Goal: Task Accomplishment & Management: Manage account settings

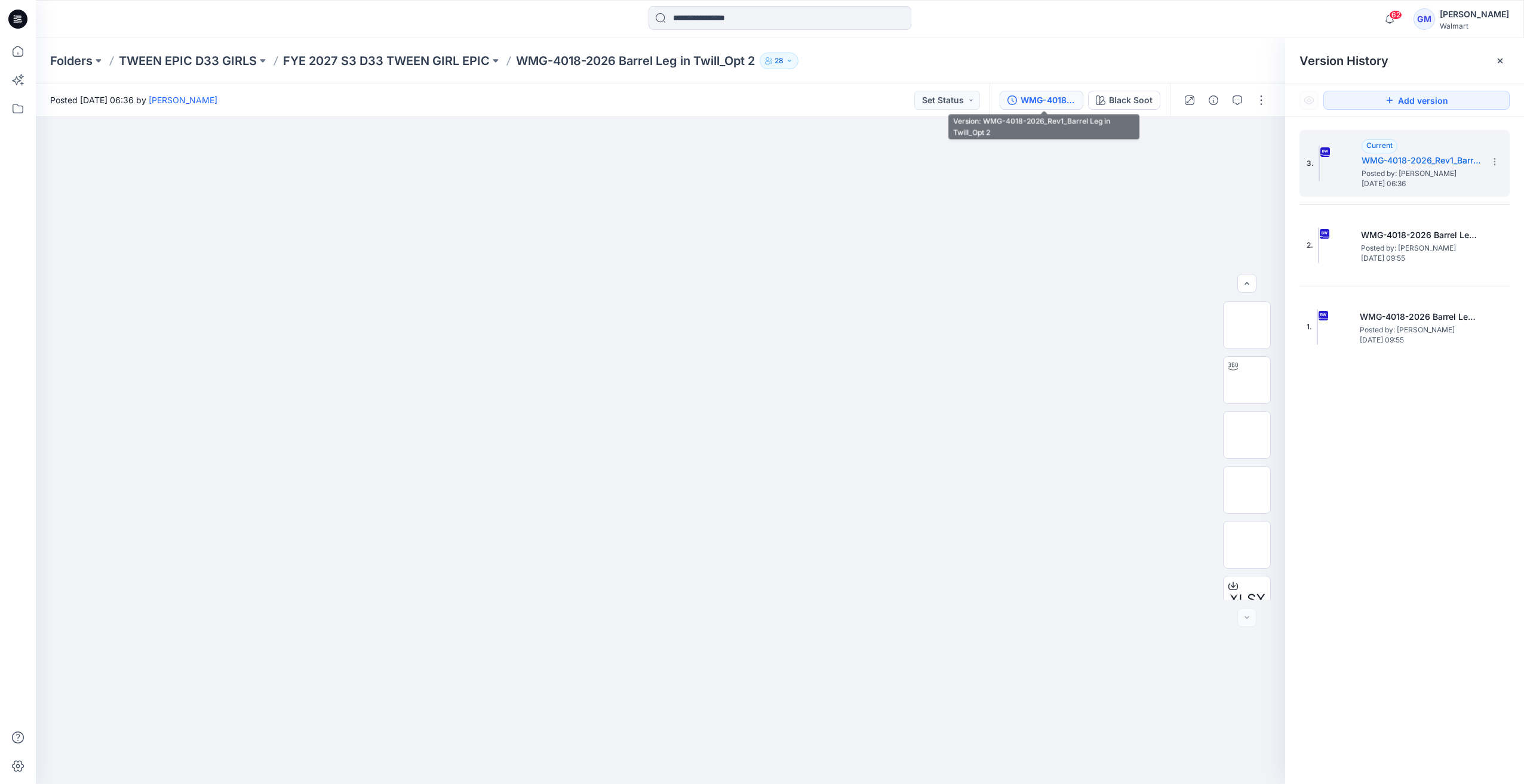
scroll to position [134, 0]
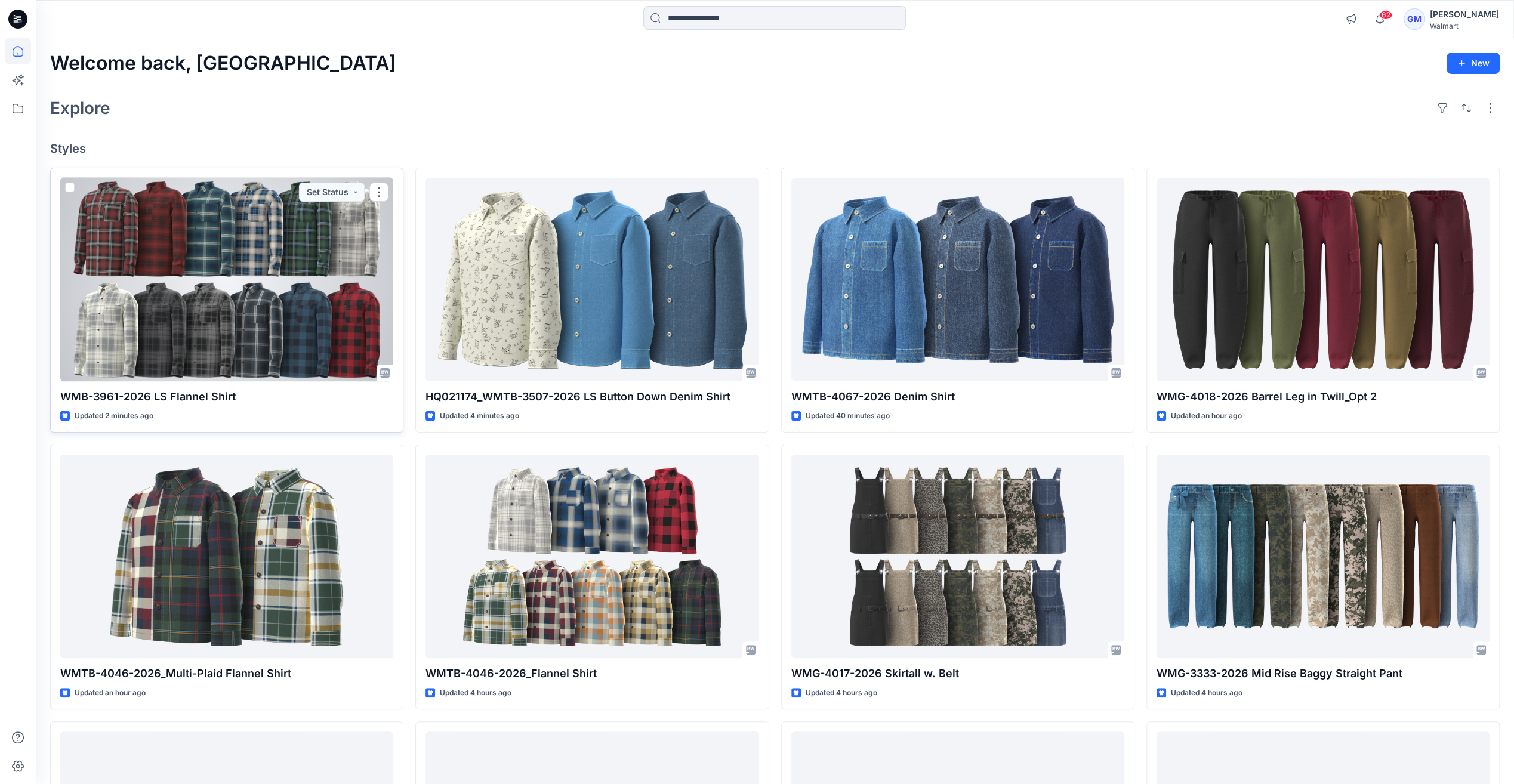
click at [217, 227] on div at bounding box center [227, 279] width 333 height 204
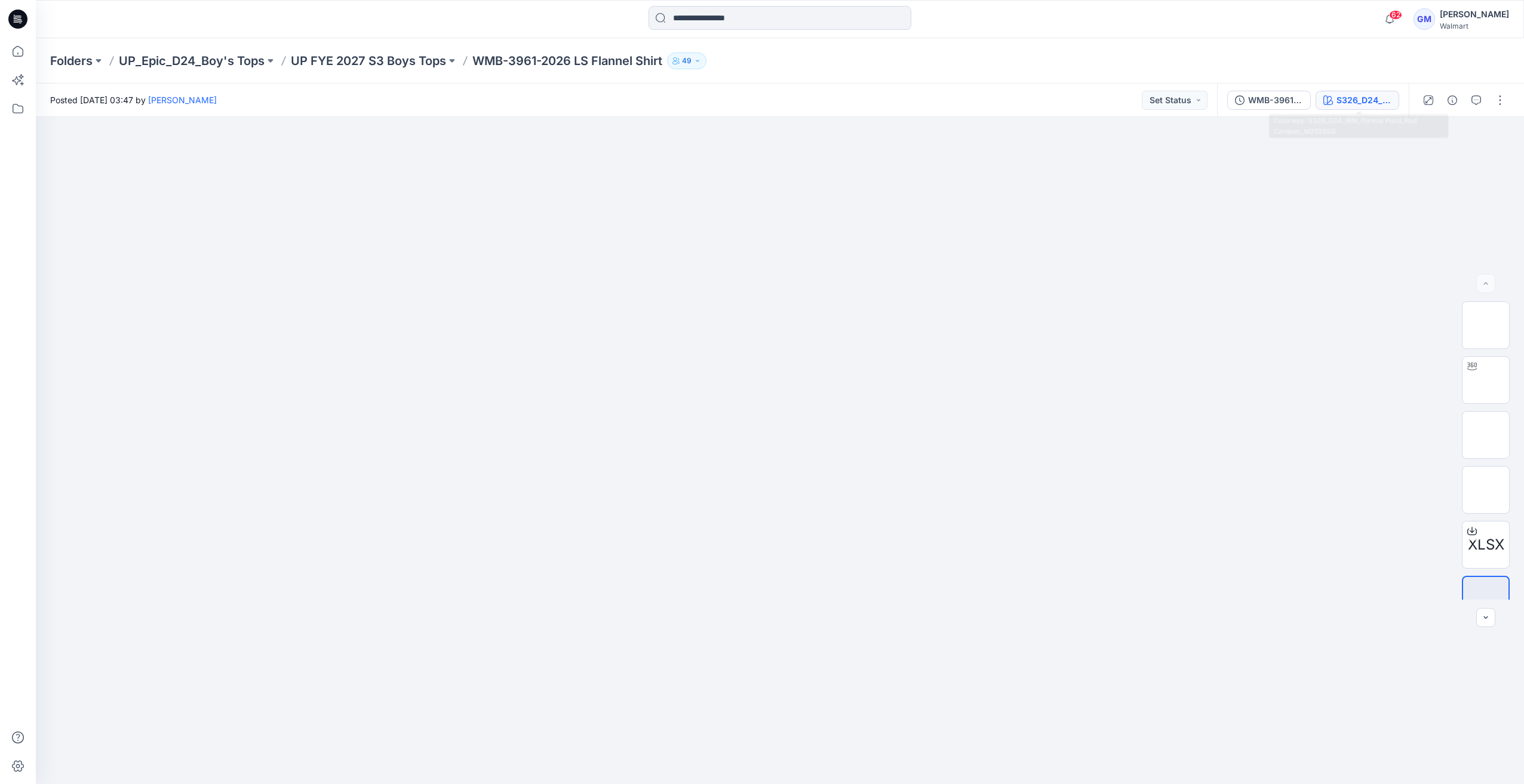
click at [1361, 101] on div "S326_D24_WN_Flannel Plaid_Red Canteen_M25385G" at bounding box center [1363, 100] width 55 height 13
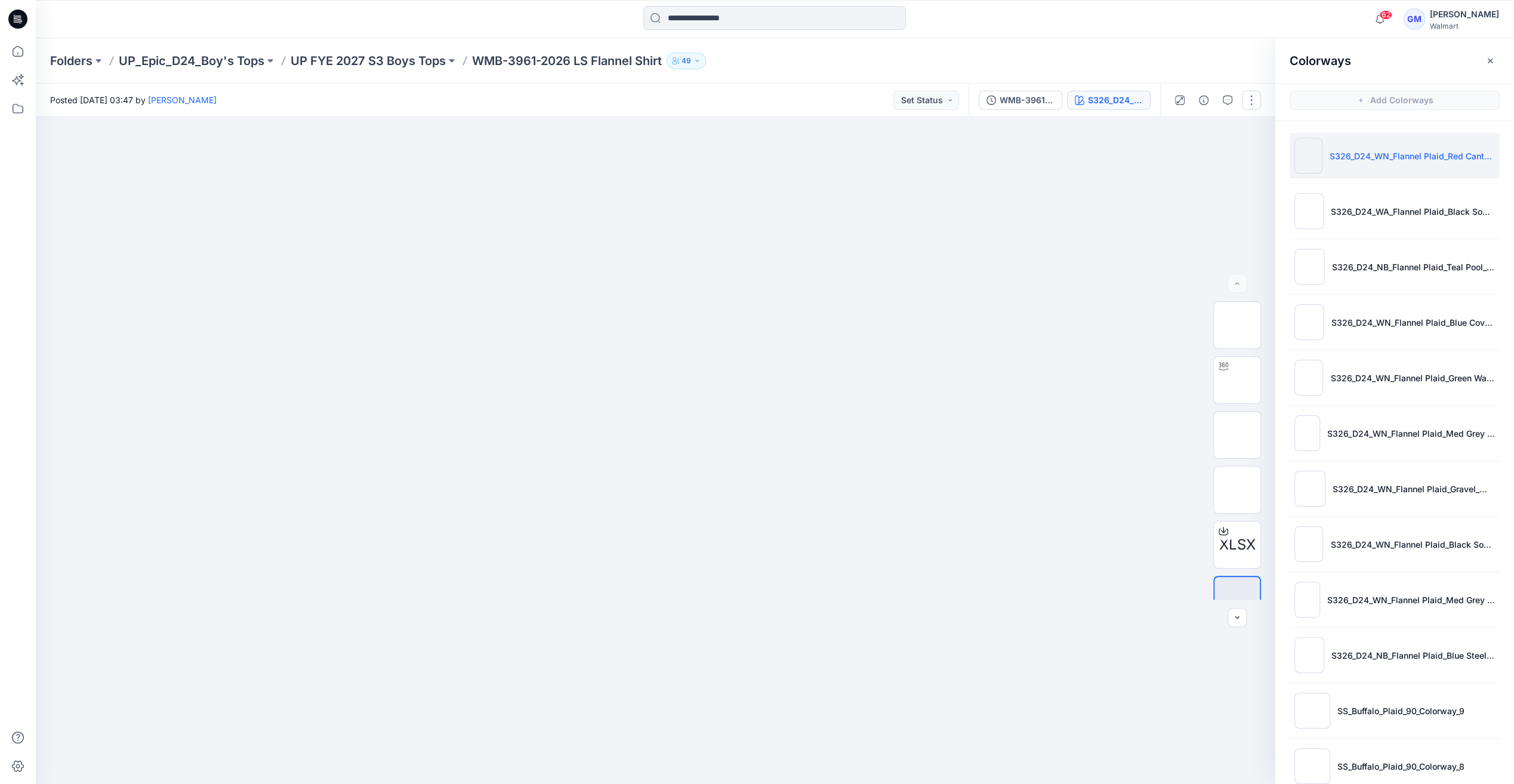
click at [1249, 101] on button "button" at bounding box center [1252, 100] width 19 height 19
click at [1214, 157] on button "Edit" at bounding box center [1201, 161] width 110 height 22
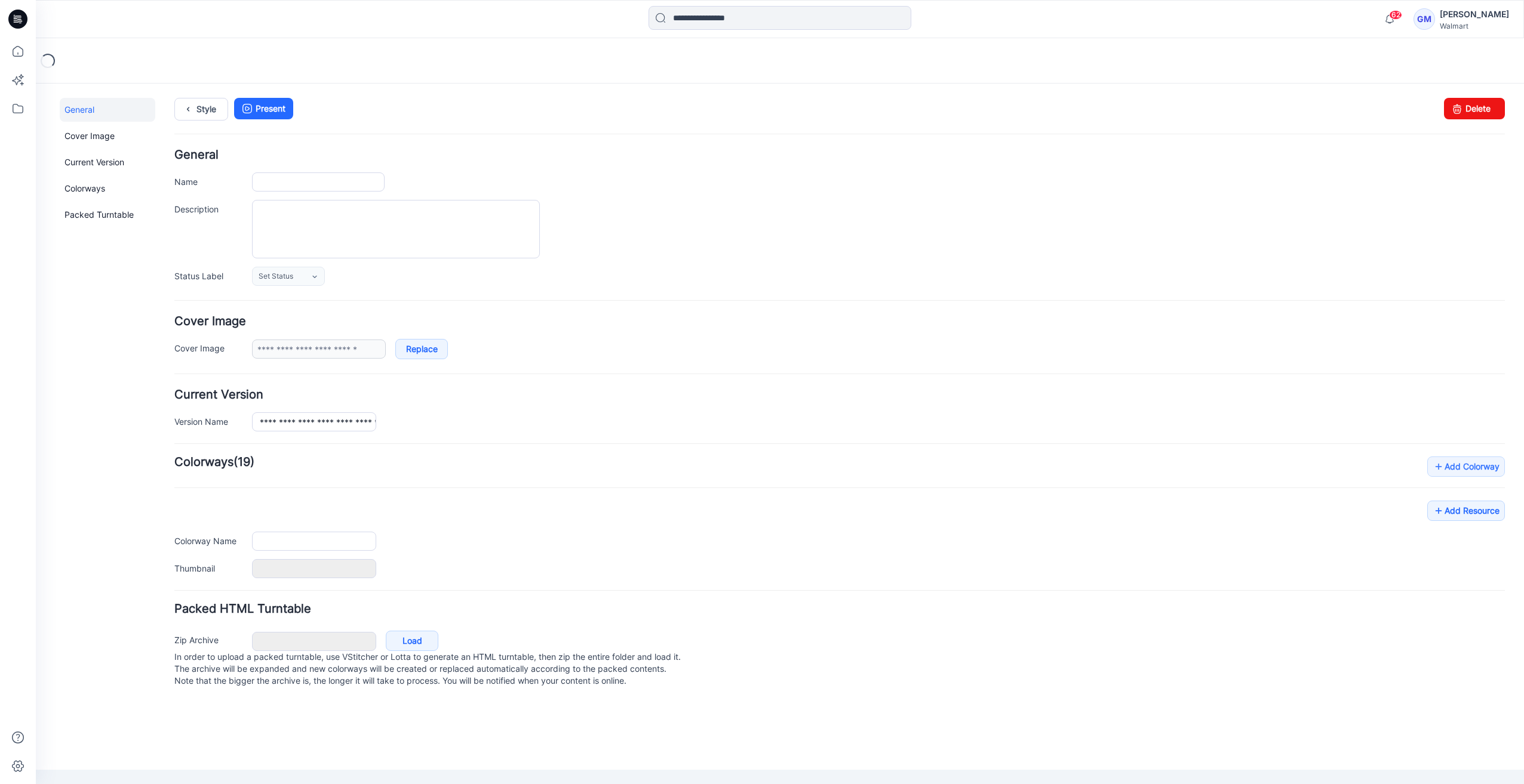
type input "**********"
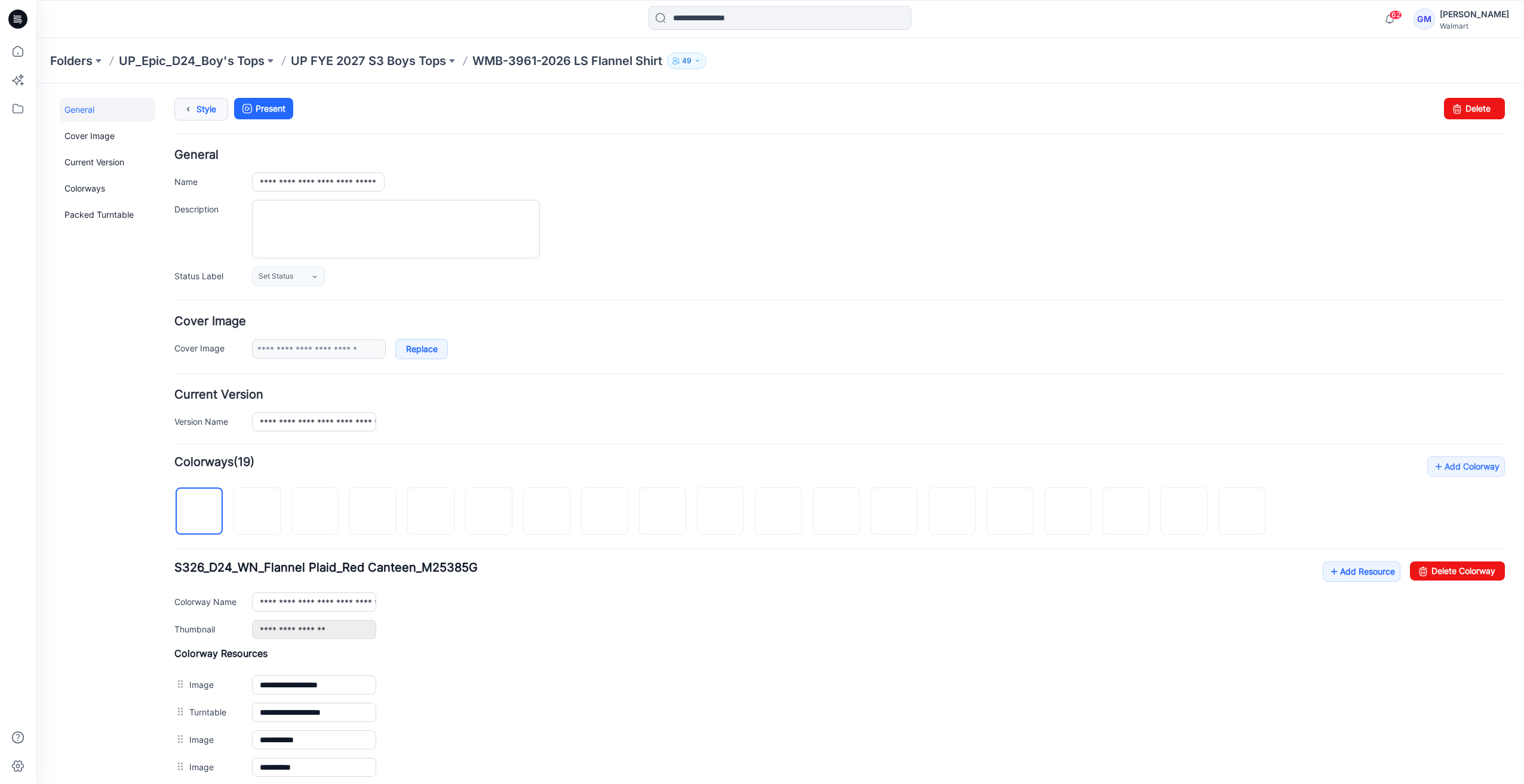
click at [196, 107] on icon at bounding box center [188, 109] width 17 height 21
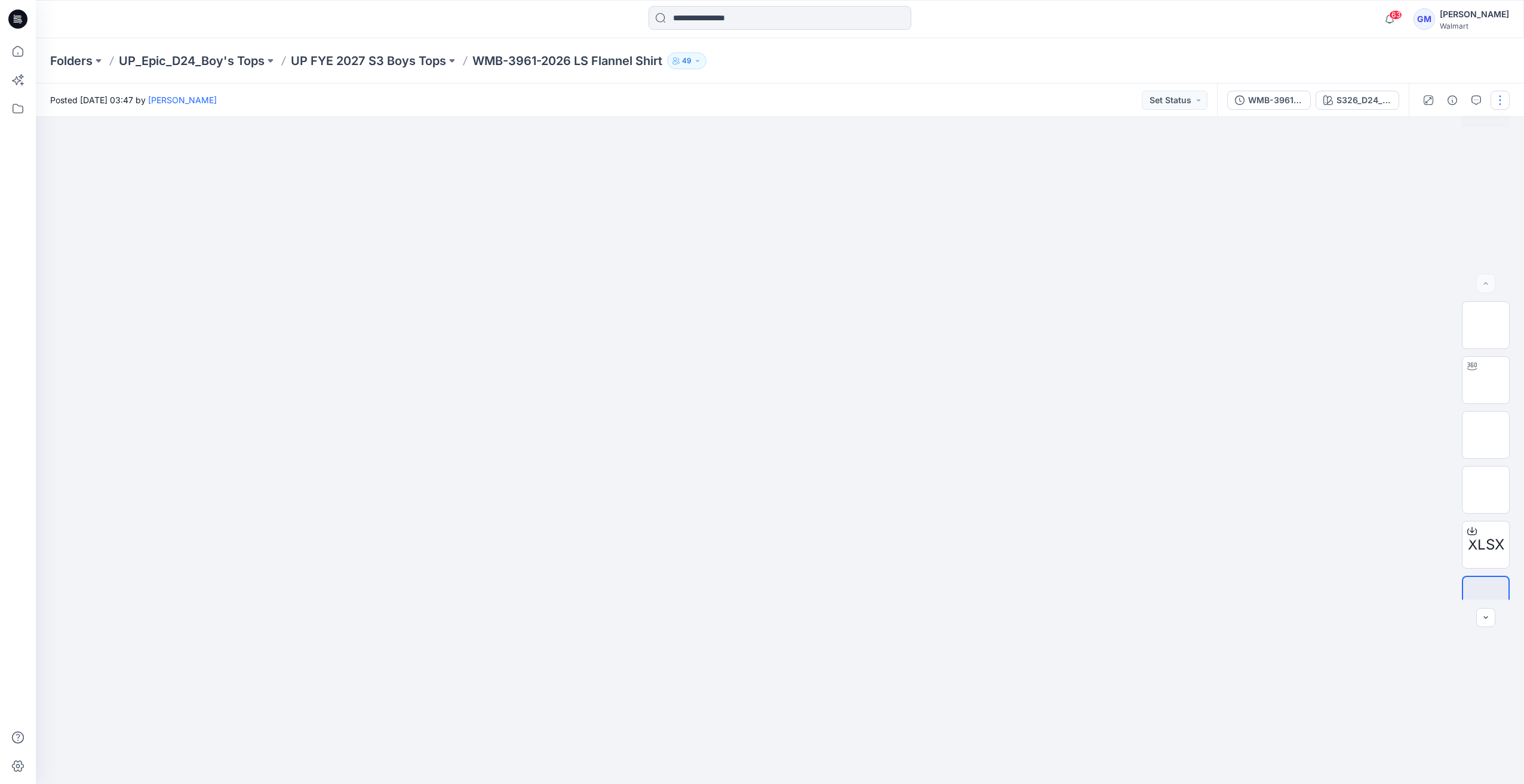
click at [1501, 107] on button "button" at bounding box center [1500, 100] width 19 height 19
click at [1447, 156] on button "Edit" at bounding box center [1449, 161] width 110 height 22
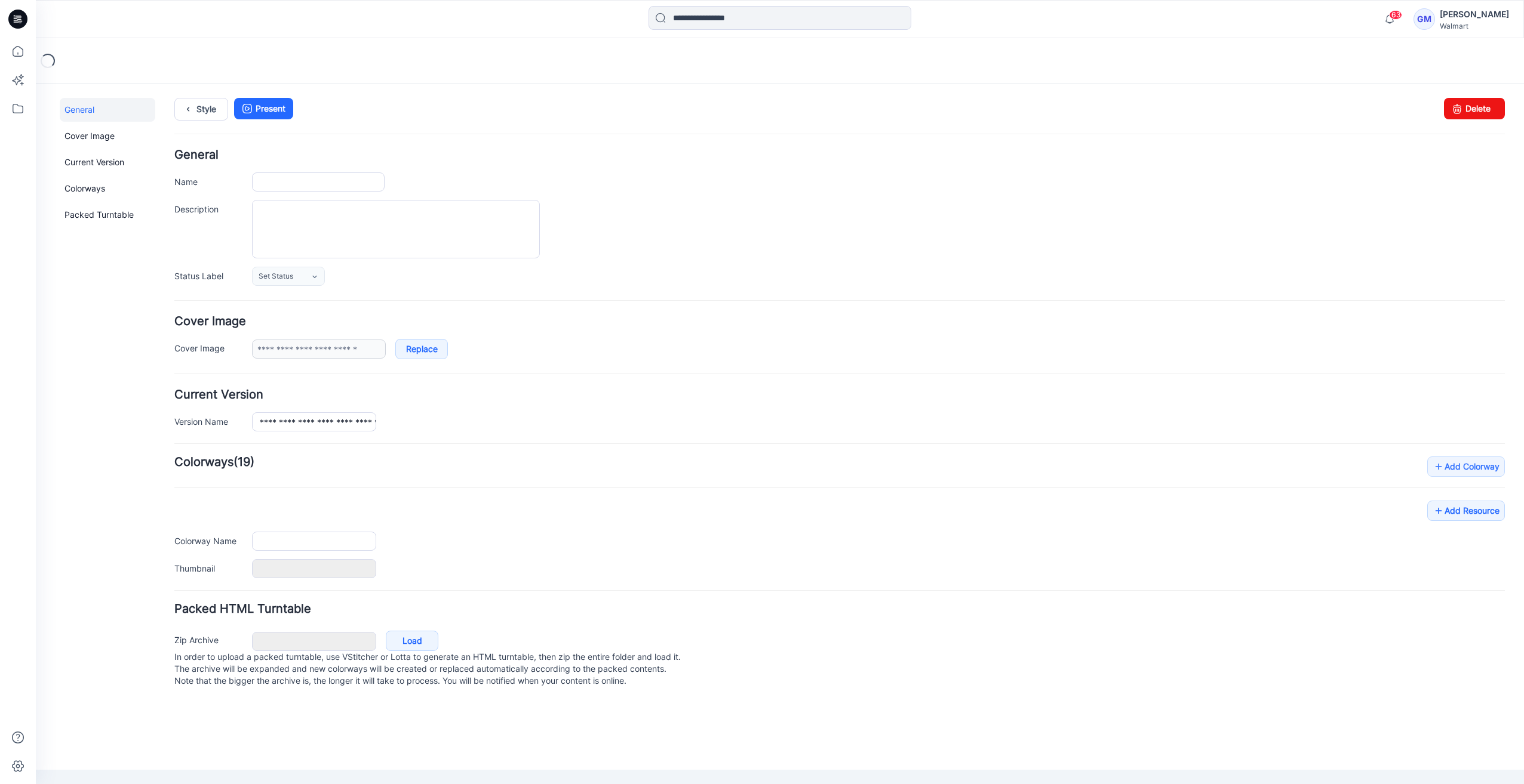
type input "**********"
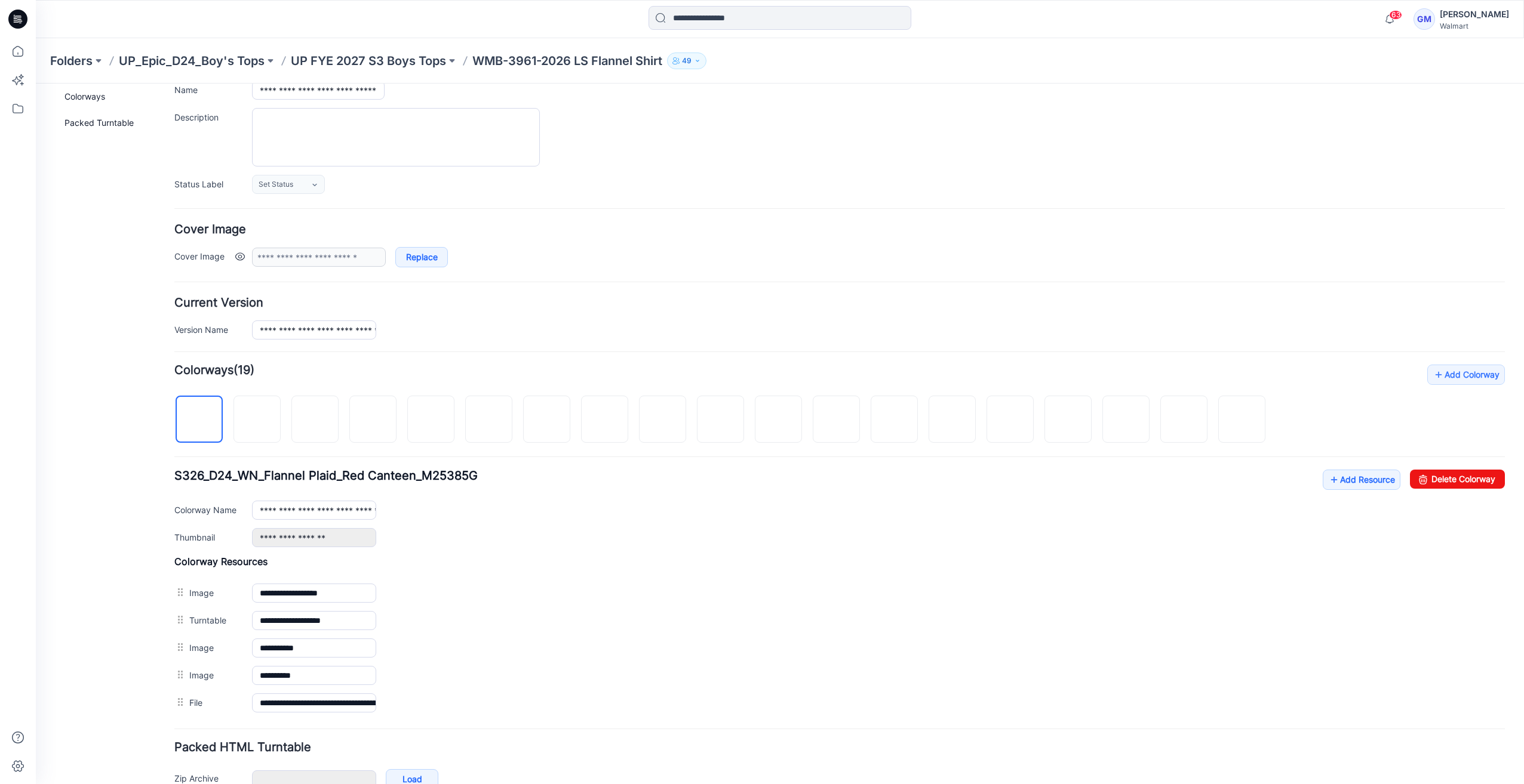
scroll to position [119, 0]
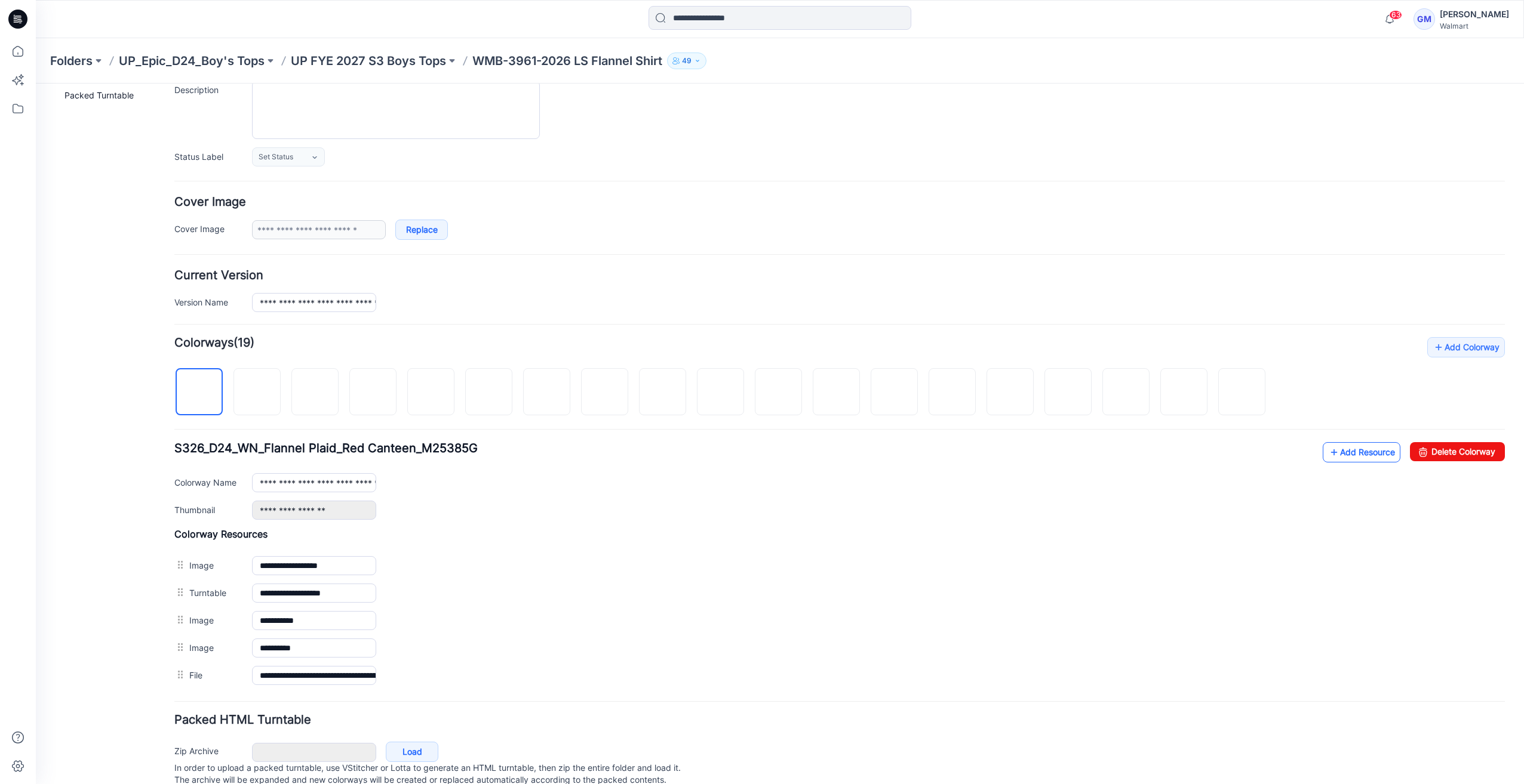
click at [1332, 452] on link "Add Resource" at bounding box center [1361, 452] width 77 height 20
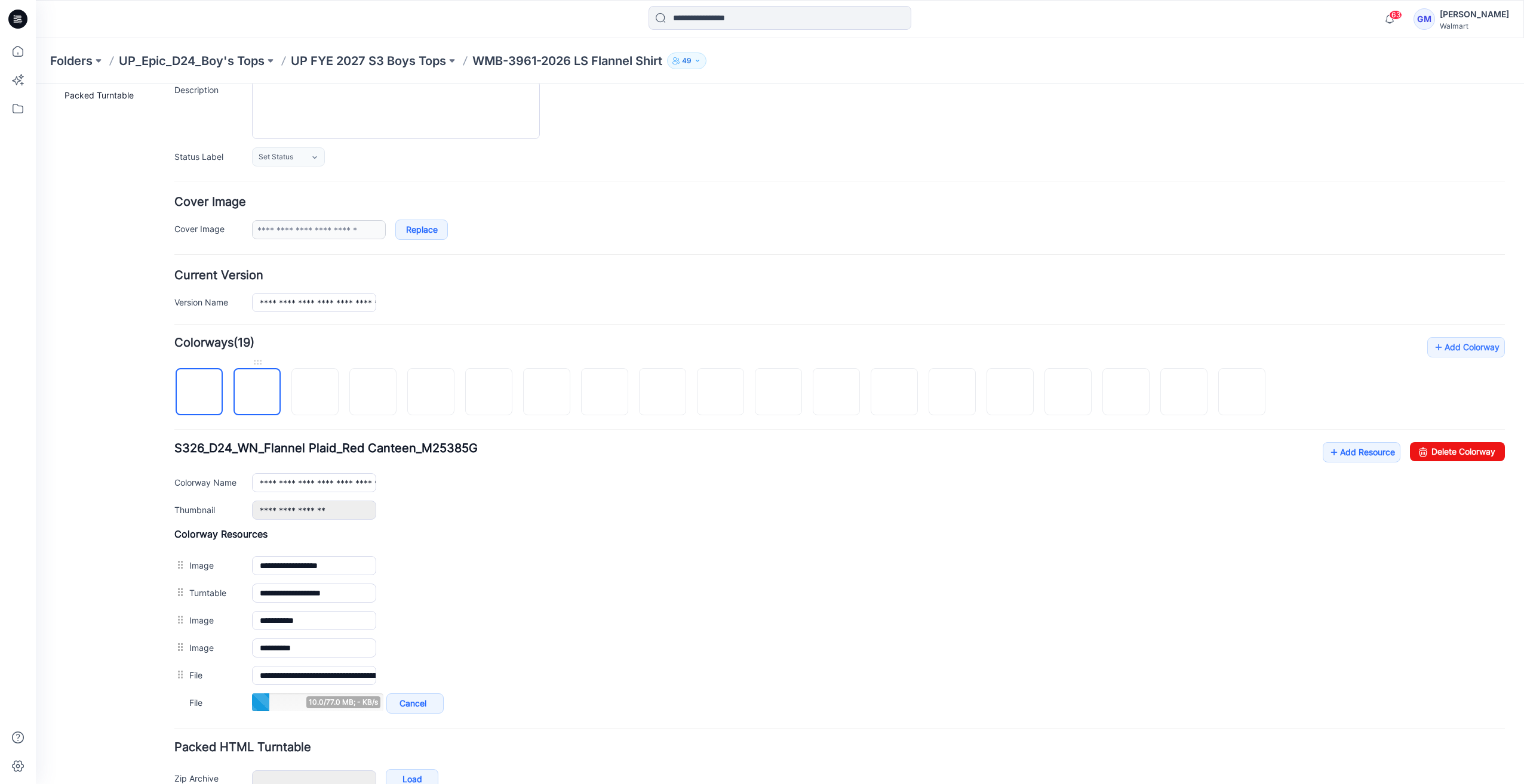
click at [257, 392] on img at bounding box center [257, 392] width 0 height 0
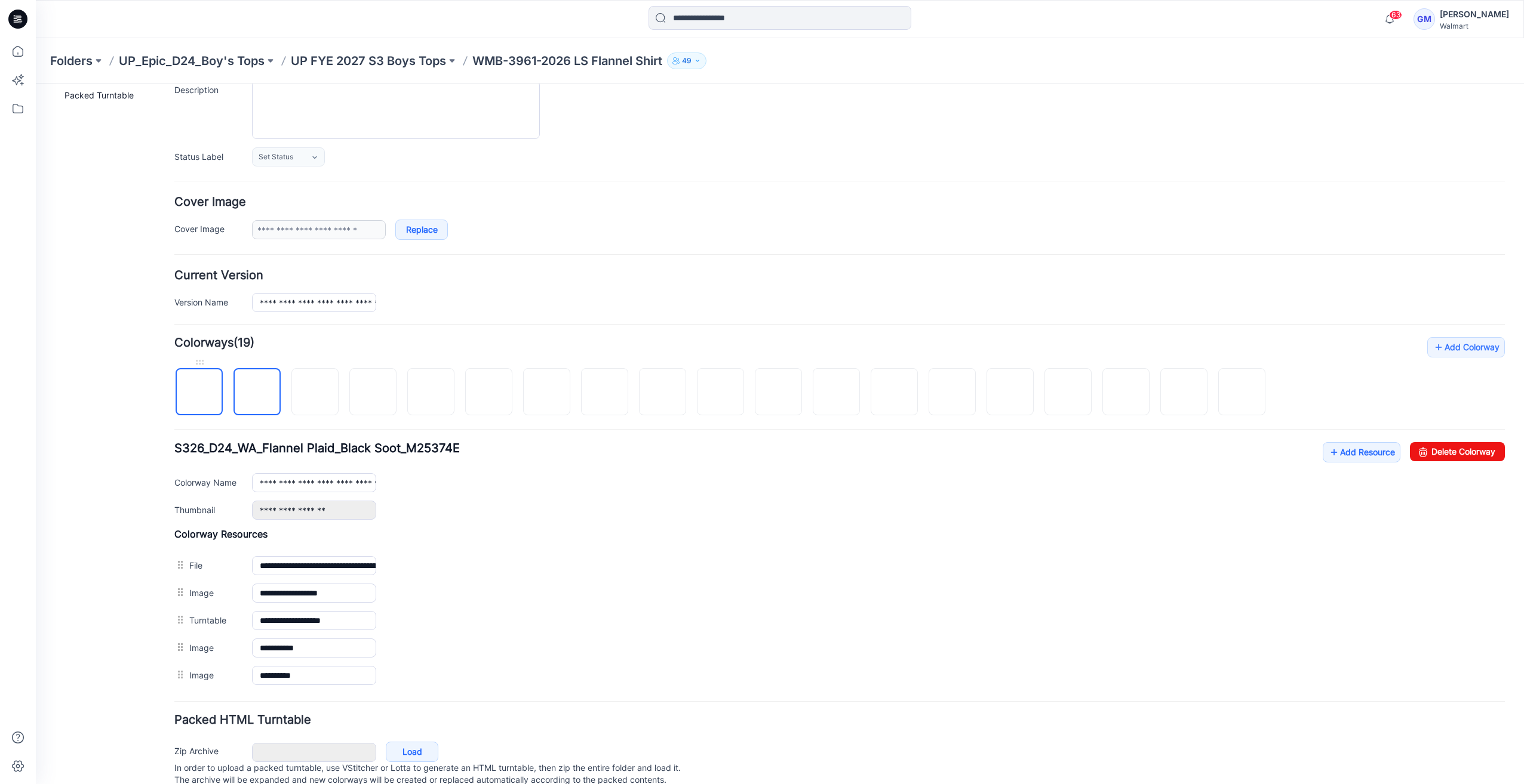
click at [200, 392] on img at bounding box center [200, 392] width 0 height 0
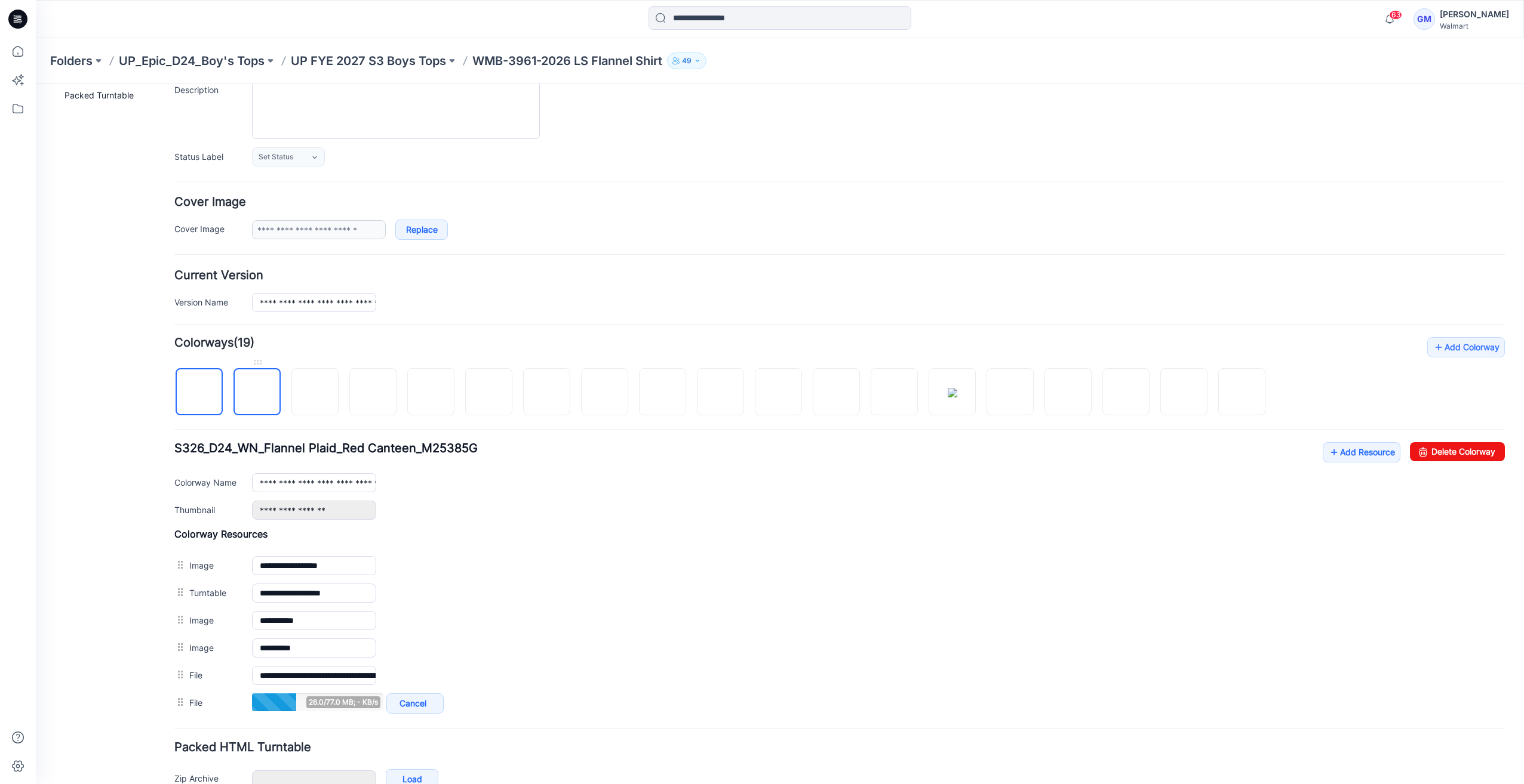
click at [257, 392] on img at bounding box center [257, 392] width 0 height 0
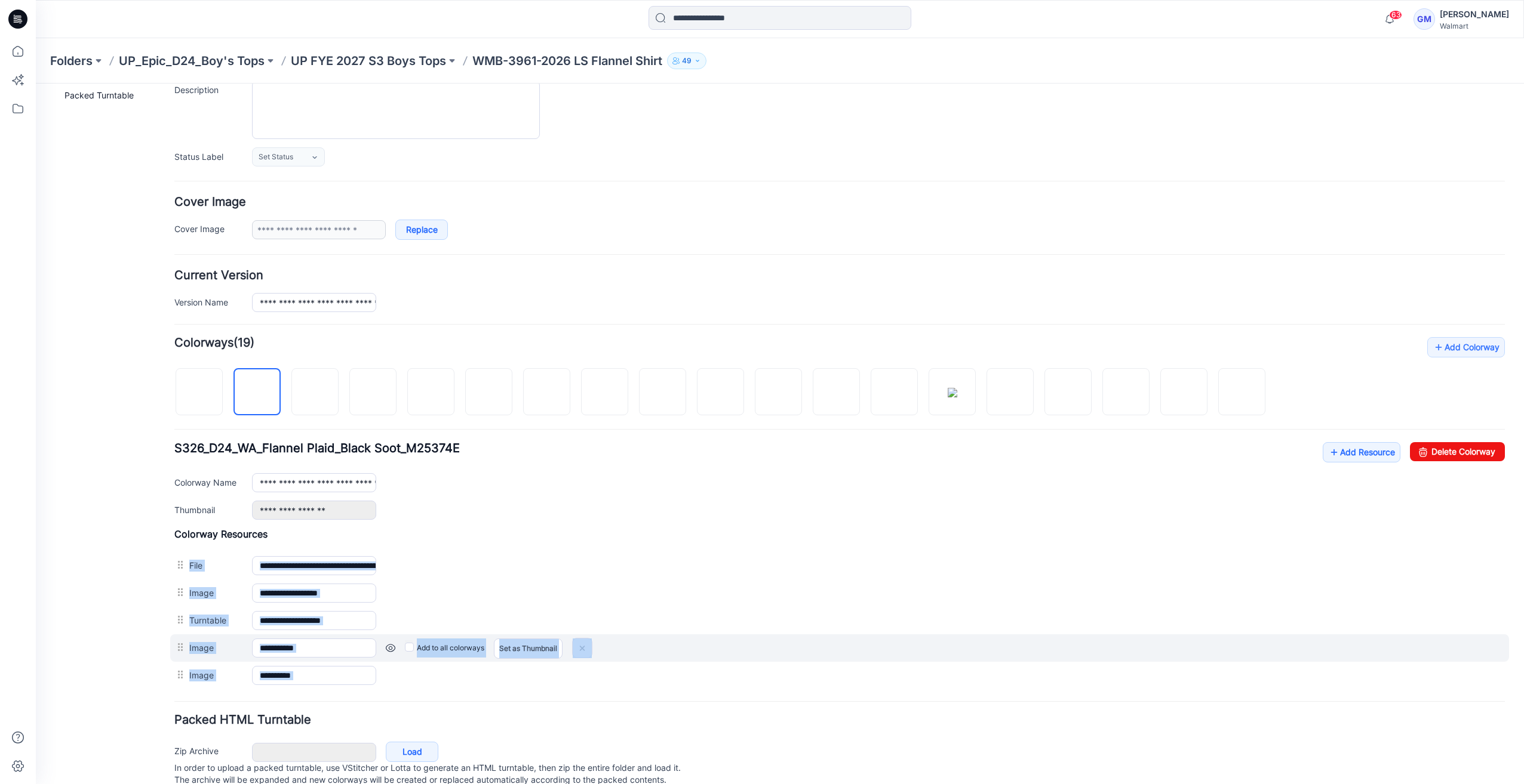
drag, startPoint x: 177, startPoint y: 566, endPoint x: 196, endPoint y: 631, distance: 67.7
click at [186, 675] on div "**********" at bounding box center [840, 609] width 1330 height 161
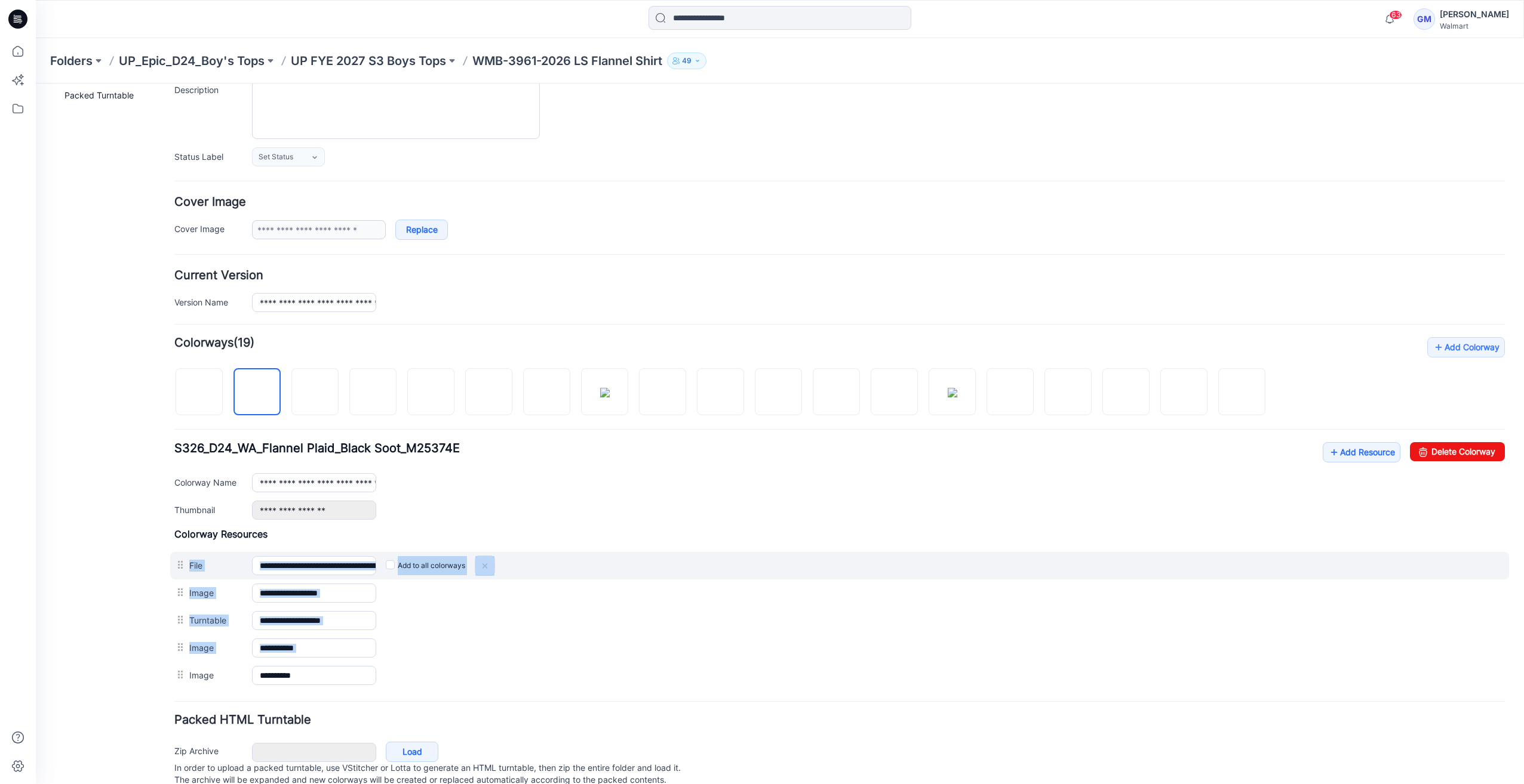
click at [181, 561] on div at bounding box center [182, 565] width 15 height 18
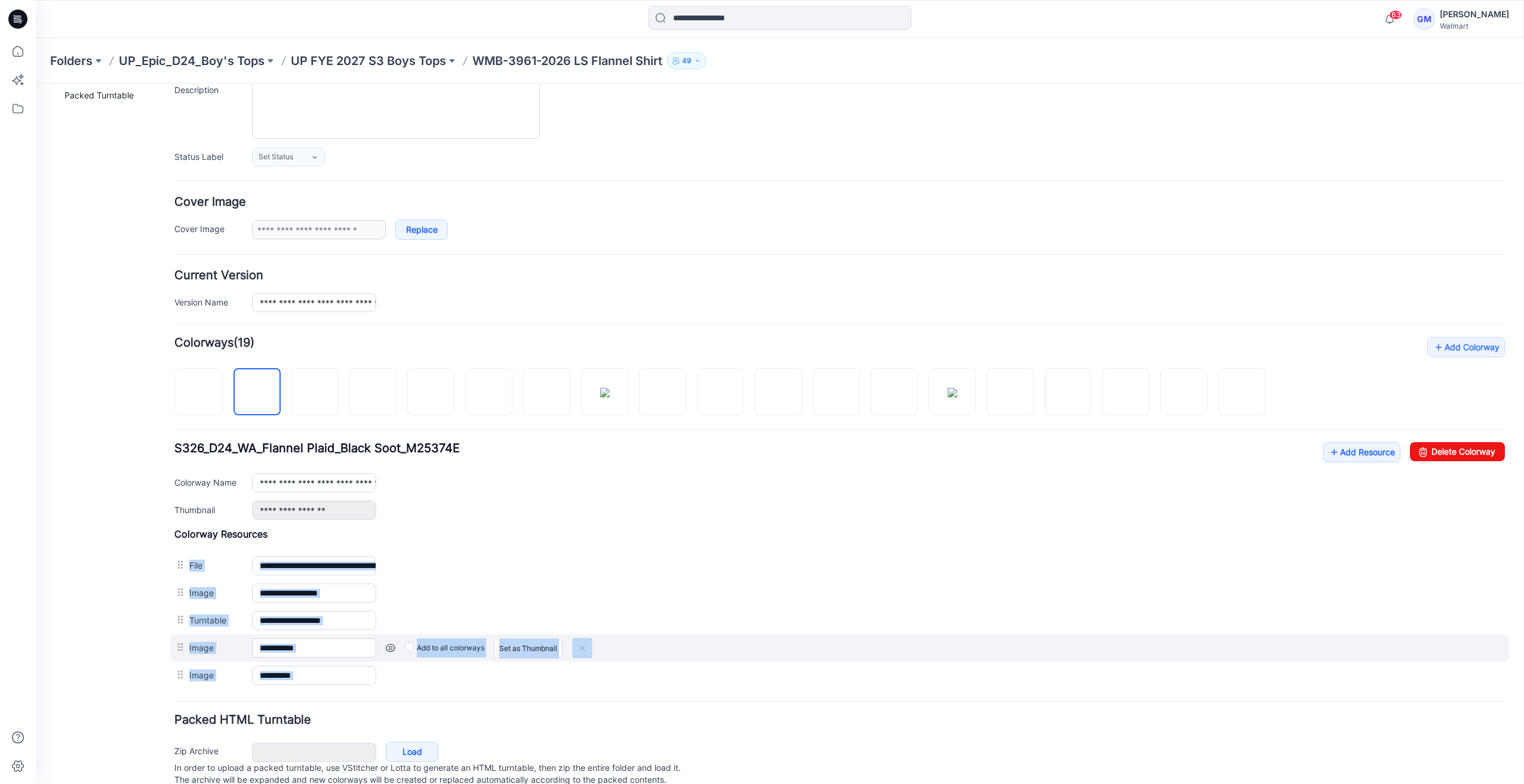
drag, startPoint x: 183, startPoint y: 563, endPoint x: 197, endPoint y: 652, distance: 90.1
click at [197, 652] on div "**********" at bounding box center [840, 609] width 1330 height 161
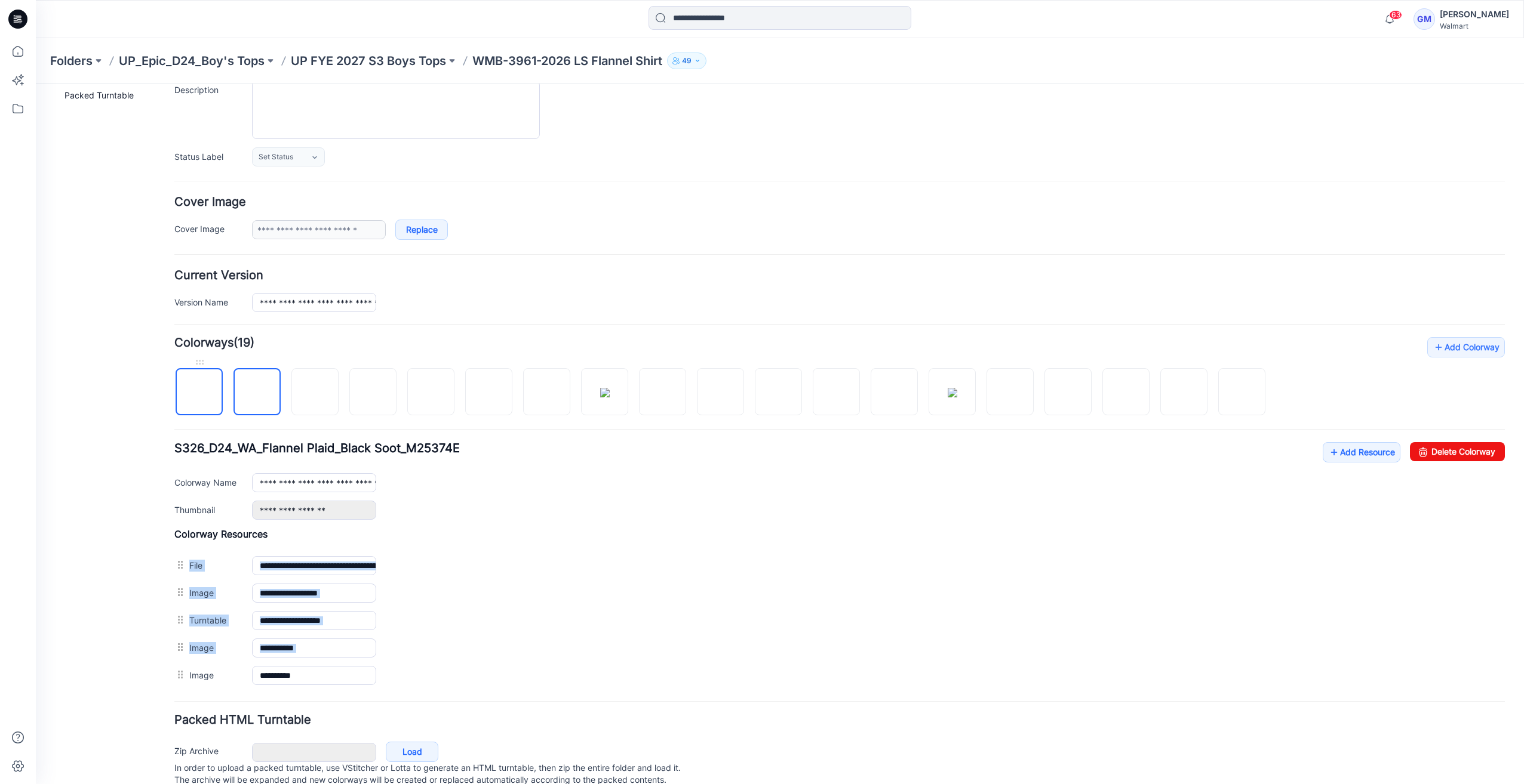
click at [200, 392] on img at bounding box center [200, 392] width 0 height 0
type input "**********"
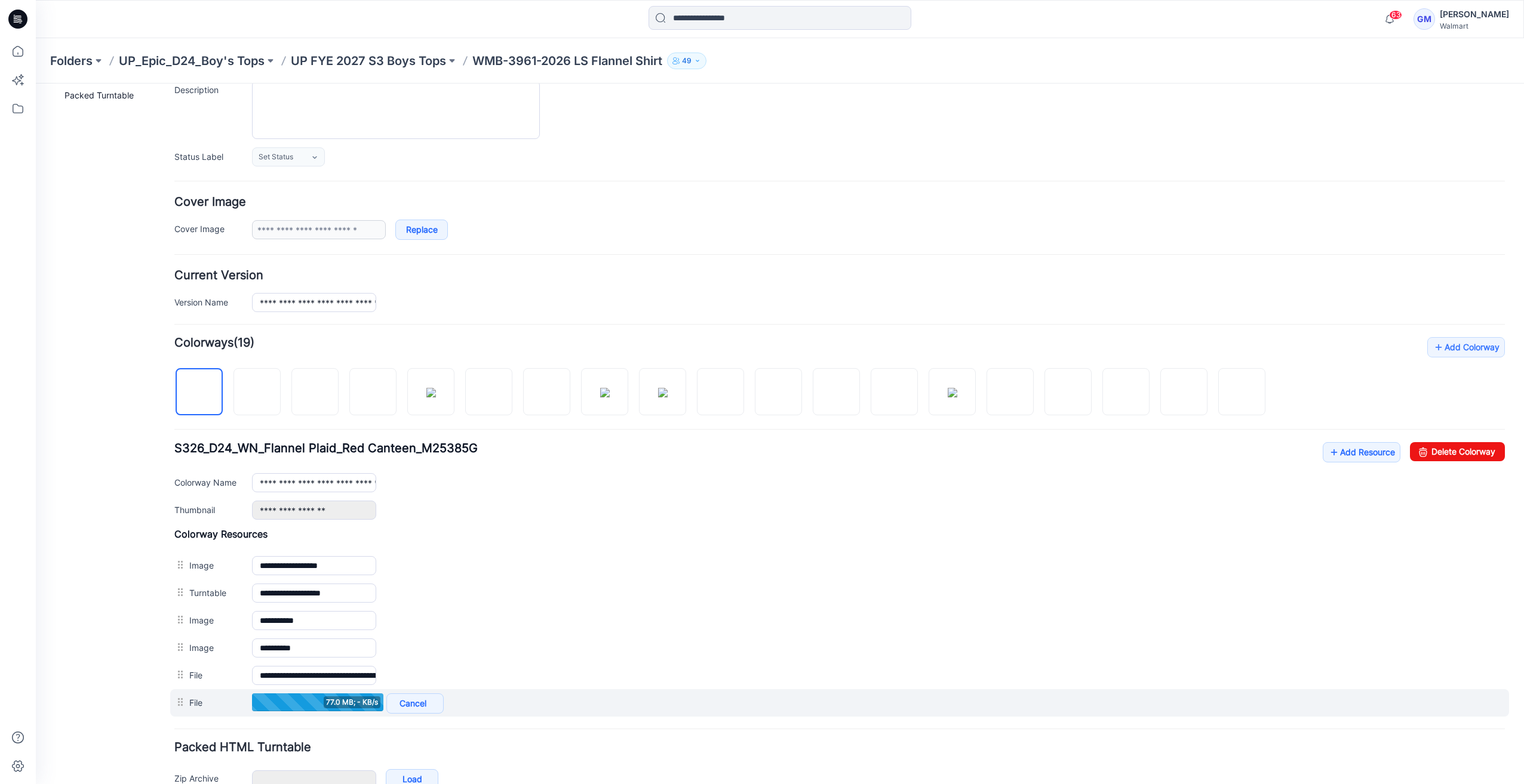
scroll to position [0, 0]
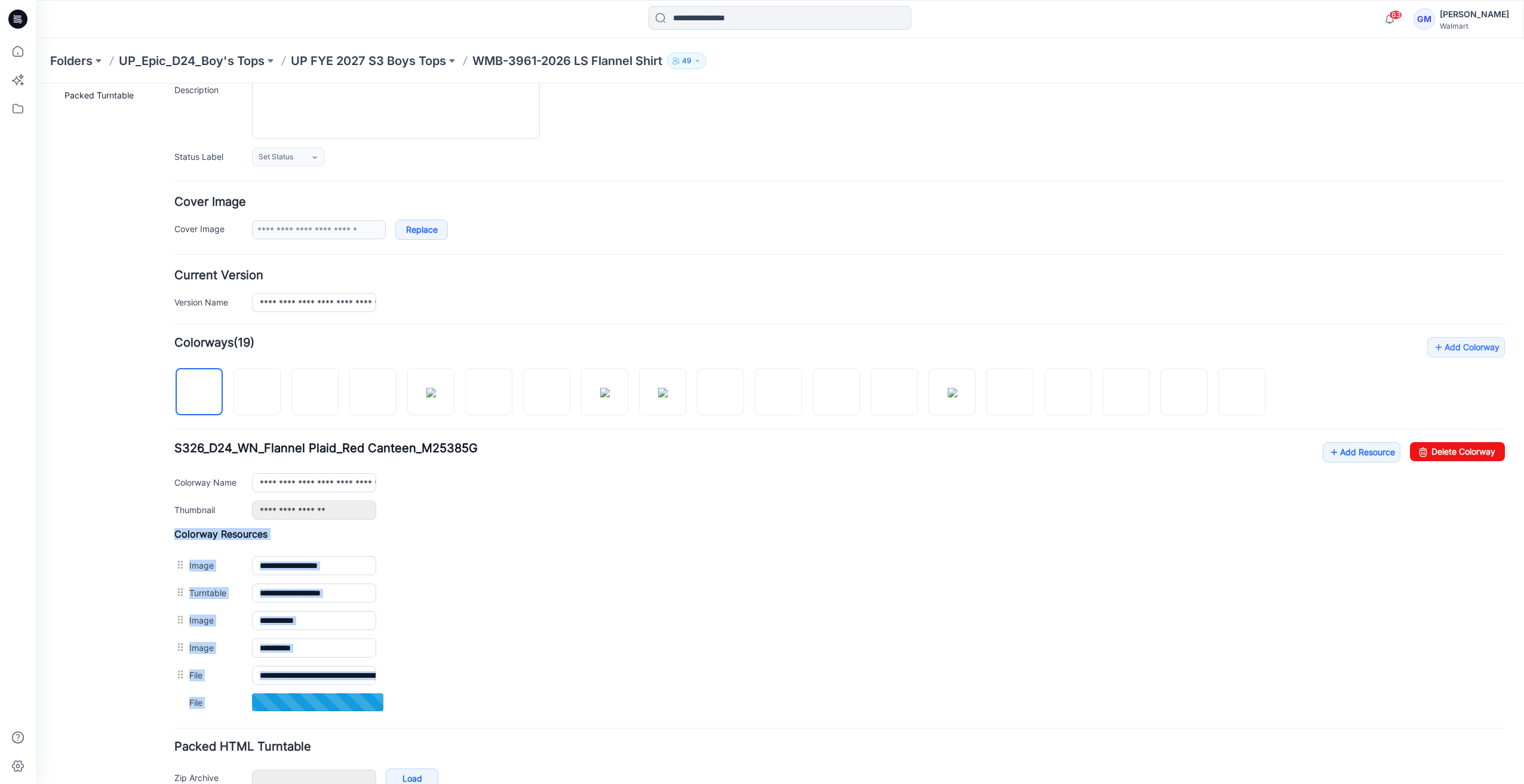
drag, startPoint x: 317, startPoint y: 671, endPoint x: 507, endPoint y: 693, distance: 191.3
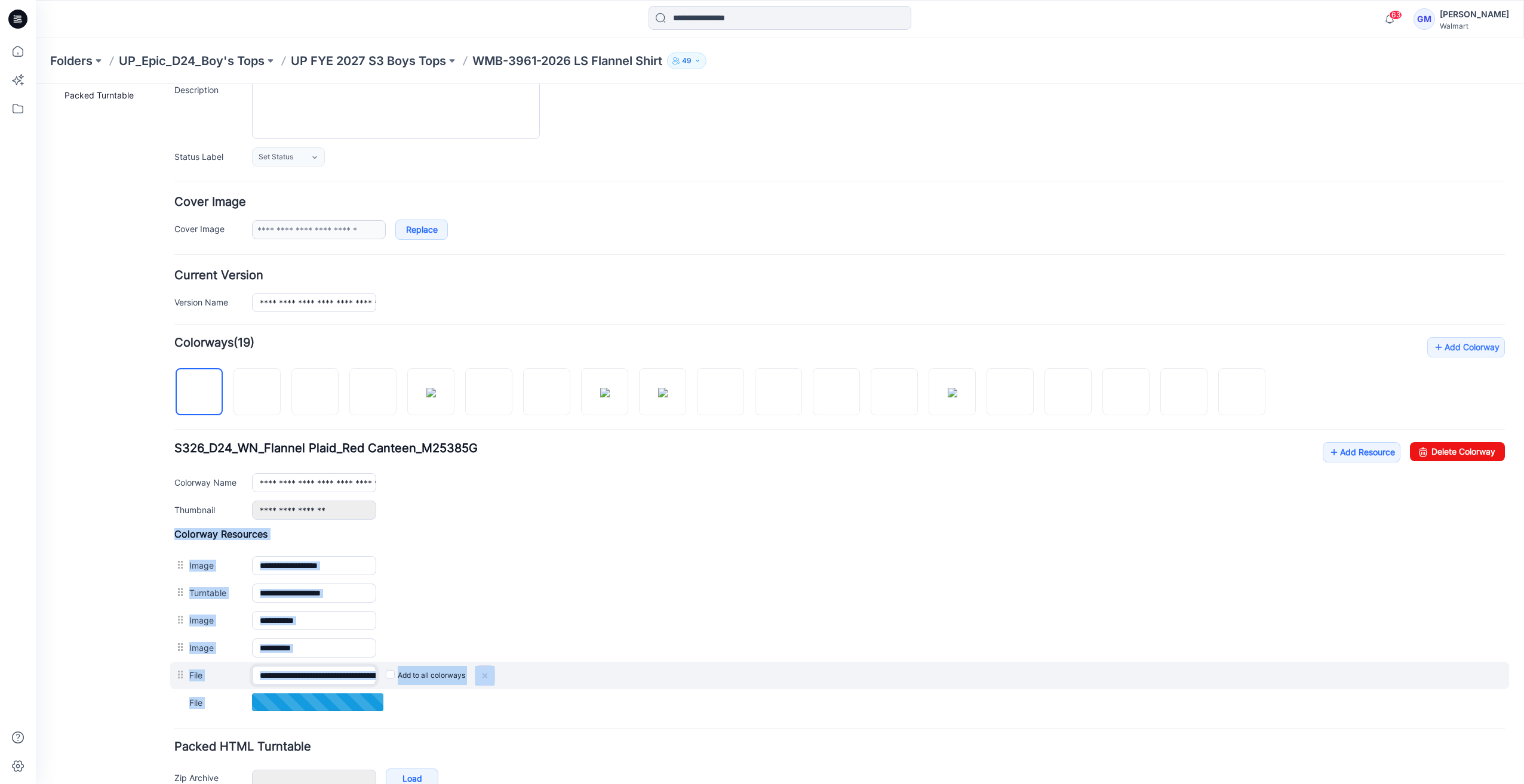
click at [347, 674] on input "**********" at bounding box center [314, 676] width 124 height 19
drag, startPoint x: 356, startPoint y: 673, endPoint x: 533, endPoint y: 683, distance: 177.3
click at [533, 683] on div "**********" at bounding box center [839, 676] width 1338 height 28
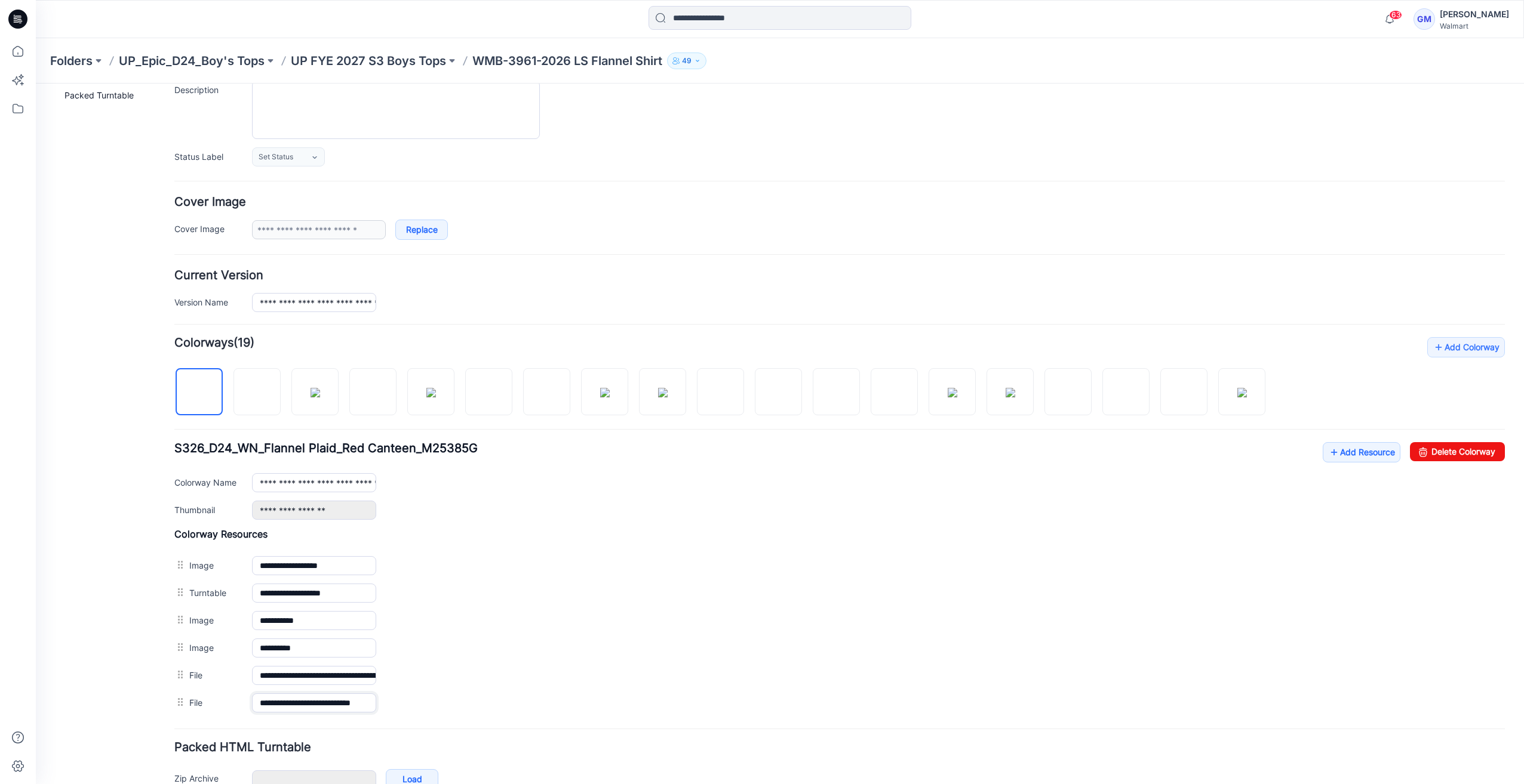
scroll to position [0, 16]
drag, startPoint x: 301, startPoint y: 696, endPoint x: 598, endPoint y: 722, distance: 298.1
click at [598, 722] on form "**********" at bounding box center [840, 430] width 1330 height 799
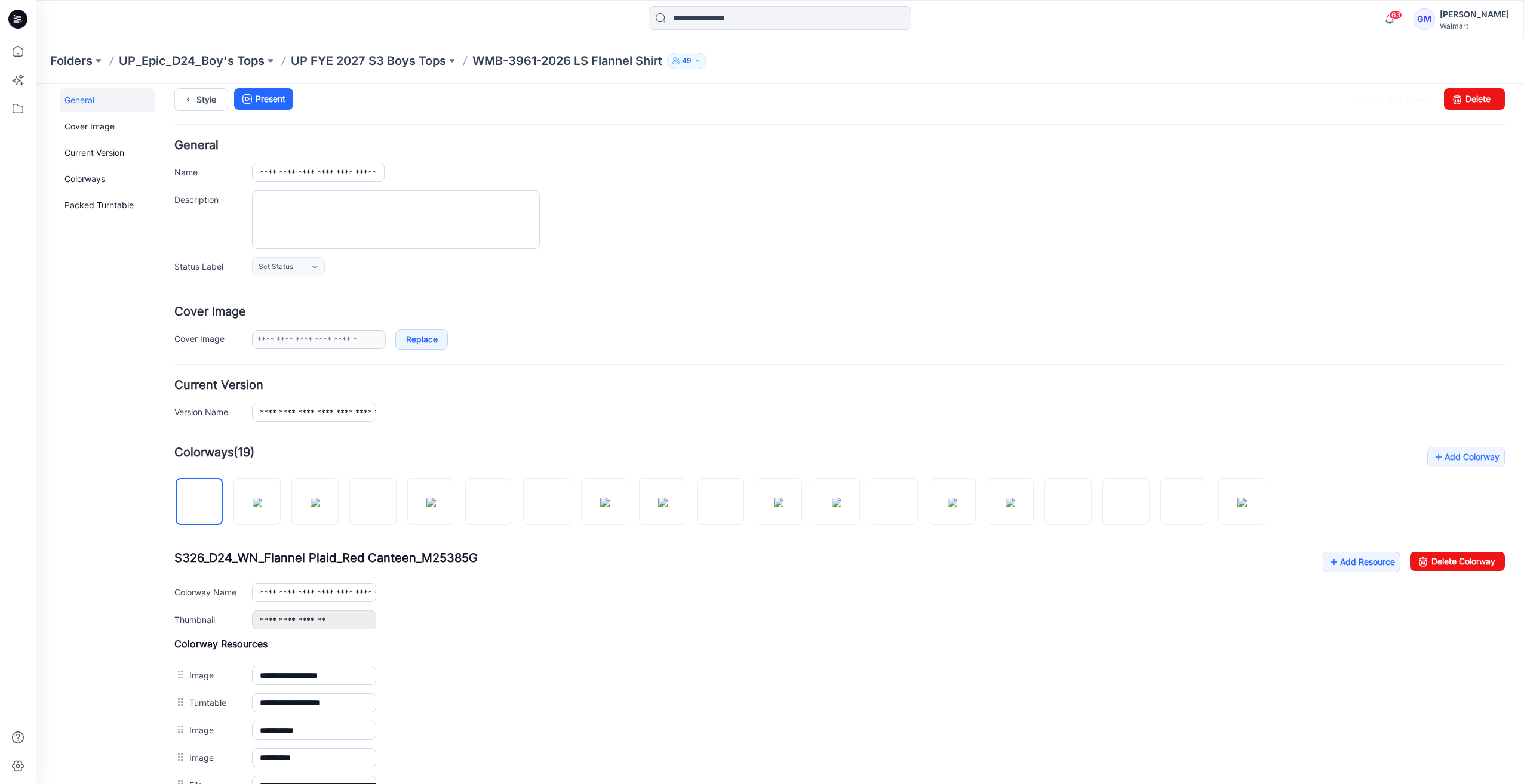
scroll to position [0, 0]
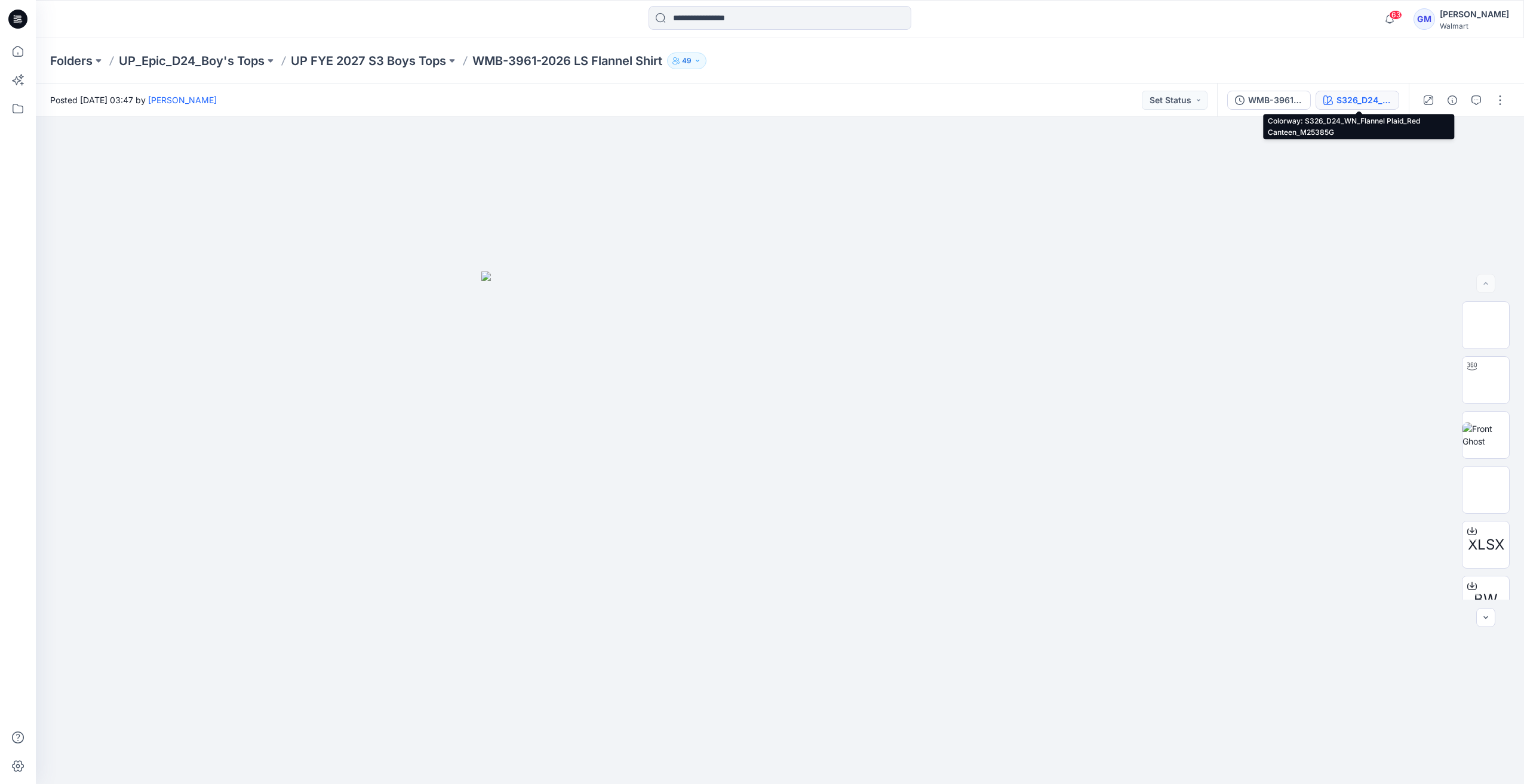
click at [1351, 100] on div "S326_D24_WN_Flannel Plaid_Red Canteen_M25385G" at bounding box center [1363, 100] width 55 height 13
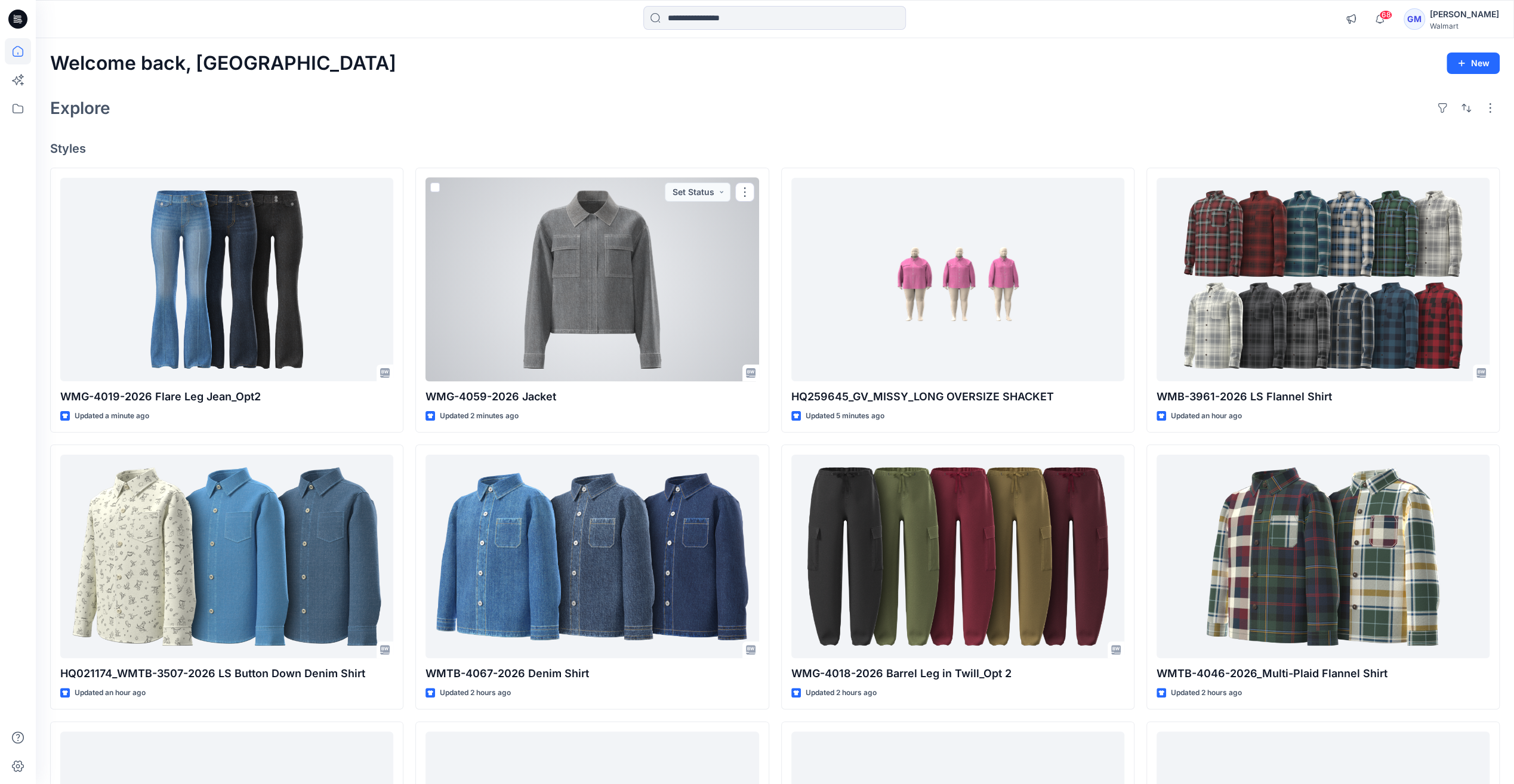
click at [663, 243] on div at bounding box center [592, 279] width 333 height 204
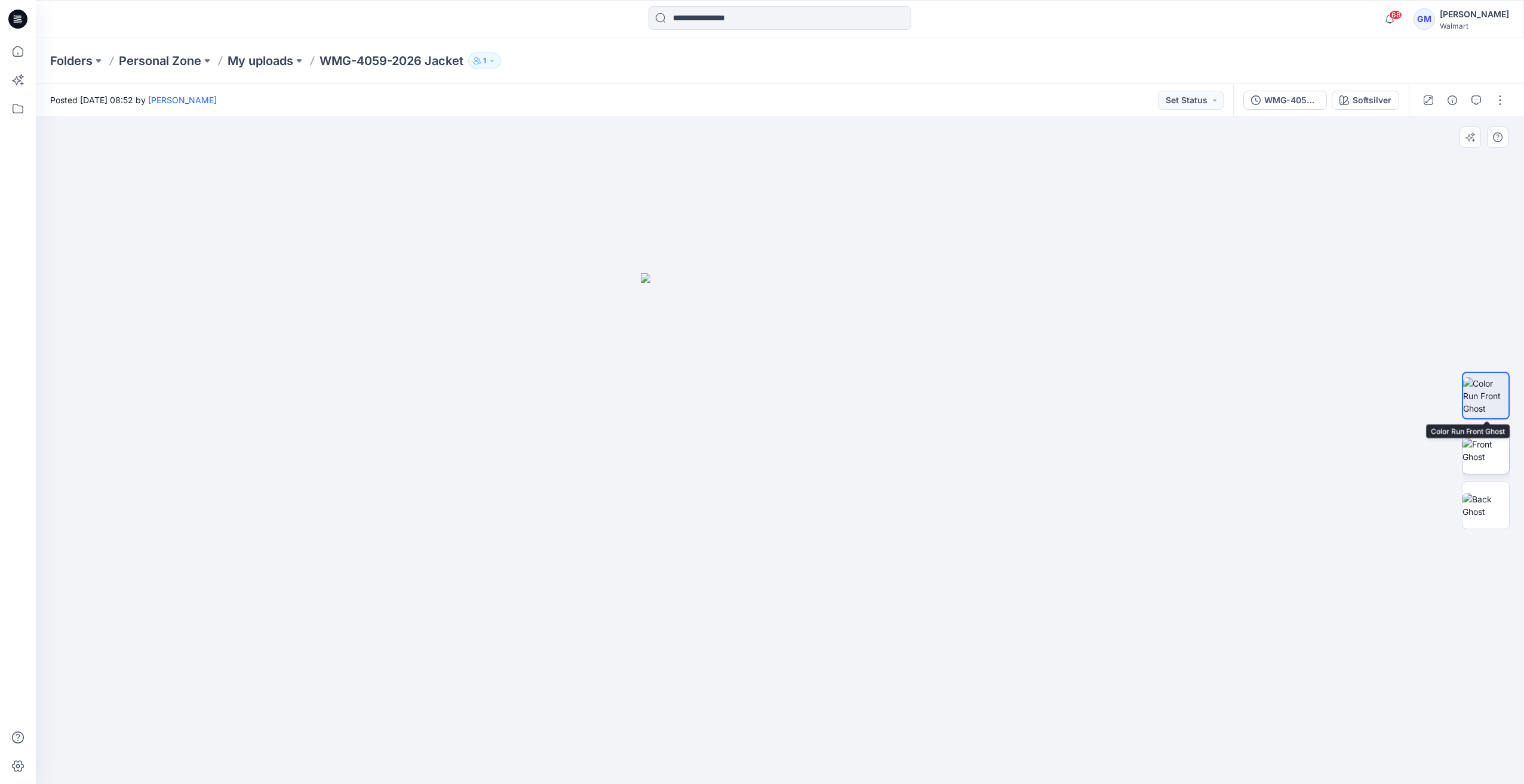
drag, startPoint x: 1482, startPoint y: 419, endPoint x: 1504, endPoint y: 427, distance: 23.4
click at [1485, 422] on div at bounding box center [1485, 451] width 48 height 298
click at [1501, 445] on img at bounding box center [1485, 451] width 47 height 25
click at [1506, 562] on div at bounding box center [1485, 451] width 48 height 298
click at [1469, 518] on img at bounding box center [1485, 506] width 47 height 25
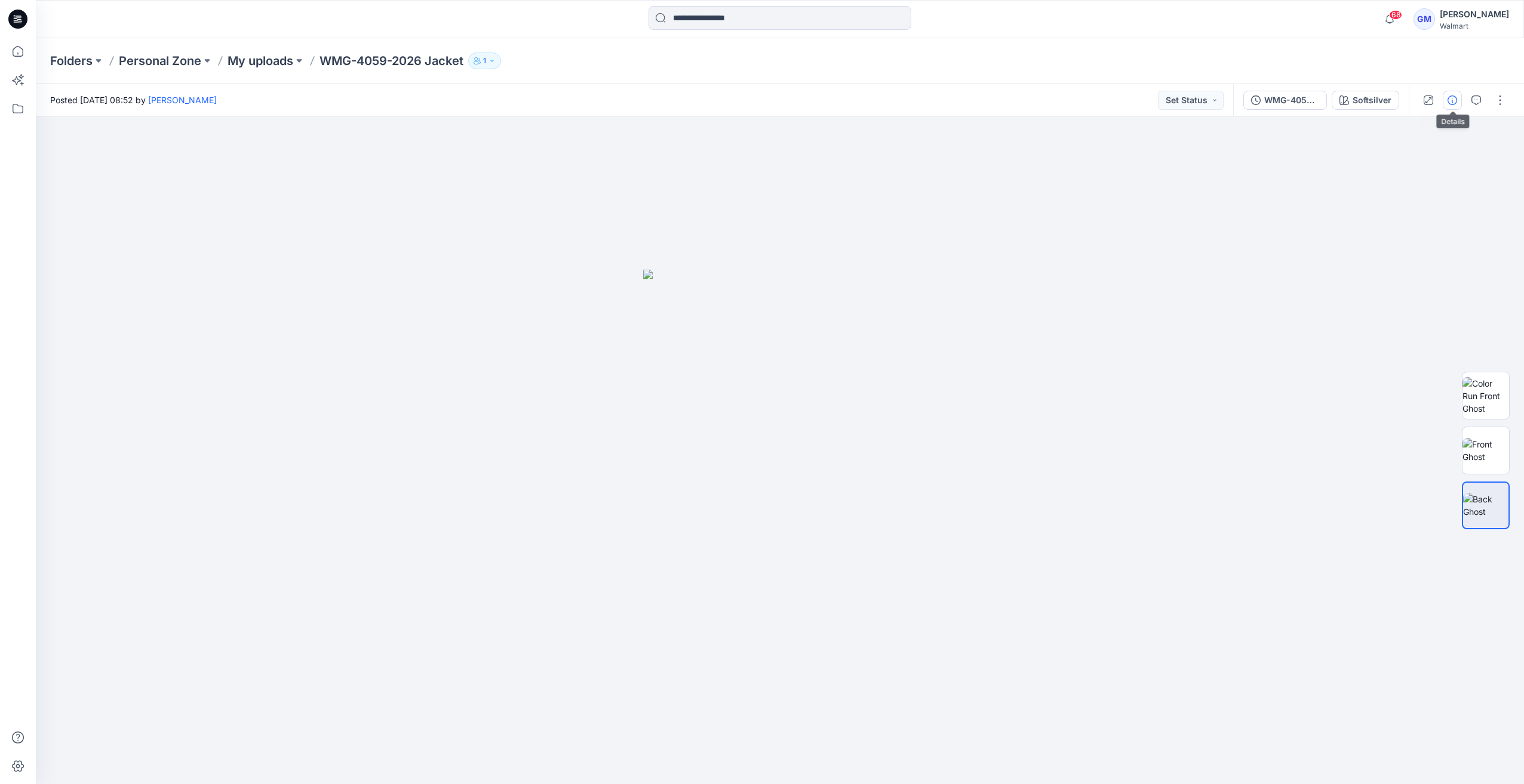
click at [1450, 93] on button "button" at bounding box center [1452, 100] width 19 height 19
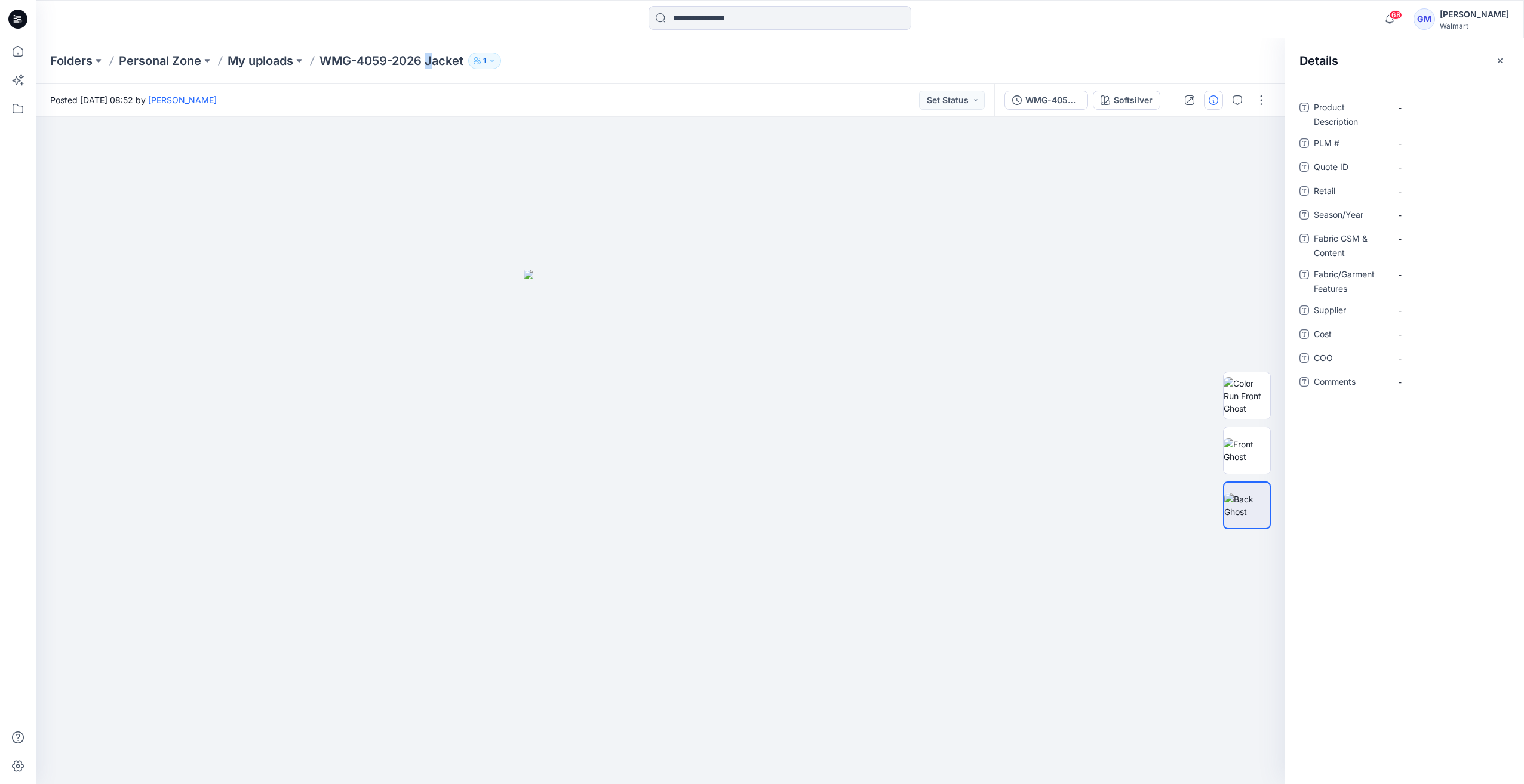
drag, startPoint x: 436, startPoint y: 61, endPoint x: 430, endPoint y: 61, distance: 6.0
click at [430, 61] on p "WMG-4059-2026 Jacket" at bounding box center [391, 61] width 144 height 17
click at [431, 61] on p "WMG-4059-2026 Jacket" at bounding box center [391, 61] width 144 height 17
drag, startPoint x: 431, startPoint y: 64, endPoint x: 471, endPoint y: 70, distance: 40.4
click at [470, 70] on div "Folders Personal Zone My uploads WMG-4059-2026 Jacket 1" at bounding box center [780, 61] width 1488 height 45
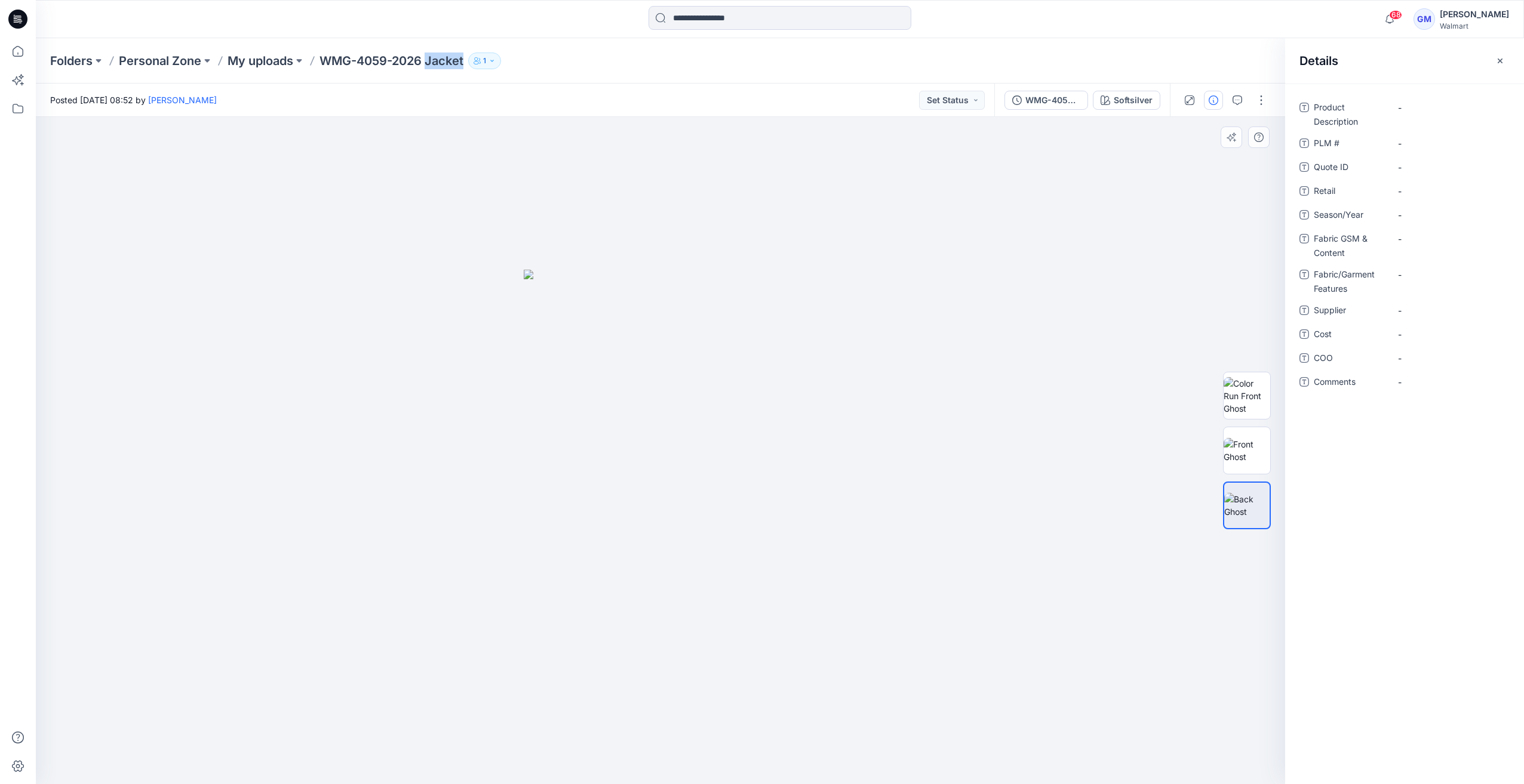
copy div "Jacket 1"
click at [1431, 102] on Description "-" at bounding box center [1449, 107] width 104 height 12
click at [1417, 123] on Description "Jacket" at bounding box center [1449, 117] width 104 height 37
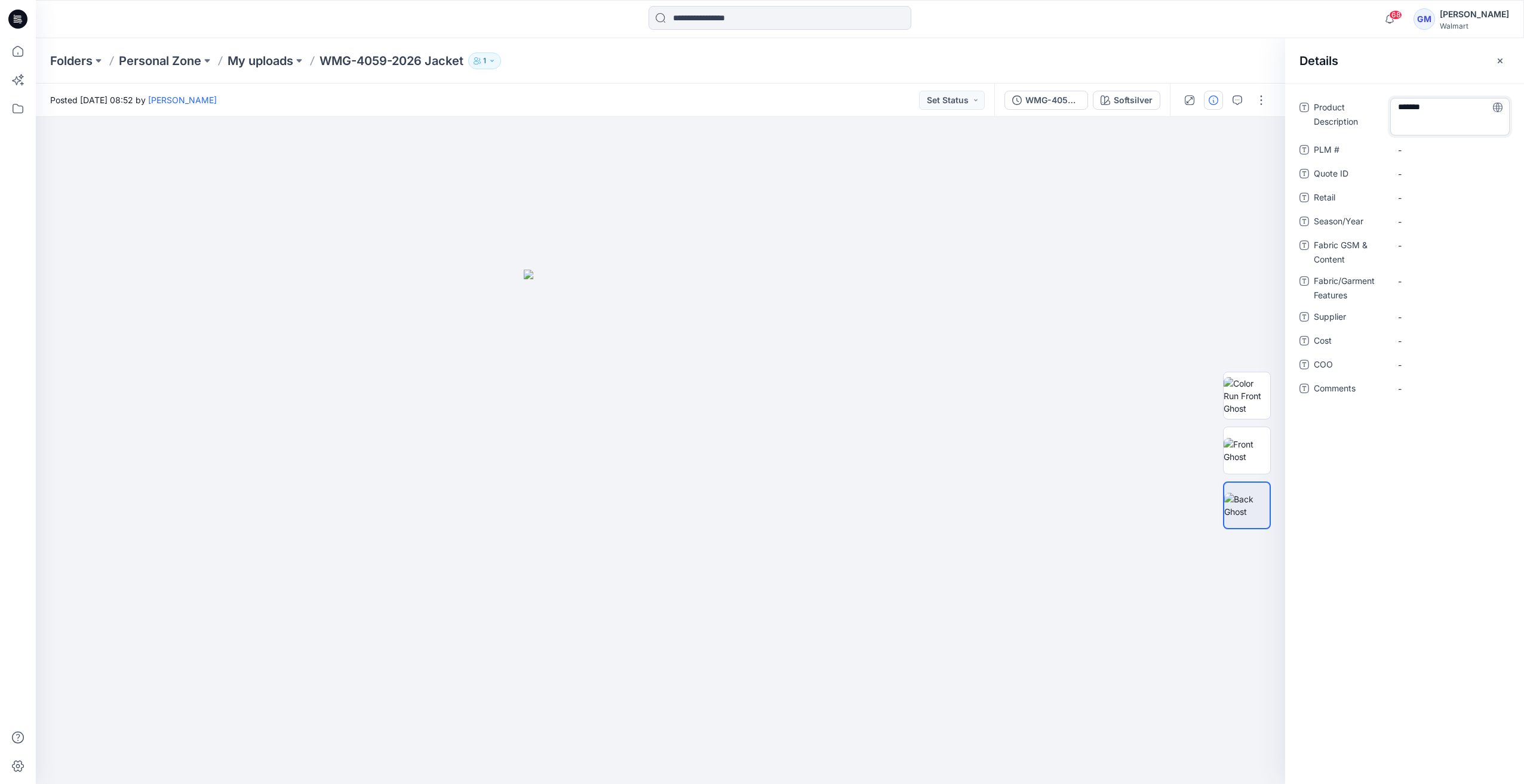
type textarea "******"
click at [1417, 224] on div "-" at bounding box center [1449, 221] width 119 height 19
type textarea "**********"
click at [1403, 239] on Content "-" at bounding box center [1449, 239] width 104 height 12
type textarea "***"
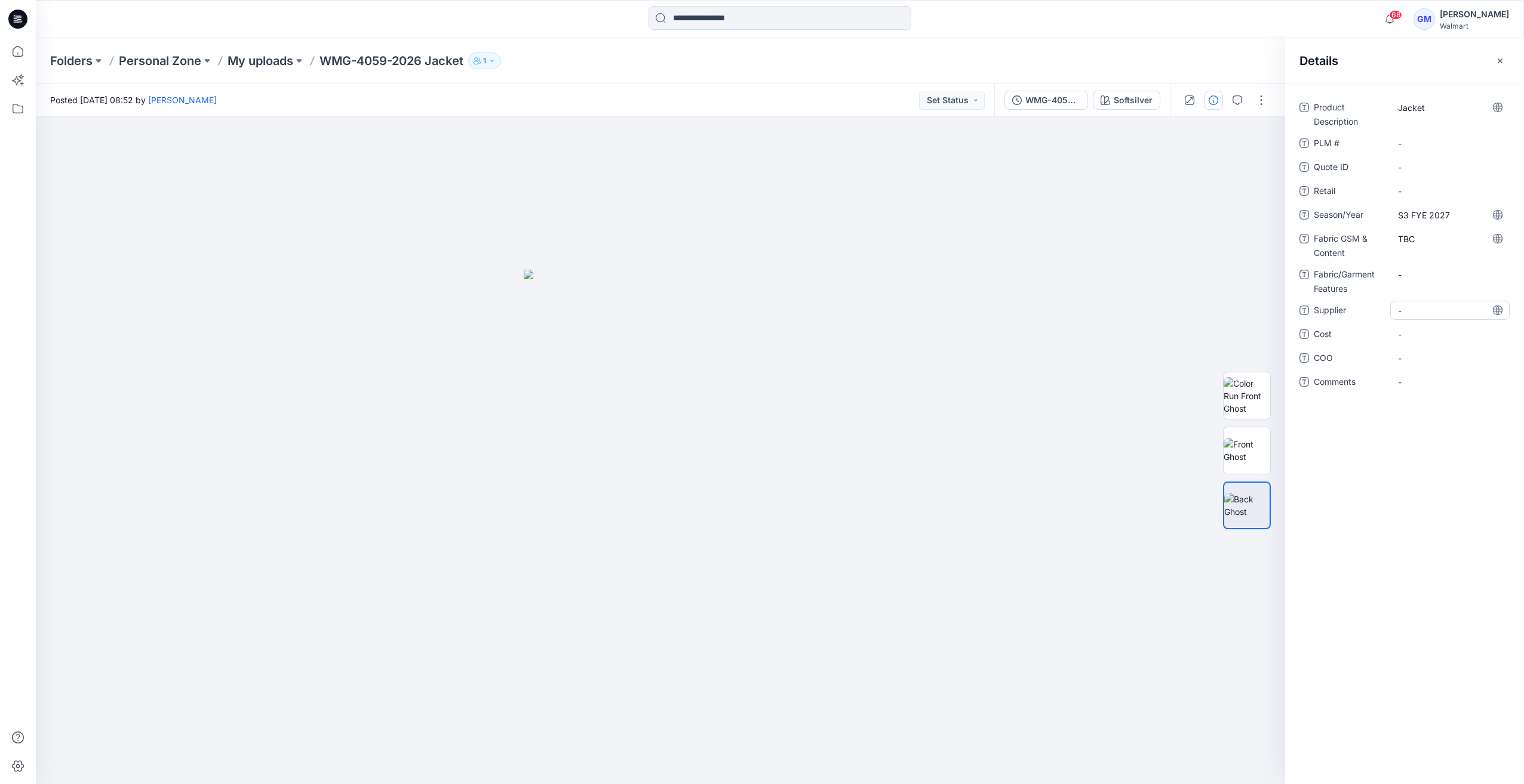
click at [1425, 315] on span "-" at bounding box center [1449, 311] width 104 height 12
type textarea "****"
click at [1414, 357] on span "-" at bounding box center [1449, 358] width 104 height 12
type textarea "**"
click at [1077, 296] on div at bounding box center [660, 450] width 1249 height 667
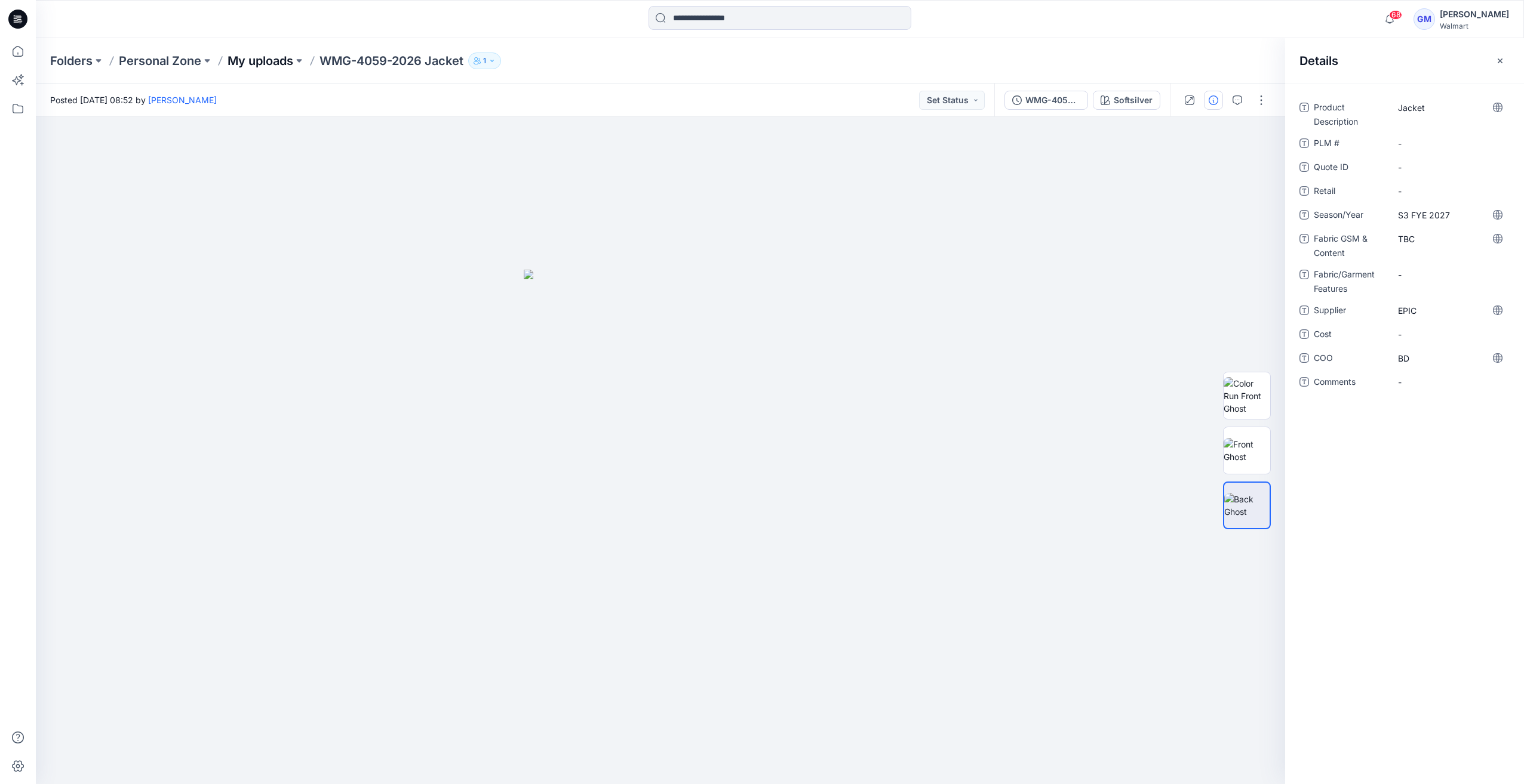
click at [265, 56] on p "My uploads" at bounding box center [260, 61] width 66 height 17
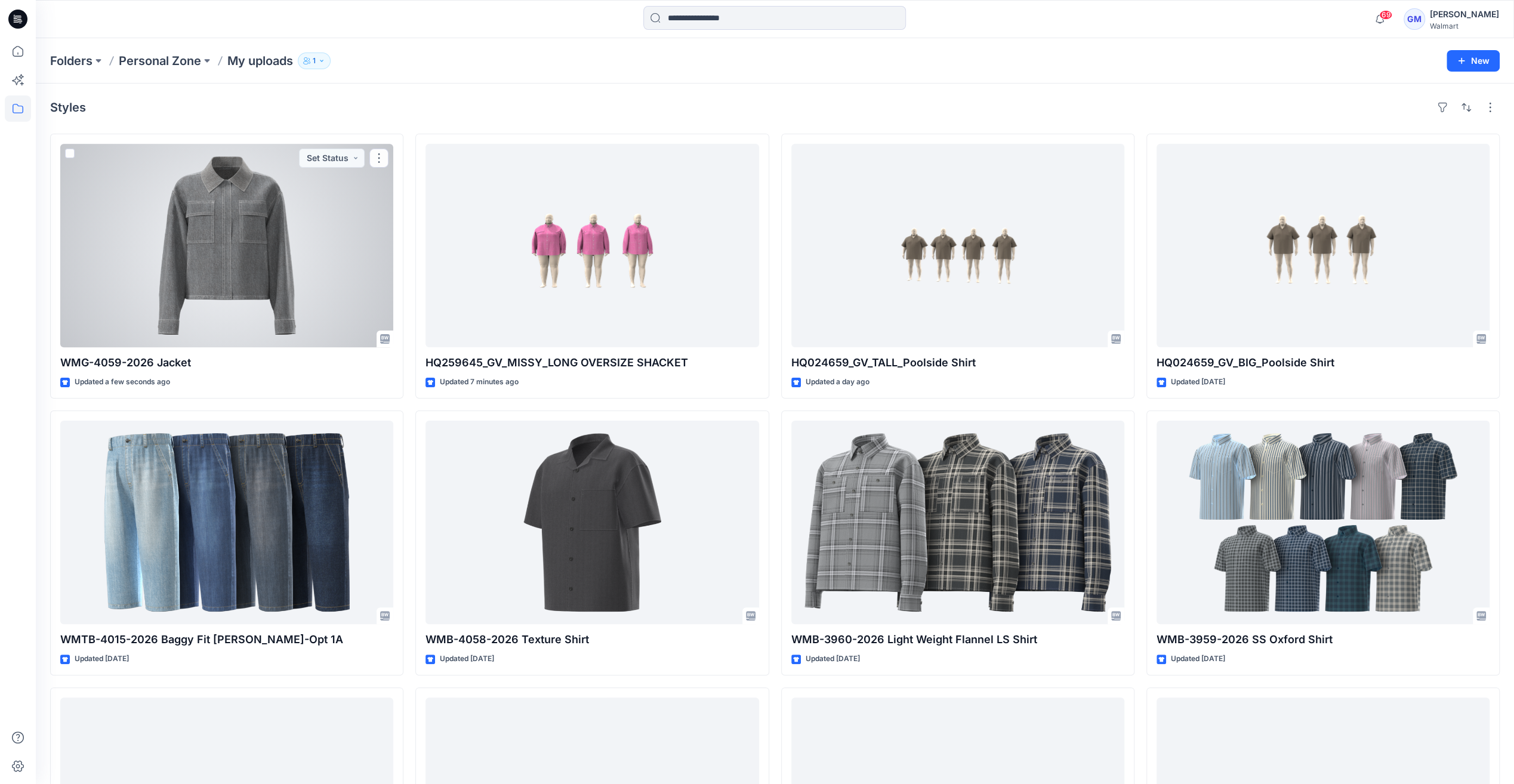
click at [232, 282] on div at bounding box center [227, 246] width 333 height 204
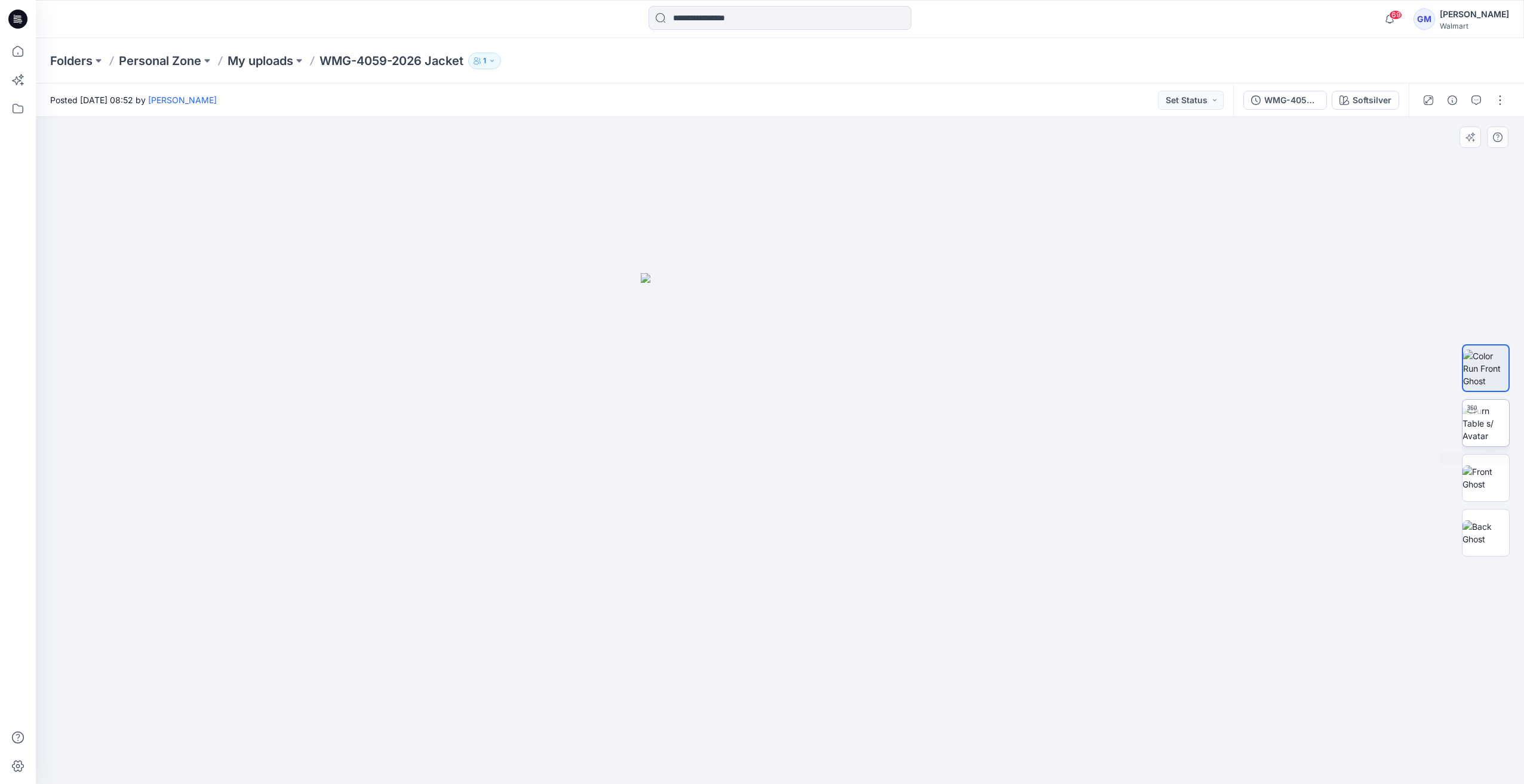
drag, startPoint x: 1517, startPoint y: 444, endPoint x: 1474, endPoint y: 413, distance: 53.0
click at [1514, 441] on div at bounding box center [1485, 451] width 77 height 298
click at [1474, 413] on icon at bounding box center [1471, 409] width 10 height 9
drag, startPoint x: 786, startPoint y: 766, endPoint x: 490, endPoint y: 747, distance: 296.6
click at [477, 759] on div at bounding box center [780, 450] width 1488 height 667
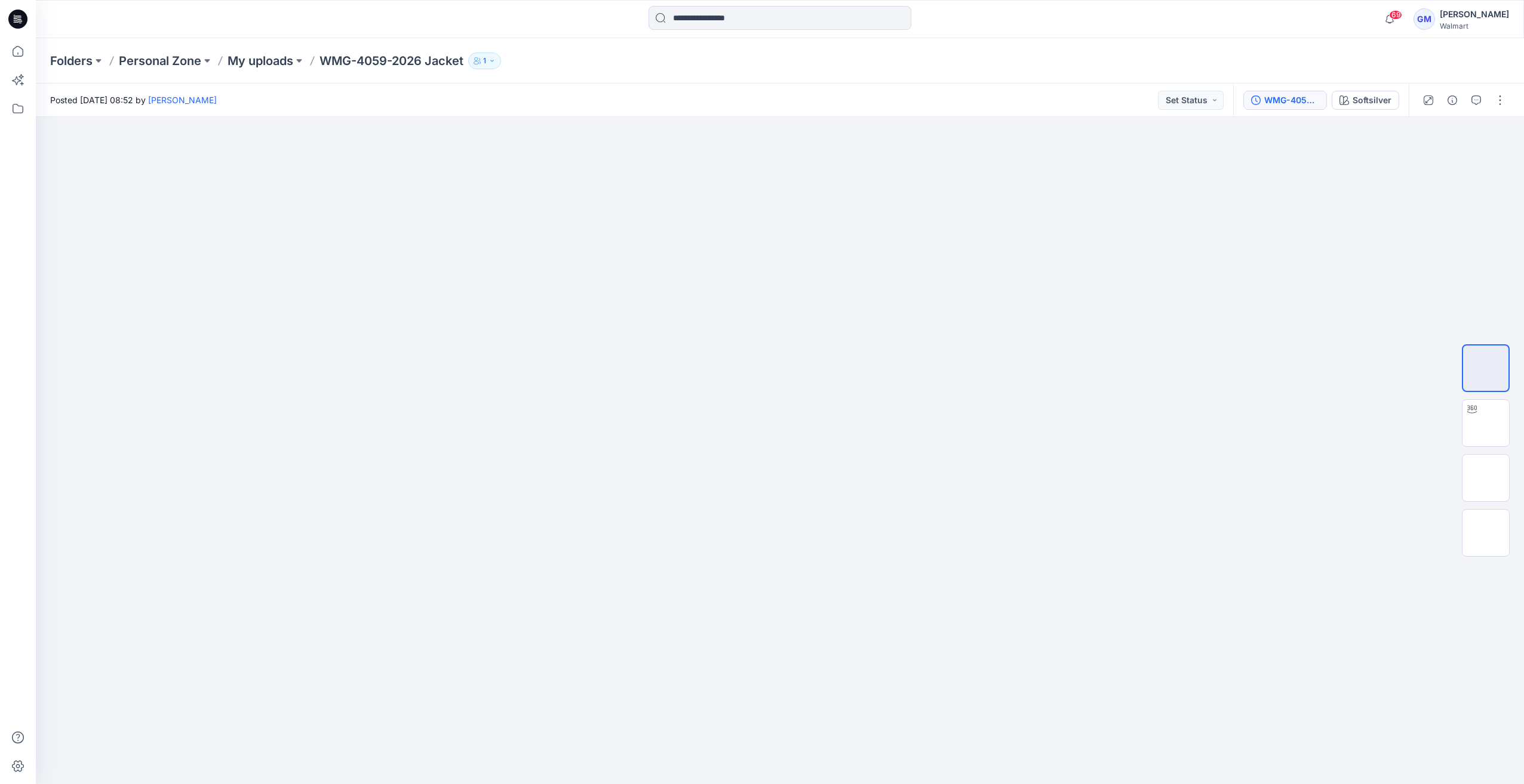
drag, startPoint x: 1308, startPoint y: 89, endPoint x: 1313, endPoint y: 96, distance: 8.6
click at [1309, 90] on div "WMG-4059-2026 Jacket_Styling Softsilver" at bounding box center [1321, 100] width 175 height 34
click at [1313, 99] on div "WMG-4059-2026 Jacket_Styling" at bounding box center [1291, 100] width 55 height 13
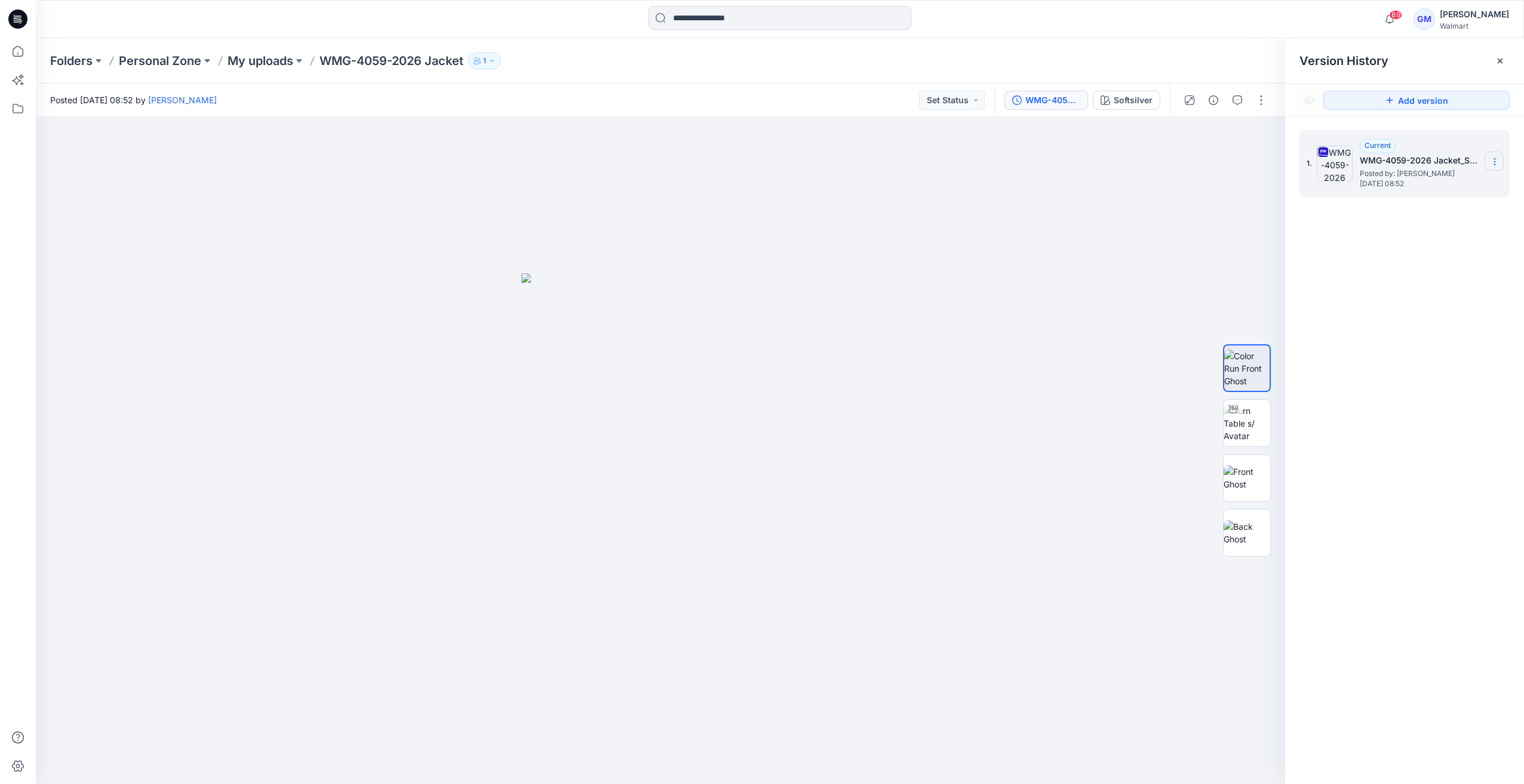
click at [1492, 162] on icon at bounding box center [1494, 161] width 10 height 9
click at [1421, 229] on span "Rename Version" at bounding box center [1415, 233] width 63 height 15
drag, startPoint x: 1470, startPoint y: 161, endPoint x: 1523, endPoint y: 159, distance: 53.0
click at [1523, 159] on html "69 Notifications Your style WMG-4059-2026 Jacket is ready 15 minutes ago Your s…" at bounding box center [762, 392] width 1524 height 784
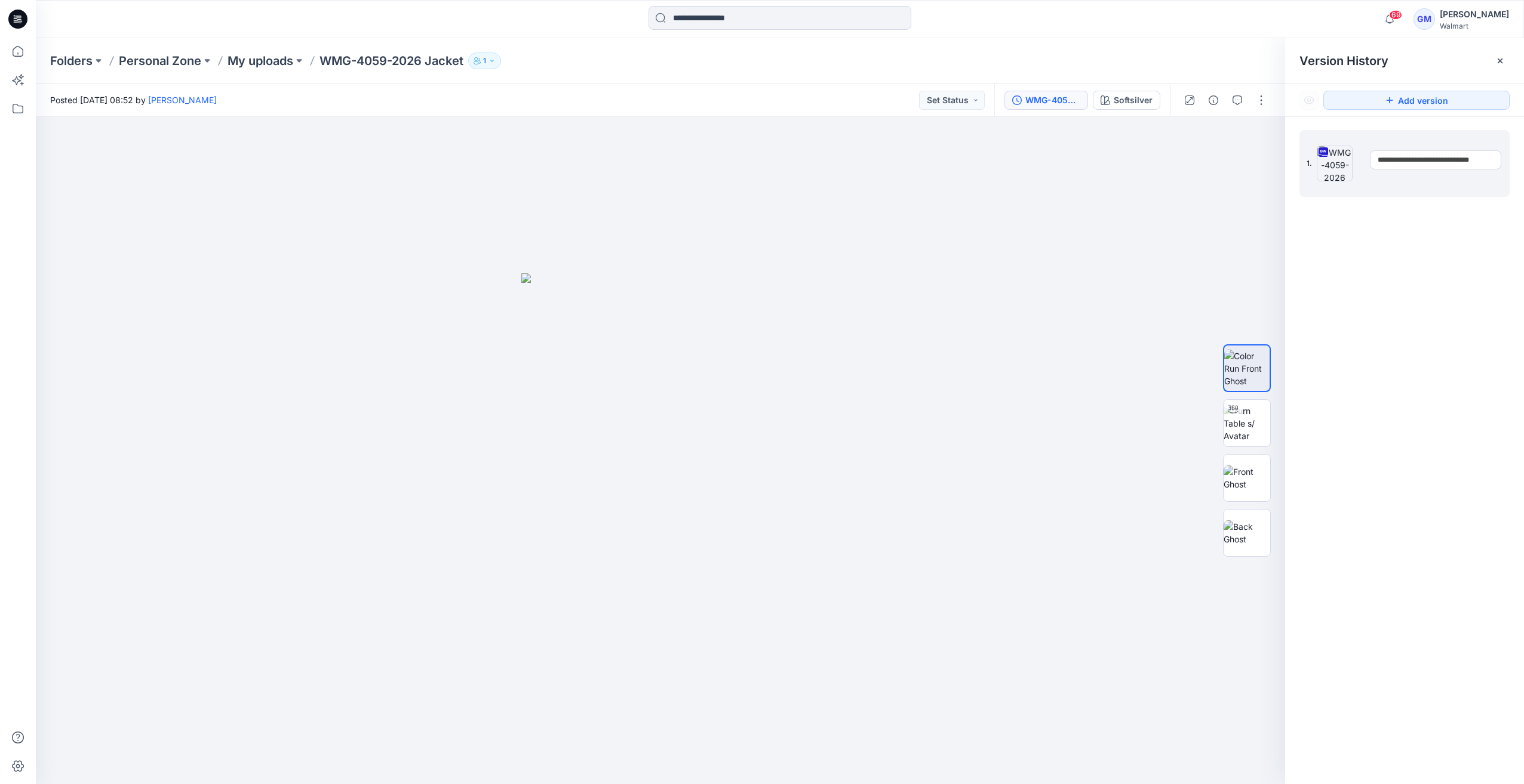
type input "**********"
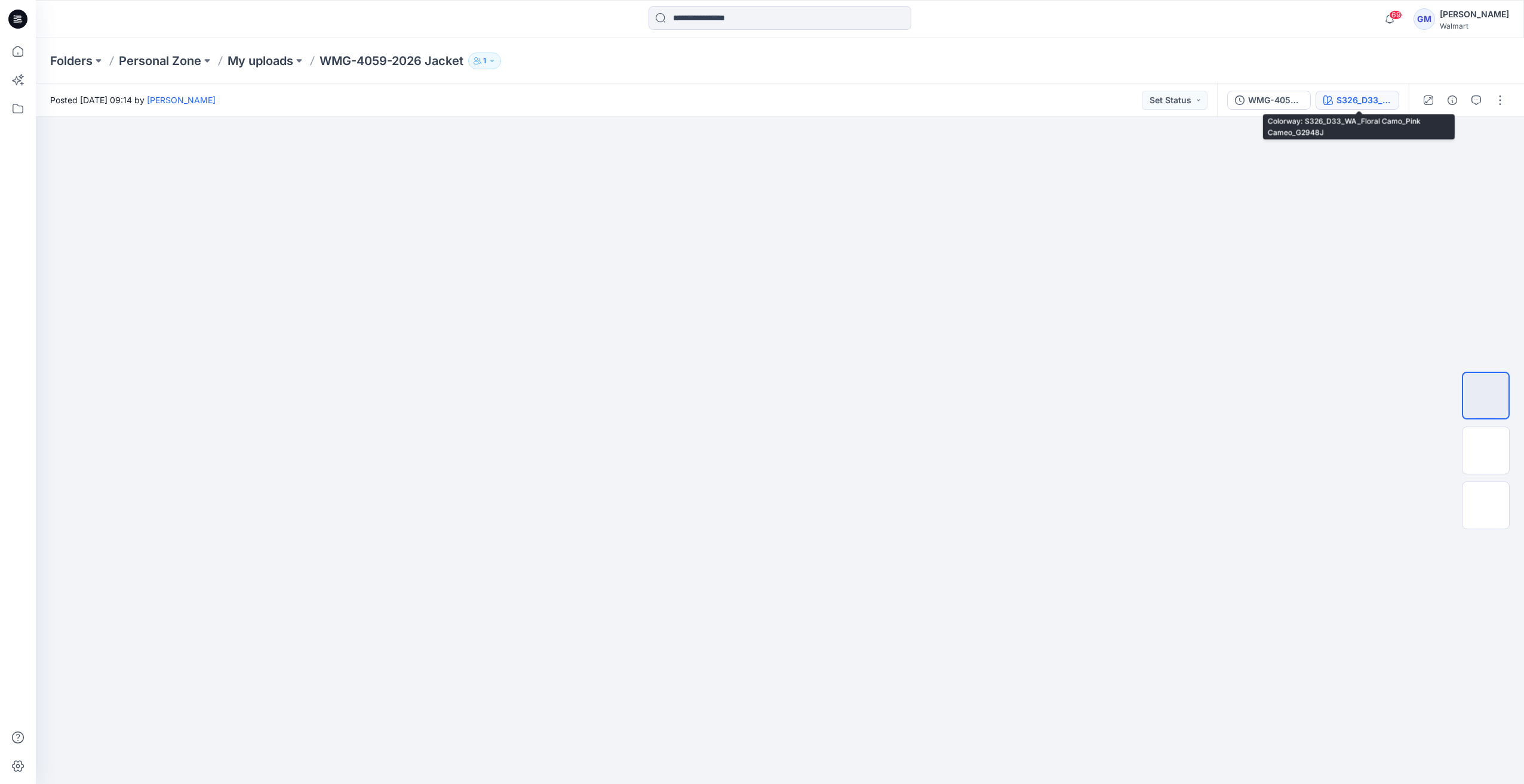
click at [1360, 99] on div "S326_D33_WA_Floral Camo_Pink Cameo_G2948J" at bounding box center [1363, 100] width 55 height 13
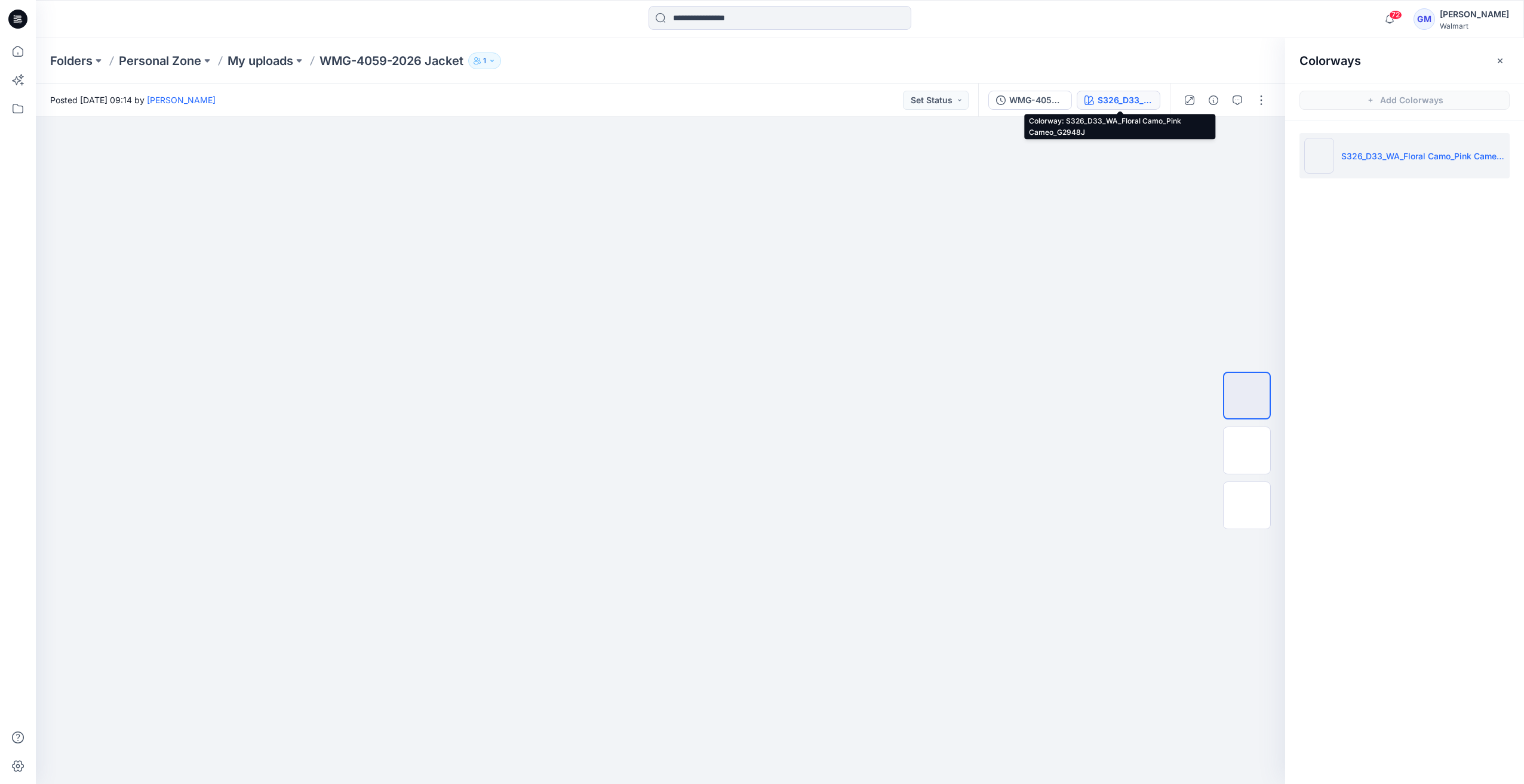
click at [259, 60] on p "My uploads" at bounding box center [260, 61] width 66 height 17
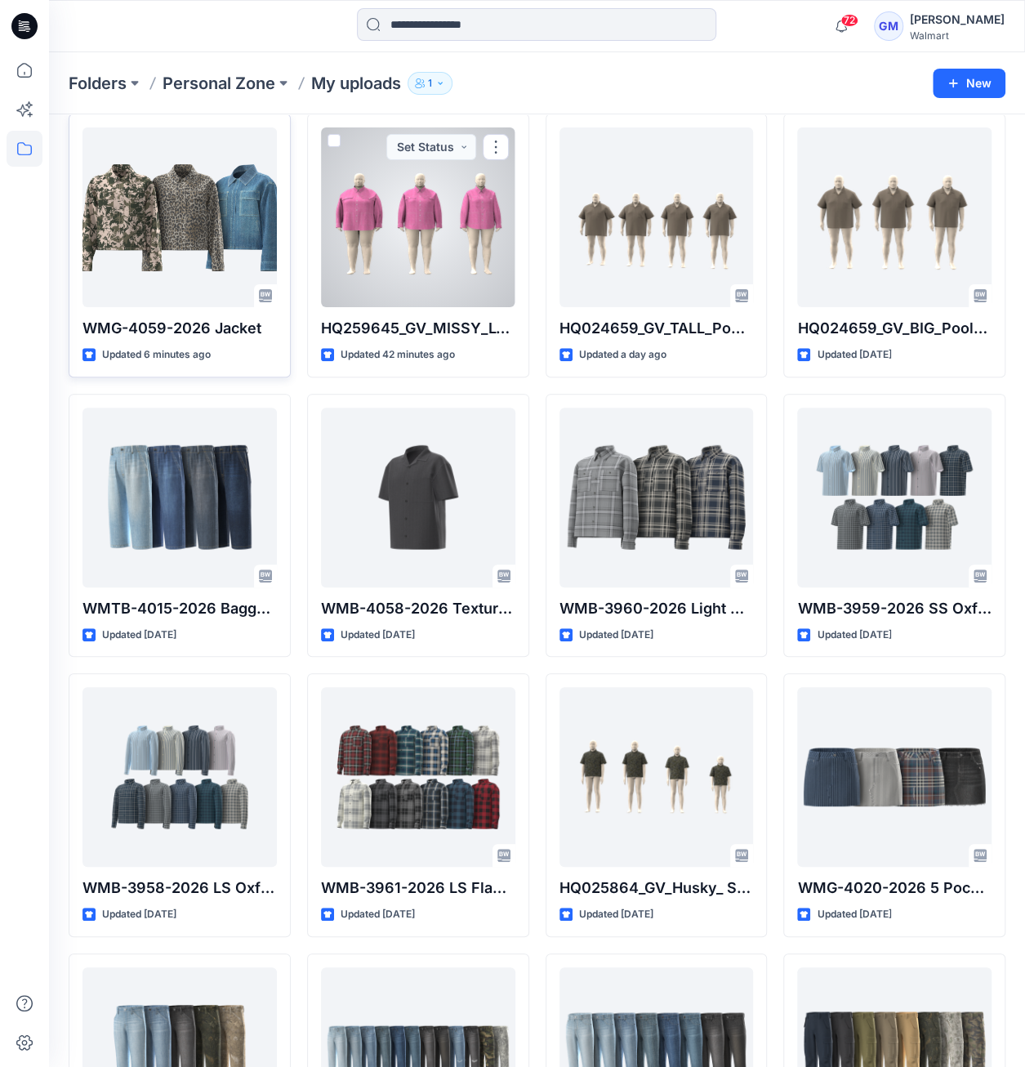
scroll to position [82, 0]
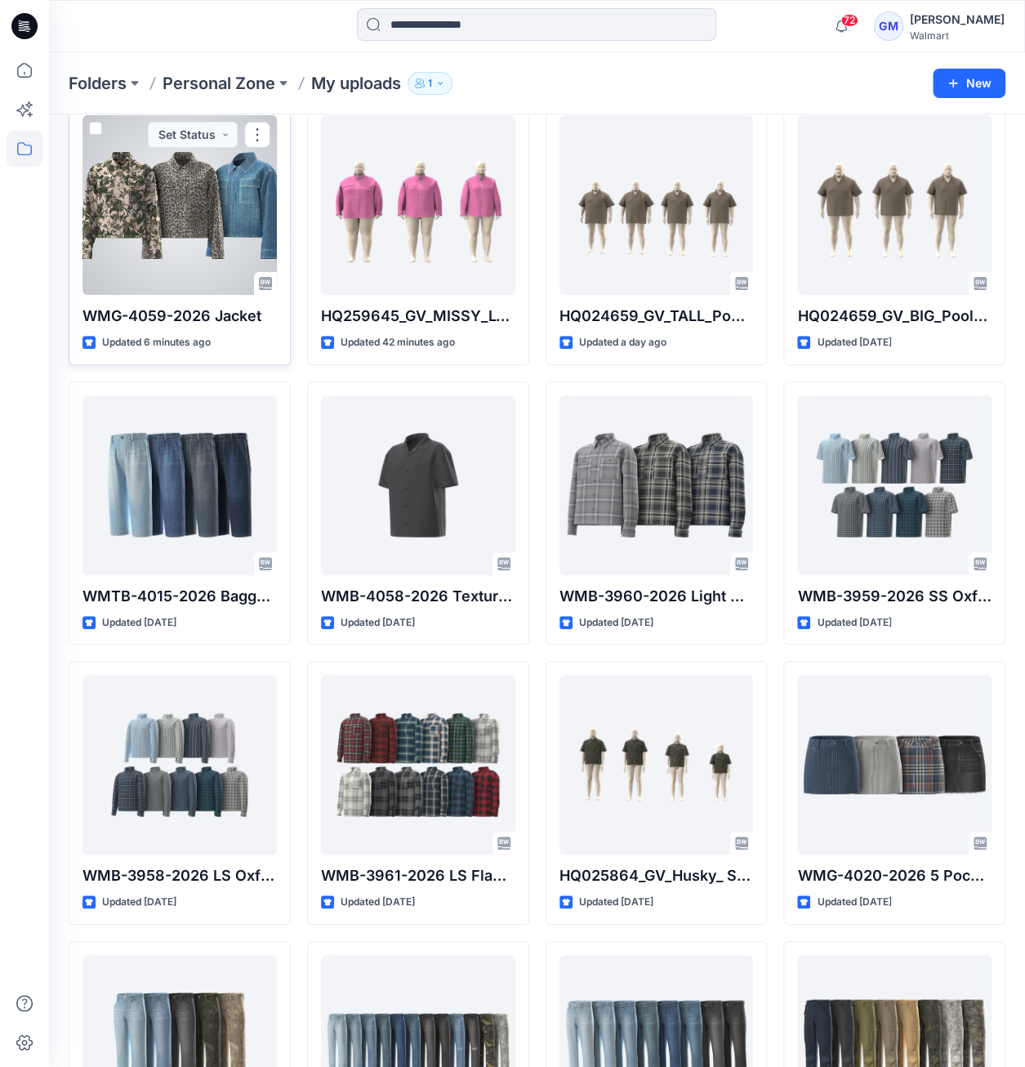
click at [215, 233] on div at bounding box center [180, 205] width 194 height 180
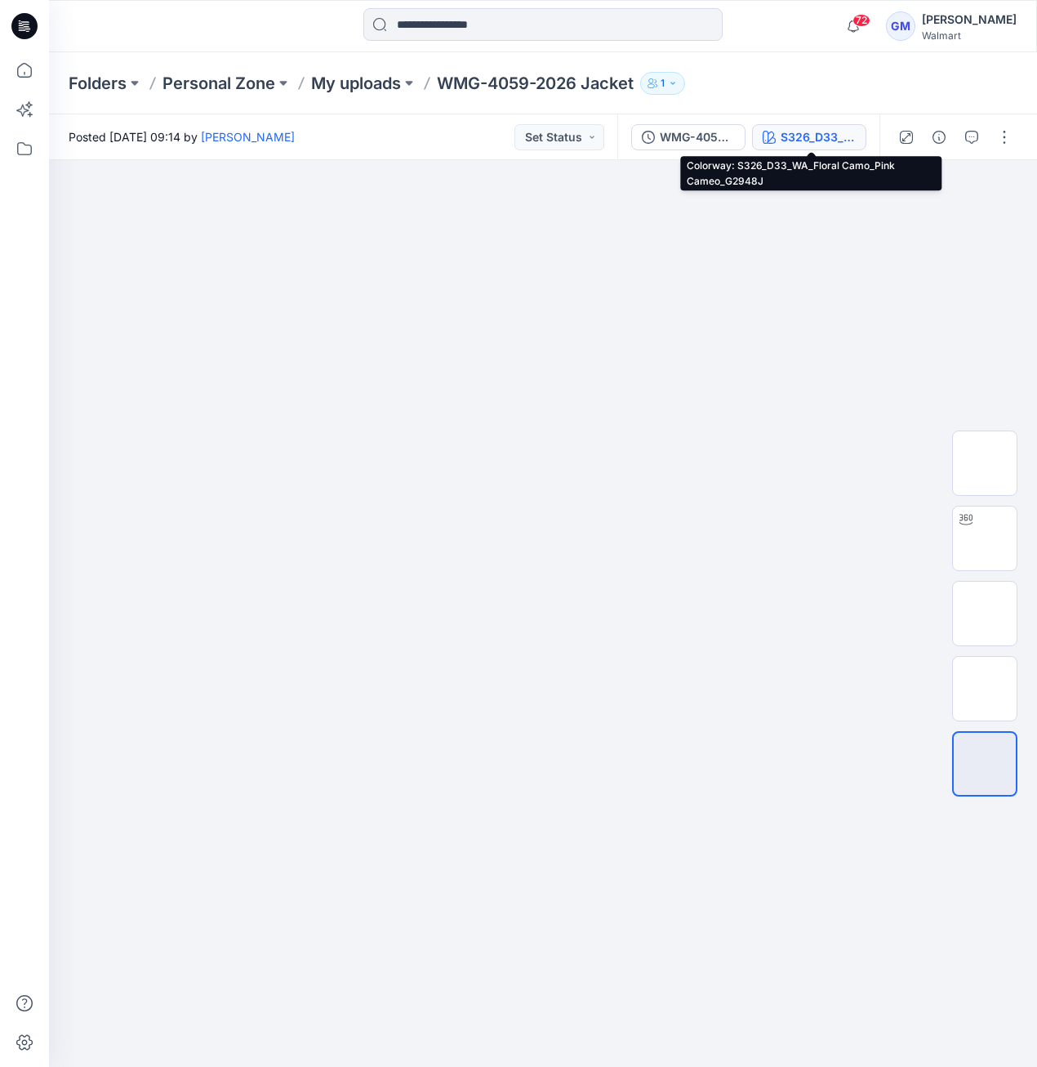
click at [827, 128] on div "S326_D33_WA_Floral Camo_Pink Cameo_G2948J" at bounding box center [818, 137] width 75 height 18
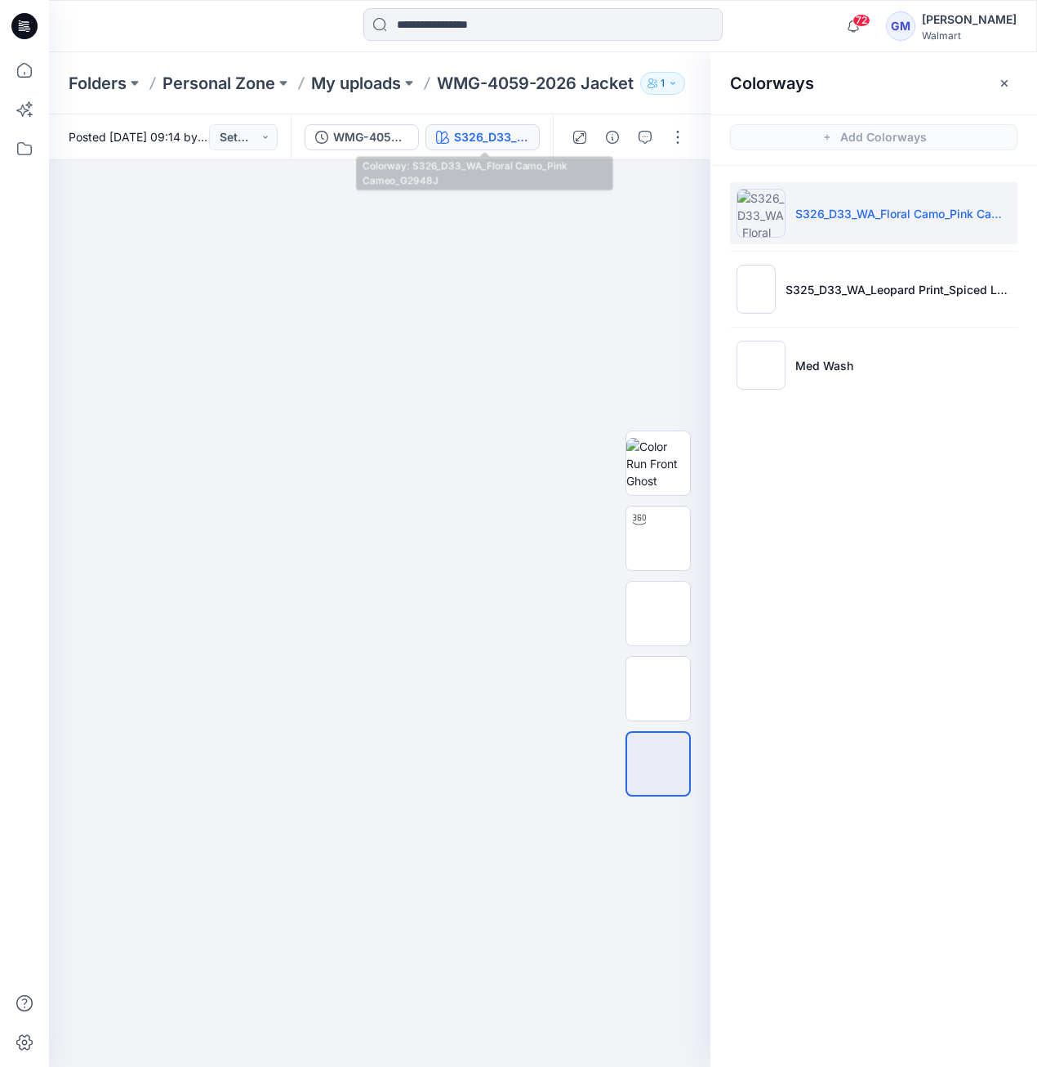
click at [464, 145] on div "S326_D33_WA_Floral Camo_Pink Cameo_G2948J" at bounding box center [491, 137] width 75 height 18
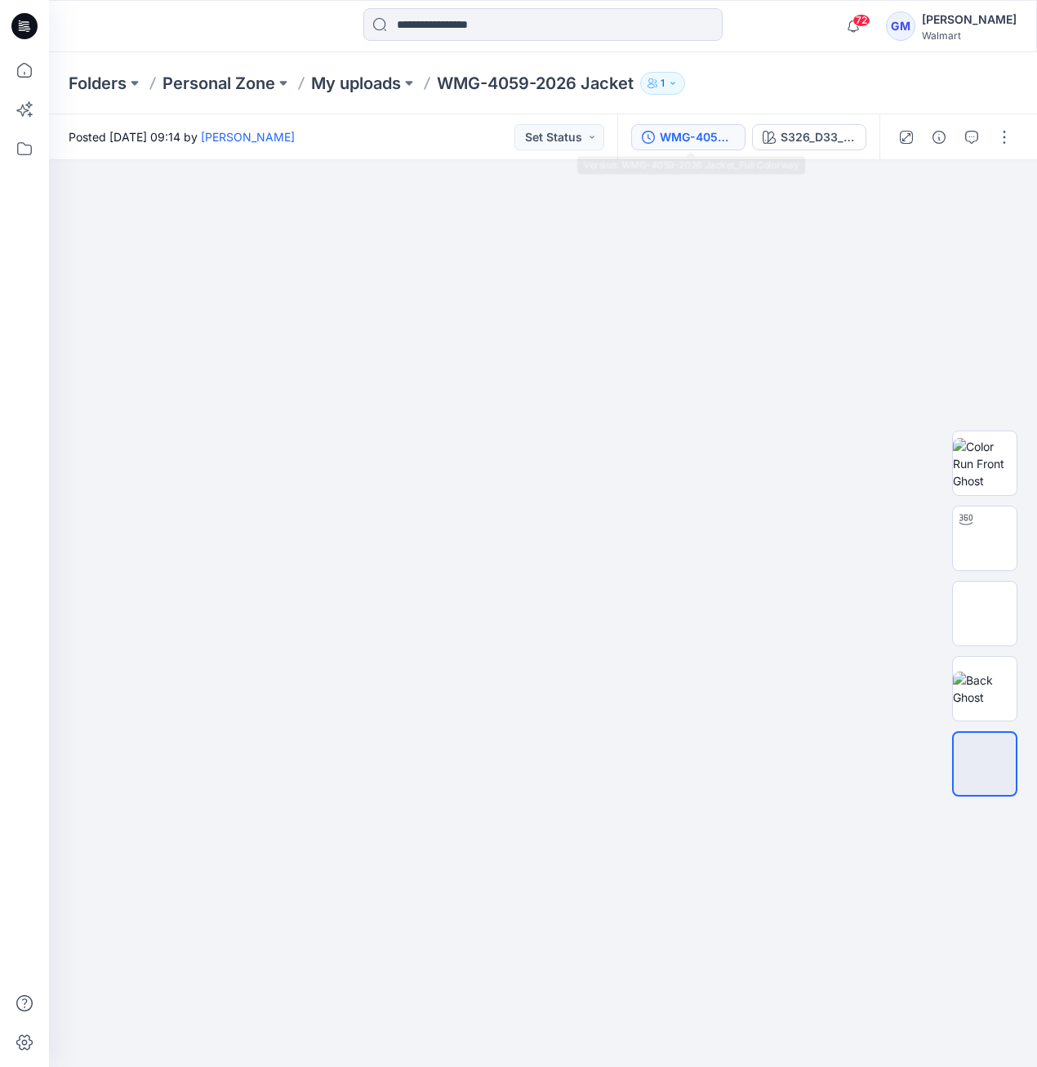
click at [707, 142] on div "WMG-4059-2026 Jacket_Full Colorway" at bounding box center [697, 137] width 75 height 18
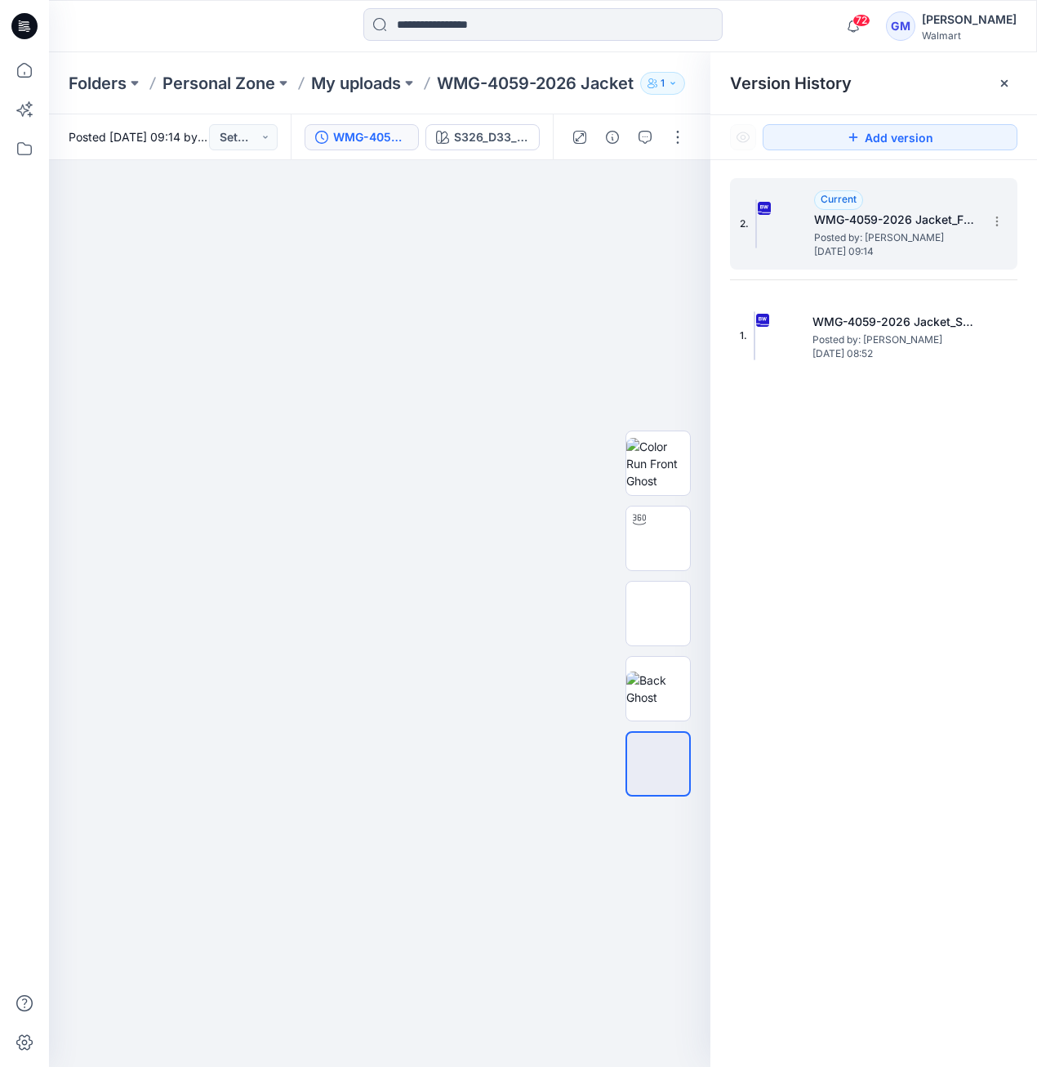
click at [757, 243] on img at bounding box center [757, 223] width 2 height 49
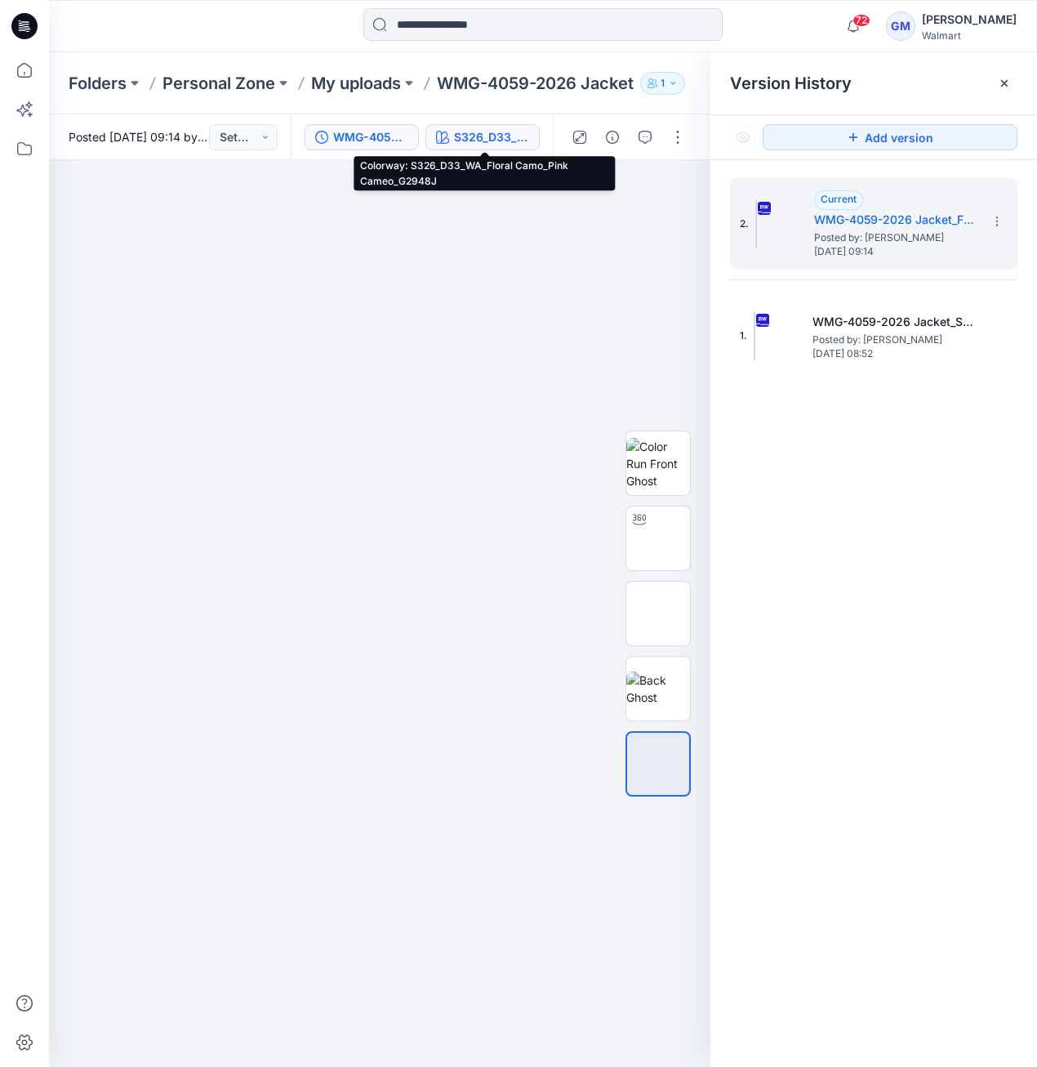
click at [511, 139] on div "S326_D33_WA_Floral Camo_Pink Cameo_G2948J" at bounding box center [491, 137] width 75 height 18
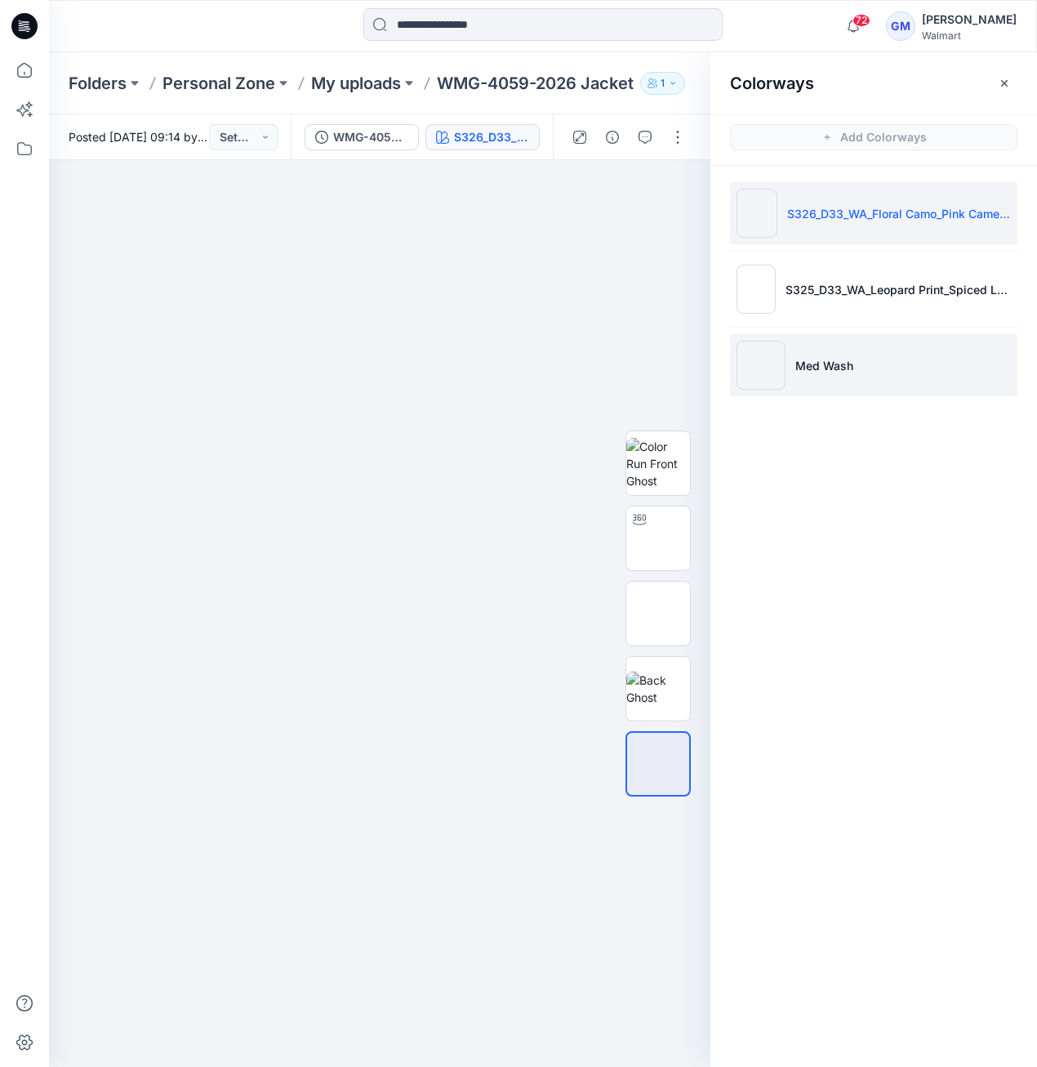
click at [759, 374] on img at bounding box center [761, 365] width 49 height 49
click at [769, 370] on img at bounding box center [761, 365] width 49 height 49
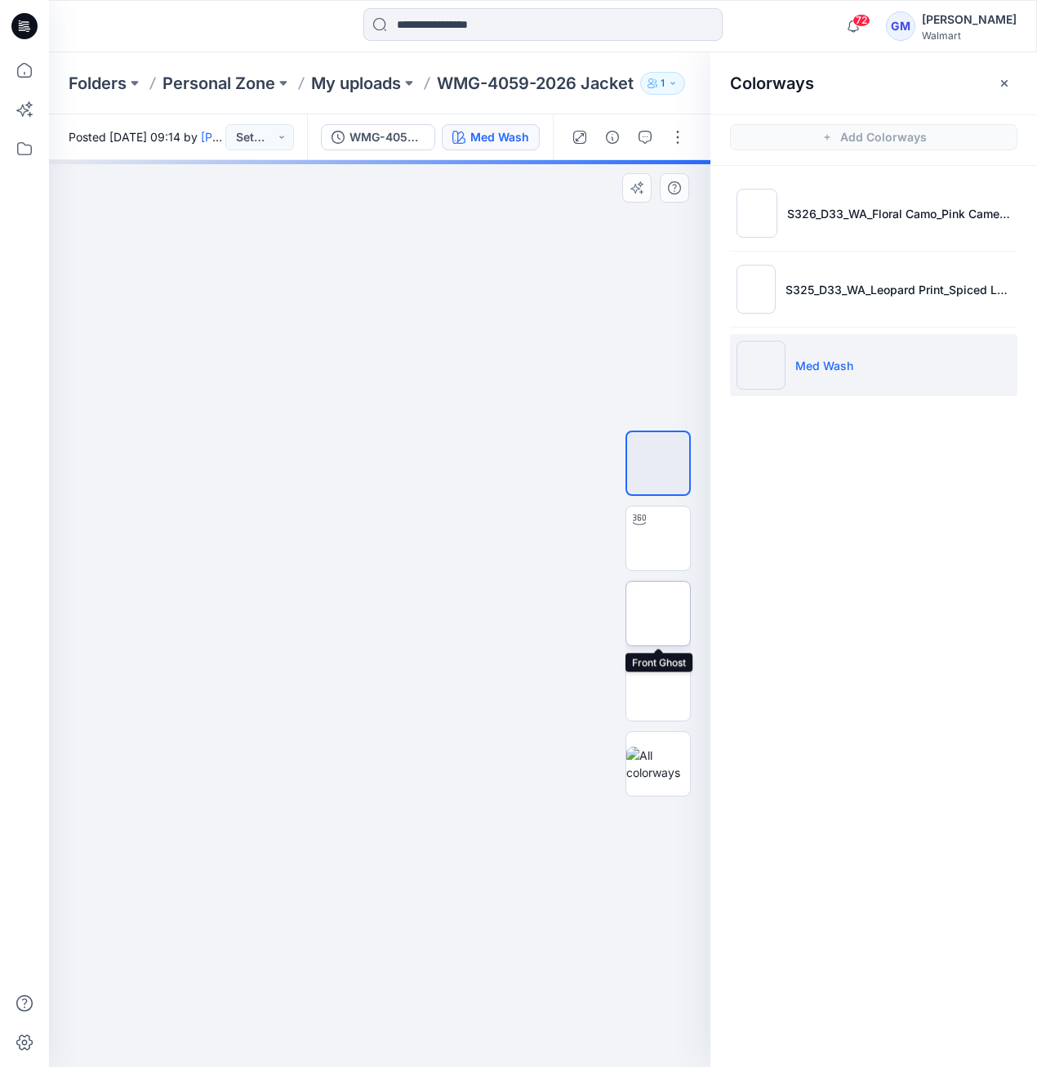
click at [658, 613] on img at bounding box center [658, 613] width 0 height 0
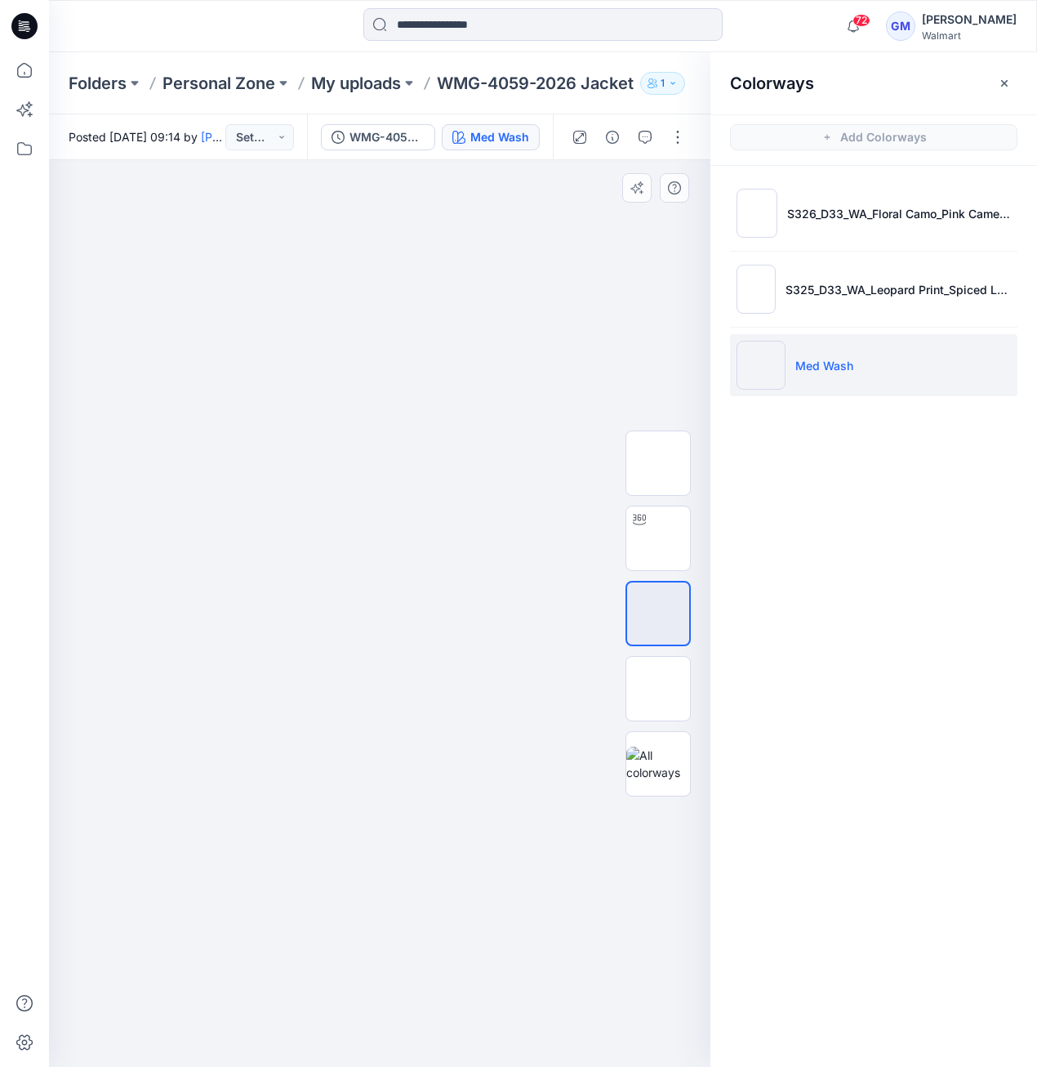
click at [384, 898] on div at bounding box center [380, 613] width 662 height 907
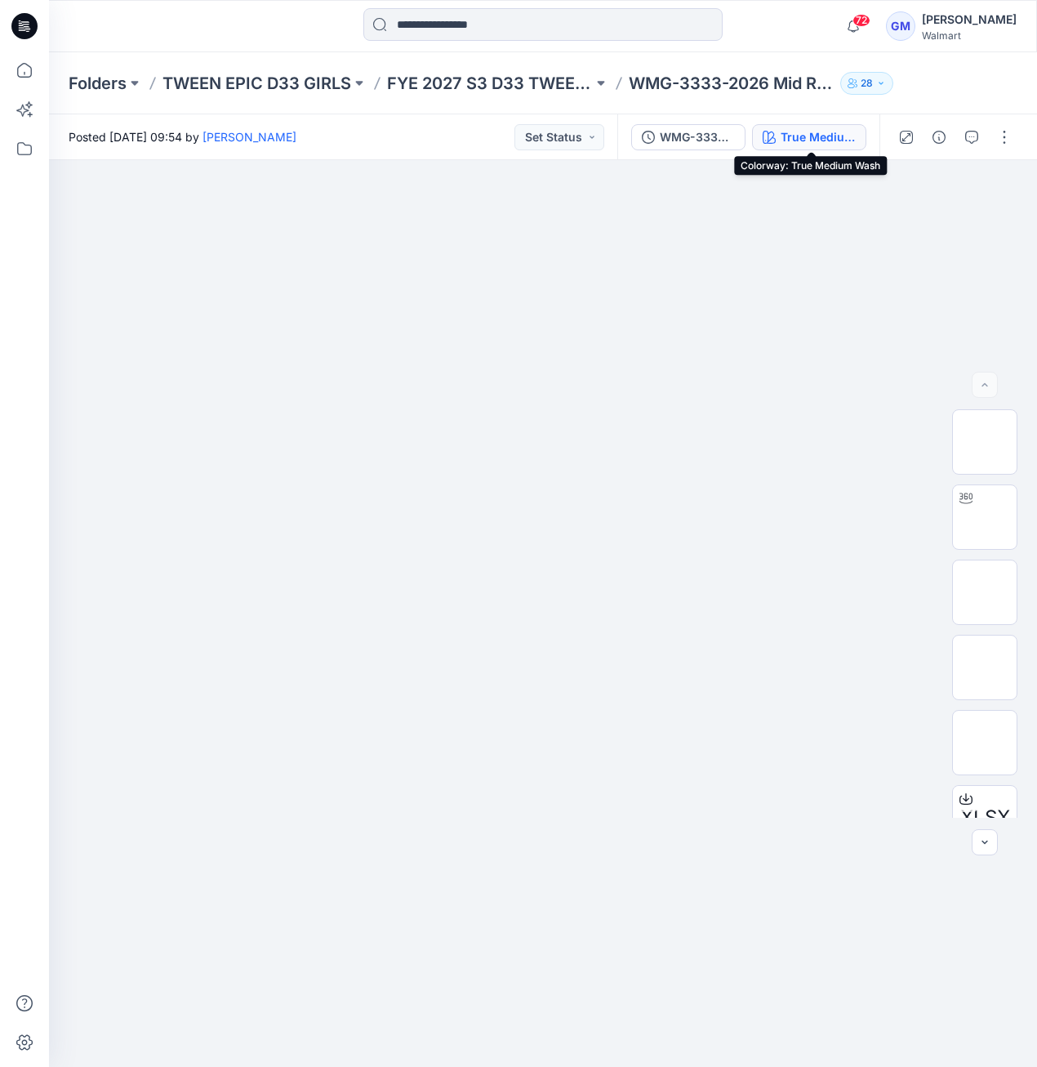
click at [814, 144] on div "True Medium Wash" at bounding box center [818, 137] width 75 height 18
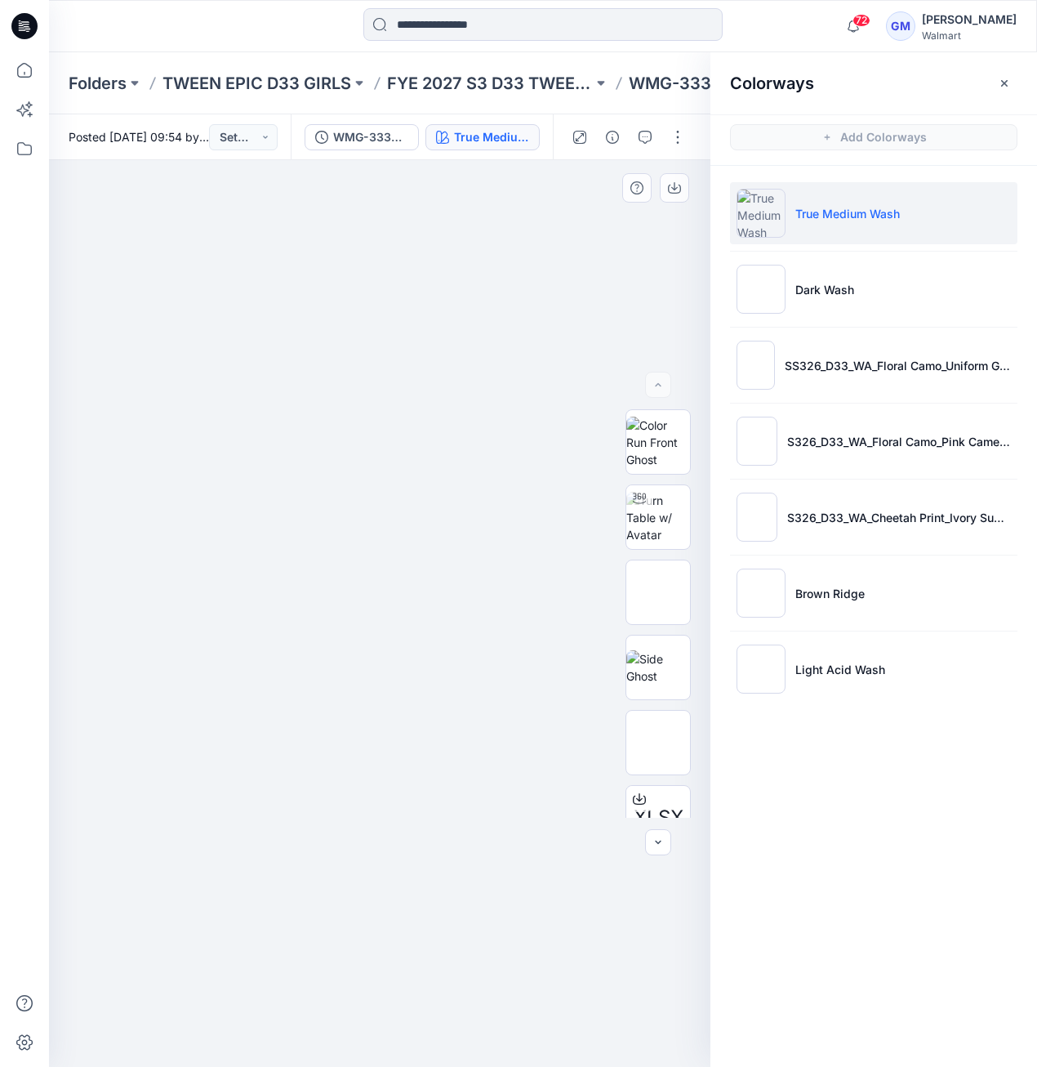
click at [554, 331] on div at bounding box center [380, 613] width 662 height 907
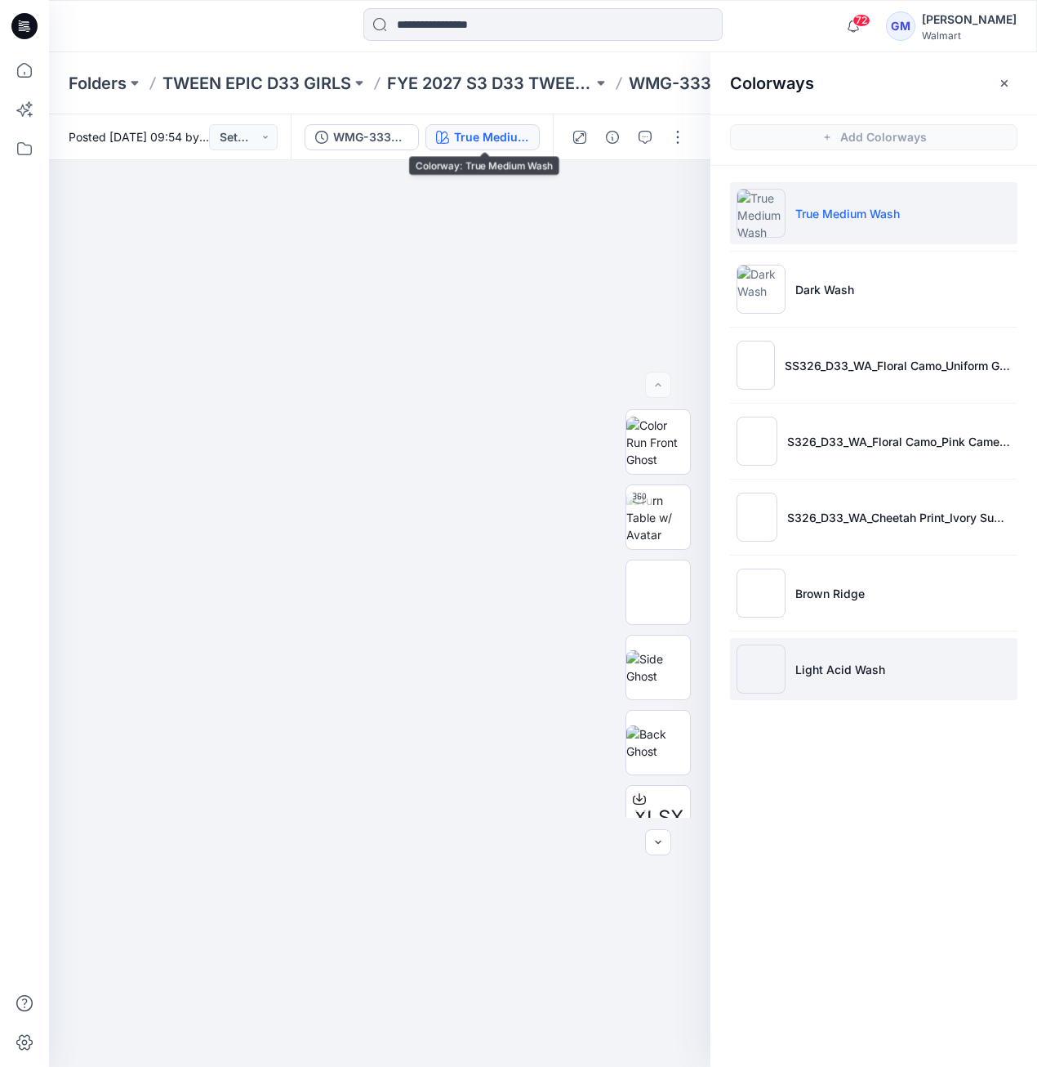
click at [778, 685] on img at bounding box center [761, 669] width 49 height 49
click at [760, 674] on img at bounding box center [761, 669] width 49 height 49
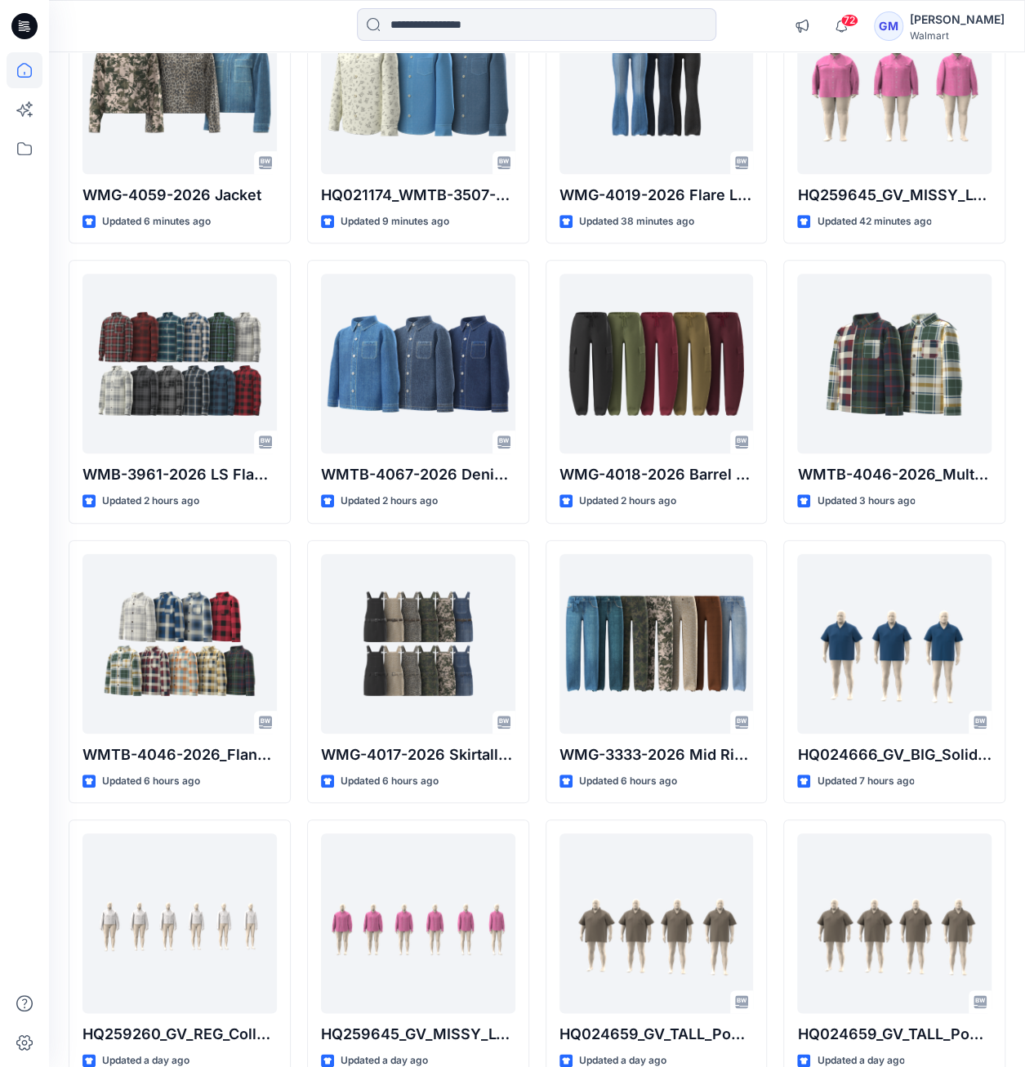
scroll to position [247, 0]
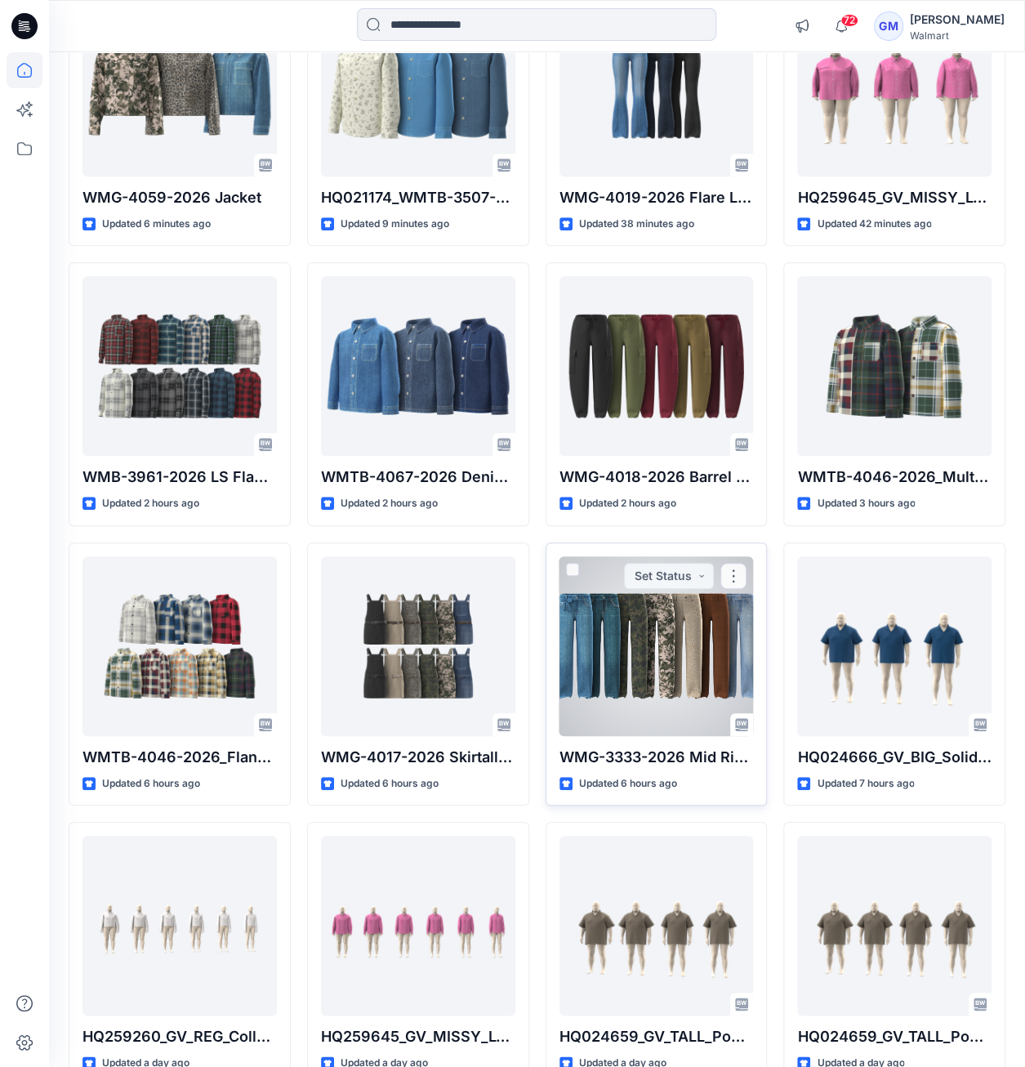
click at [640, 685] on div at bounding box center [657, 646] width 194 height 180
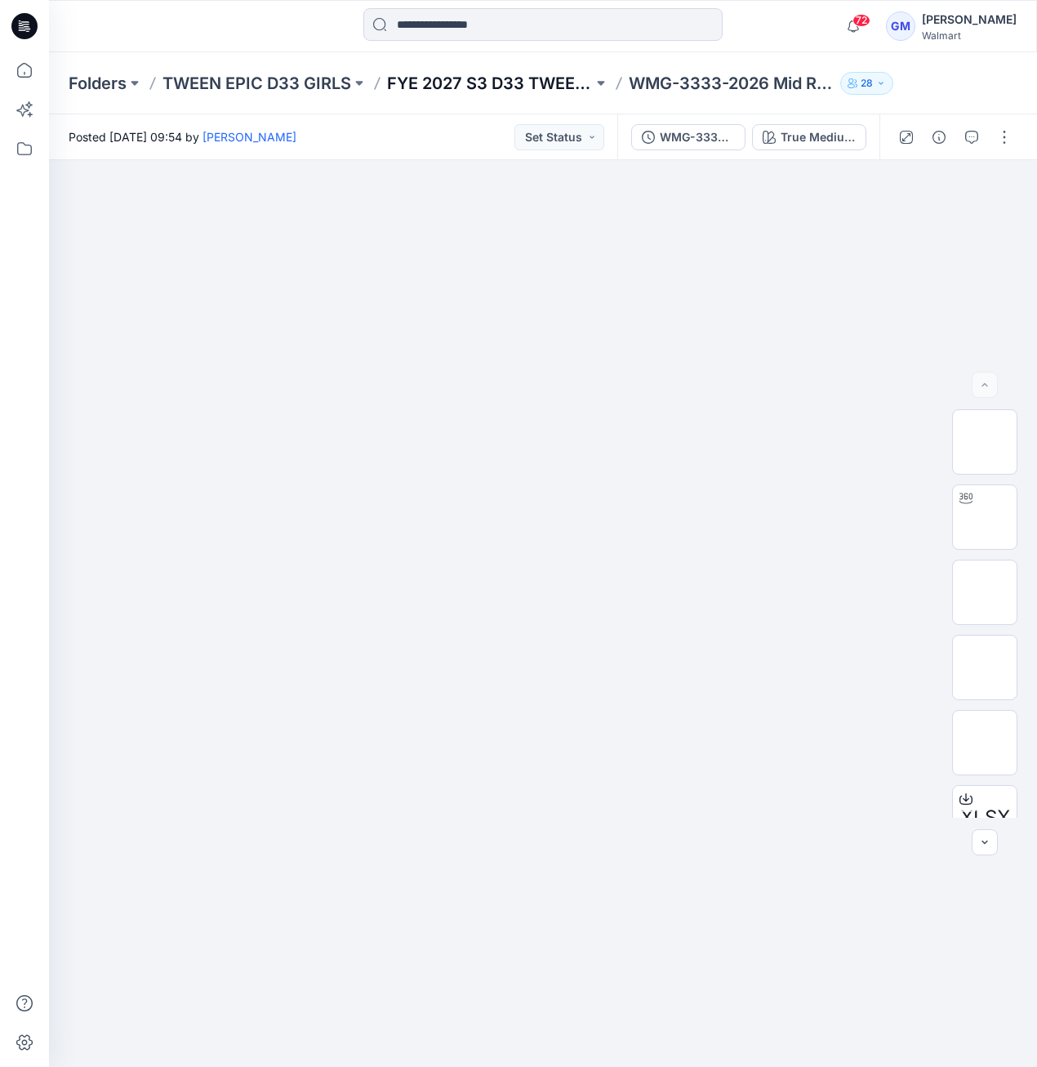
click at [555, 89] on p "FYE 2027 S3 D33 TWEEN GIRL EPIC" at bounding box center [490, 83] width 206 height 23
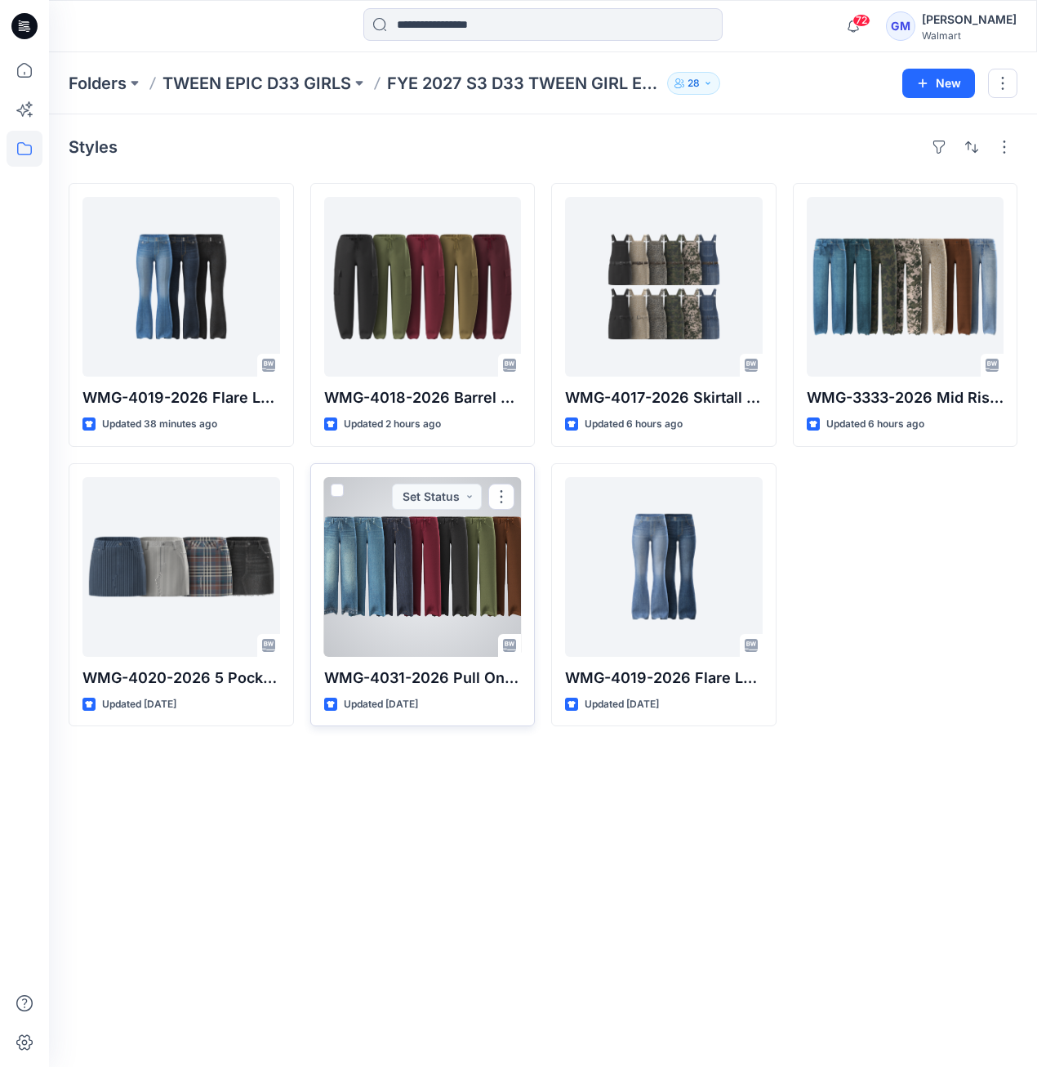
click at [371, 582] on div at bounding box center [423, 567] width 198 height 180
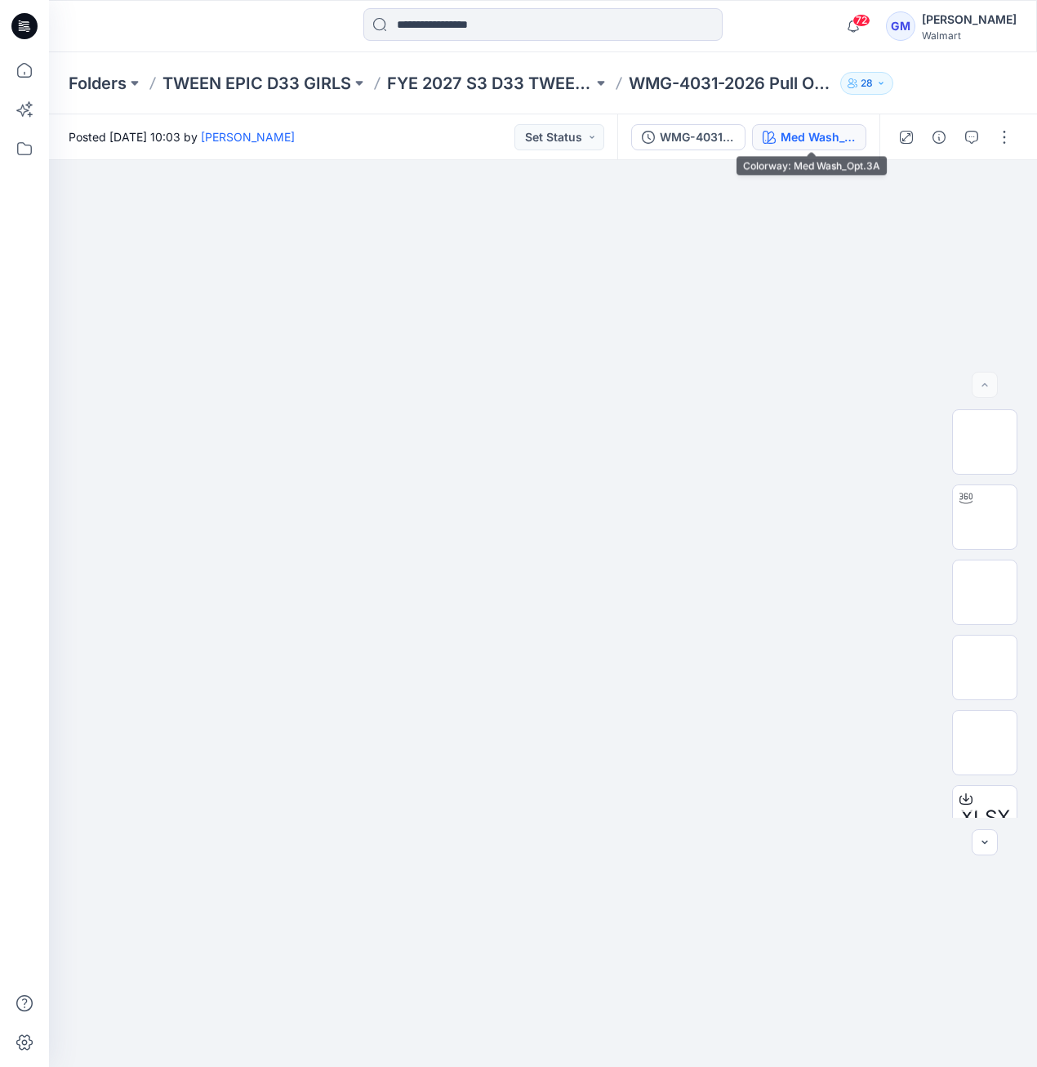
click at [805, 135] on div "Med Wash_Opt.3A" at bounding box center [818, 137] width 75 height 18
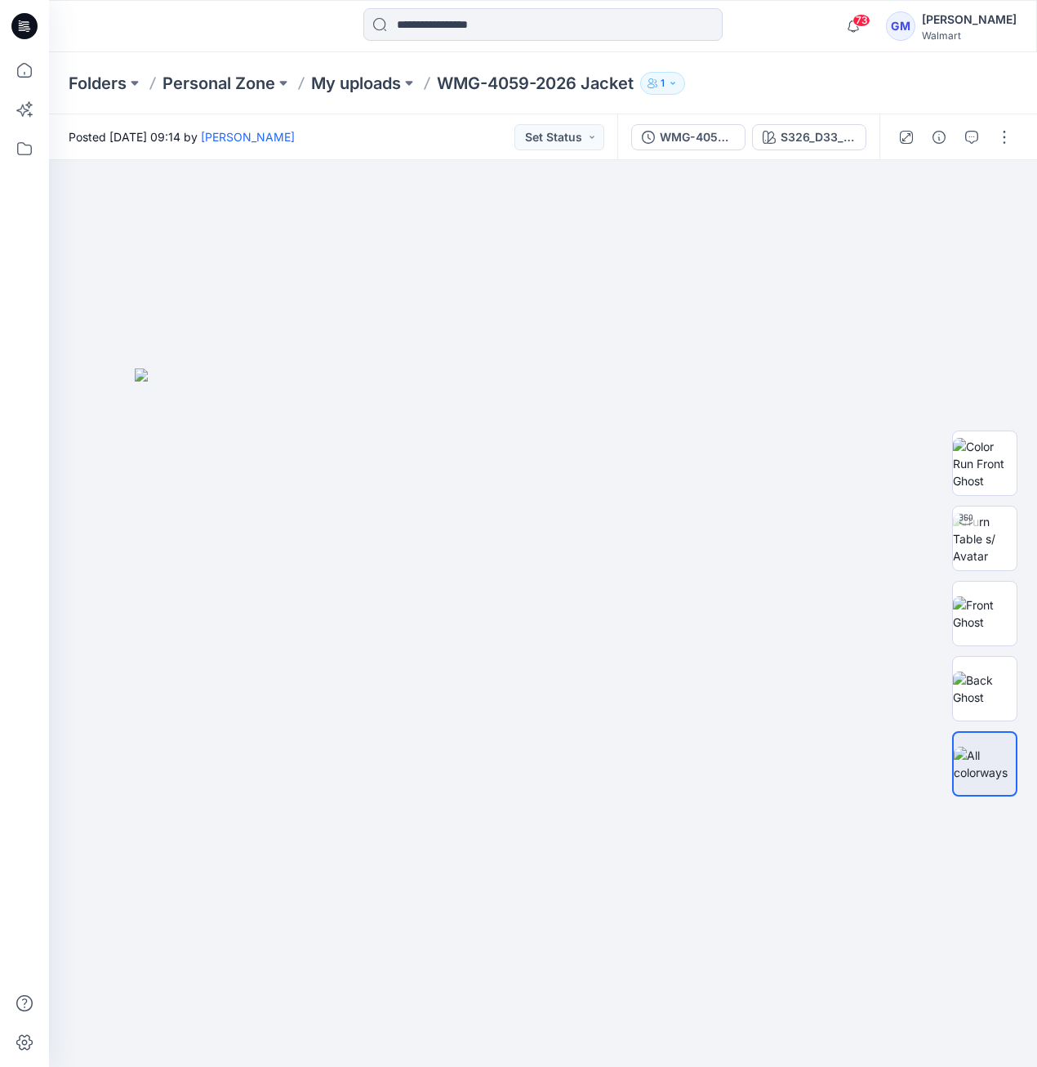
click at [828, 149] on div "WMG-4059-2026 Jacket_Full Colorway S326_D33_WA_Floral Camo_Pink Cameo_G2948J" at bounding box center [749, 137] width 262 height 46
click at [835, 140] on div "S326_D33_WA_Floral Camo_Pink Cameo_G2948J" at bounding box center [818, 137] width 75 height 18
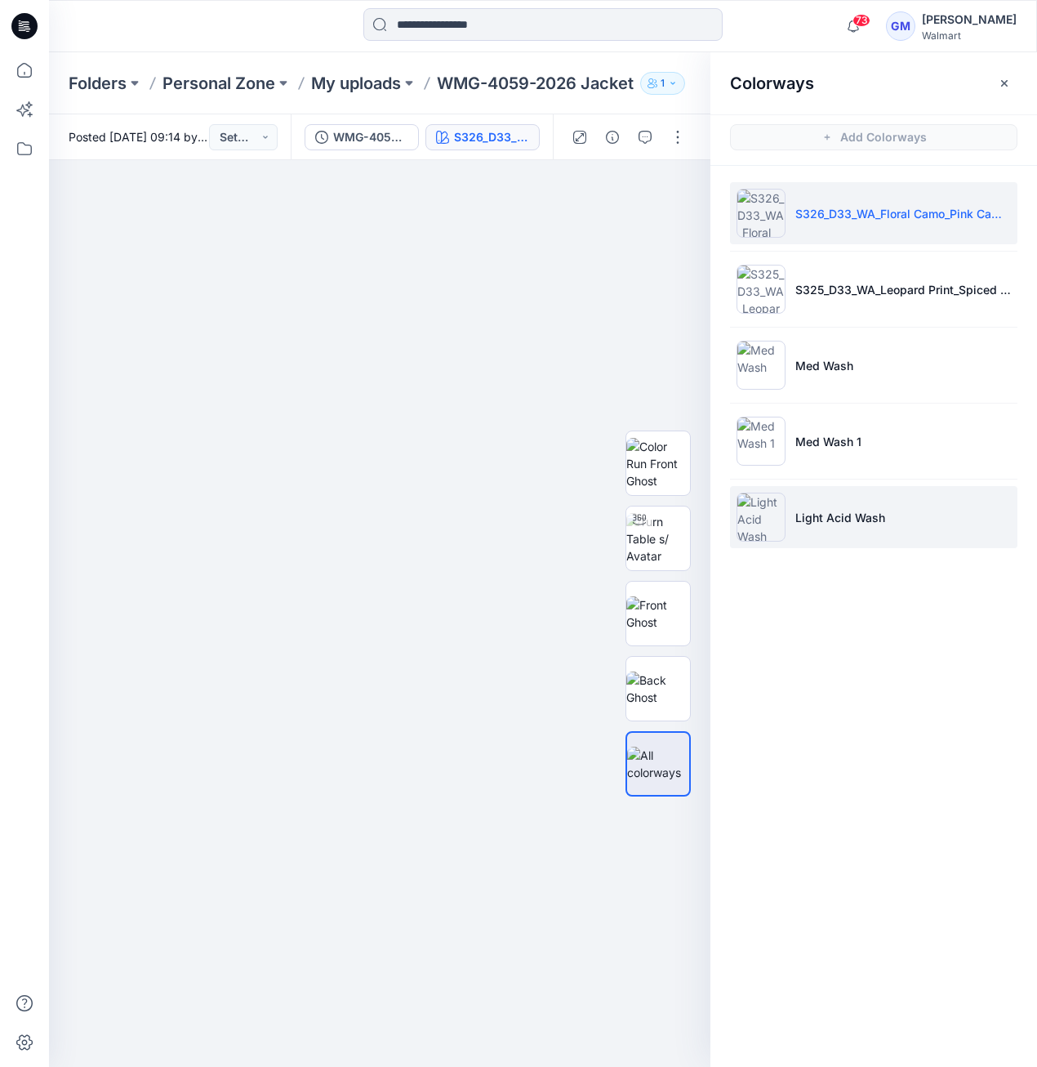
click at [761, 522] on img at bounding box center [761, 517] width 49 height 49
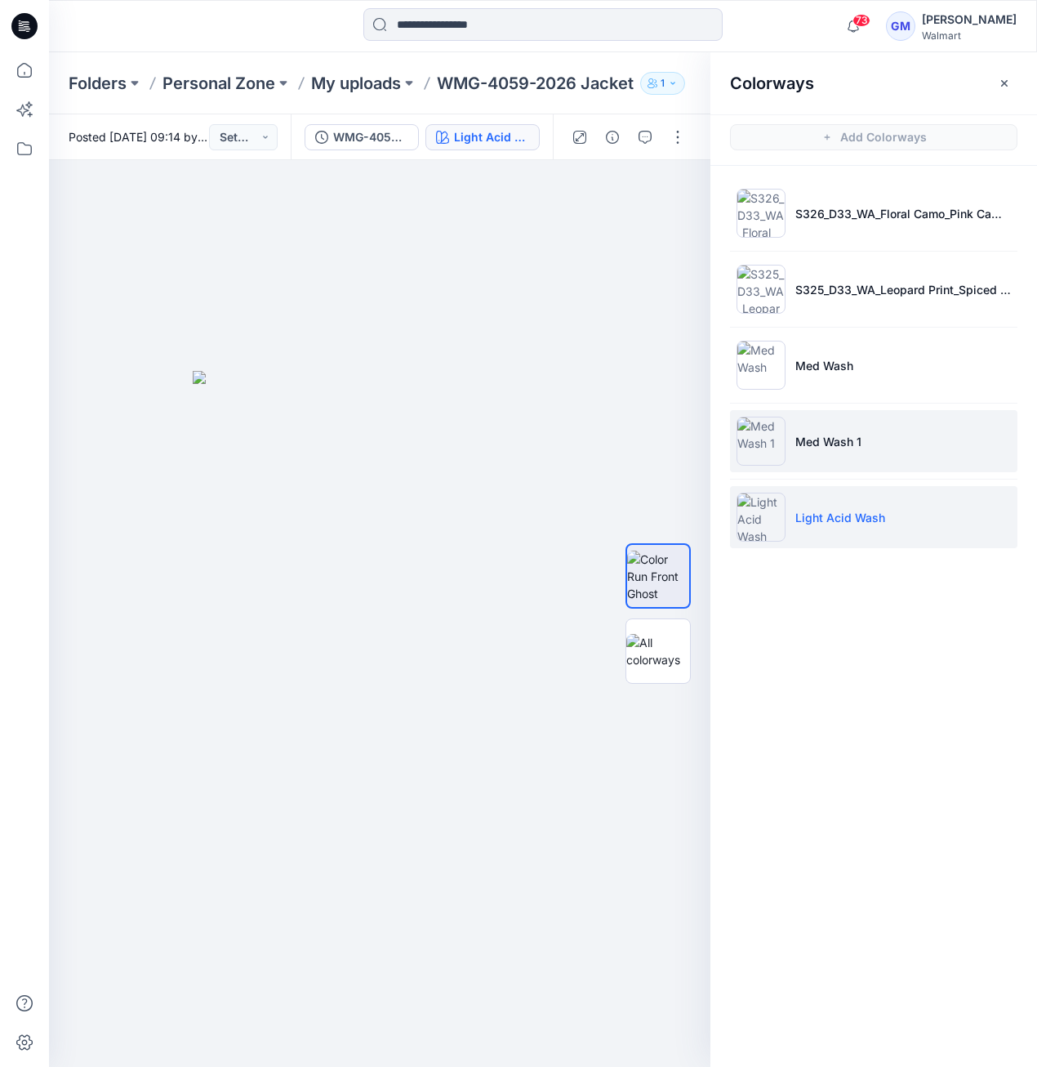
click at [754, 433] on img at bounding box center [761, 441] width 49 height 49
click at [802, 533] on li "Light Acid Wash" at bounding box center [874, 517] width 288 height 62
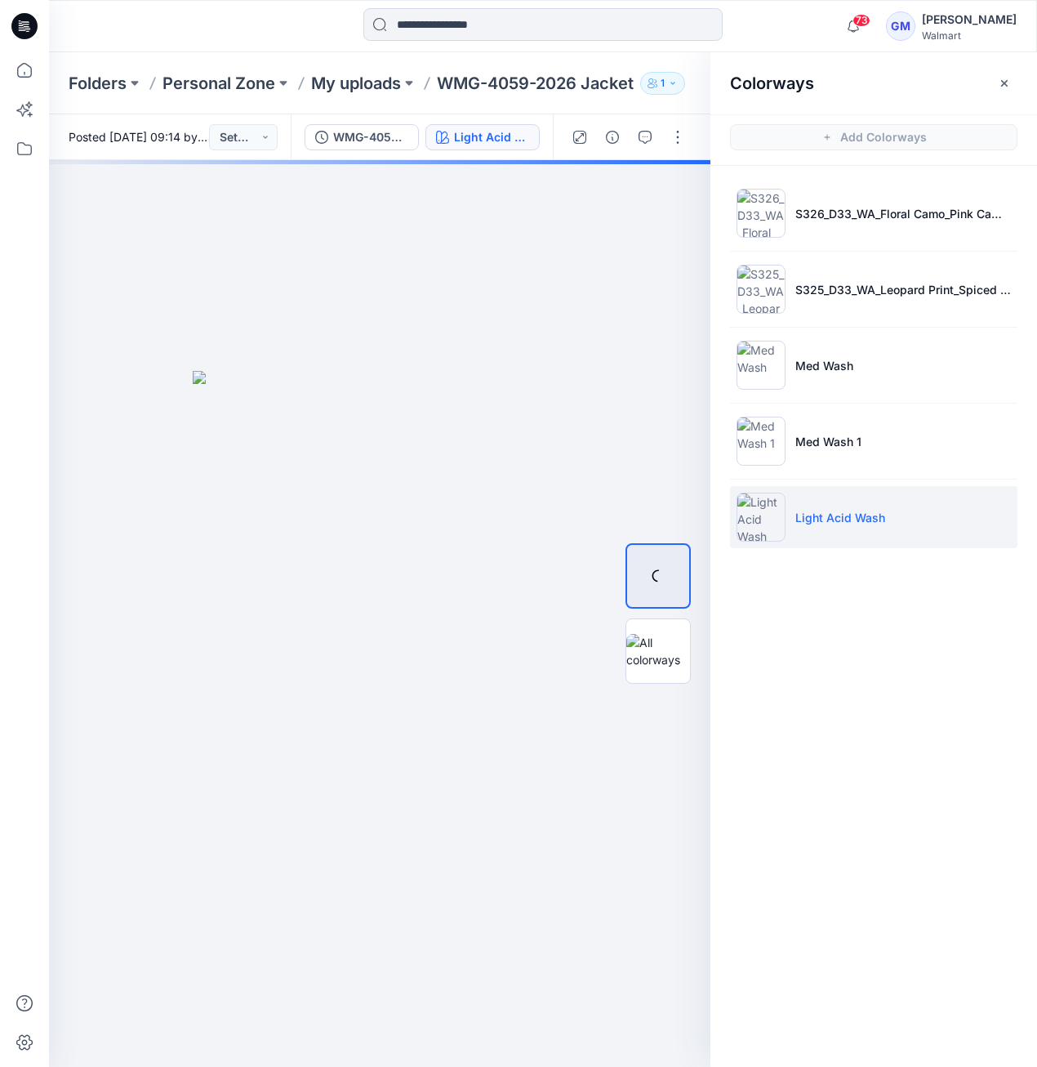
click at [790, 524] on li "Light Acid Wash" at bounding box center [874, 517] width 288 height 62
click at [778, 525] on img at bounding box center [761, 517] width 49 height 49
click at [731, 523] on li "Light Acid Wash" at bounding box center [874, 517] width 288 height 62
click at [387, 87] on p "My uploads" at bounding box center [356, 83] width 90 height 23
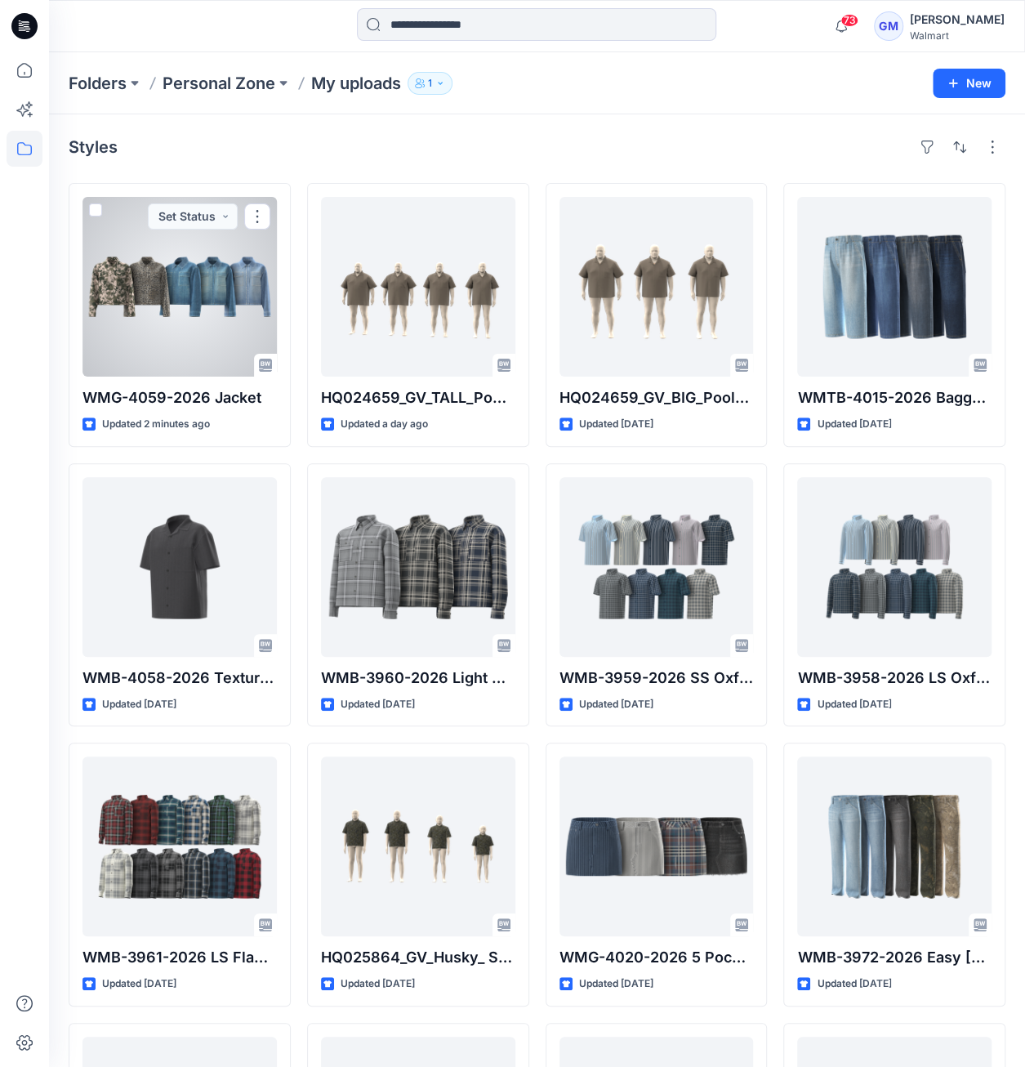
click at [226, 308] on div at bounding box center [180, 287] width 194 height 180
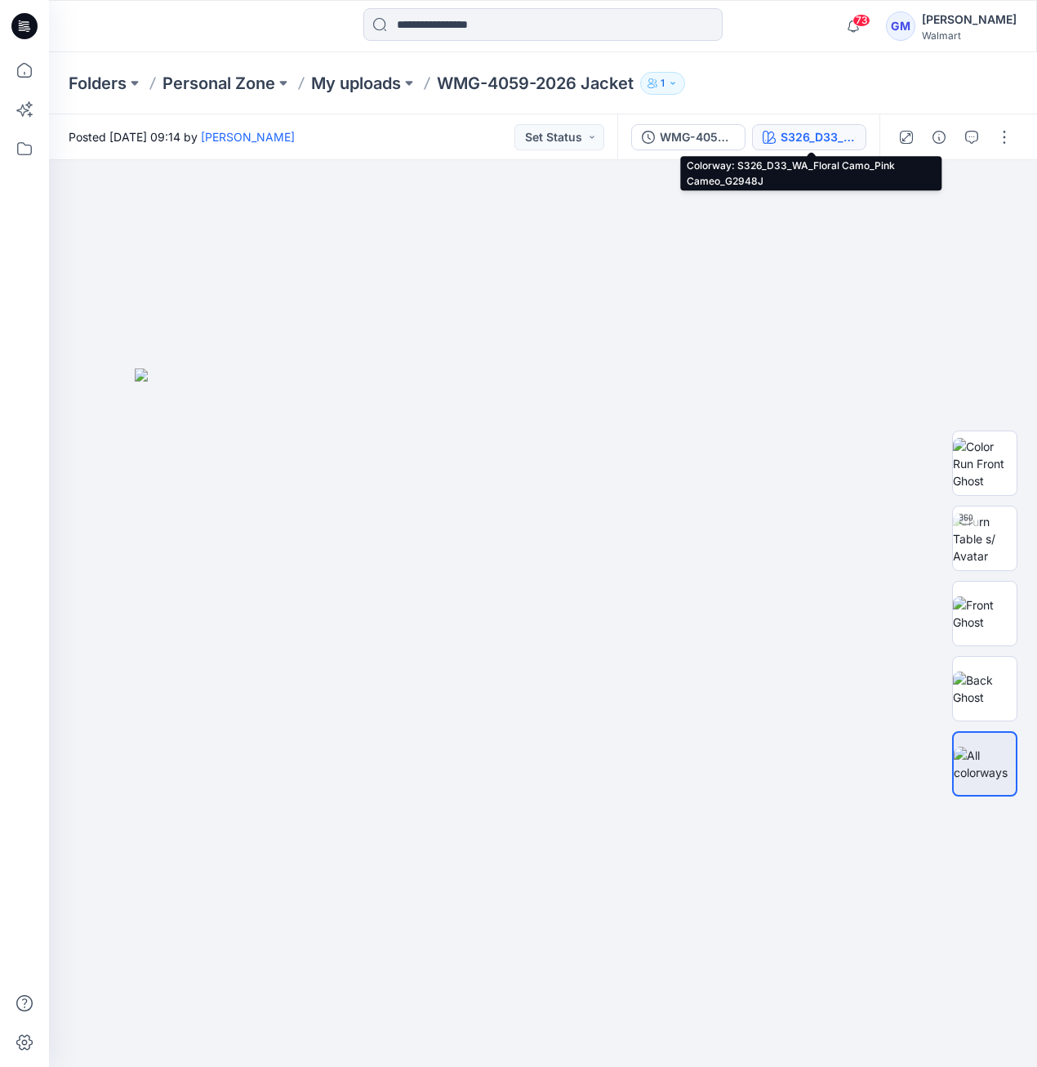
click at [825, 134] on div "S326_D33_WA_Floral Camo_Pink Cameo_G2948J" at bounding box center [818, 137] width 75 height 18
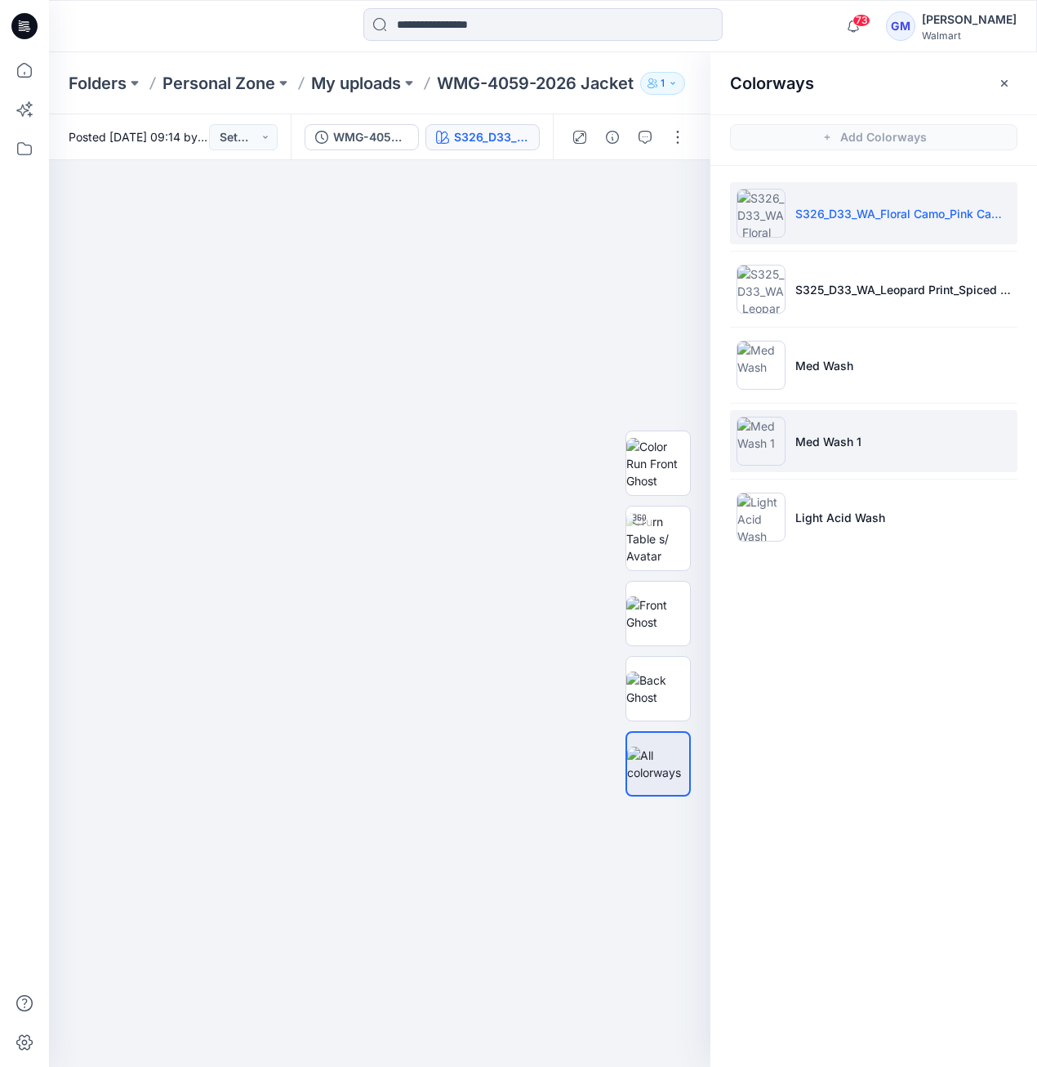
click at [760, 423] on img at bounding box center [761, 441] width 49 height 49
click at [759, 429] on img at bounding box center [761, 441] width 49 height 49
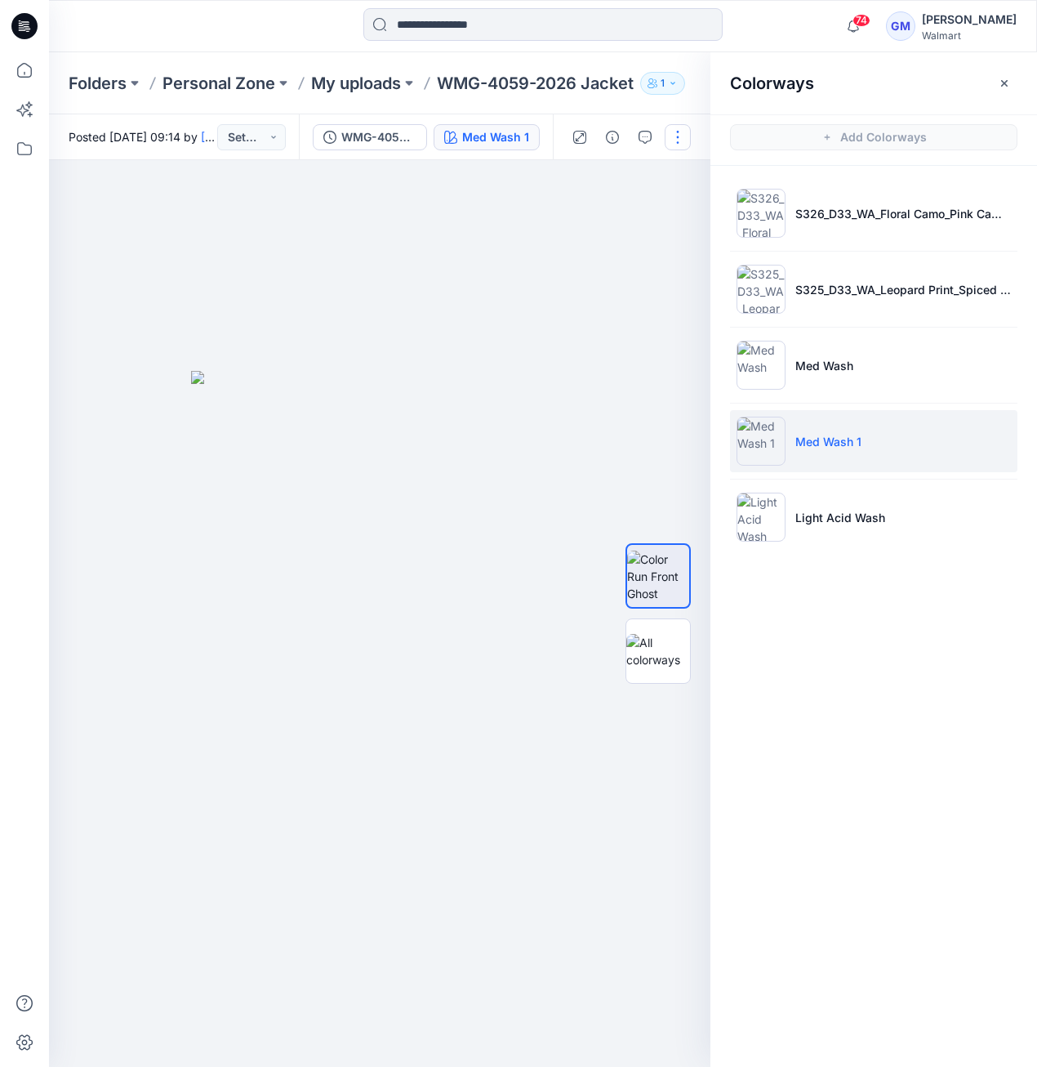
click at [685, 141] on button "button" at bounding box center [678, 137] width 26 height 26
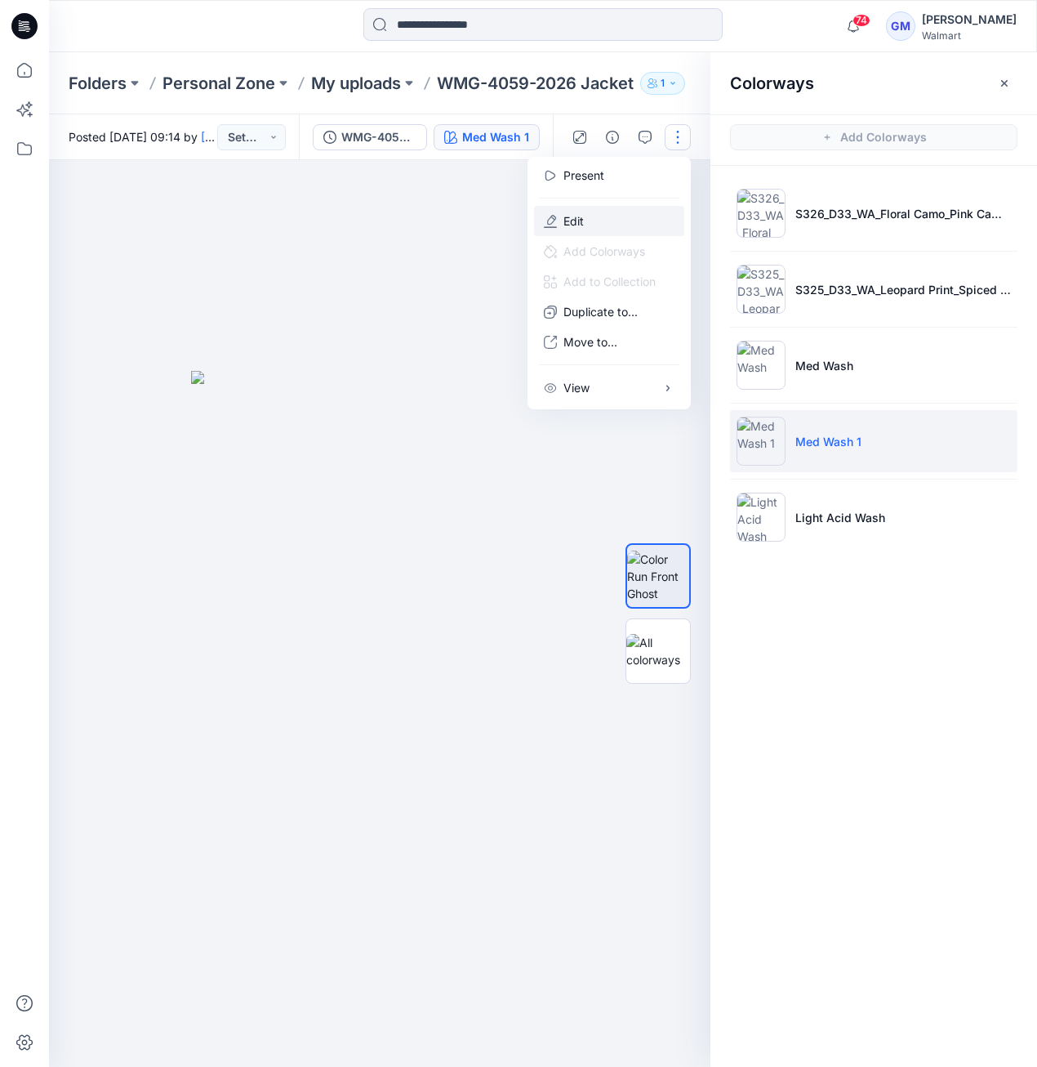
click at [633, 223] on button "Edit" at bounding box center [609, 221] width 150 height 30
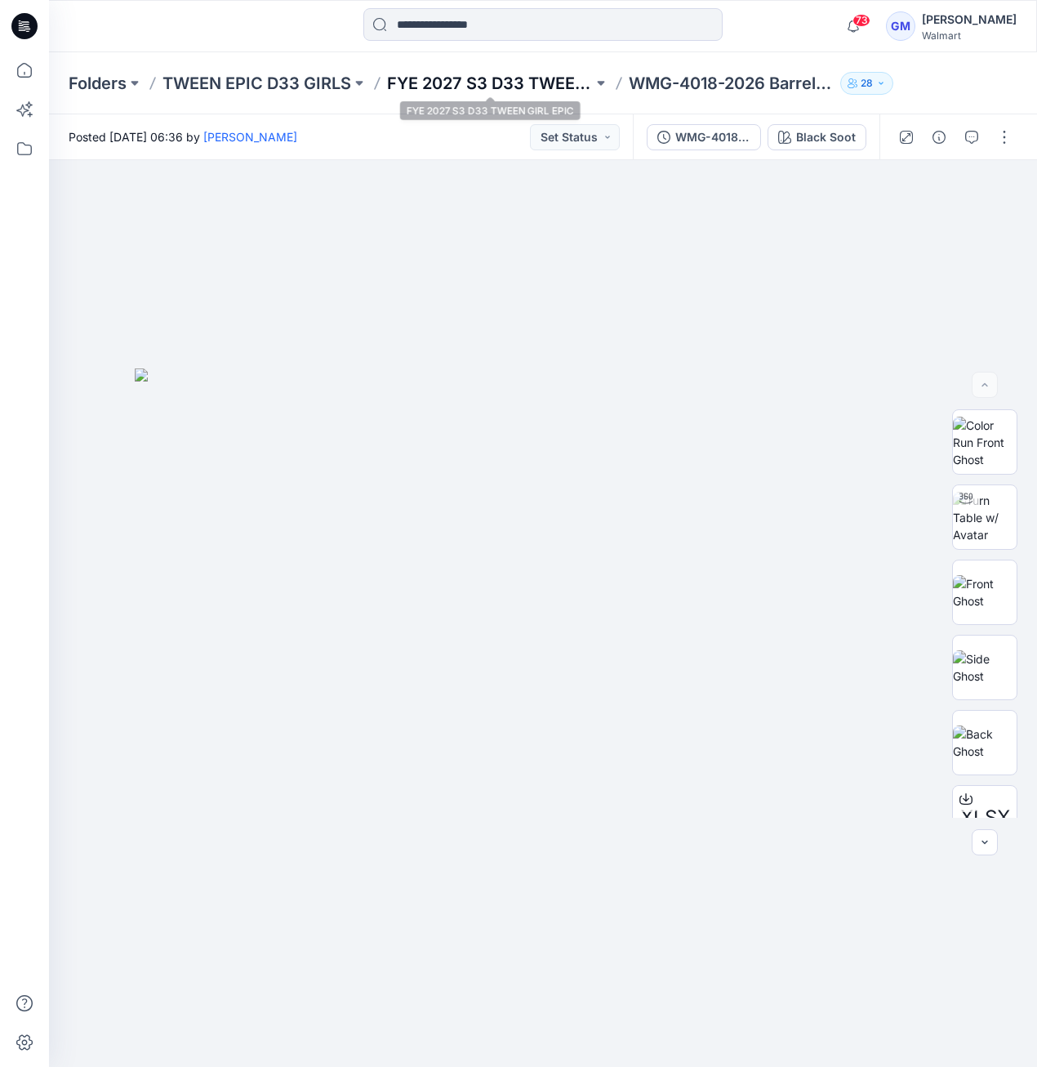
click at [508, 75] on p "FYE 2027 S3 D33 TWEEN GIRL EPIC" at bounding box center [490, 83] width 206 height 23
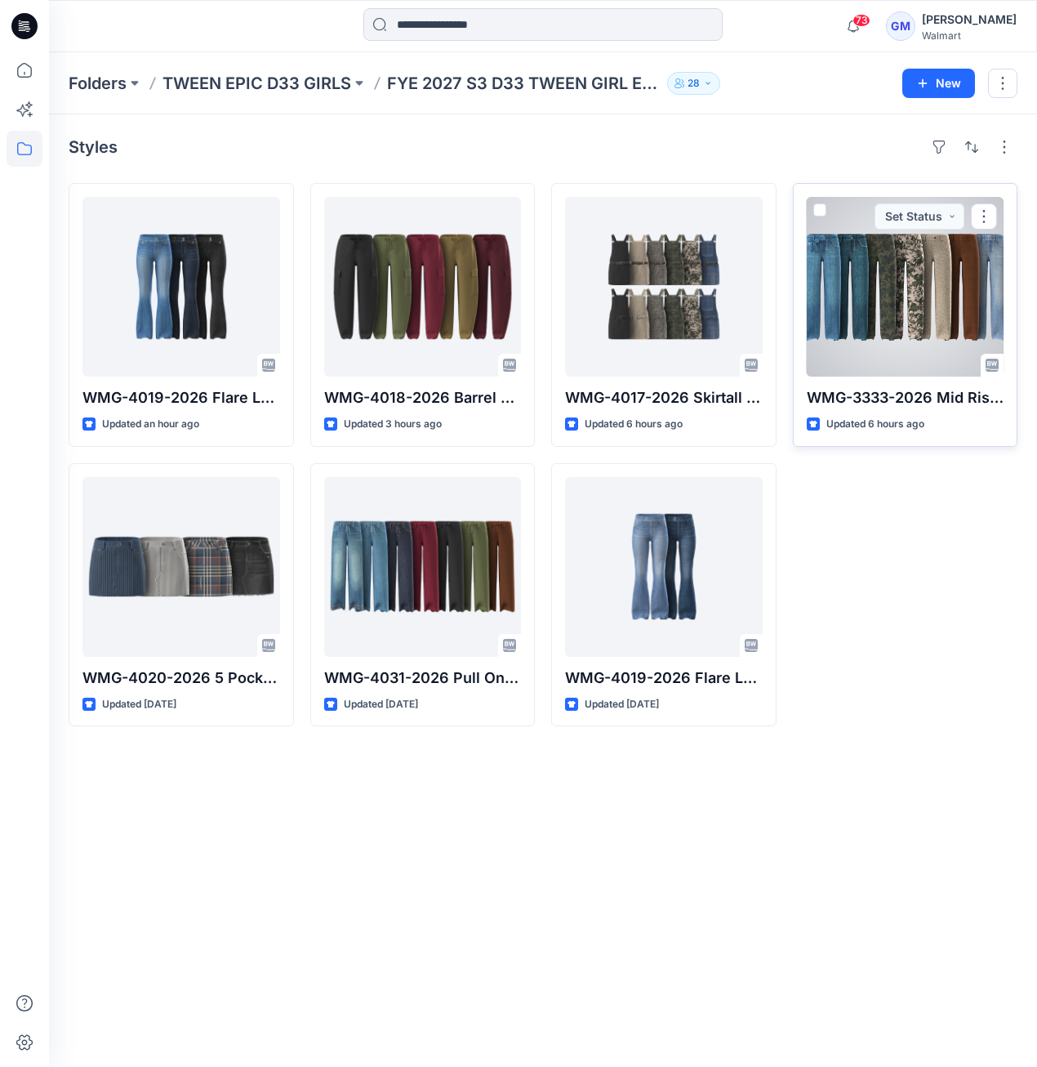
click at [899, 248] on div at bounding box center [906, 287] width 198 height 180
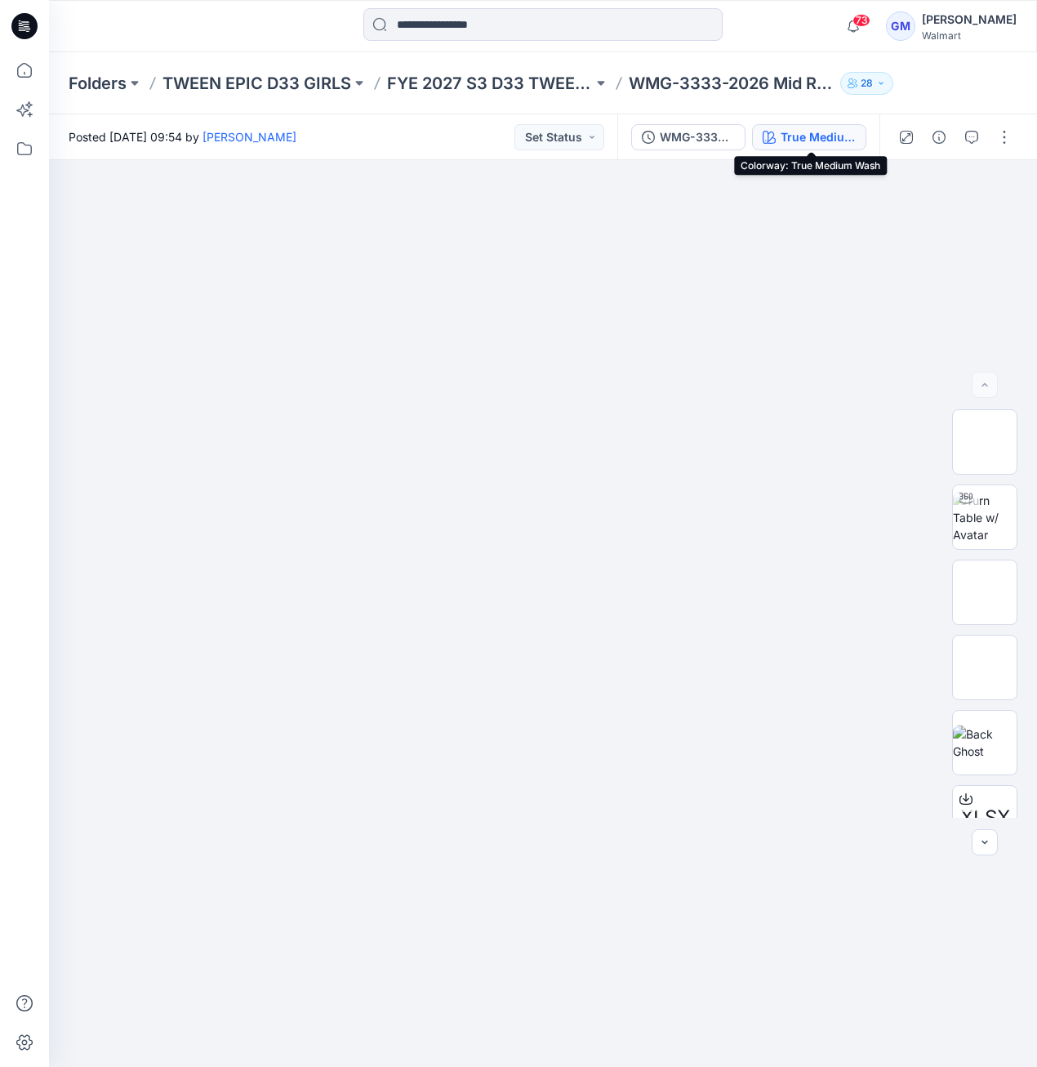
click at [796, 145] on div "True Medium Wash" at bounding box center [818, 137] width 75 height 18
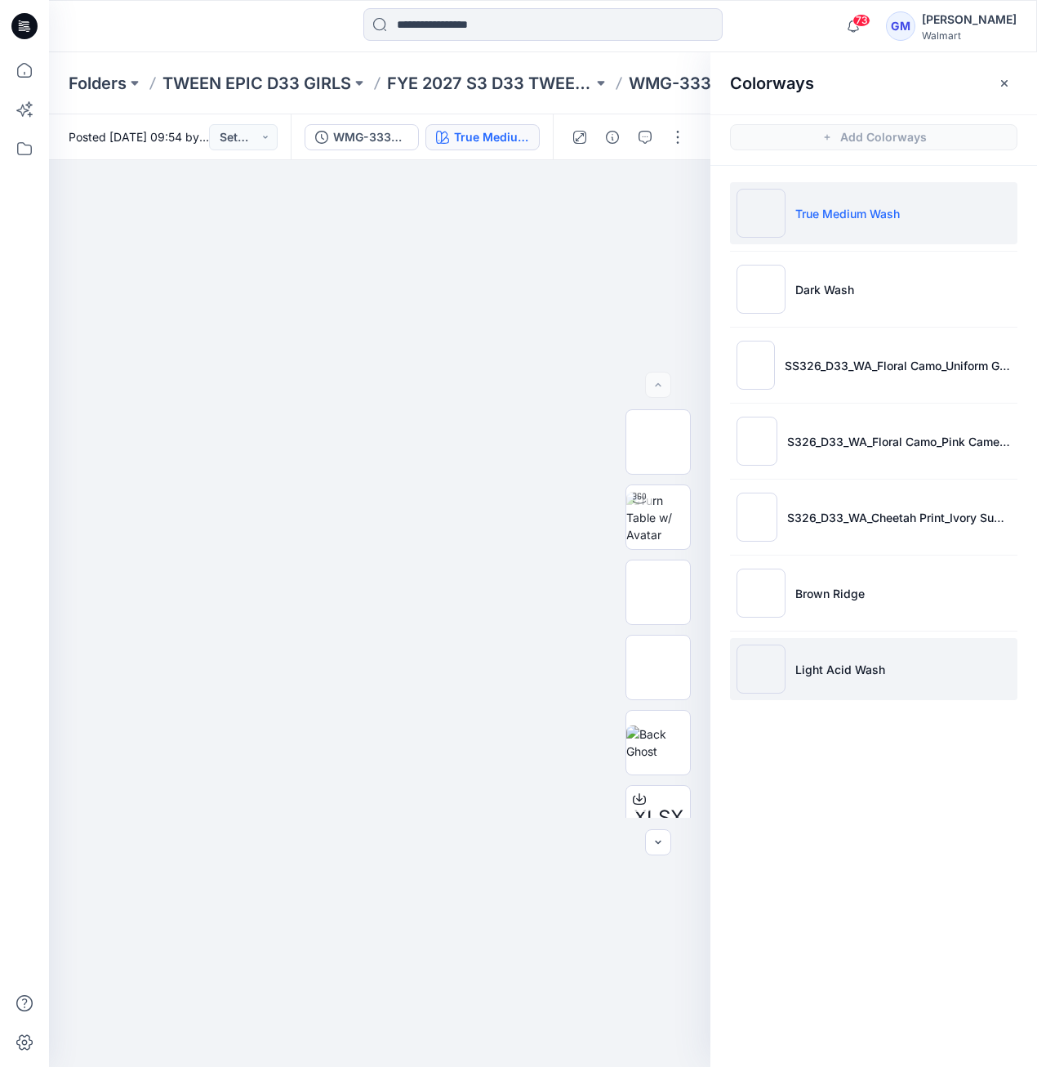
click at [788, 676] on li "Light Acid Wash" at bounding box center [874, 669] width 288 height 62
click at [764, 676] on img at bounding box center [761, 669] width 49 height 49
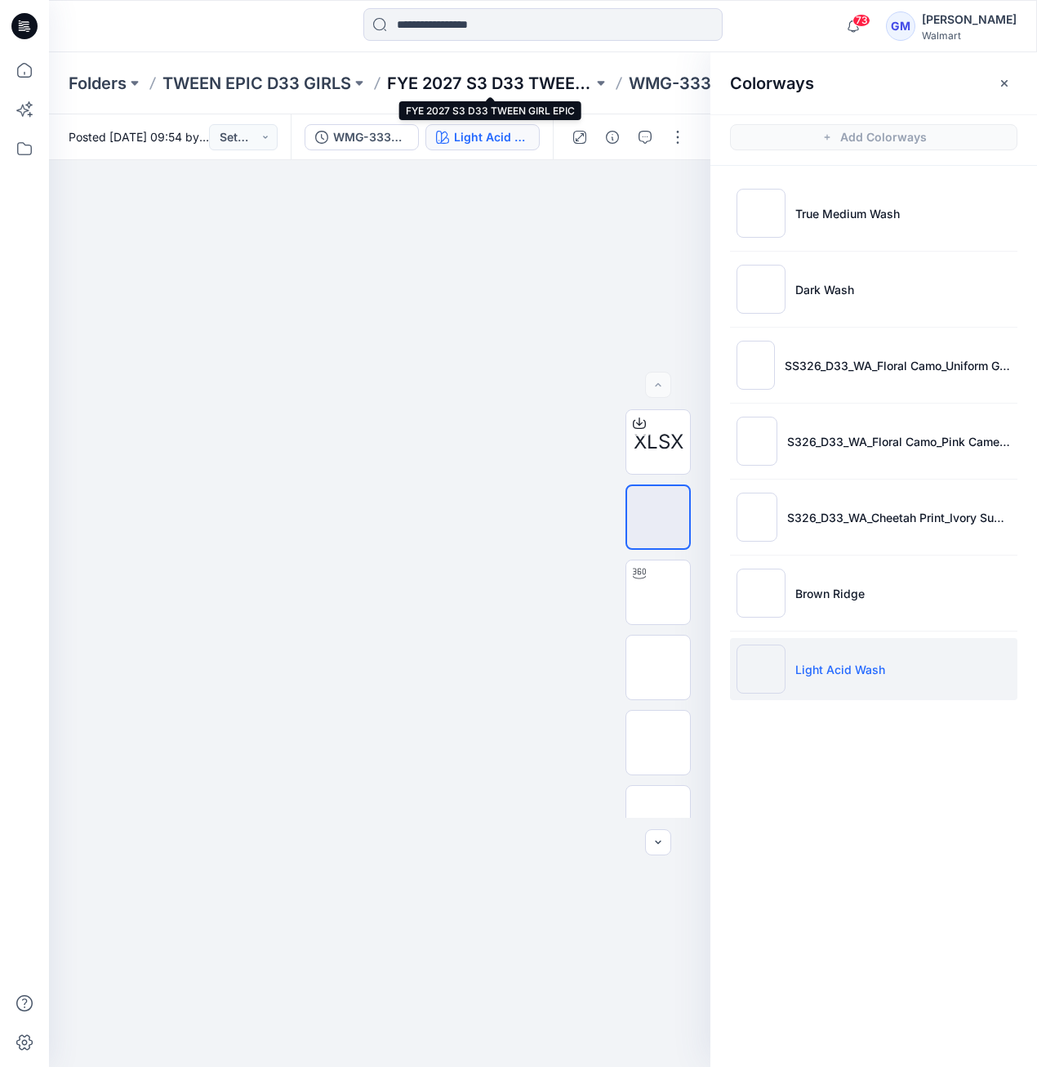
click at [512, 83] on p "FYE 2027 S3 D33 TWEEN GIRL EPIC" at bounding box center [490, 83] width 206 height 23
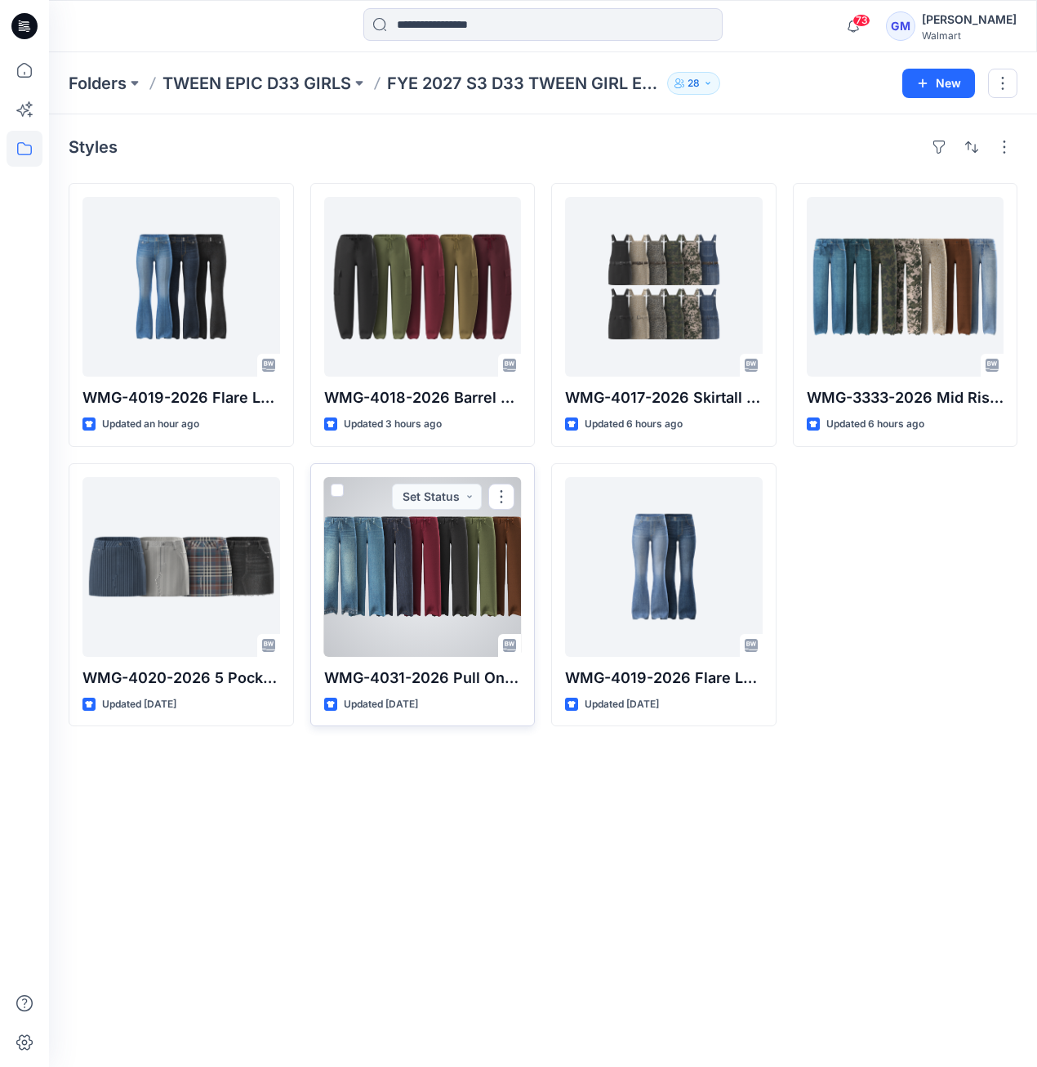
click at [400, 564] on div at bounding box center [423, 567] width 198 height 180
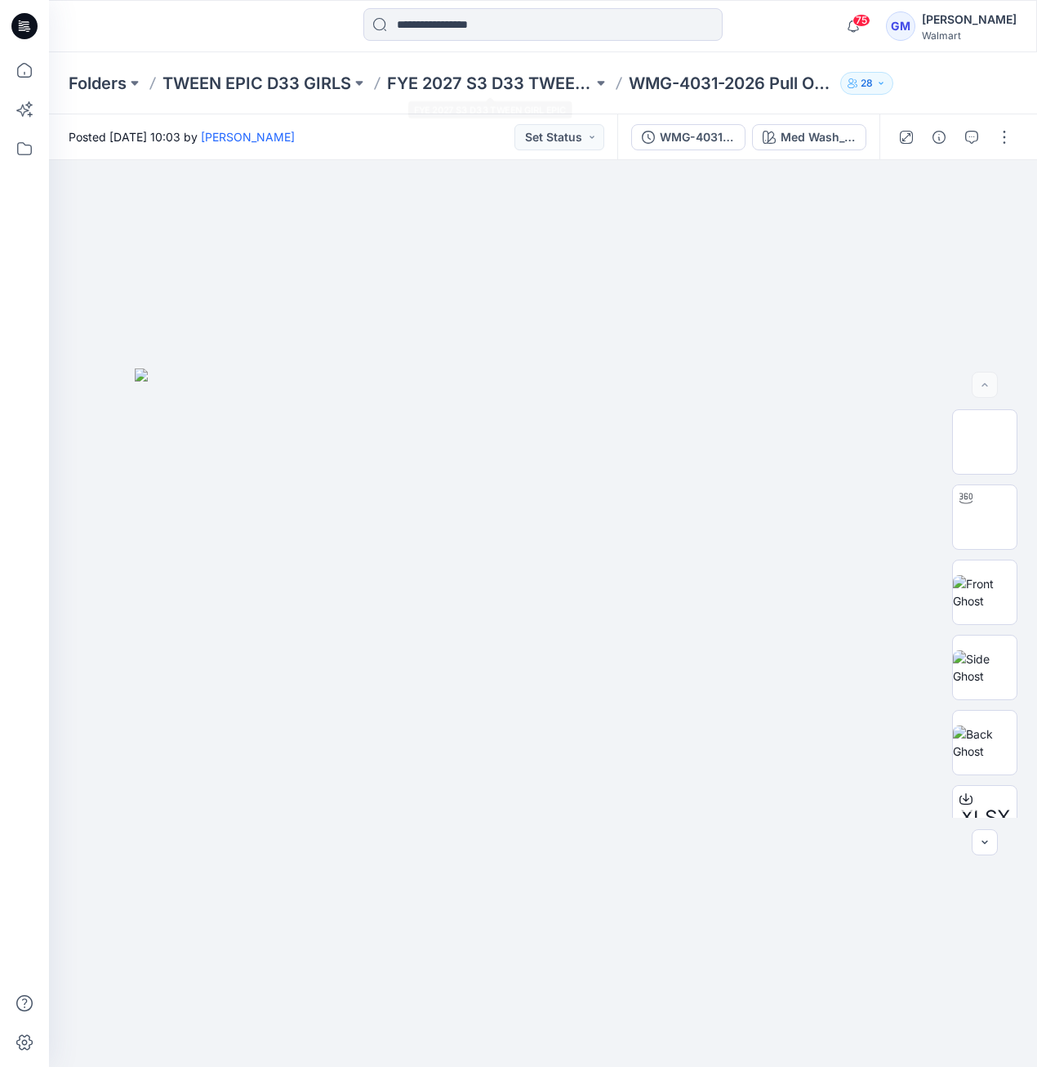
click at [551, 71] on div "Folders TWEEN EPIC D33 GIRLS FYE 2027 S3 D33 TWEEN GIRL EPIC WMG-4031-2026 Pull…" at bounding box center [543, 83] width 988 height 62
click at [547, 76] on p "FYE 2027 S3 D33 TWEEN GIRL EPIC" at bounding box center [490, 83] width 206 height 23
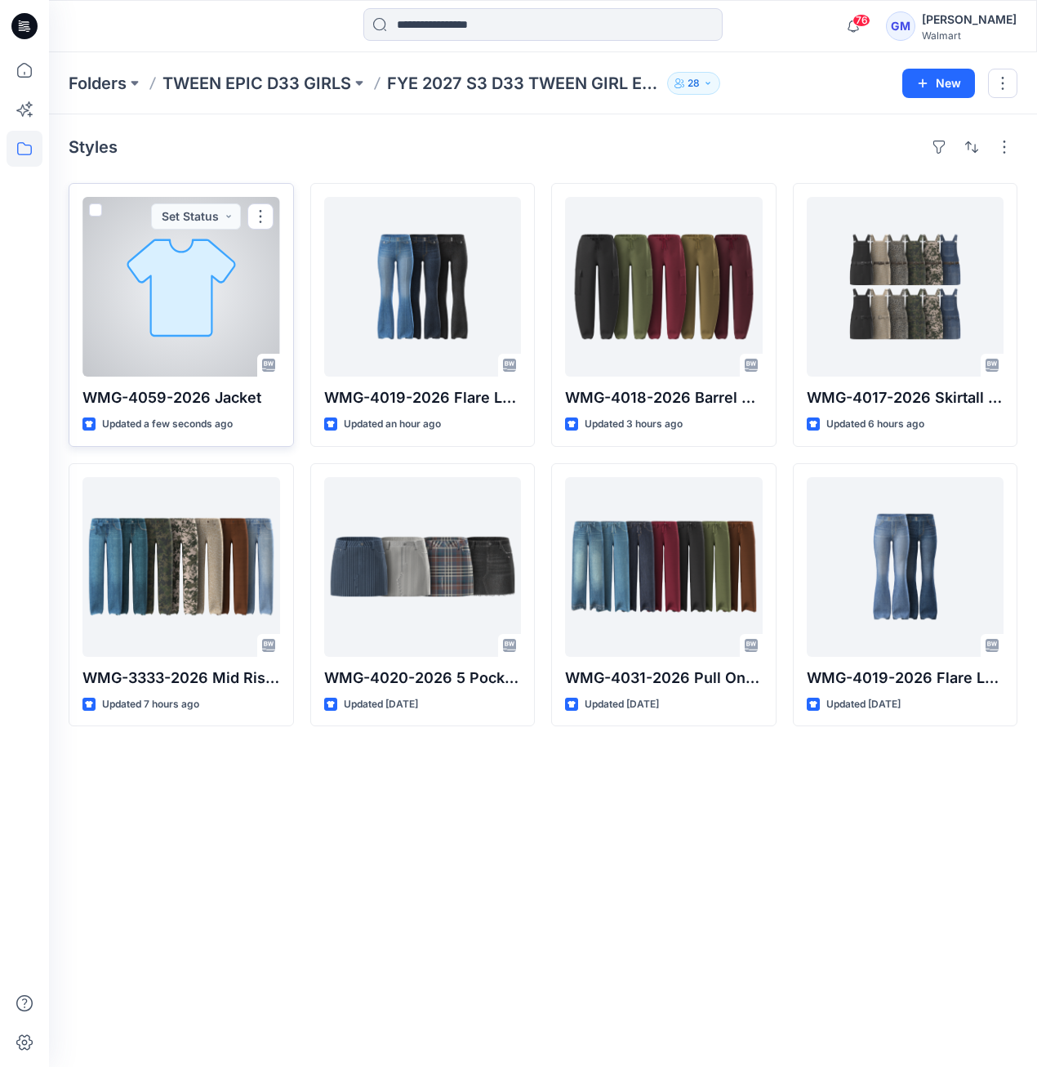
click at [170, 248] on div at bounding box center [182, 287] width 198 height 180
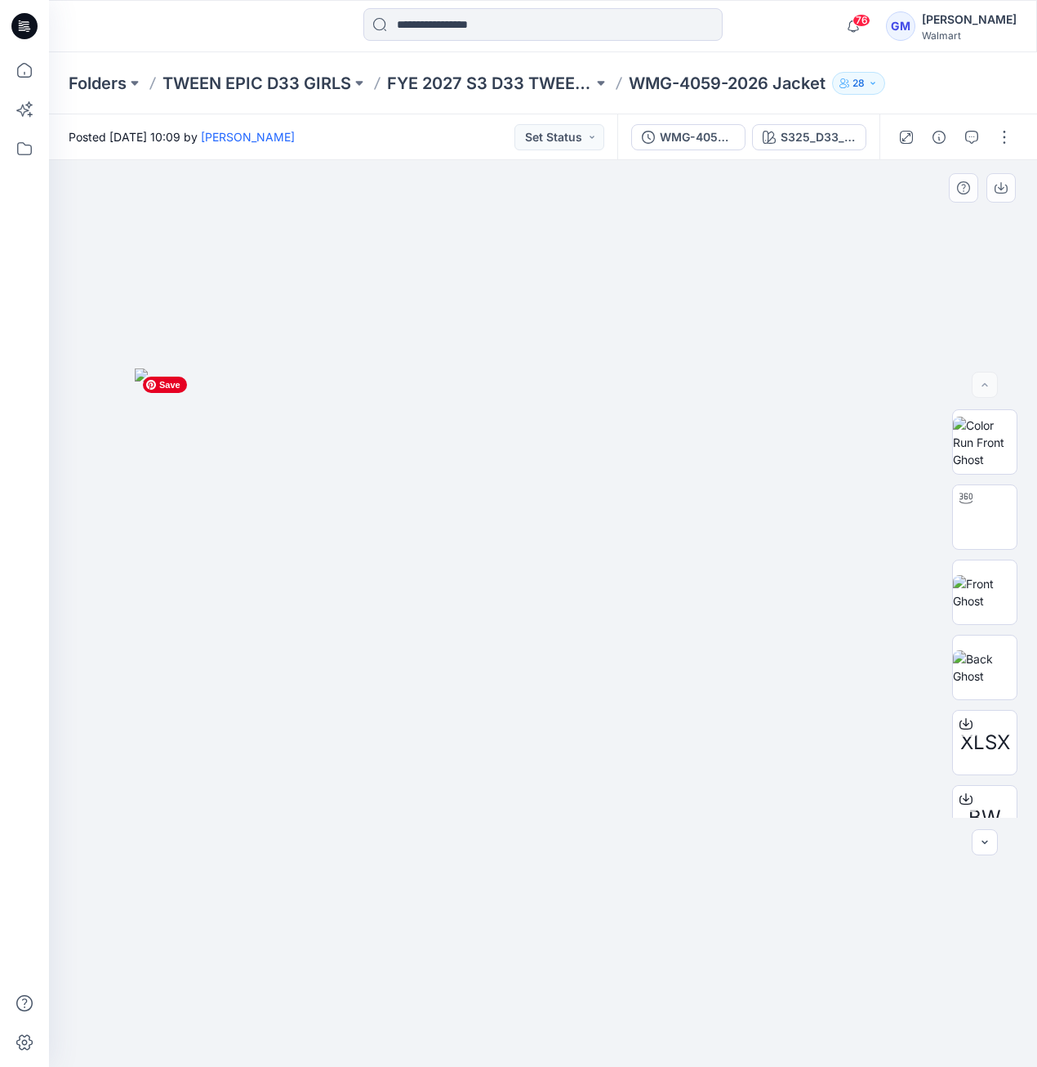
click at [415, 377] on img at bounding box center [543, 717] width 817 height 698
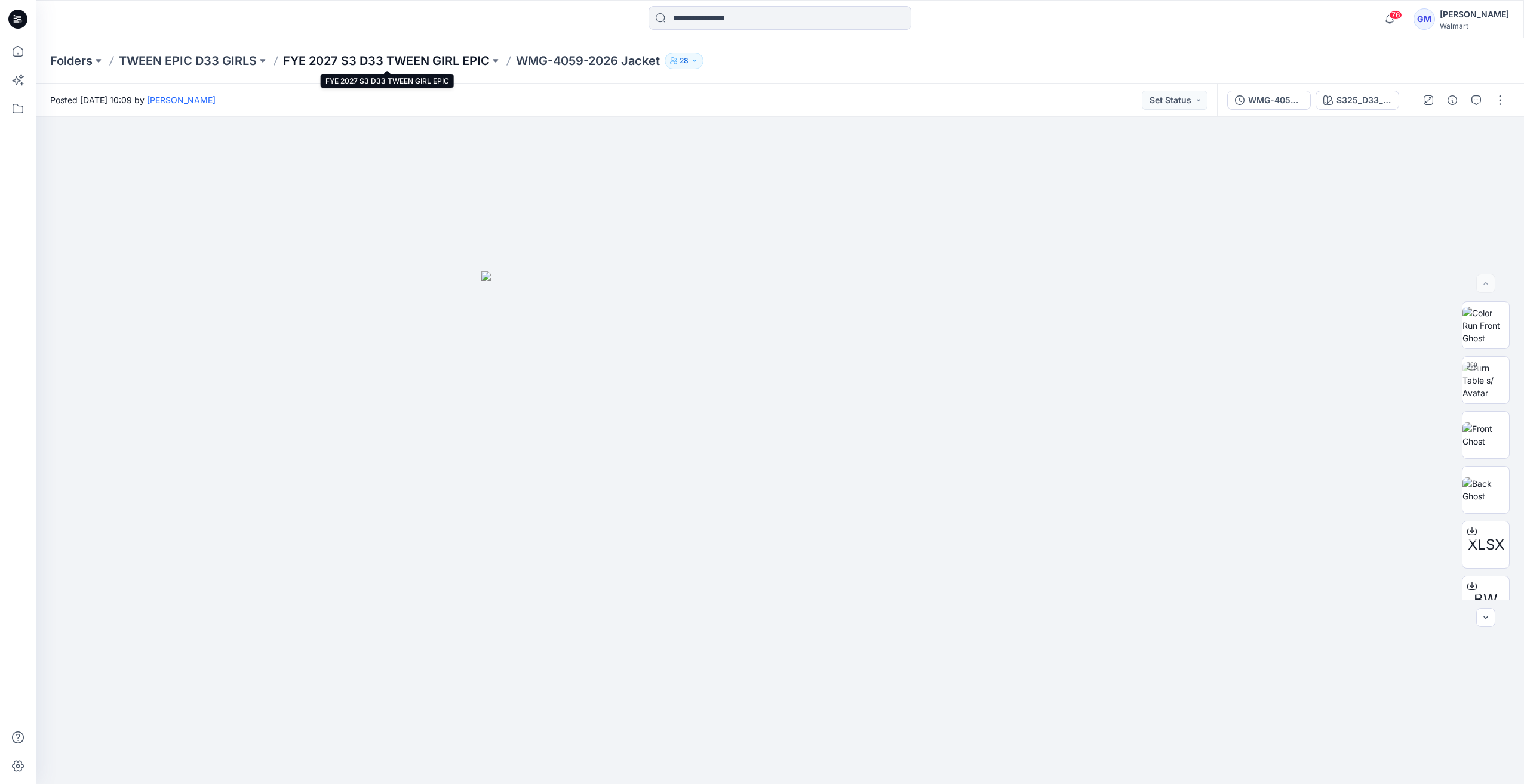
click at [395, 58] on p "FYE 2027 S3 D33 TWEEN GIRL EPIC" at bounding box center [386, 61] width 207 height 17
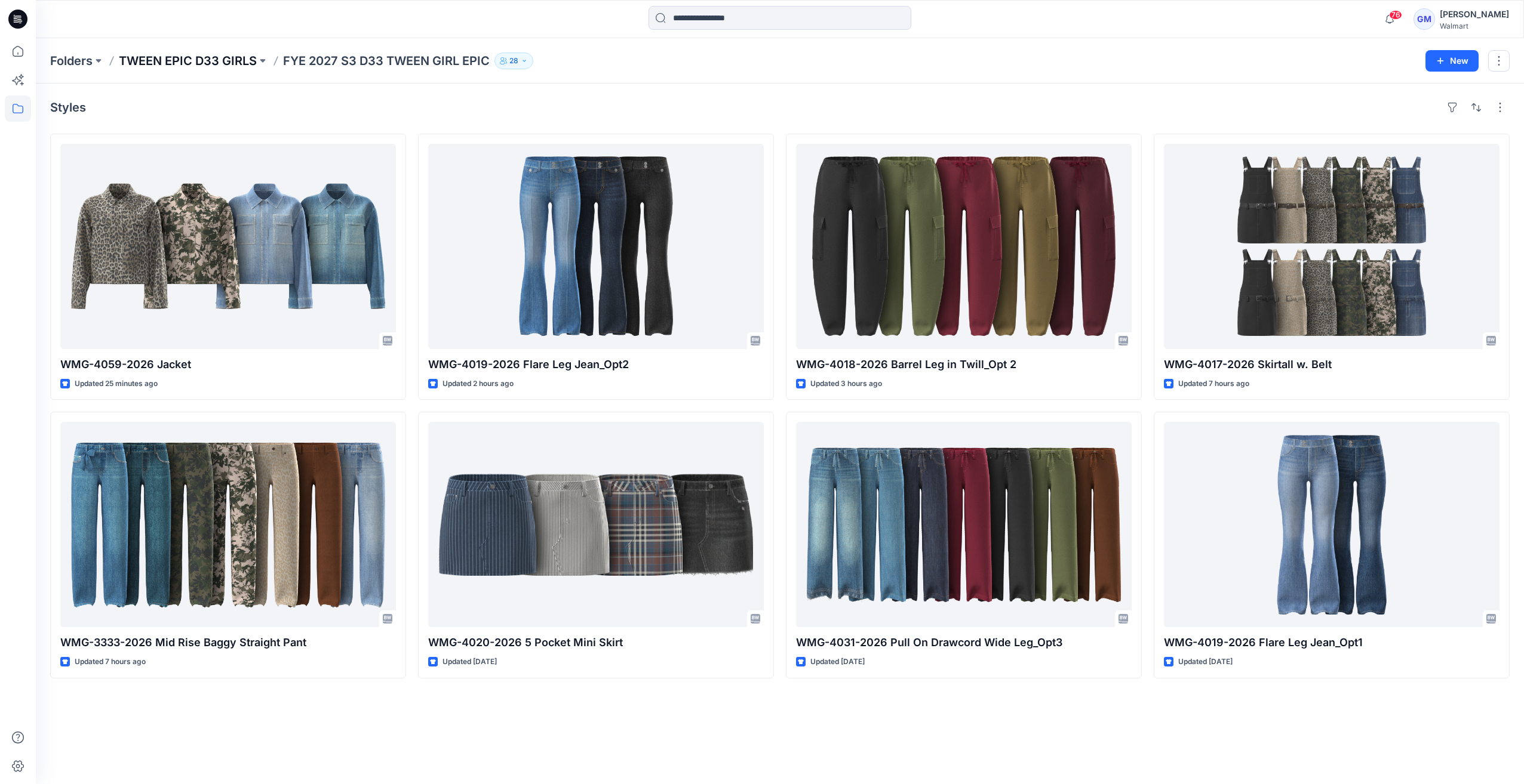
click at [233, 57] on p "TWEEN EPIC D33 GIRLS" at bounding box center [188, 61] width 138 height 17
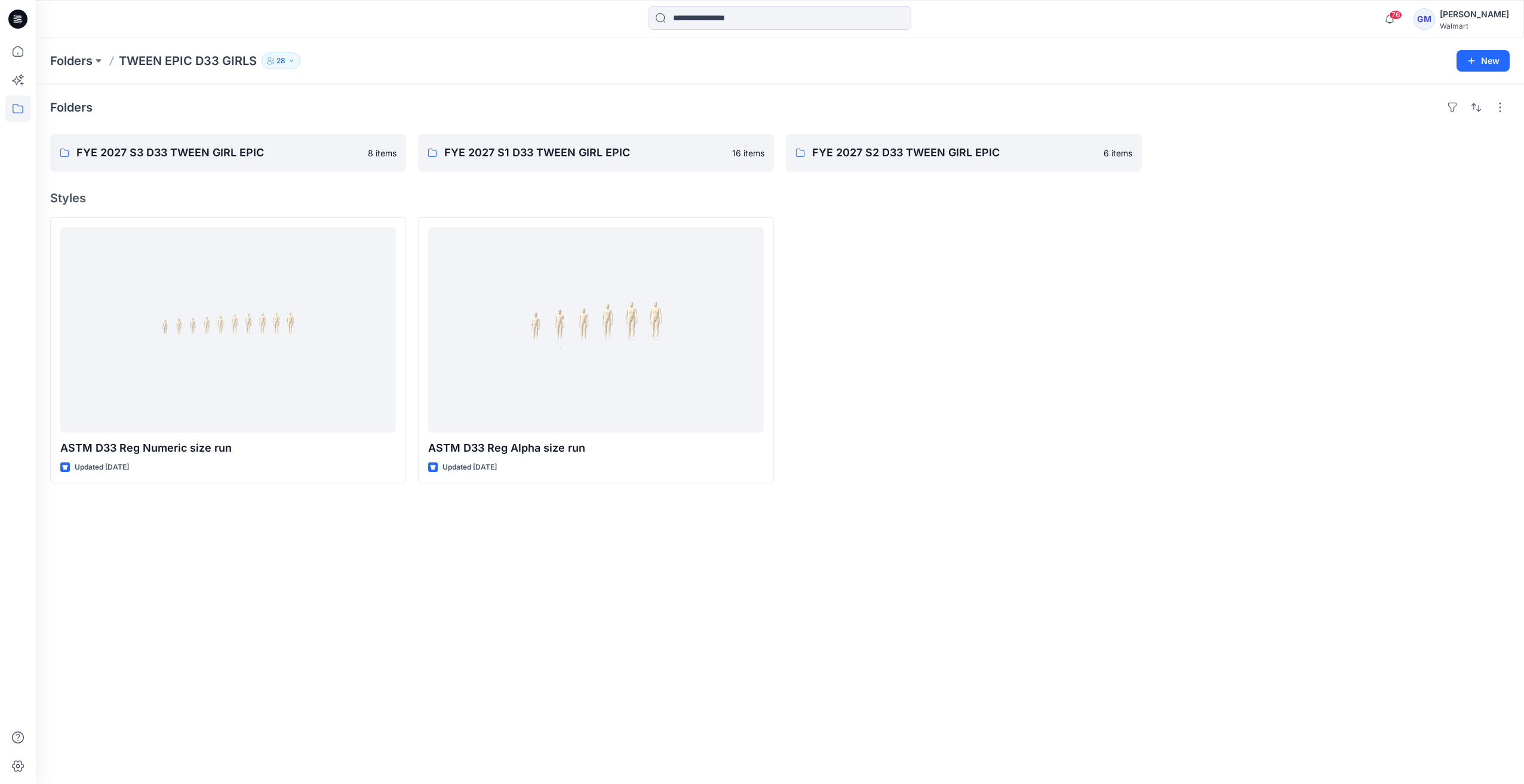
click at [17, 28] on icon at bounding box center [18, 19] width 19 height 38
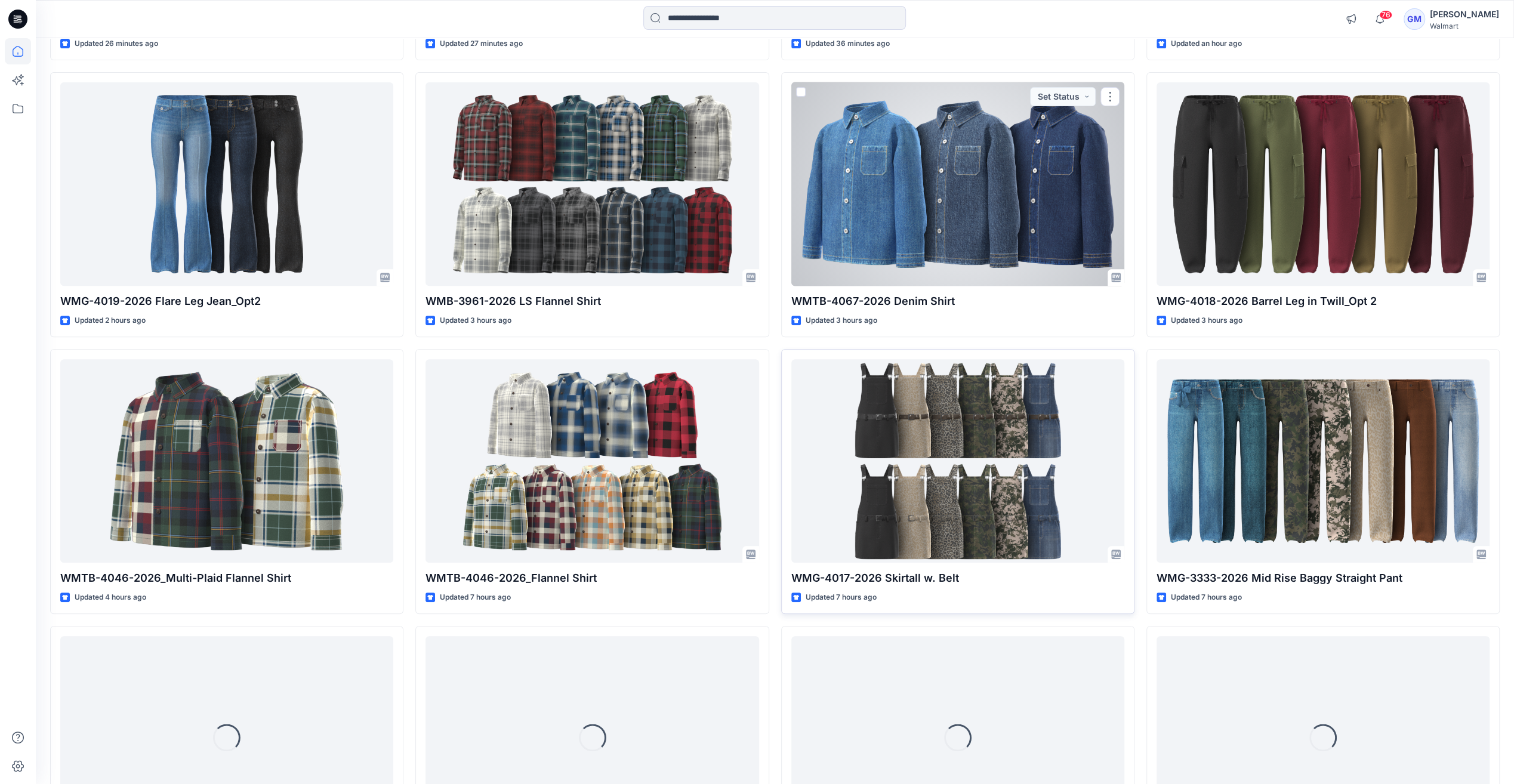
scroll to position [677, 0]
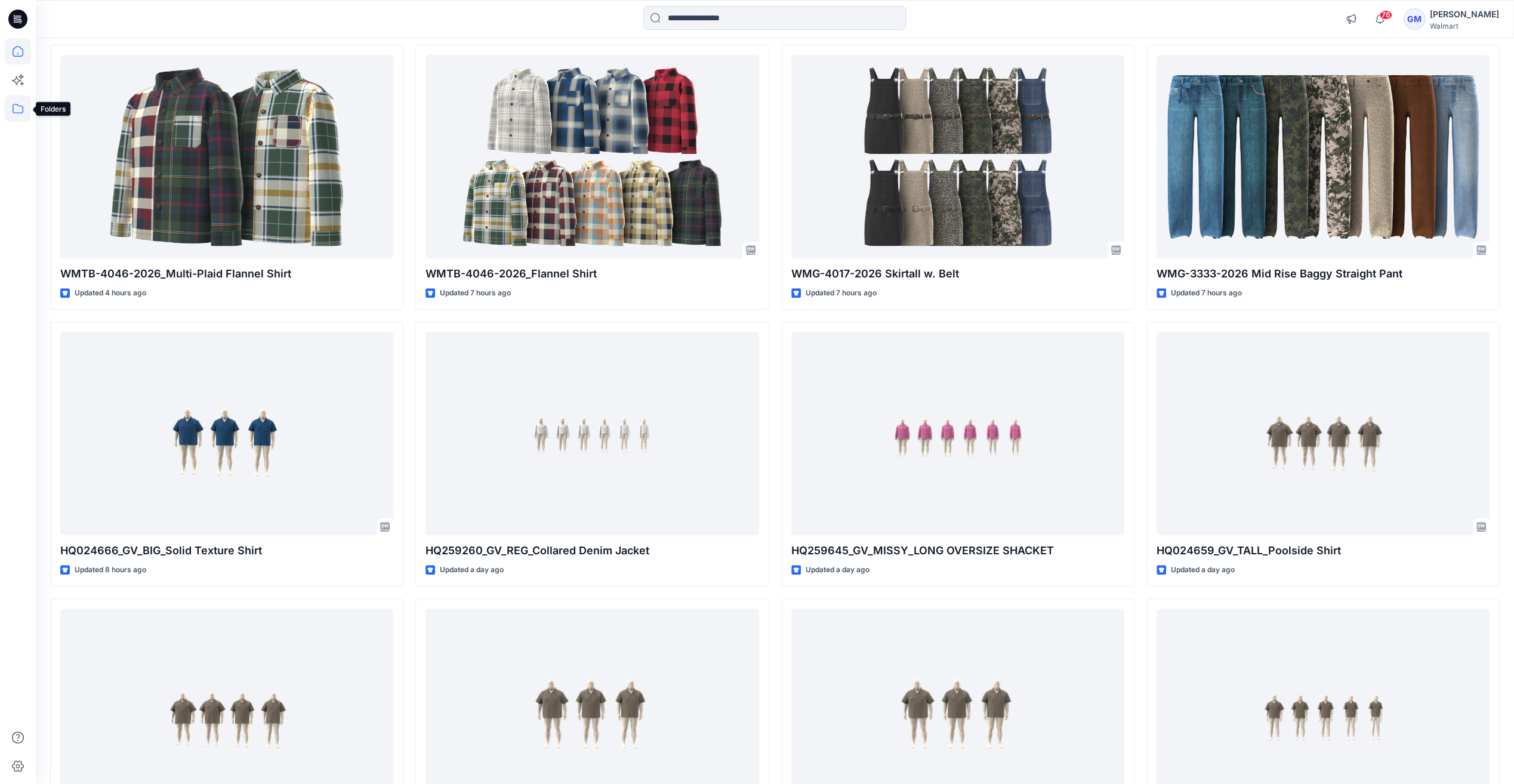
click at [20, 104] on icon at bounding box center [18, 109] width 26 height 26
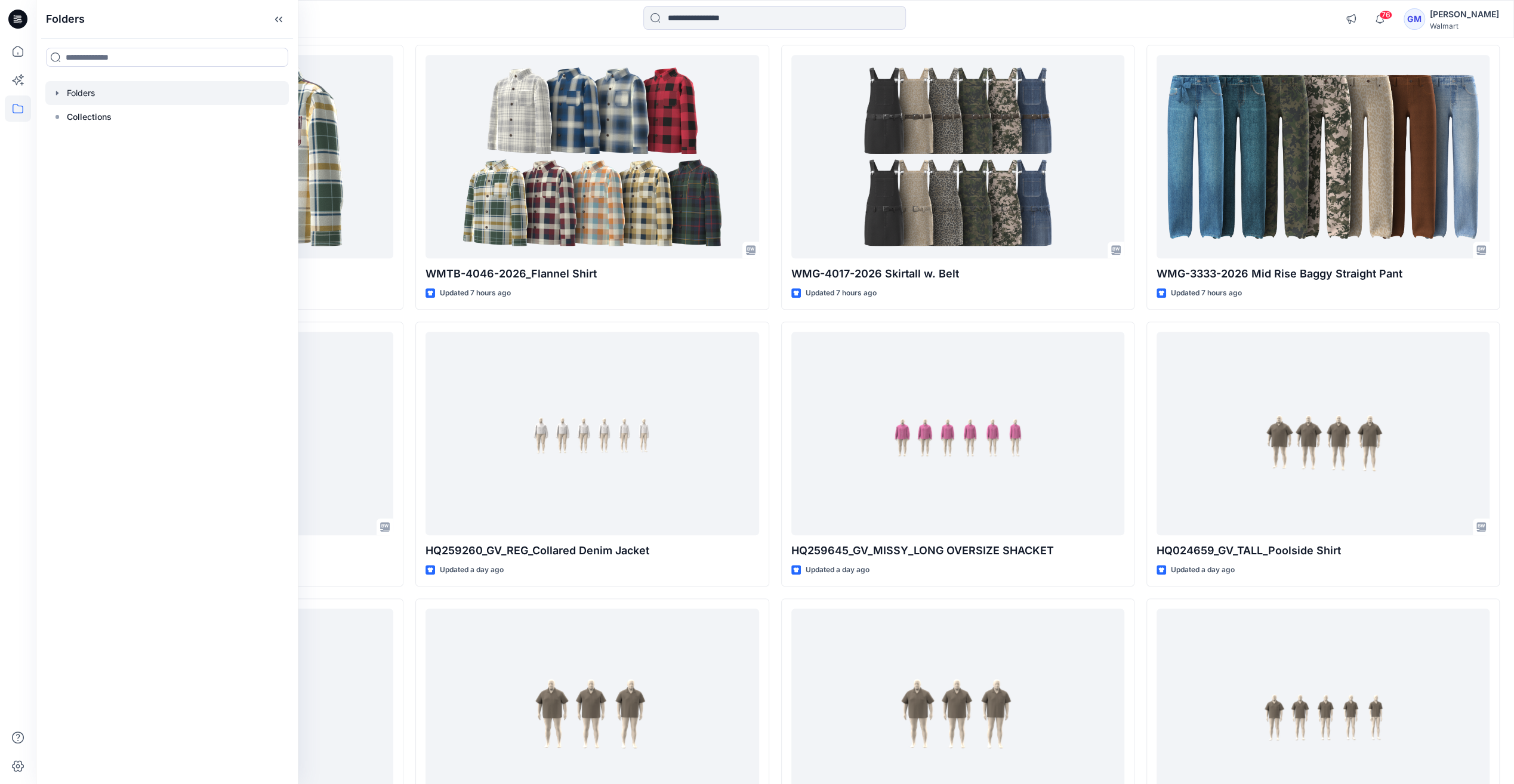
click at [58, 92] on icon "button" at bounding box center [57, 93] width 9 height 9
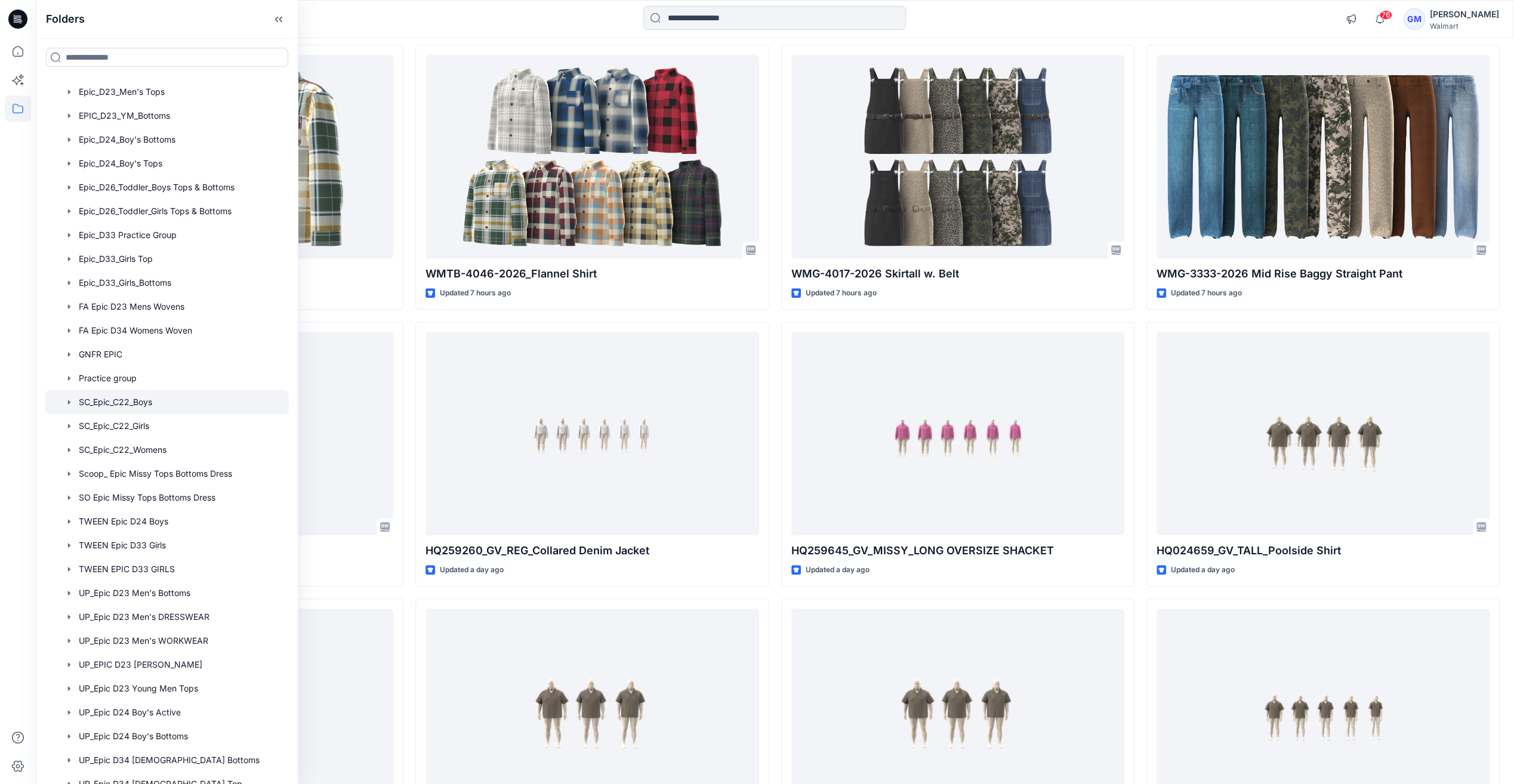
scroll to position [216, 0]
click at [155, 335] on div at bounding box center [167, 330] width 243 height 24
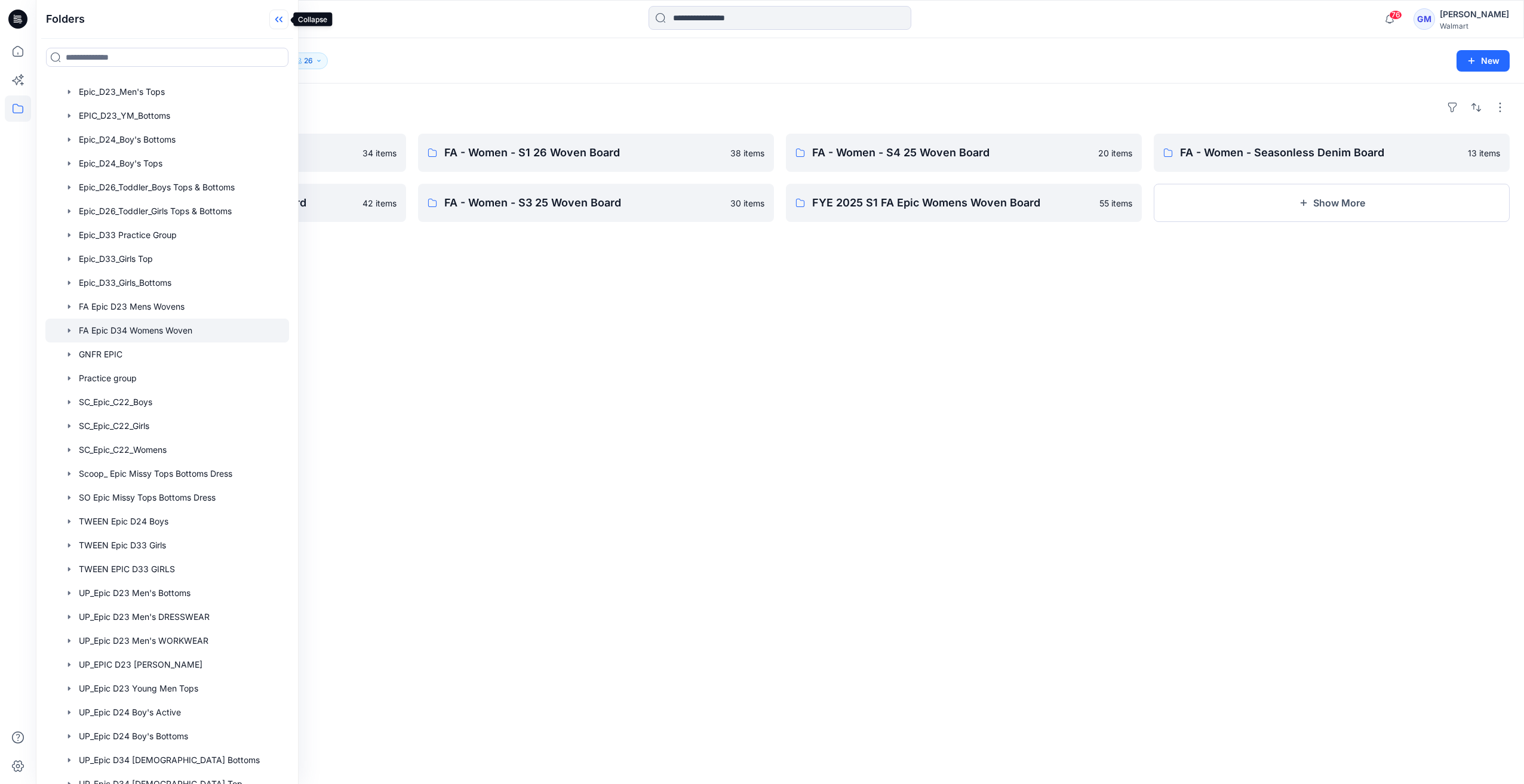
click at [278, 26] on icon at bounding box center [278, 19] width 19 height 20
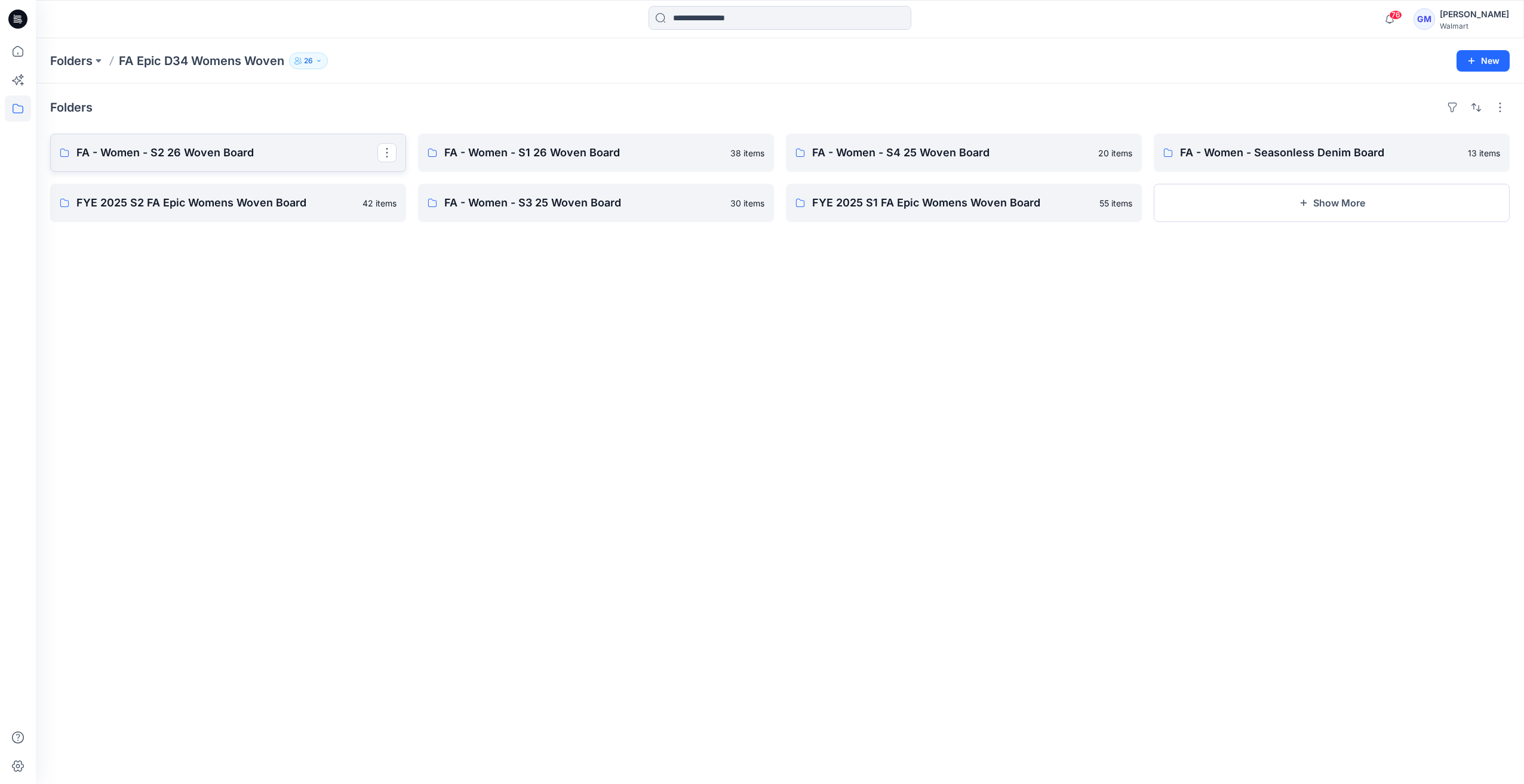
click at [232, 155] on p "FA - Women - S2 26 Woven Board" at bounding box center [227, 153] width 301 height 17
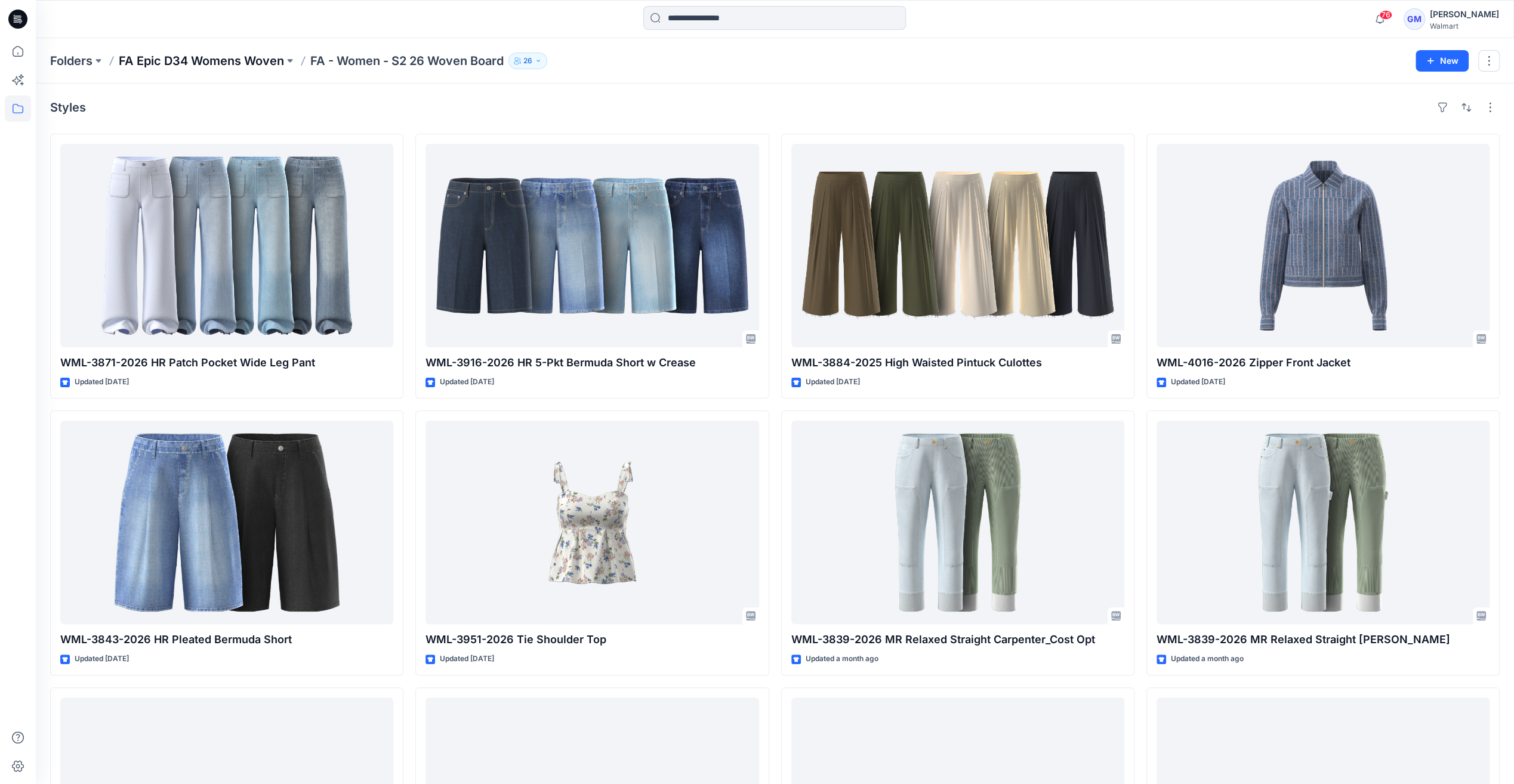
click at [240, 62] on p "FA Epic D34 Womens Woven" at bounding box center [202, 61] width 165 height 17
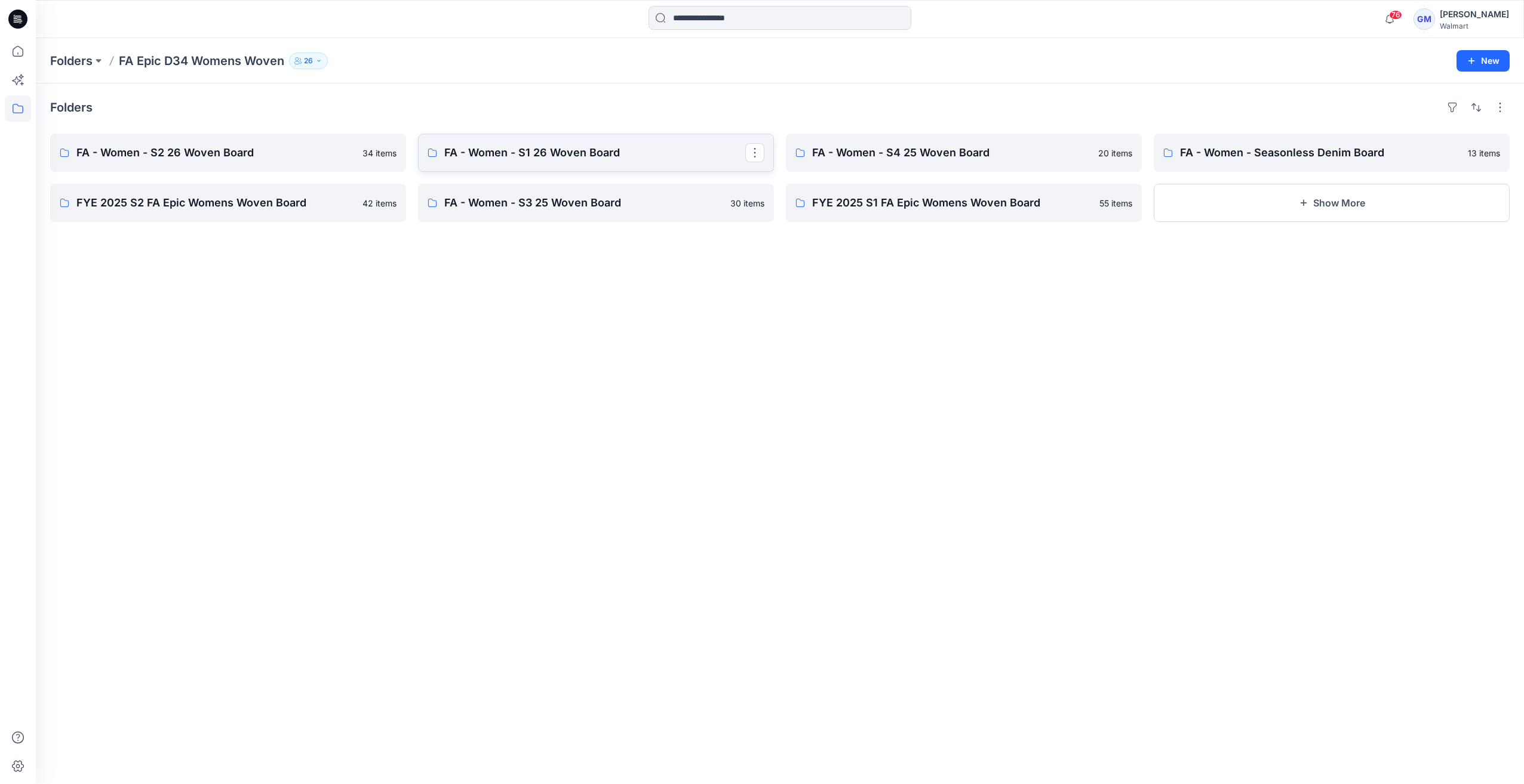
click at [526, 145] on p "FA - Women - S1 26 Woven Board" at bounding box center [595, 153] width 301 height 17
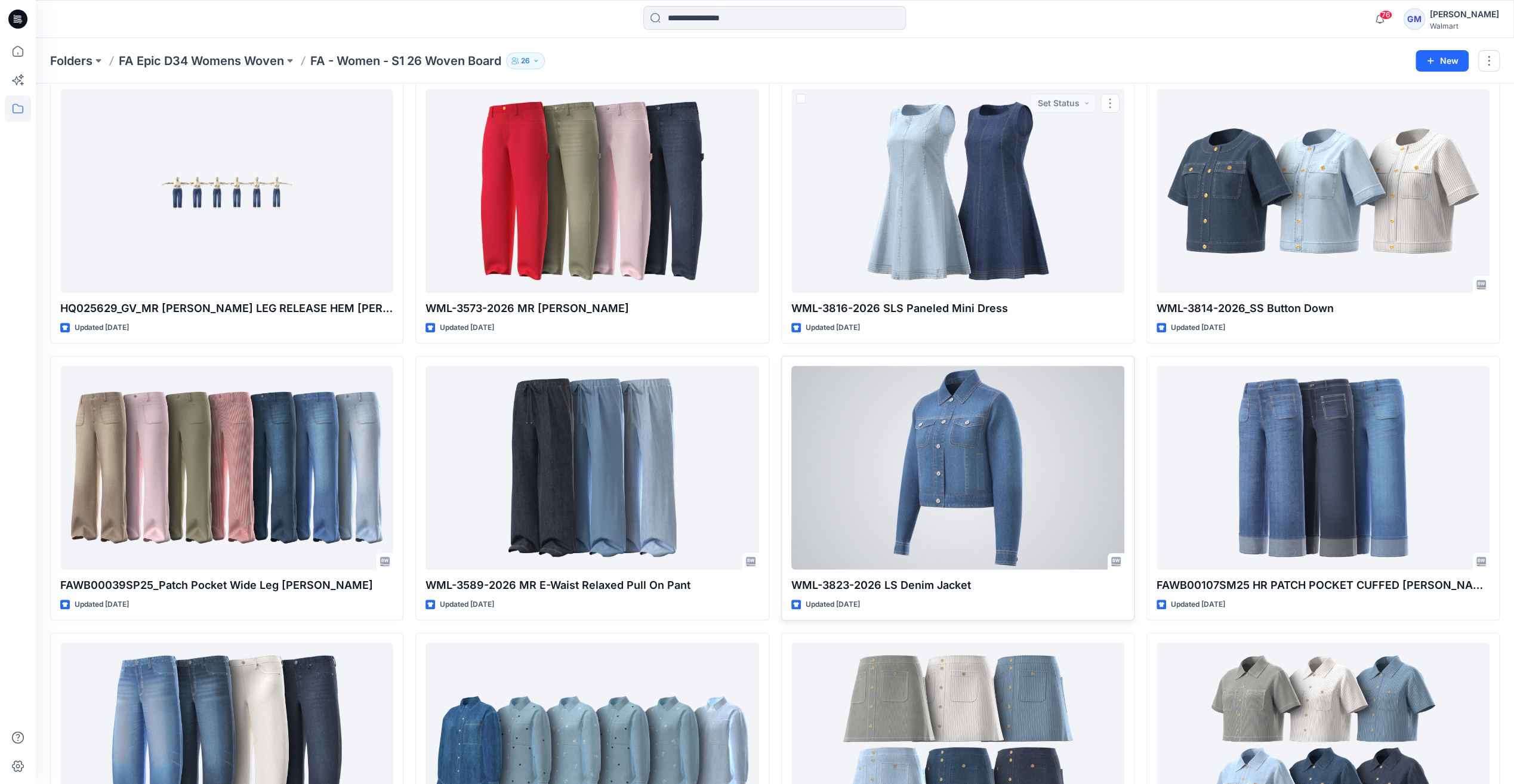
scroll to position [1054, 0]
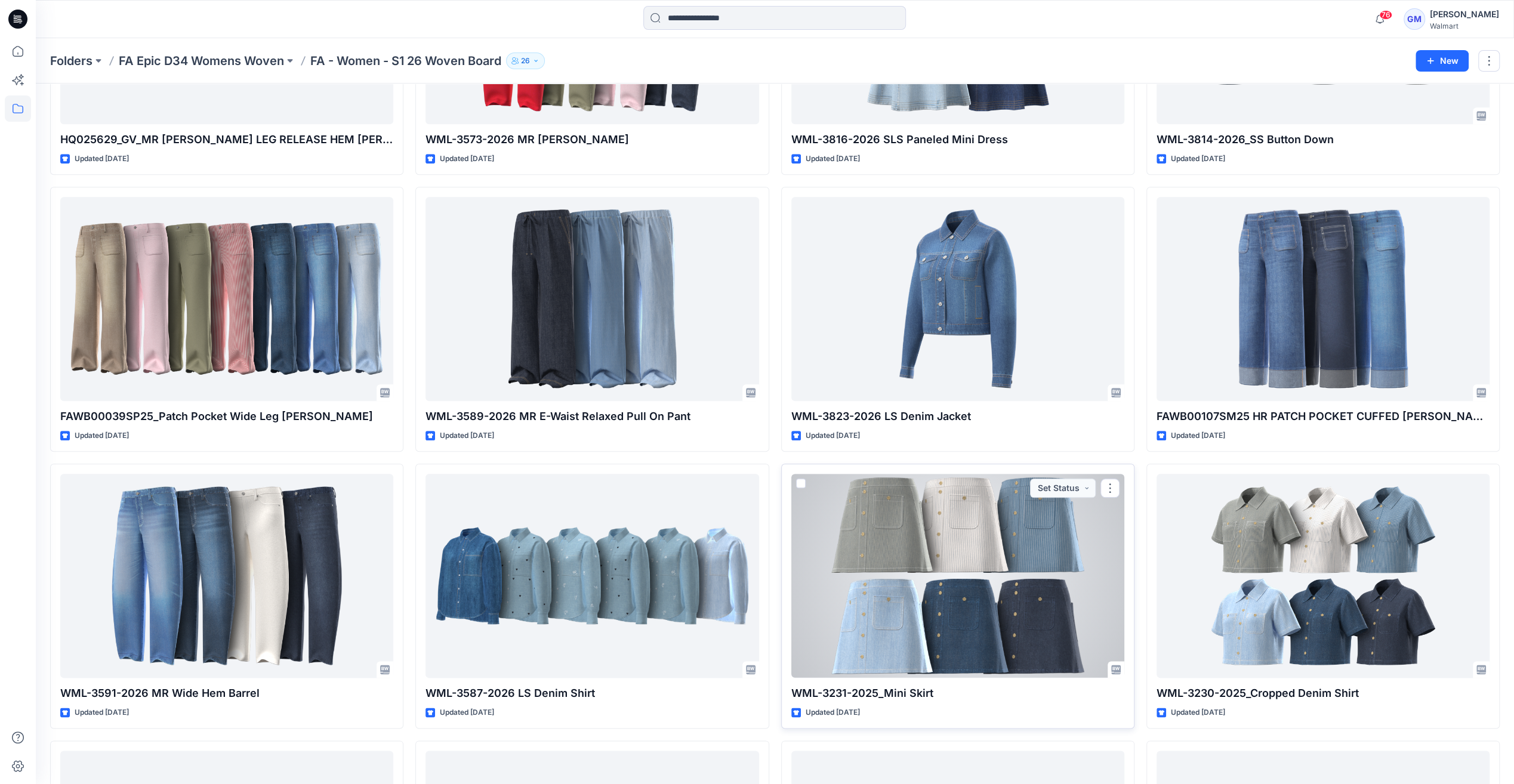
click at [758, 543] on div at bounding box center [958, 576] width 333 height 204
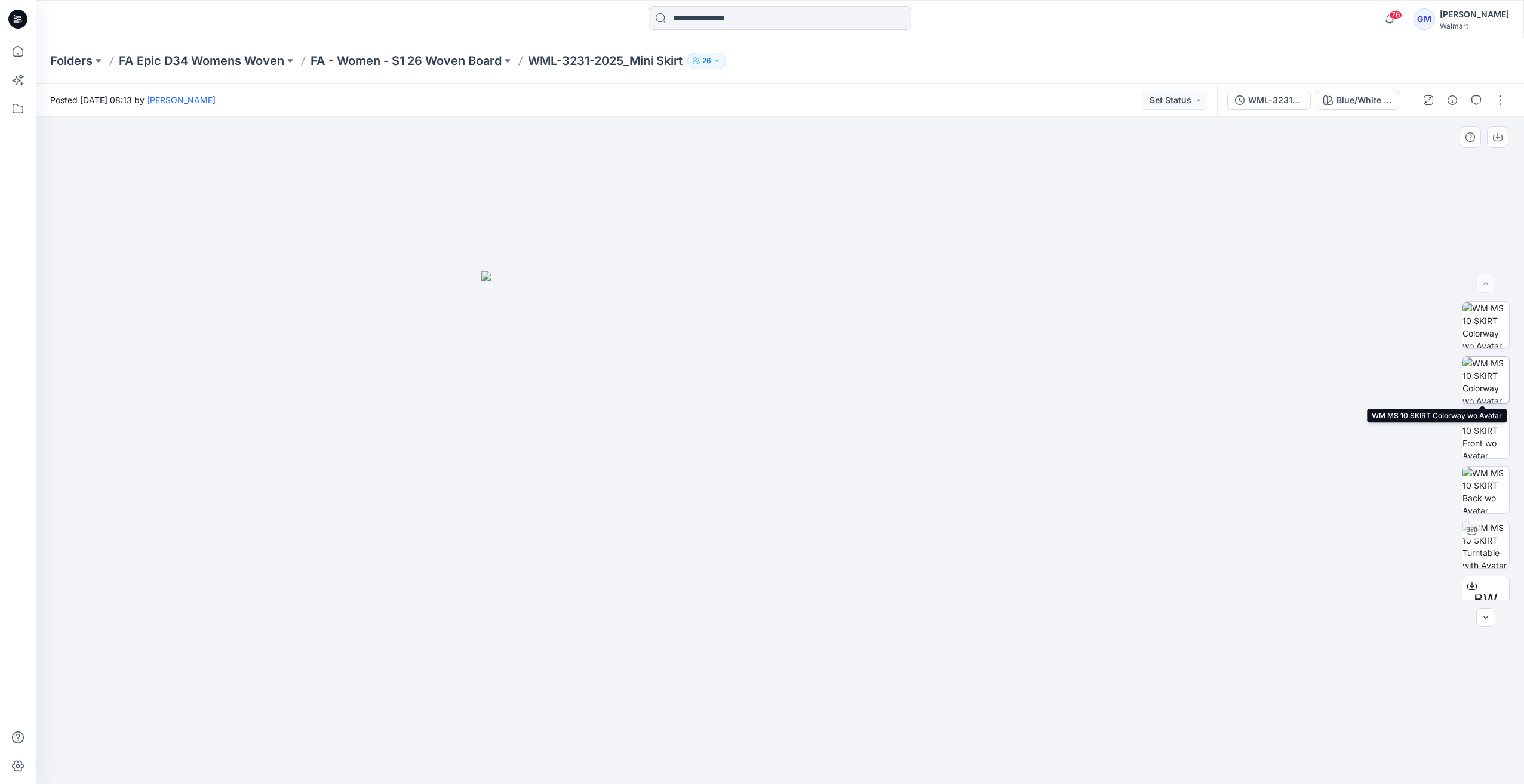
click at [758, 387] on img at bounding box center [1485, 380] width 47 height 47
click at [758, 435] on img at bounding box center [1485, 435] width 47 height 47
click at [414, 66] on p "FA - Women - S1 26 Woven Board" at bounding box center [406, 61] width 191 height 17
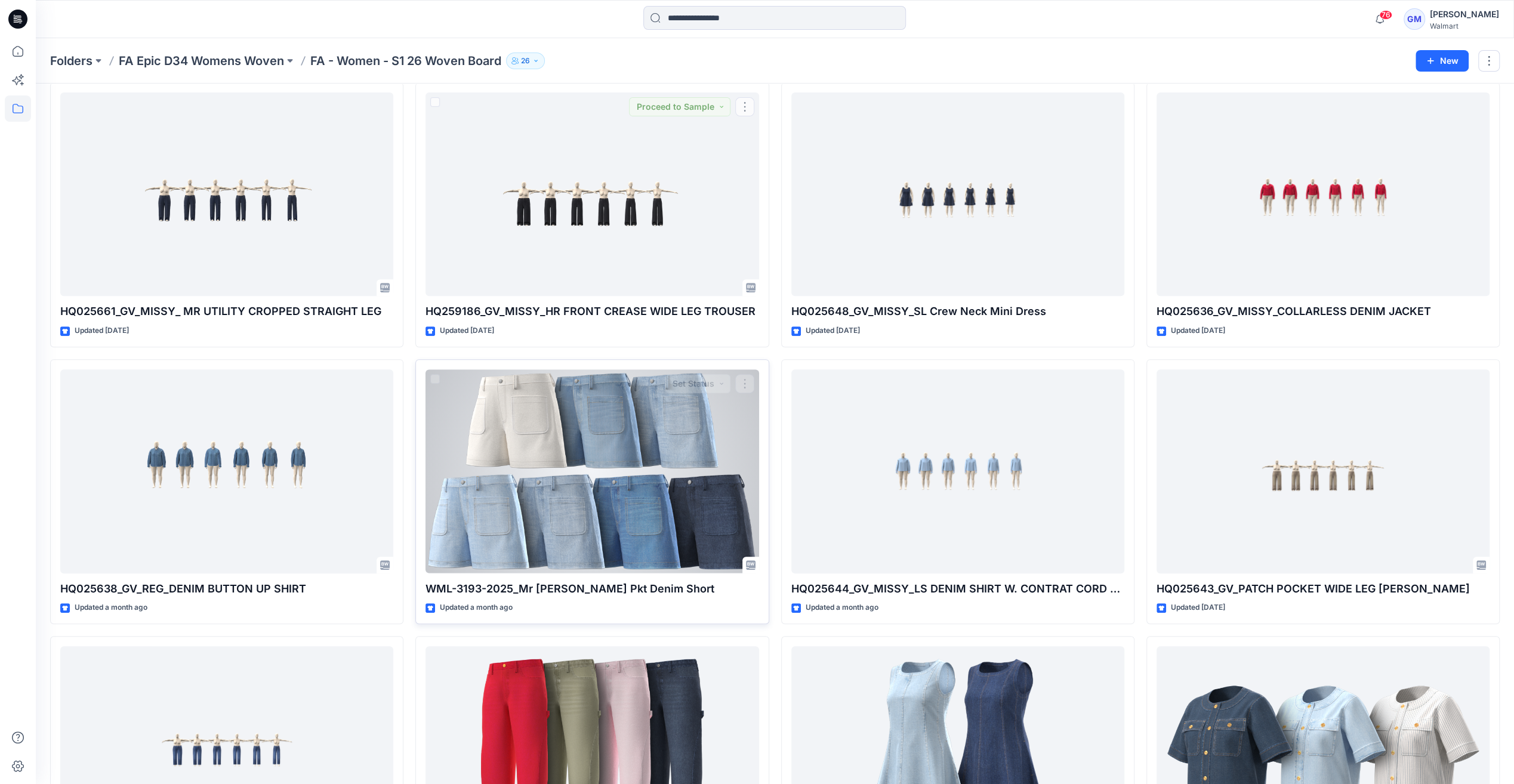
scroll to position [477, 0]
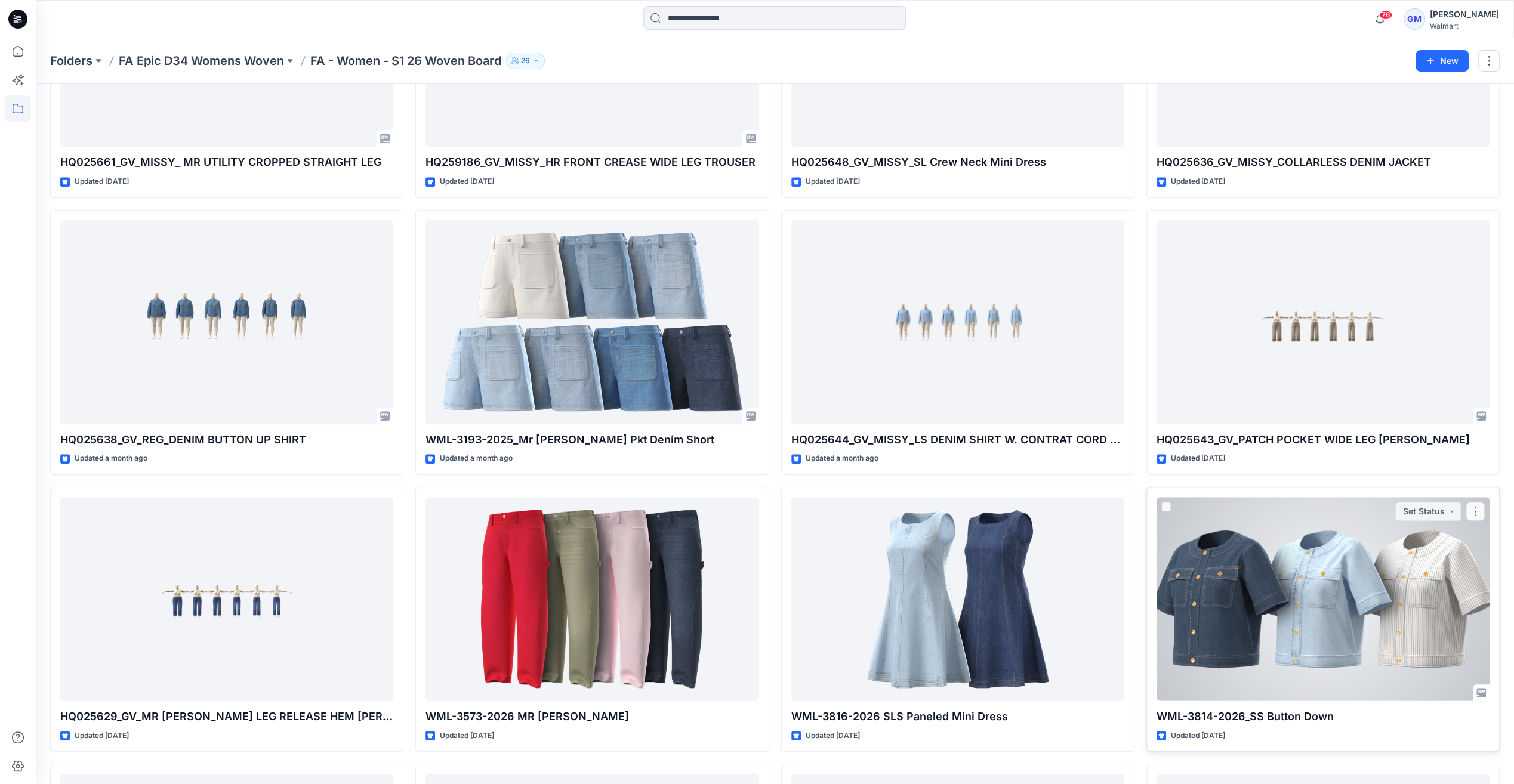
click at [758, 633] on div at bounding box center [1323, 598] width 333 height 204
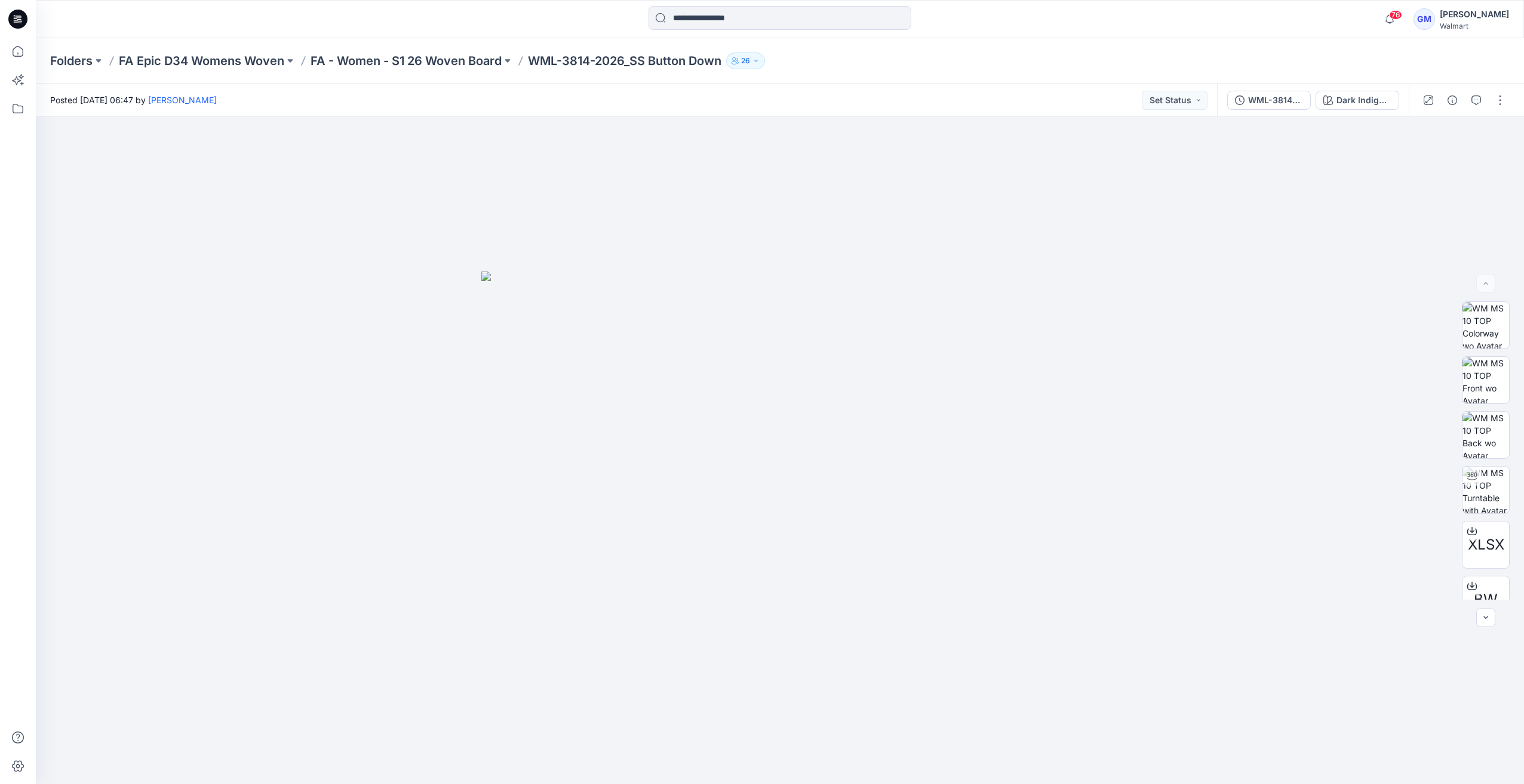
click at [419, 50] on div "Folders FA Epic D34 Womens Woven FA - Women - S1 26 Woven Board WML-3814-2026_S…" at bounding box center [780, 61] width 1488 height 45
click at [444, 64] on p "FA - Women - S1 26 Woven Board" at bounding box center [406, 61] width 191 height 17
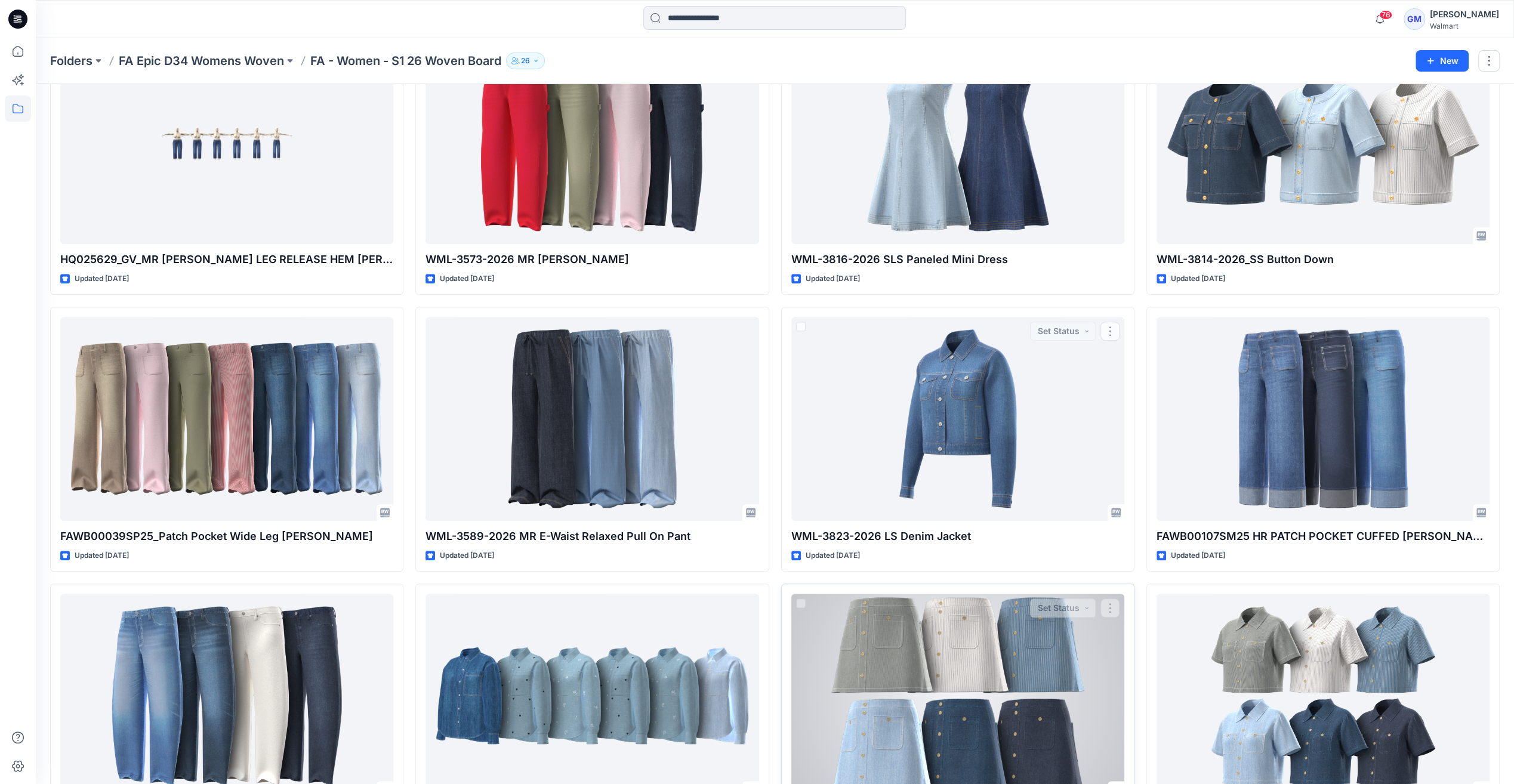
scroll to position [1074, 0]
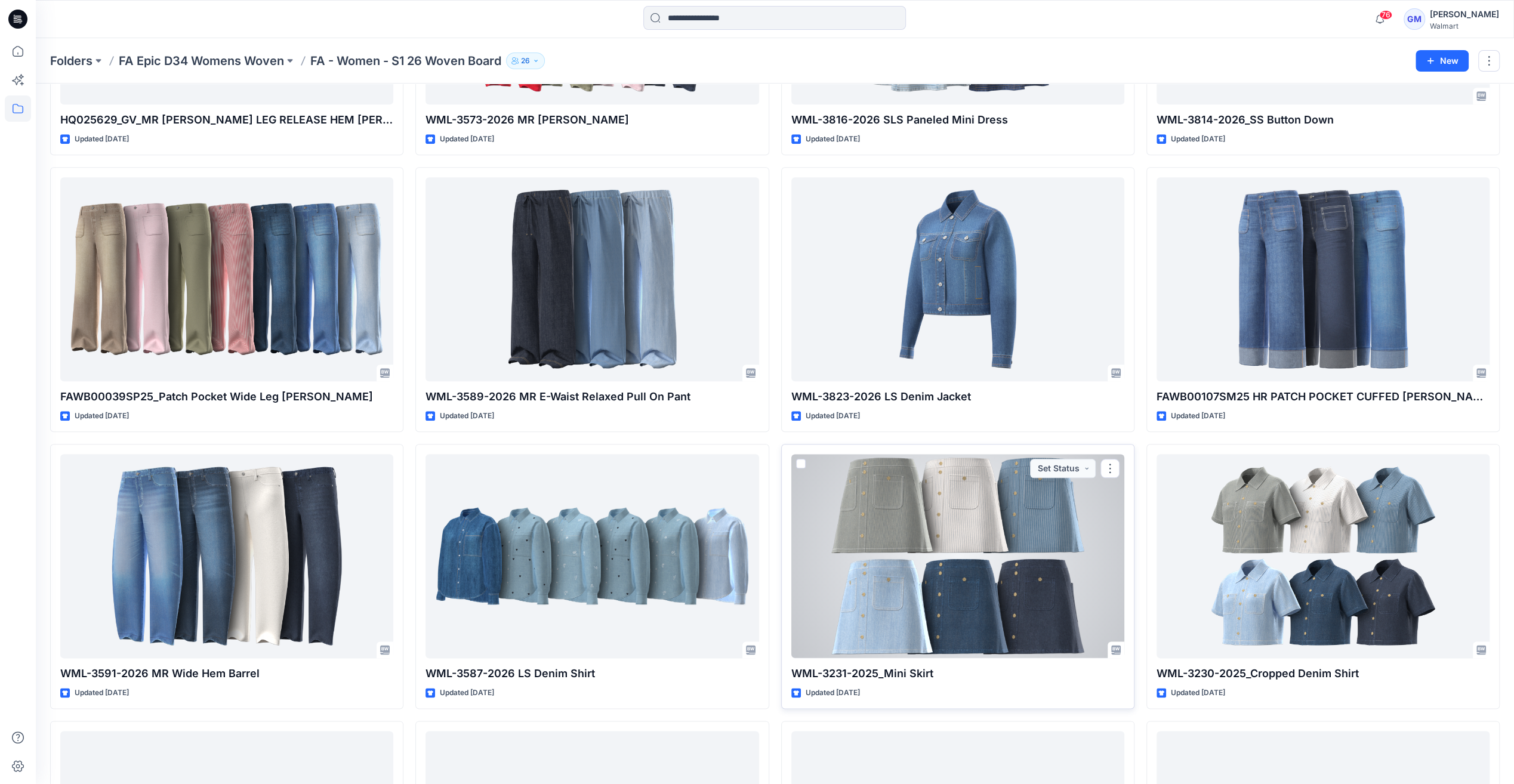
click at [758, 520] on div at bounding box center [958, 556] width 333 height 204
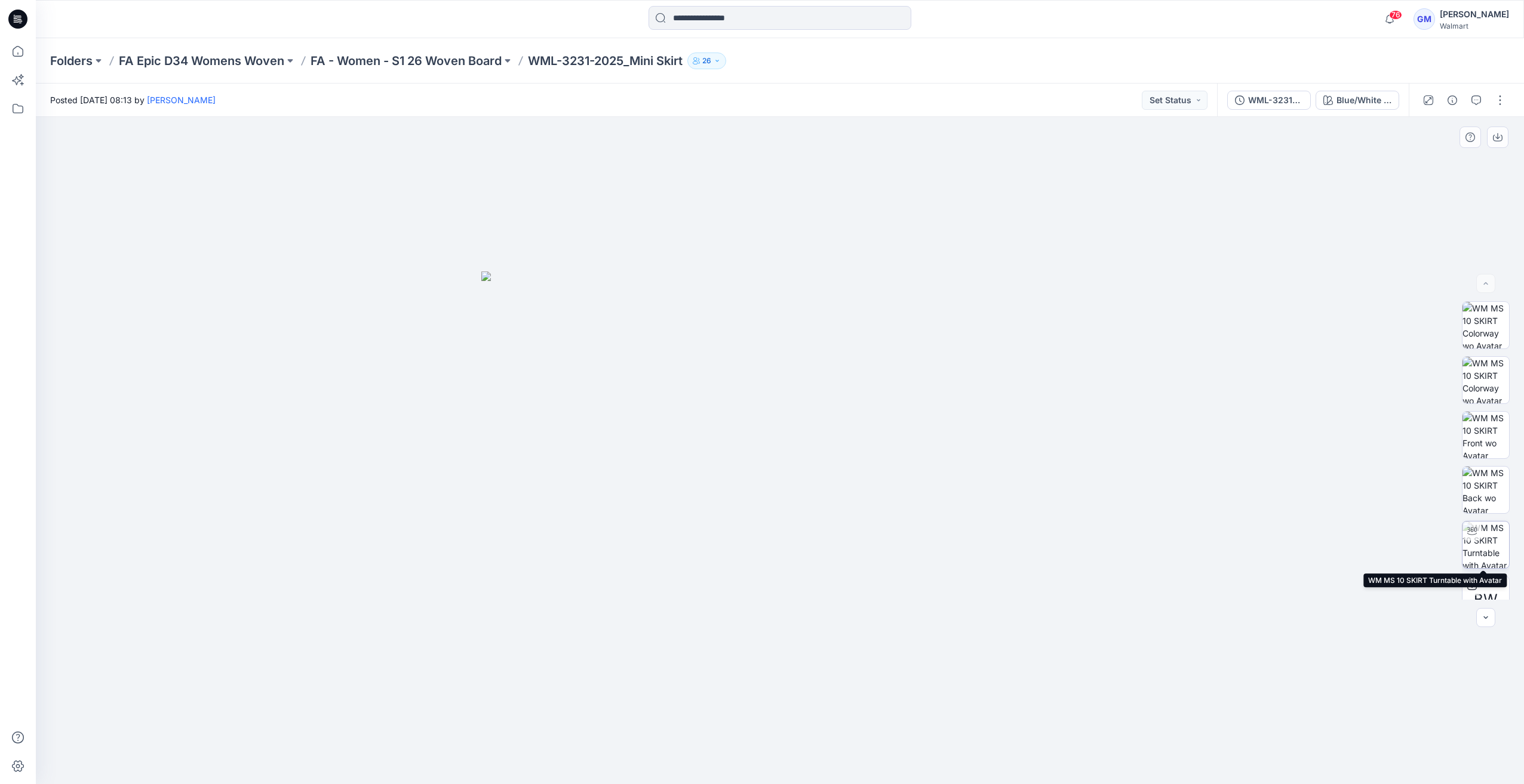
scroll to position [134, 0]
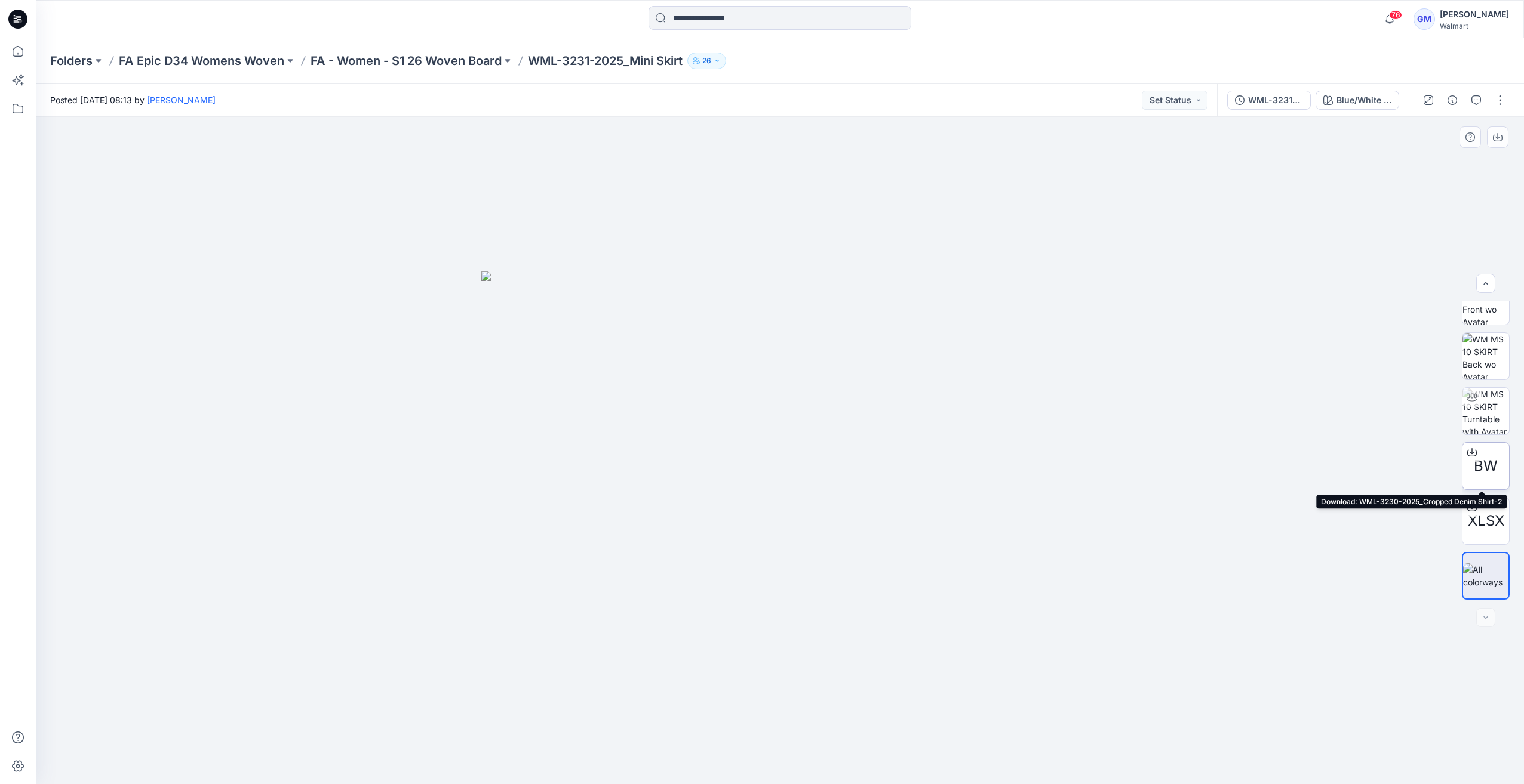
click at [758, 468] on span "BW" at bounding box center [1485, 465] width 24 height 21
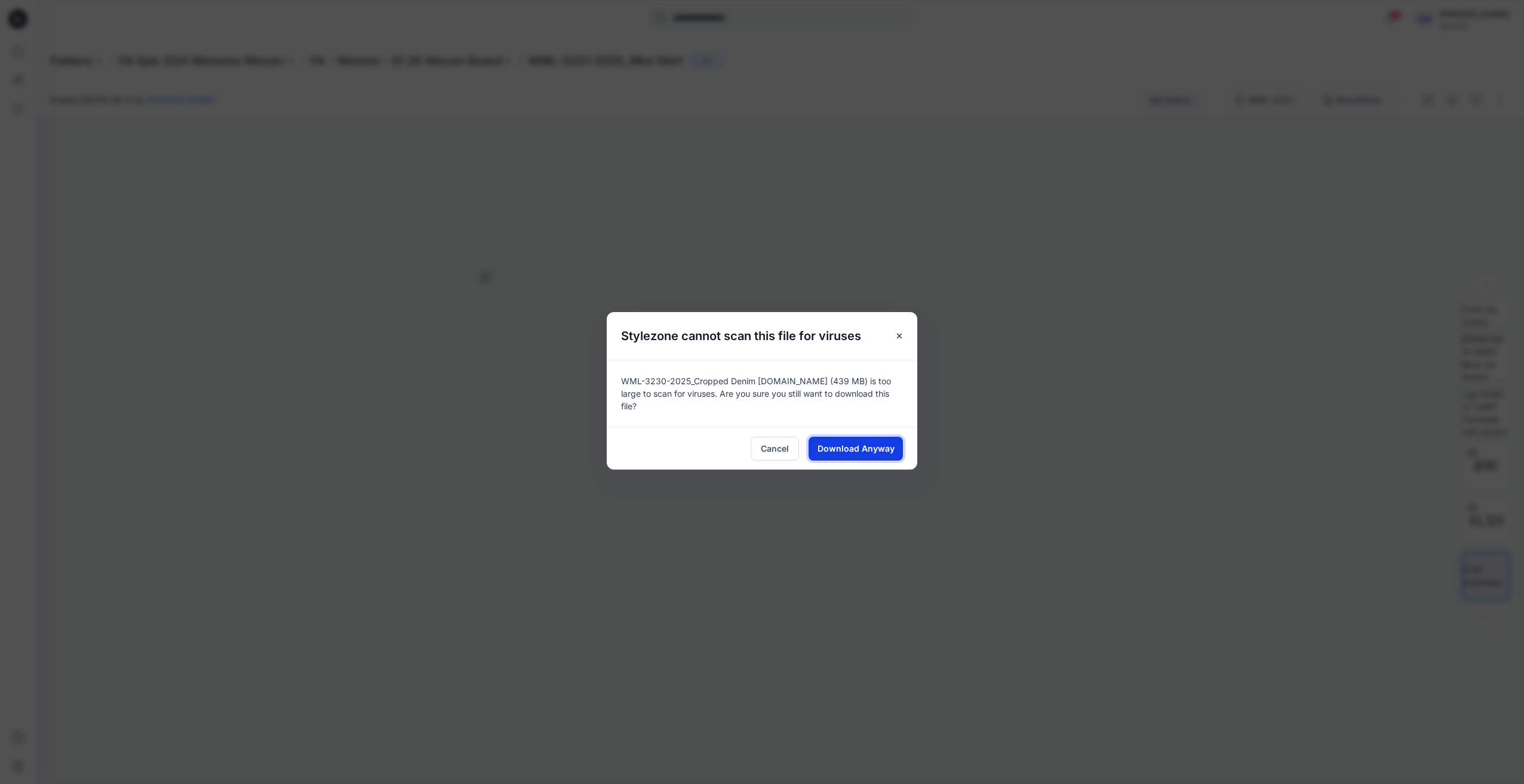
click at [758, 442] on span "Download Anyway" at bounding box center [855, 448] width 77 height 12
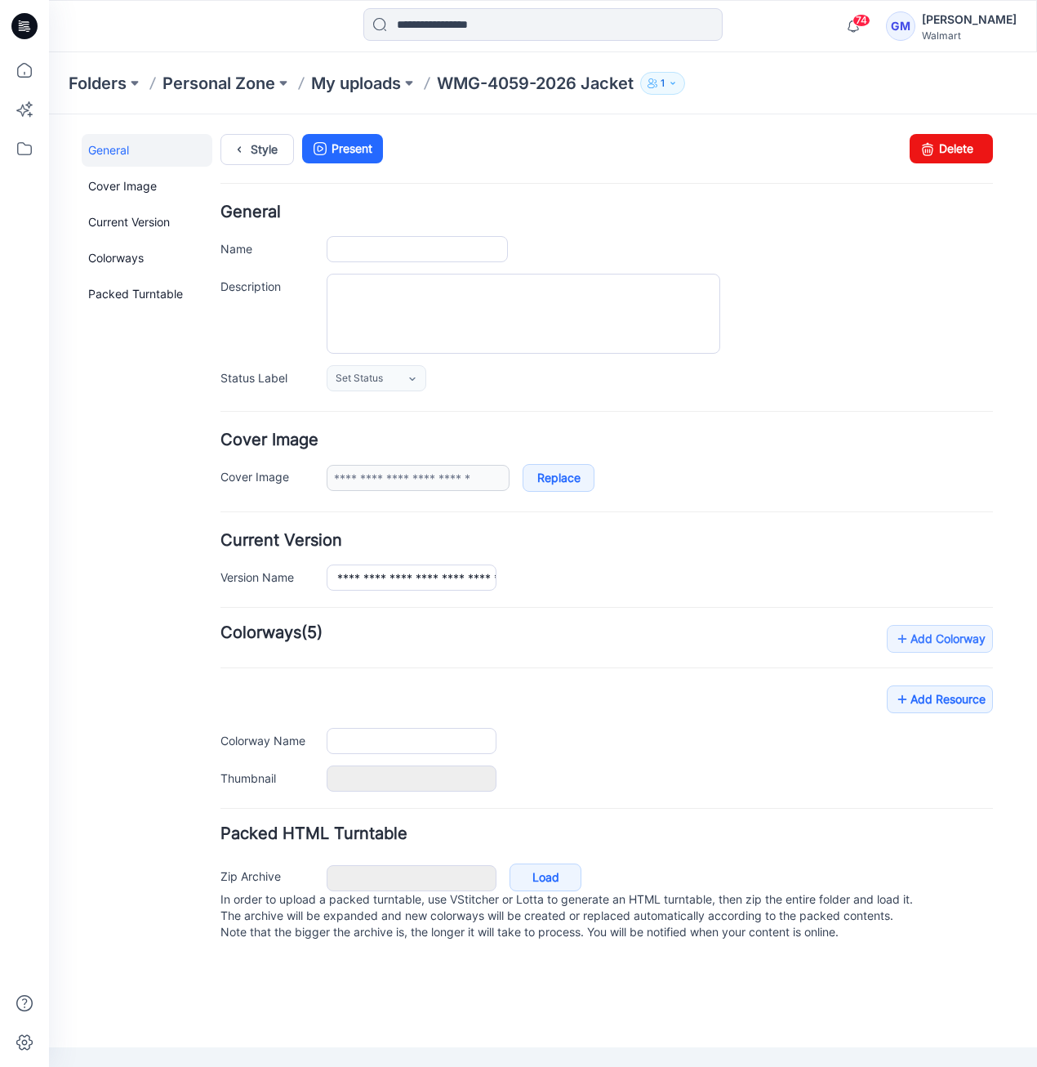
type input "**********"
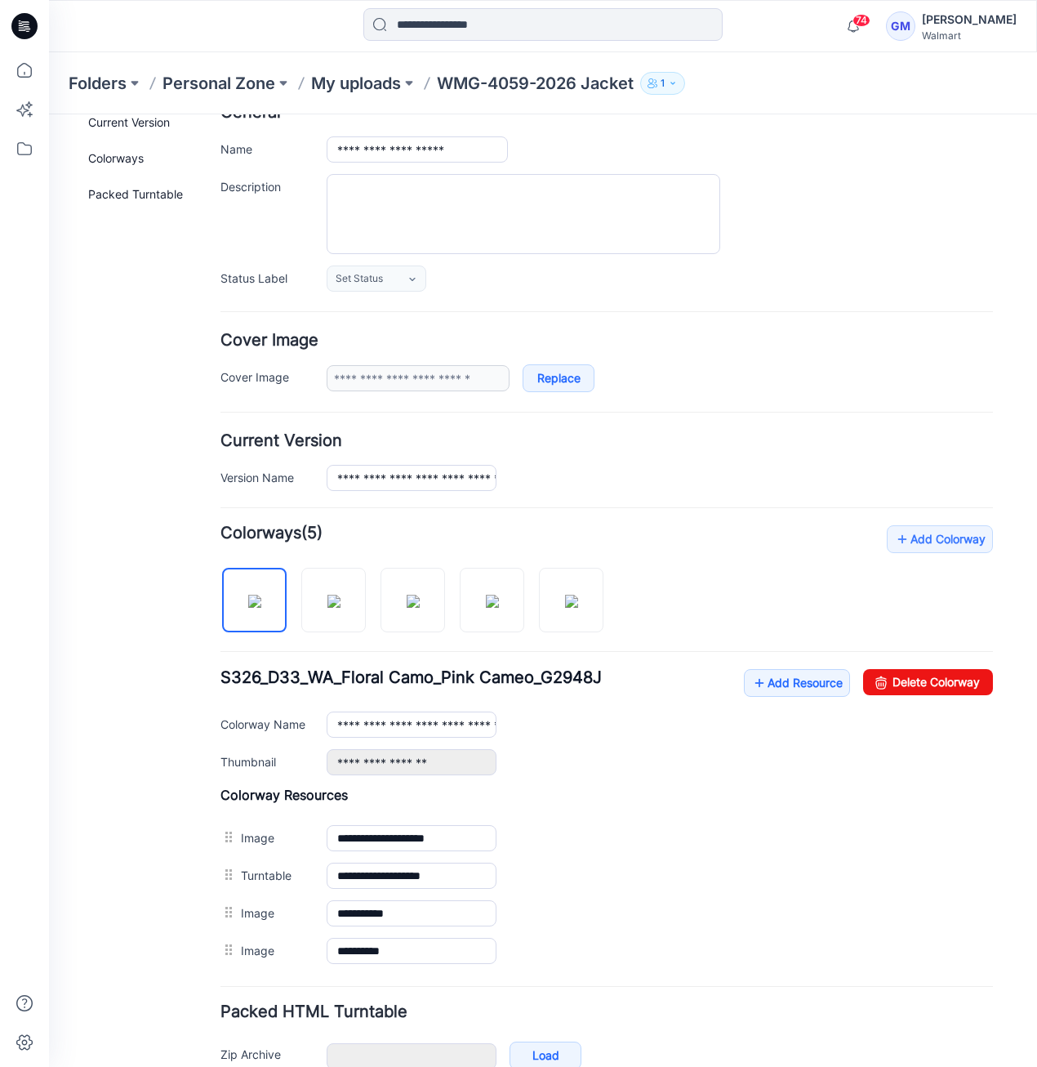
scroll to position [183, 0]
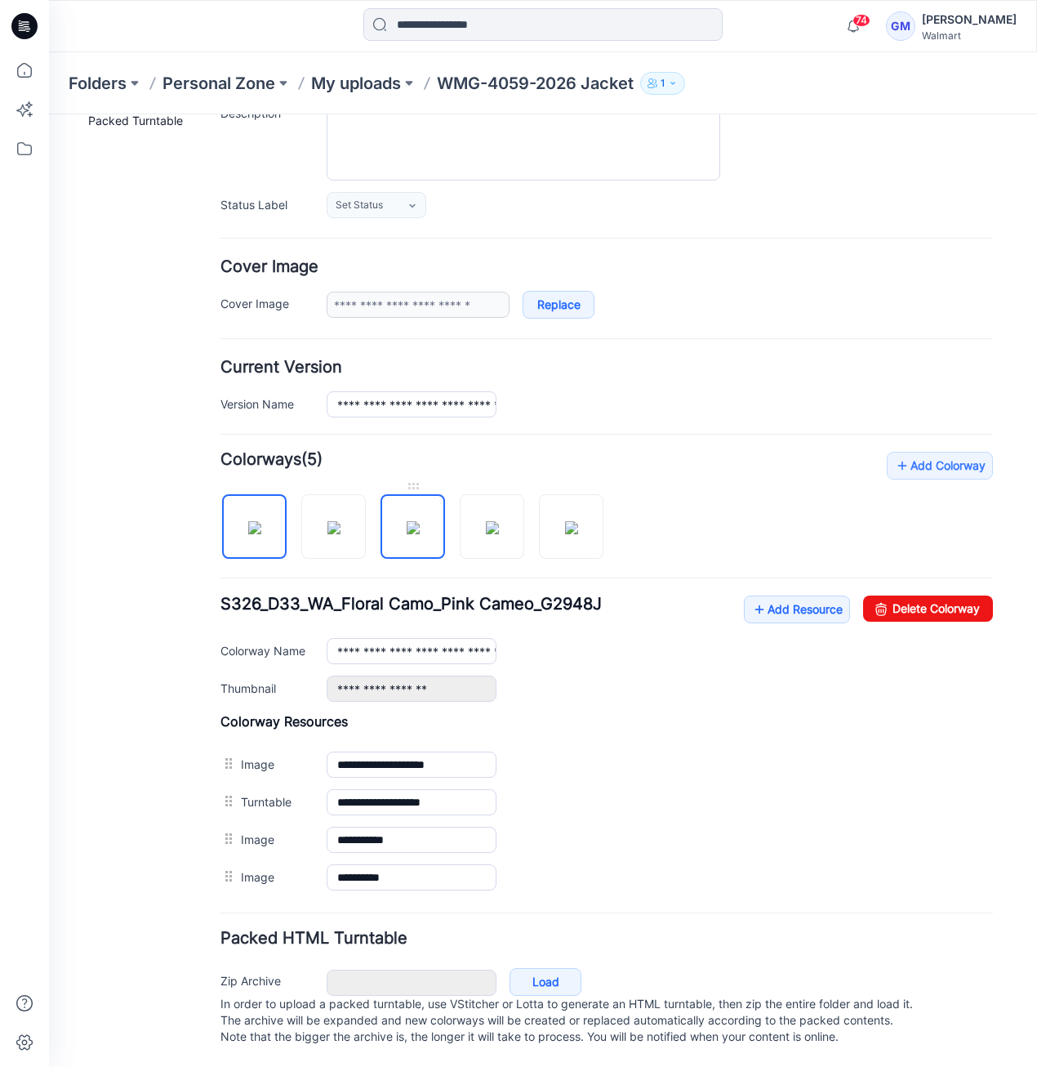
click at [407, 530] on img at bounding box center [413, 527] width 13 height 13
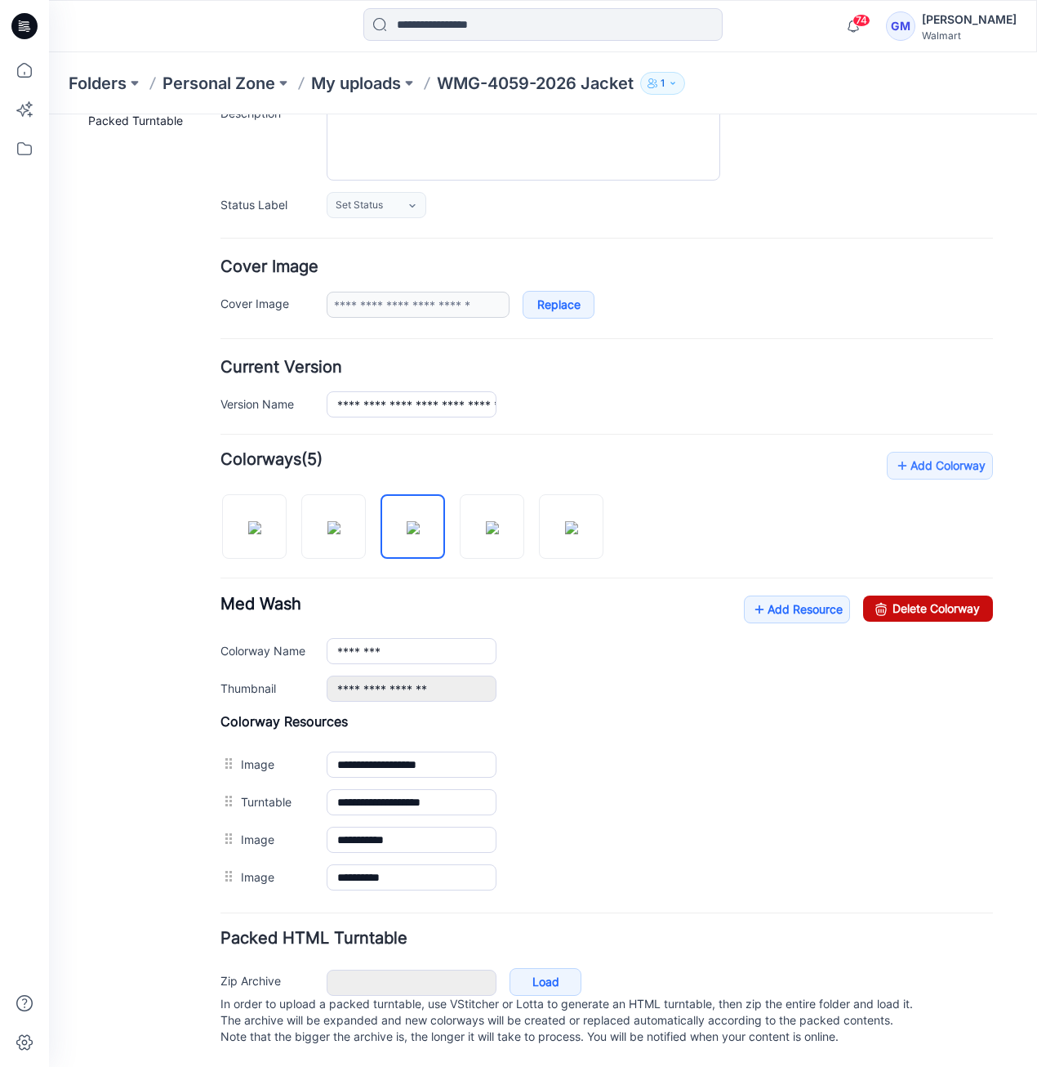
click at [898, 607] on link "Delete Colorway" at bounding box center [928, 608] width 130 height 26
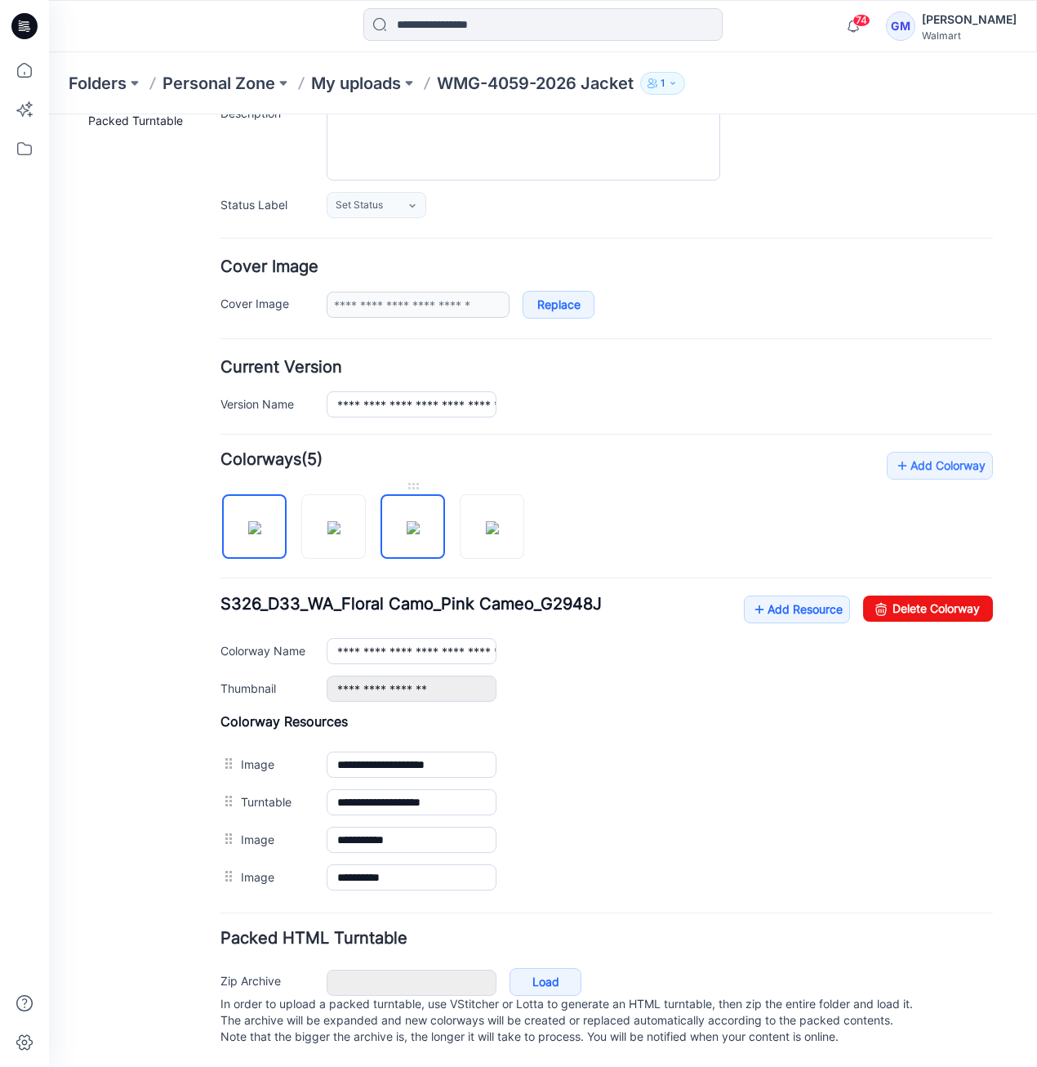
click at [407, 521] on img at bounding box center [413, 527] width 13 height 13
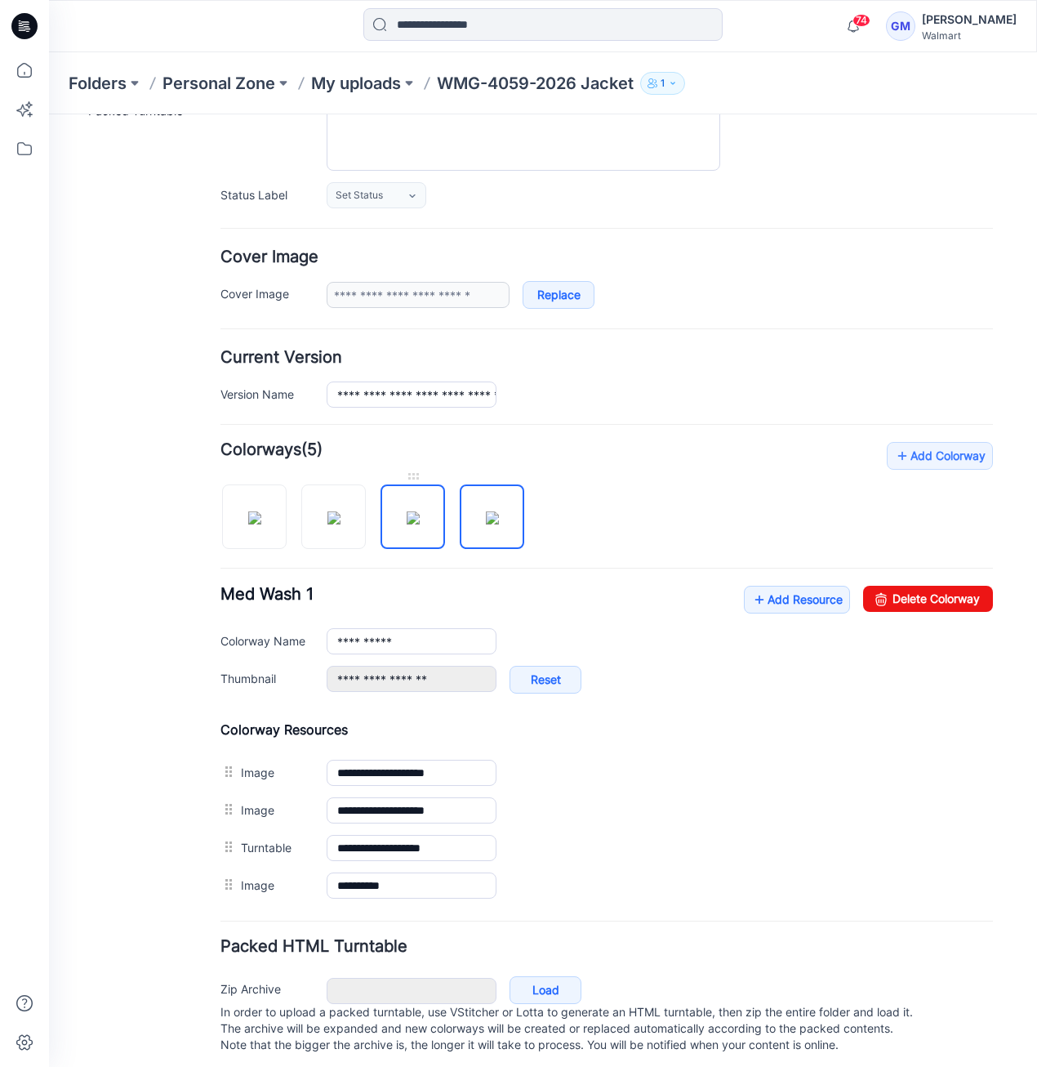
click at [417, 519] on img at bounding box center [413, 517] width 13 height 13
click at [493, 524] on img at bounding box center [492, 517] width 13 height 13
click at [468, 629] on input "**********" at bounding box center [412, 641] width 170 height 26
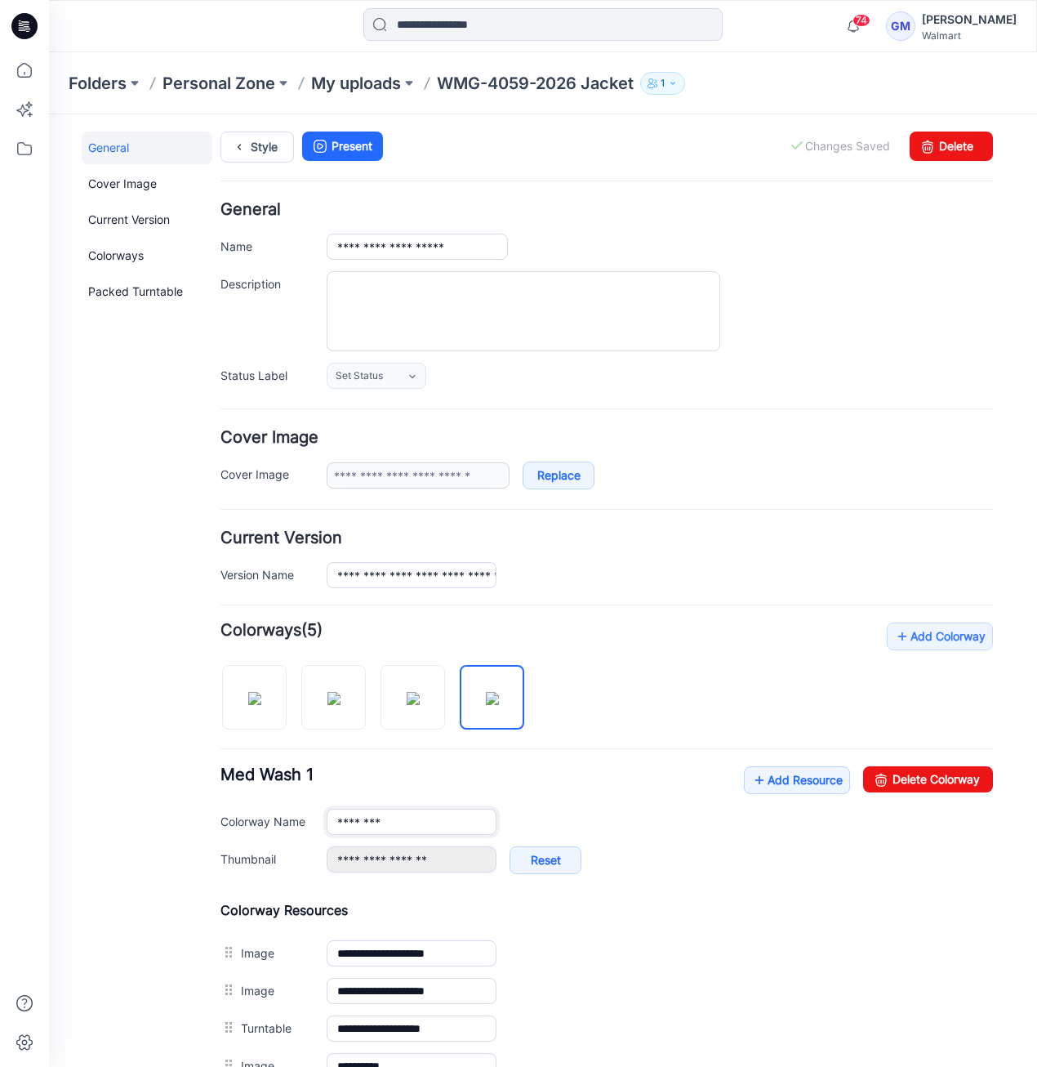
scroll to position [0, 0]
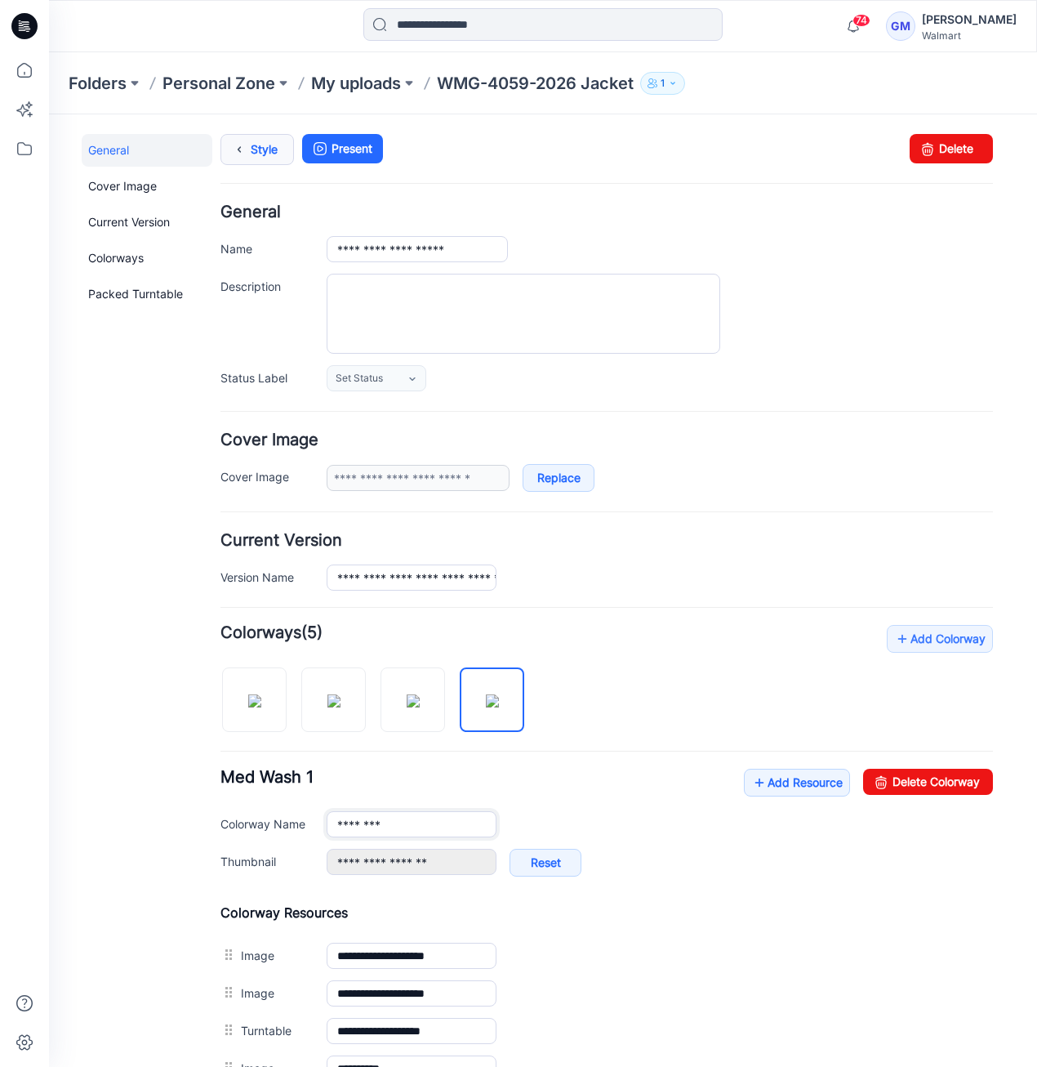
type input "********"
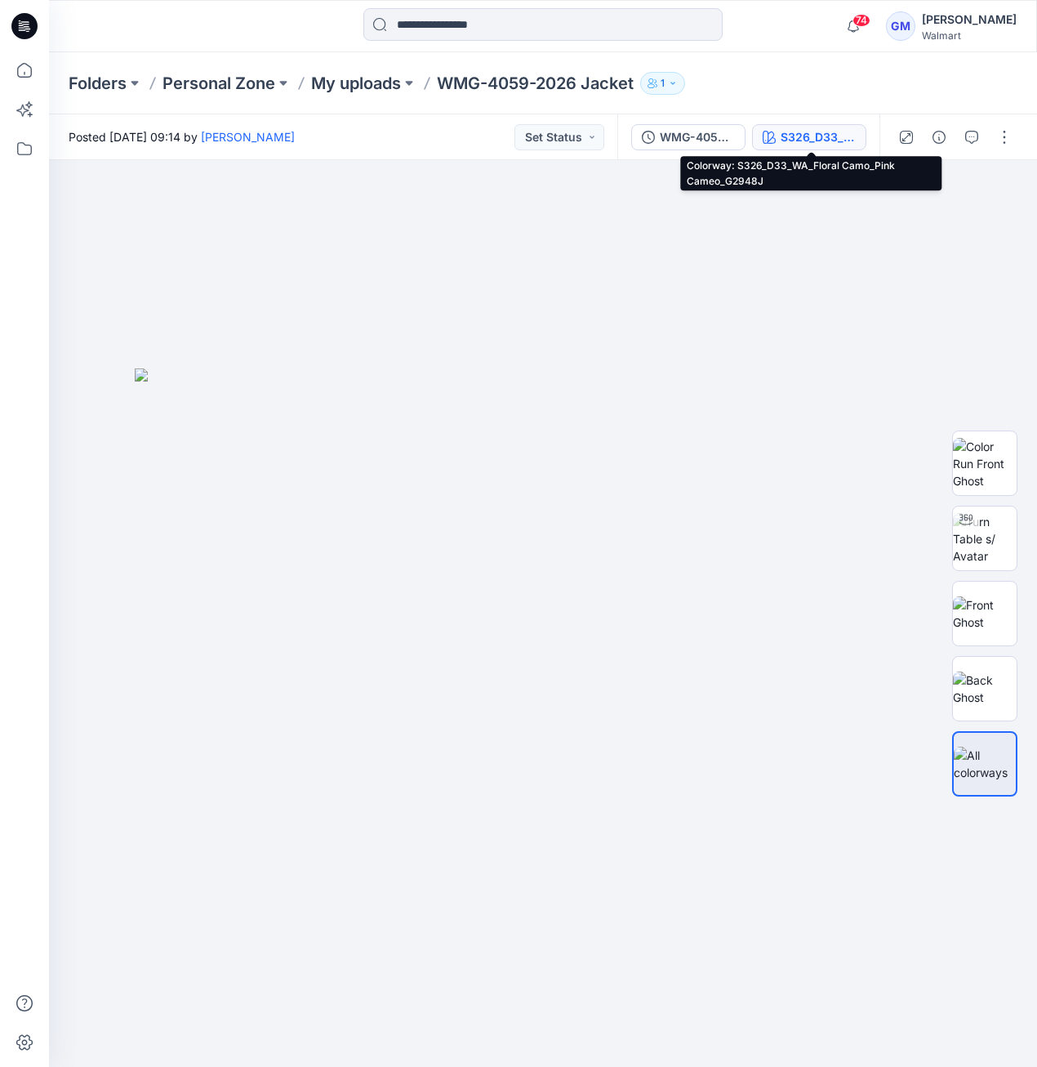
click at [789, 131] on div "S326_D33_WA_Floral Camo_Pink Cameo_G2948J" at bounding box center [818, 137] width 75 height 18
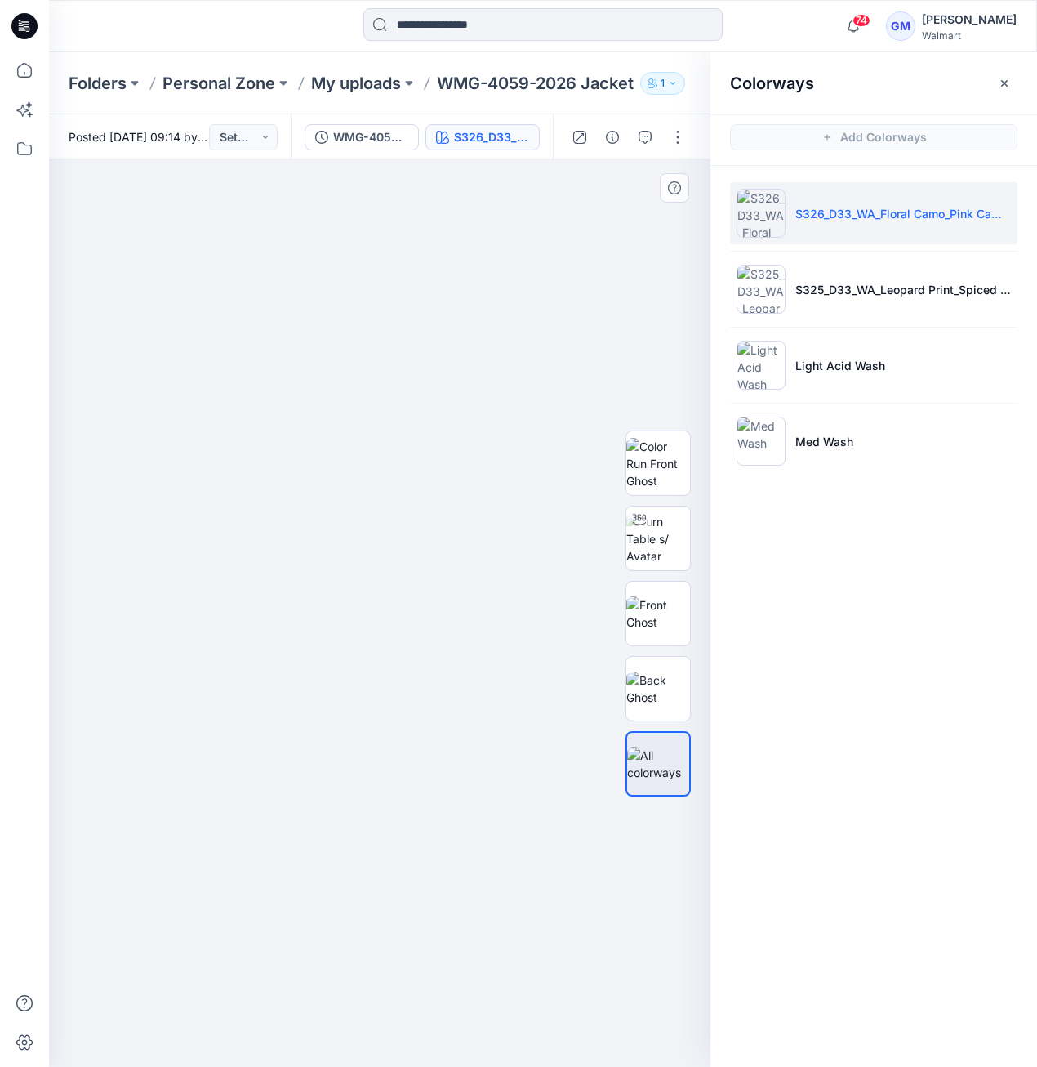
click at [605, 283] on div at bounding box center [380, 613] width 662 height 907
click at [685, 140] on button "button" at bounding box center [678, 137] width 26 height 26
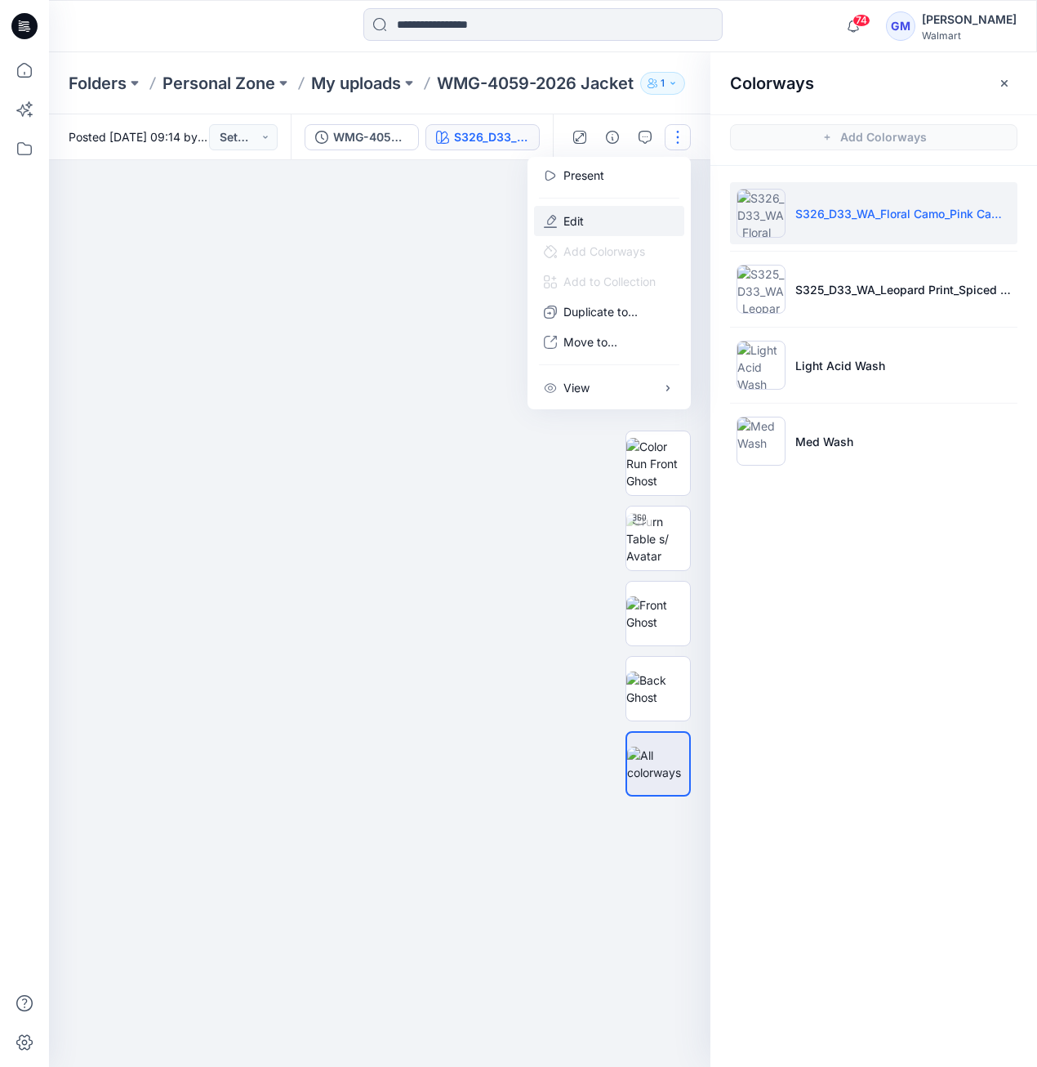
click at [622, 221] on button "Edit" at bounding box center [609, 221] width 150 height 30
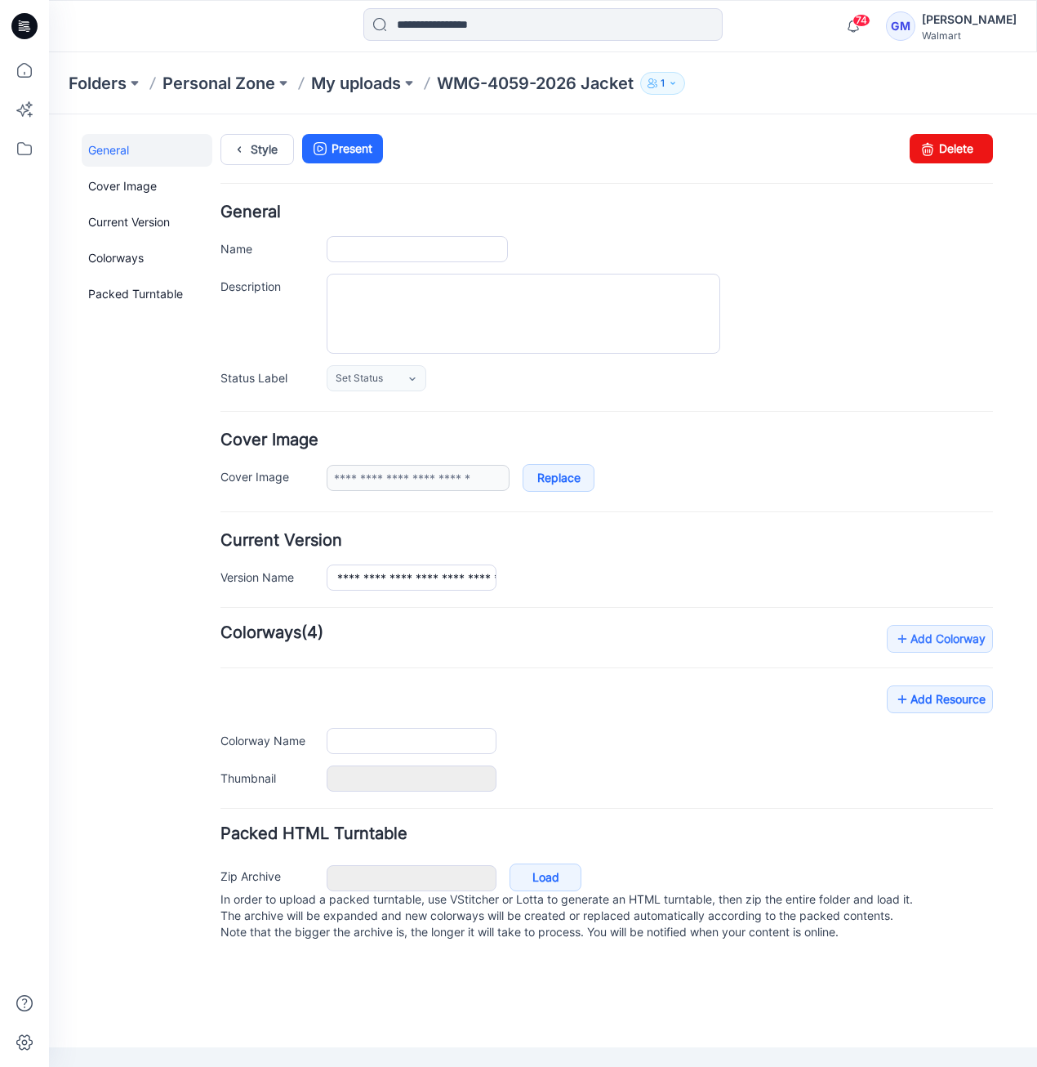
type input "**********"
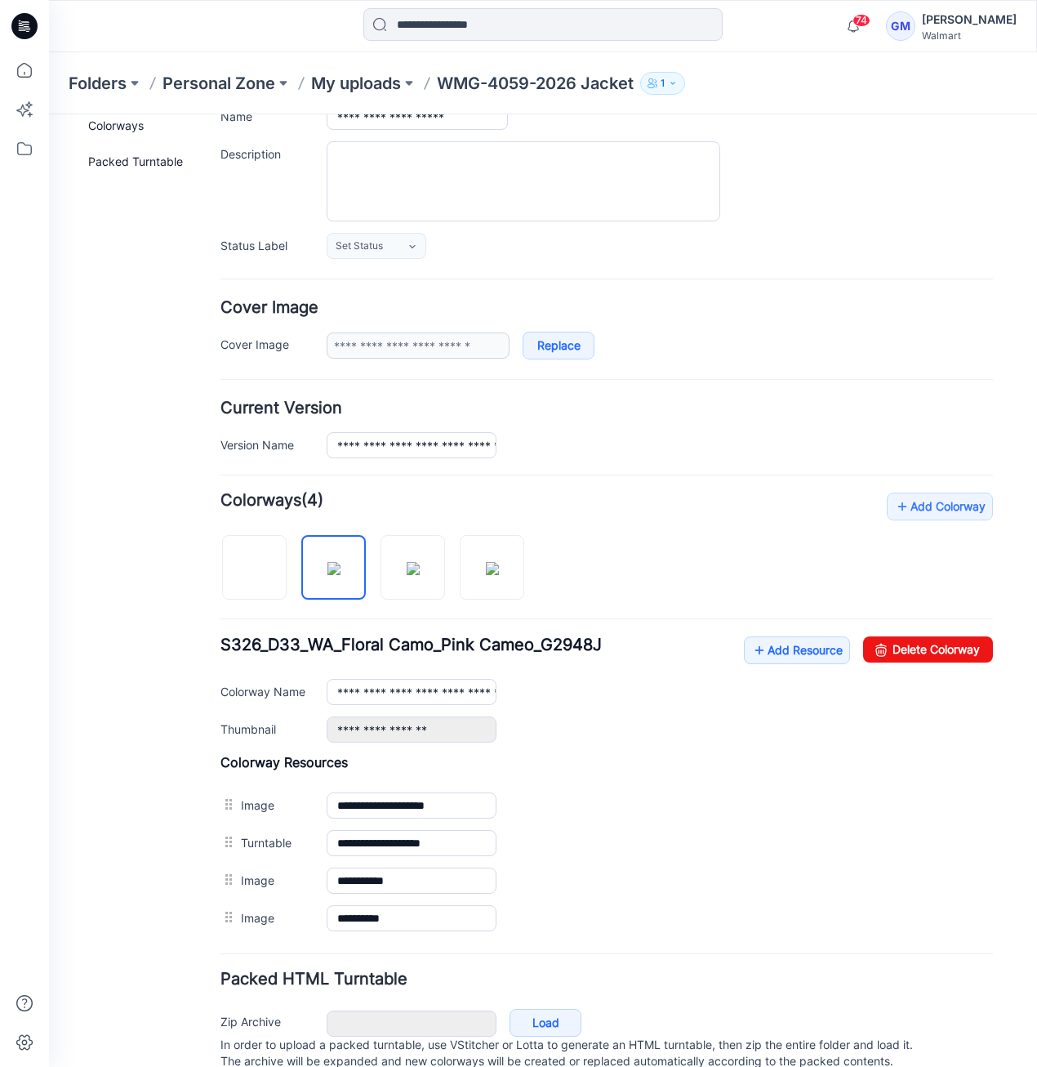
scroll to position [183, 0]
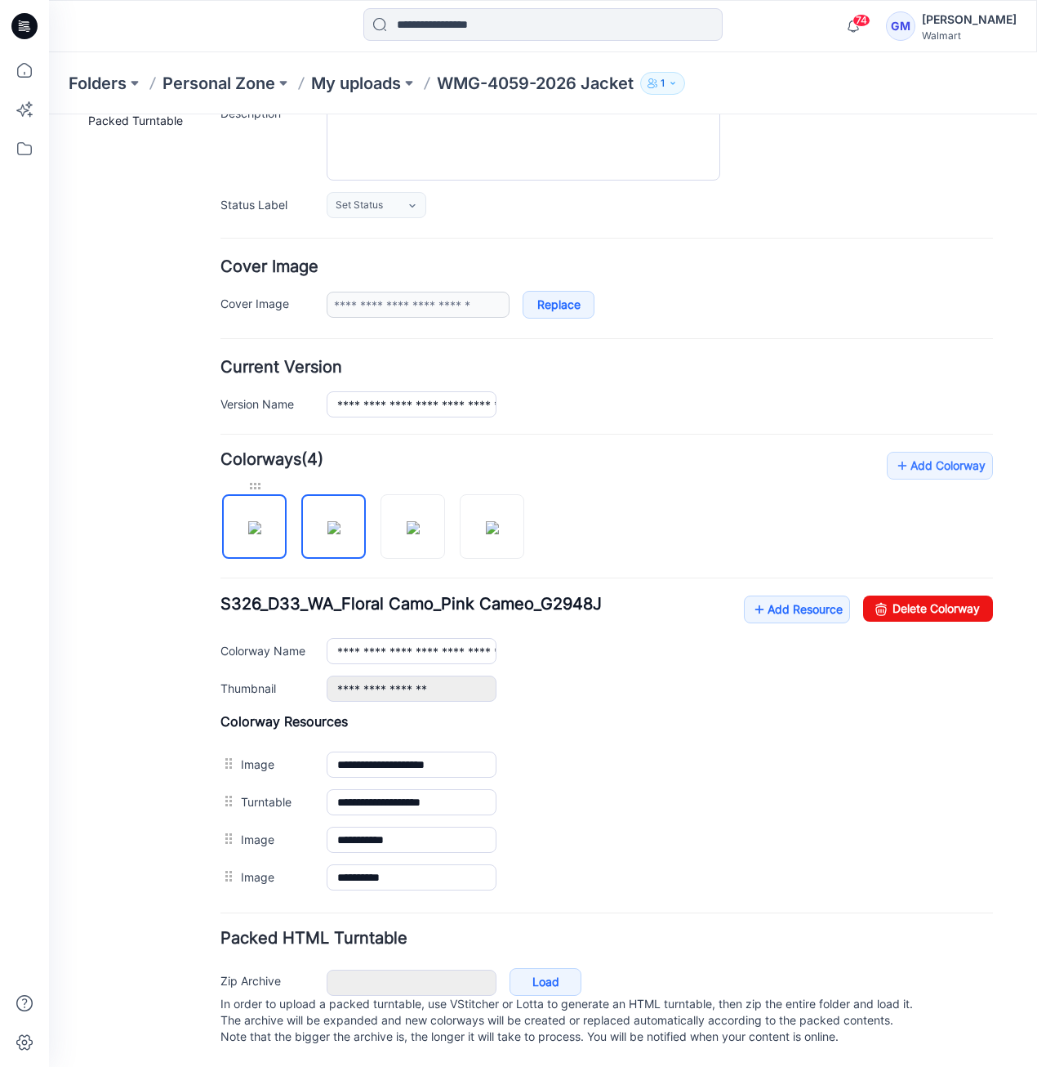
click at [252, 478] on div at bounding box center [254, 486] width 65 height 16
click at [261, 521] on img at bounding box center [254, 527] width 13 height 13
type input "**********"
click at [752, 596] on icon at bounding box center [760, 609] width 16 height 26
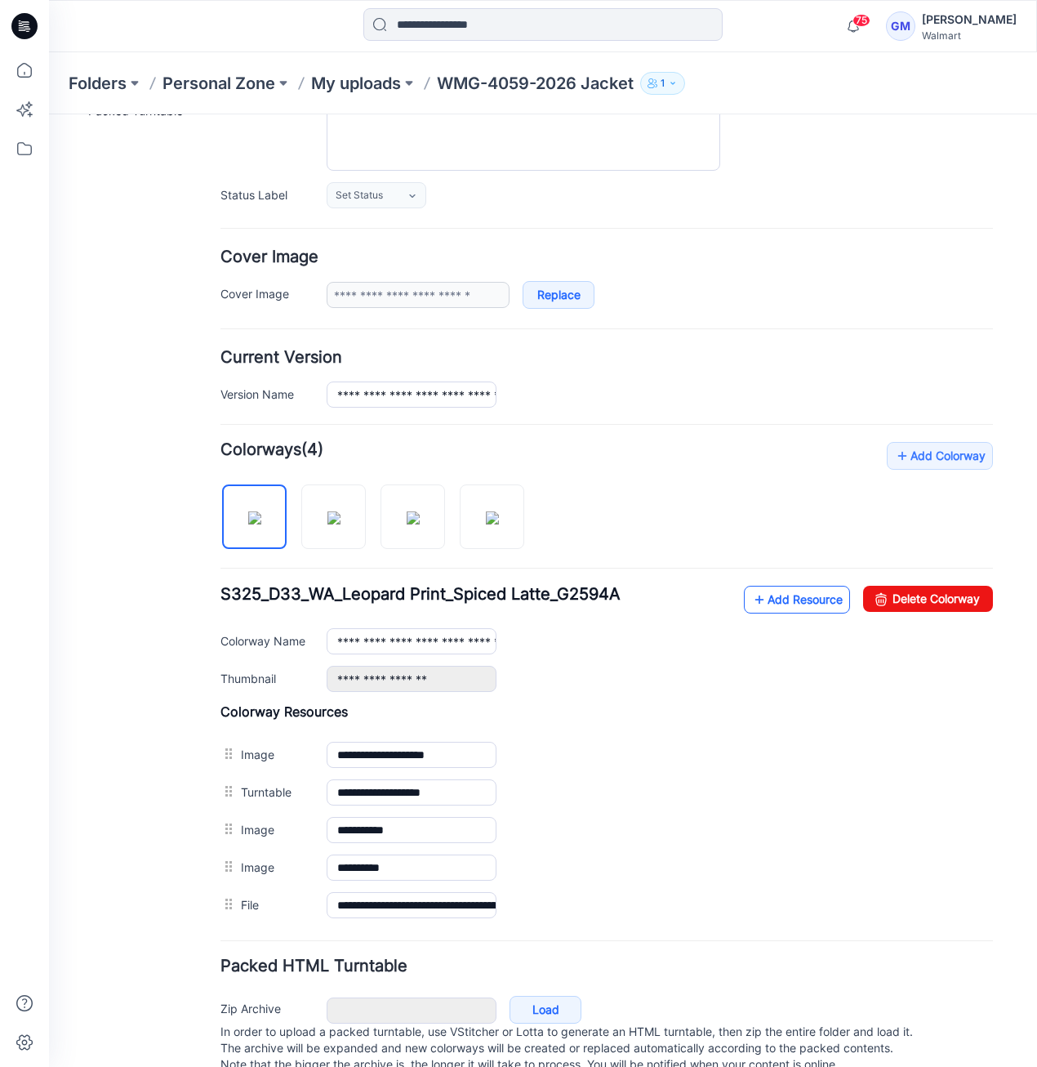
click at [782, 596] on link "Add Resource" at bounding box center [797, 600] width 106 height 28
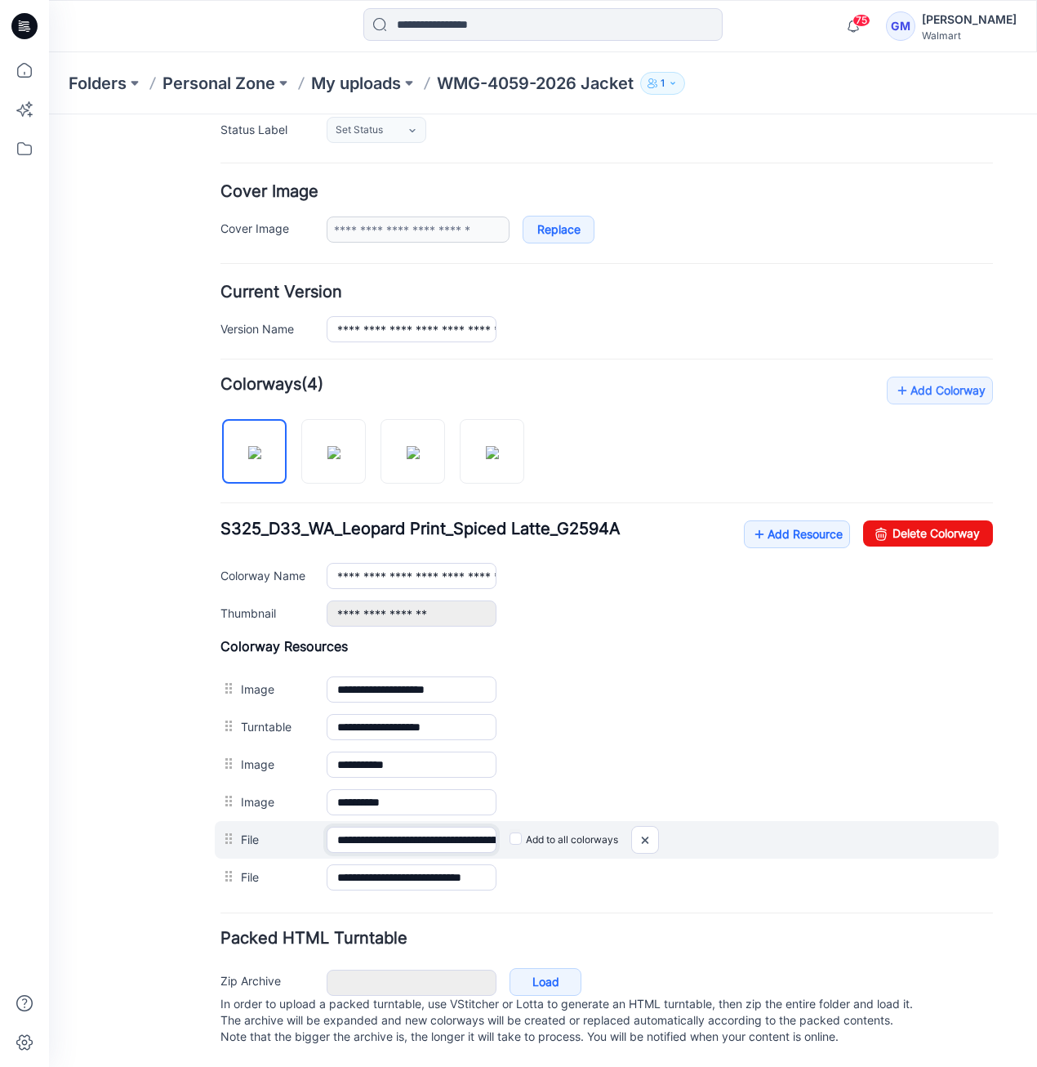
scroll to position [0, 188]
drag, startPoint x: 404, startPoint y: 831, endPoint x: 615, endPoint y: 833, distance: 210.8
click at [615, 833] on div "**********" at bounding box center [607, 840] width 784 height 38
click at [520, 827] on label "Add to all colorways" at bounding box center [563, 840] width 109 height 26
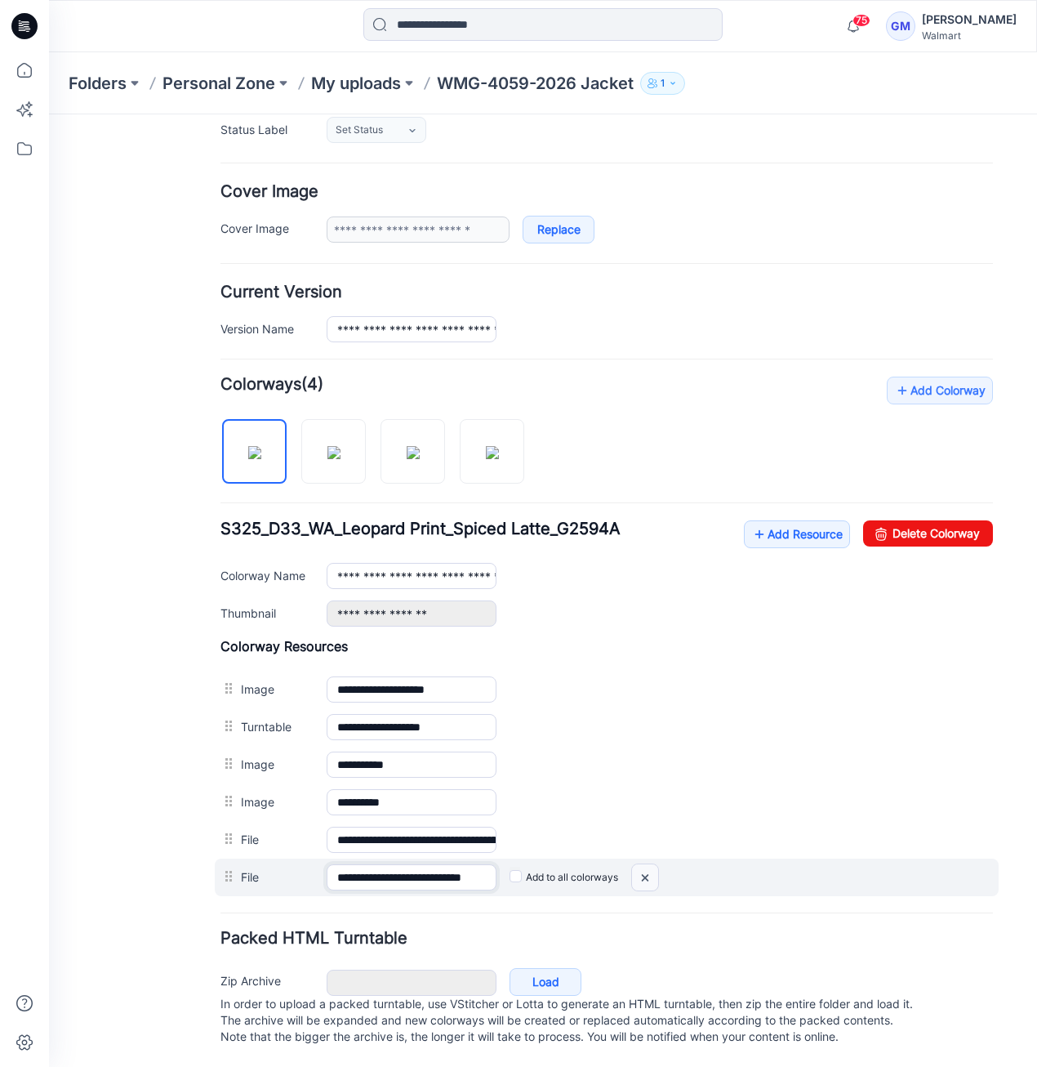
scroll to position [0, 22]
drag, startPoint x: 467, startPoint y: 864, endPoint x: 673, endPoint y: 878, distance: 206.3
click at [692, 878] on div "**********" at bounding box center [607, 878] width 784 height 38
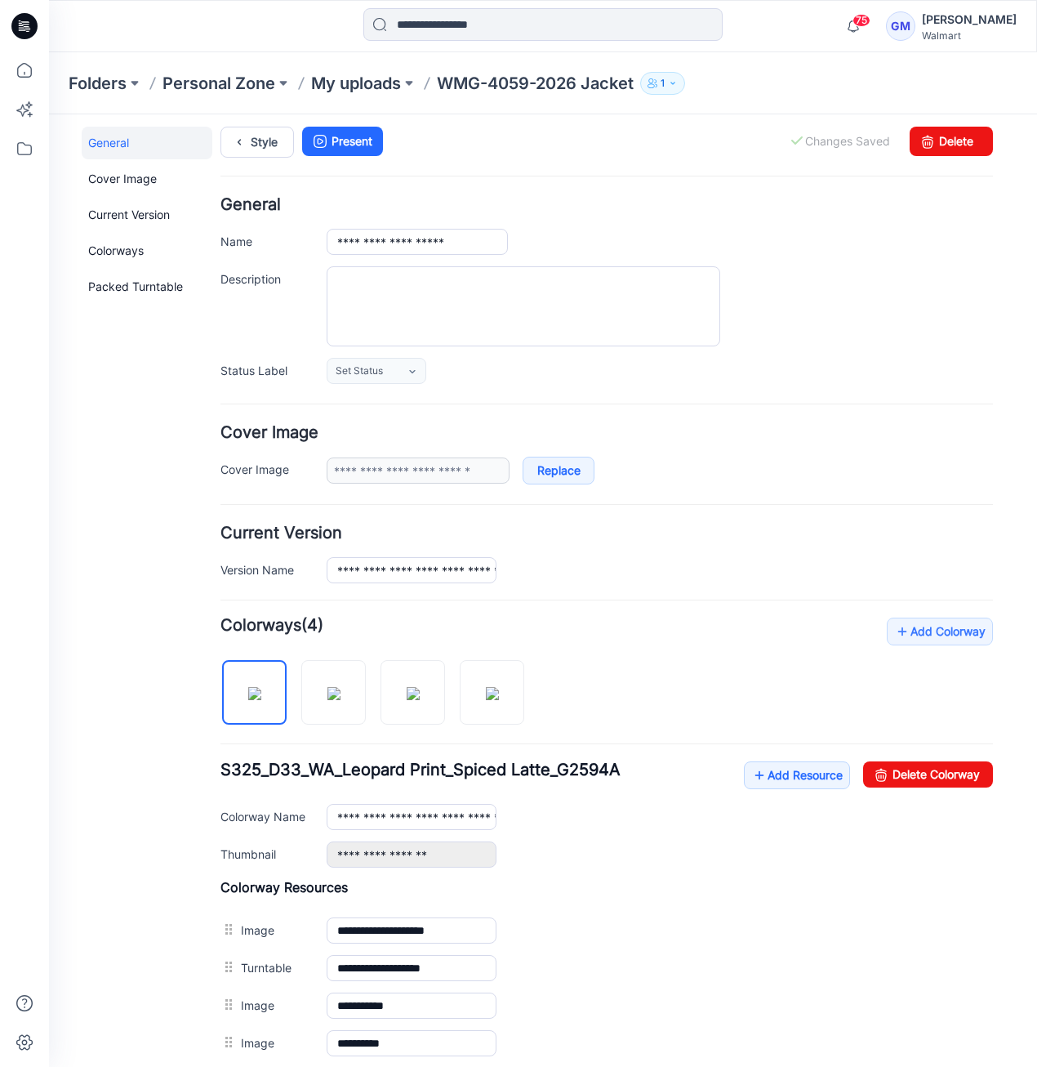
scroll to position [0, 0]
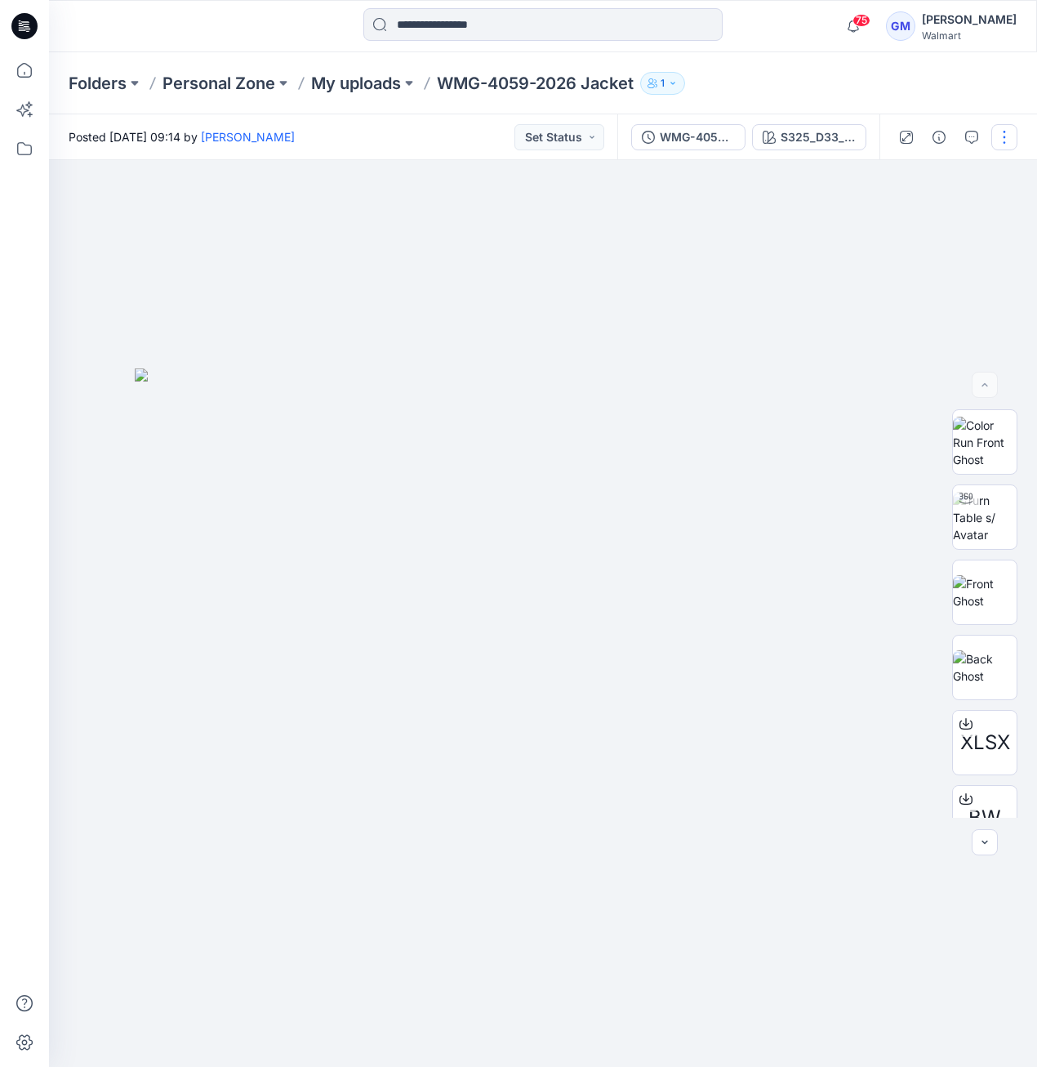
click at [1006, 140] on button "button" at bounding box center [1005, 137] width 26 height 26
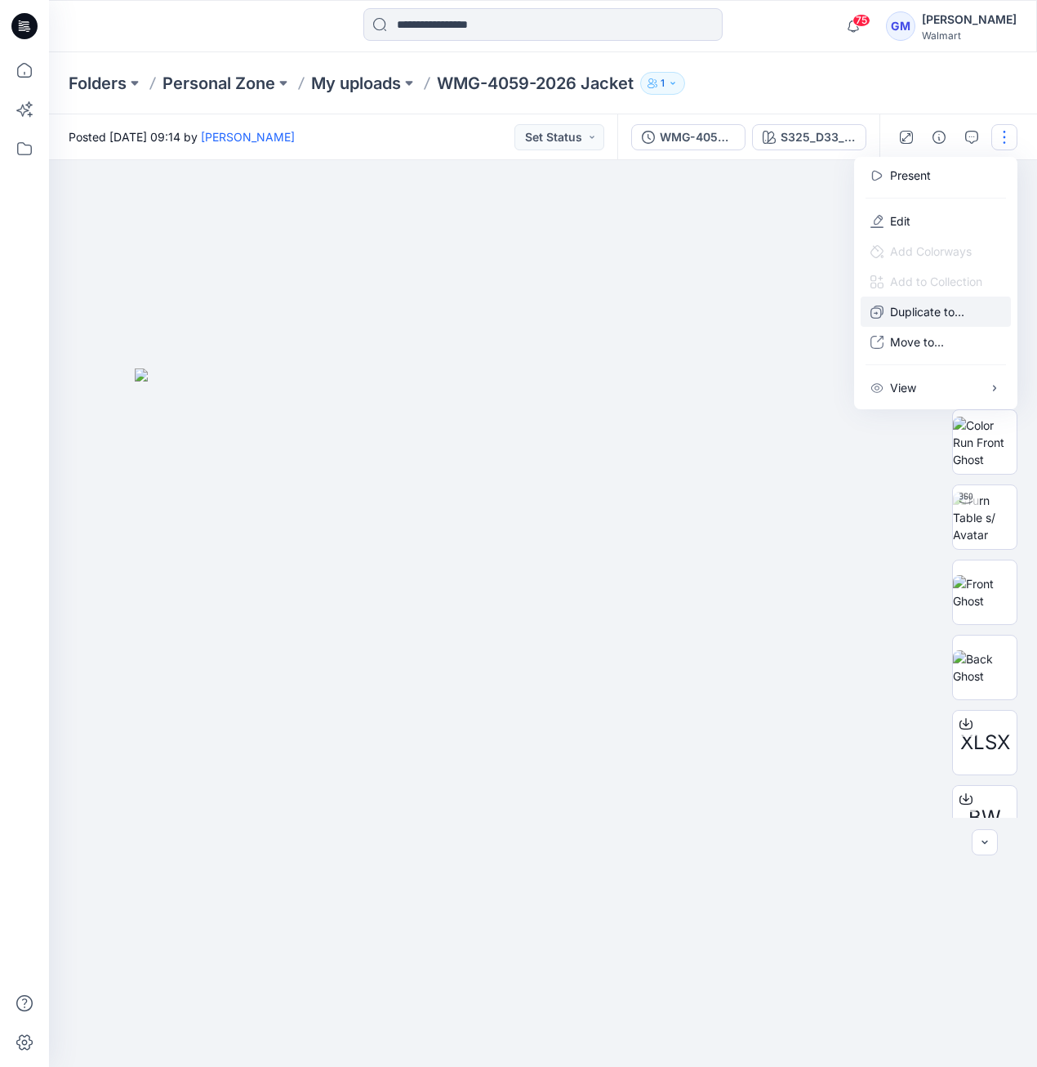
click at [954, 311] on p "Duplicate to..." at bounding box center [927, 311] width 74 height 17
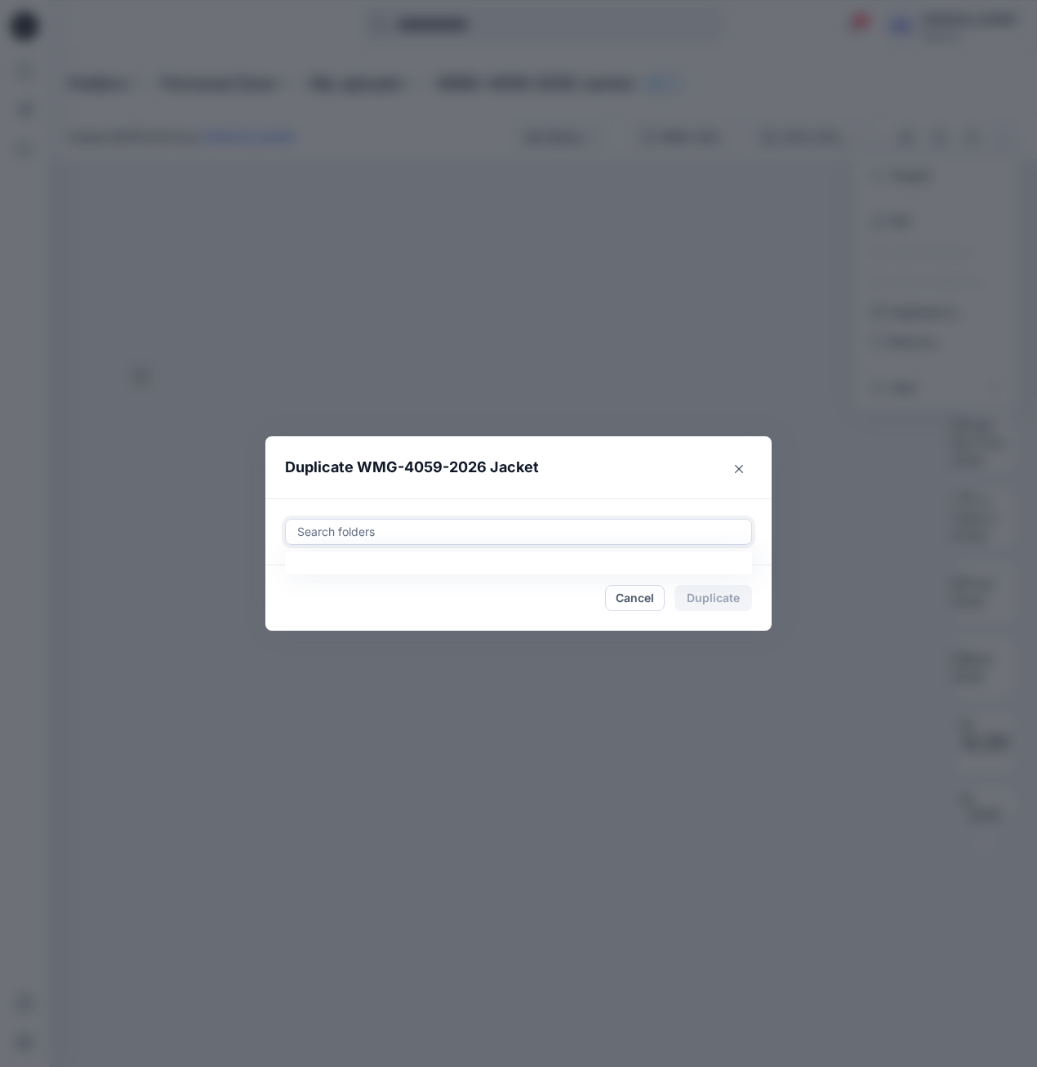
click at [582, 539] on div at bounding box center [519, 532] width 446 height 20
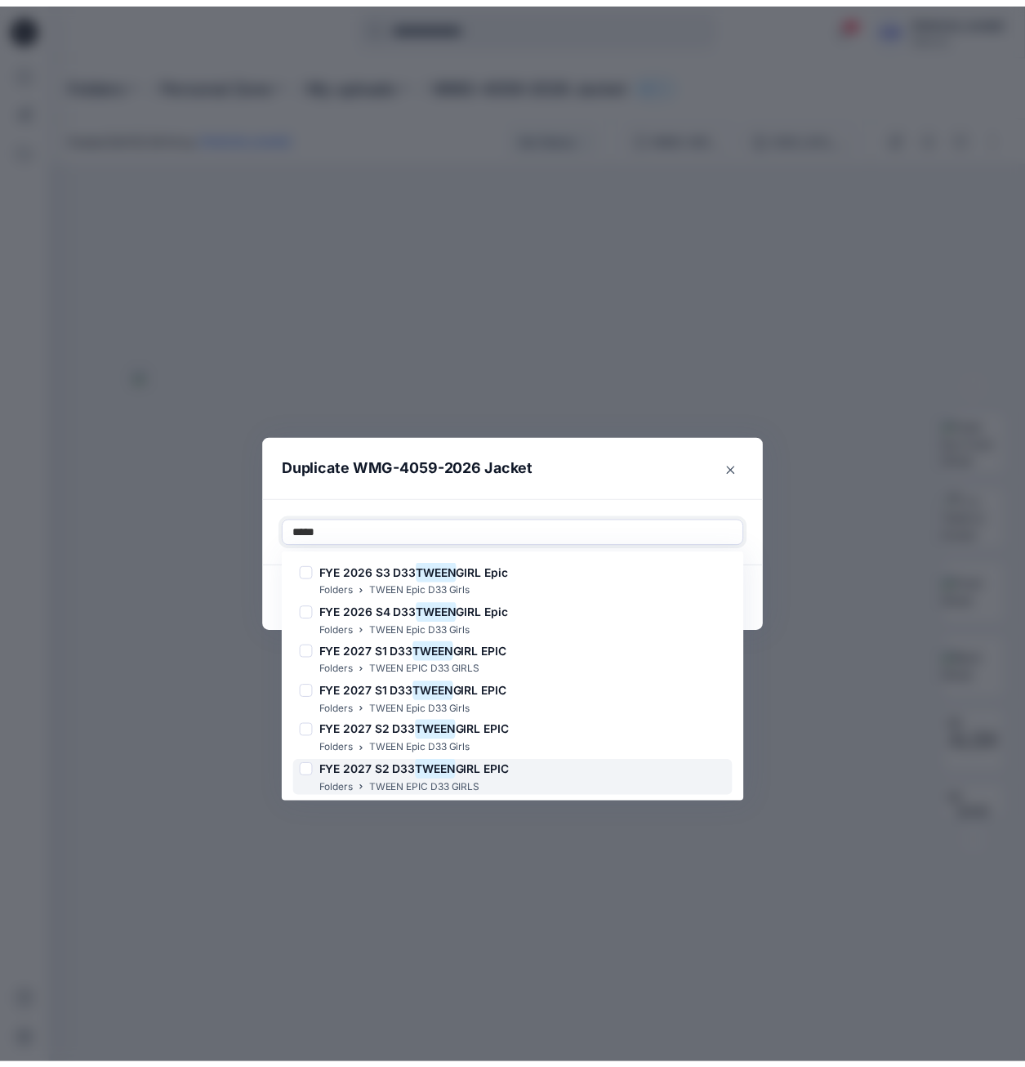
scroll to position [163, 0]
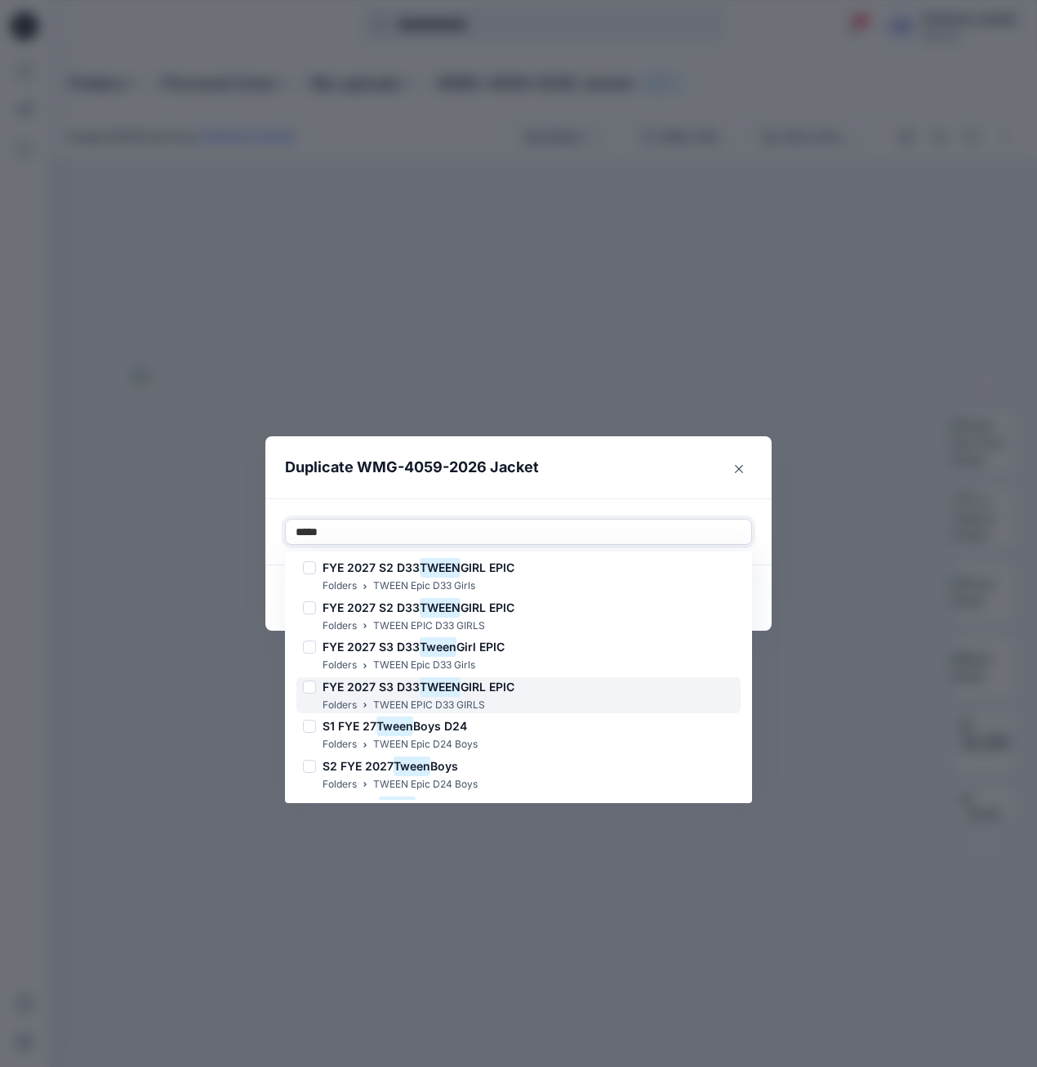
click at [503, 701] on div "Folders TWEEN EPIC D33 GIRLS" at bounding box center [409, 705] width 212 height 17
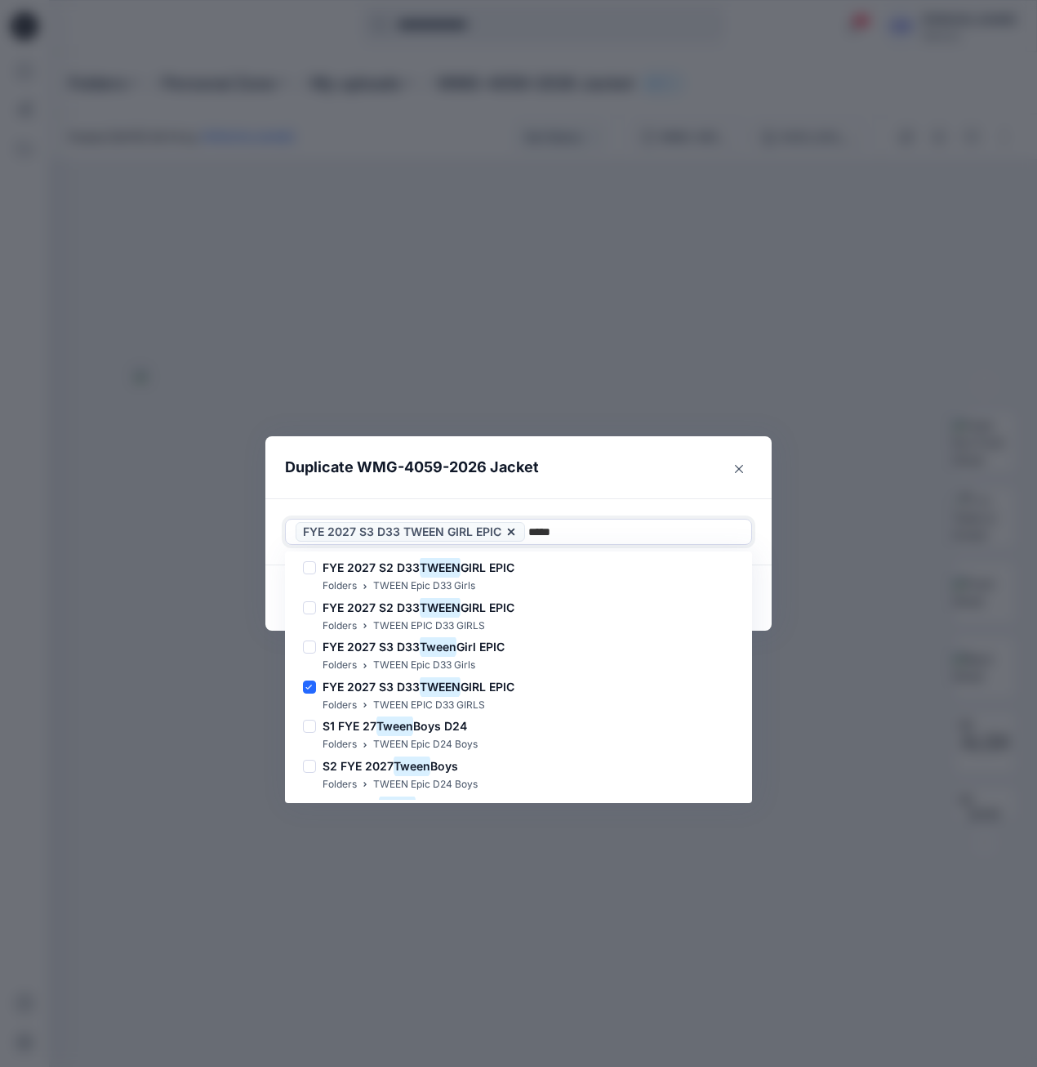
type input "*****"
click at [636, 478] on header "Duplicate WMG-4059-2026 Jacket" at bounding box center [502, 467] width 474 height 62
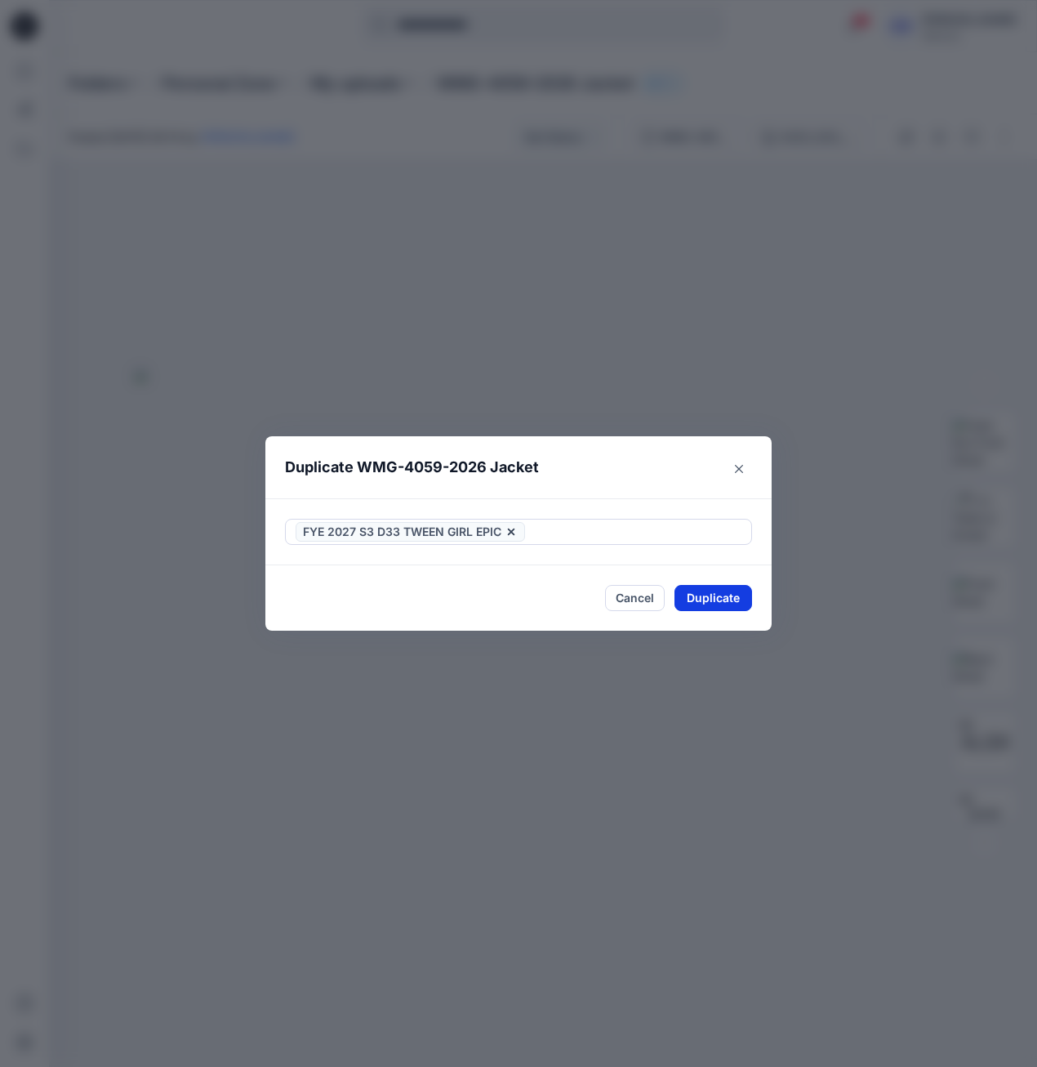
click at [720, 600] on button "Duplicate" at bounding box center [714, 598] width 78 height 26
click at [756, 193] on div "Duplicate WMG-4059-2026 Jacket Your styles were duplicated successfully Close" at bounding box center [518, 533] width 1037 height 1067
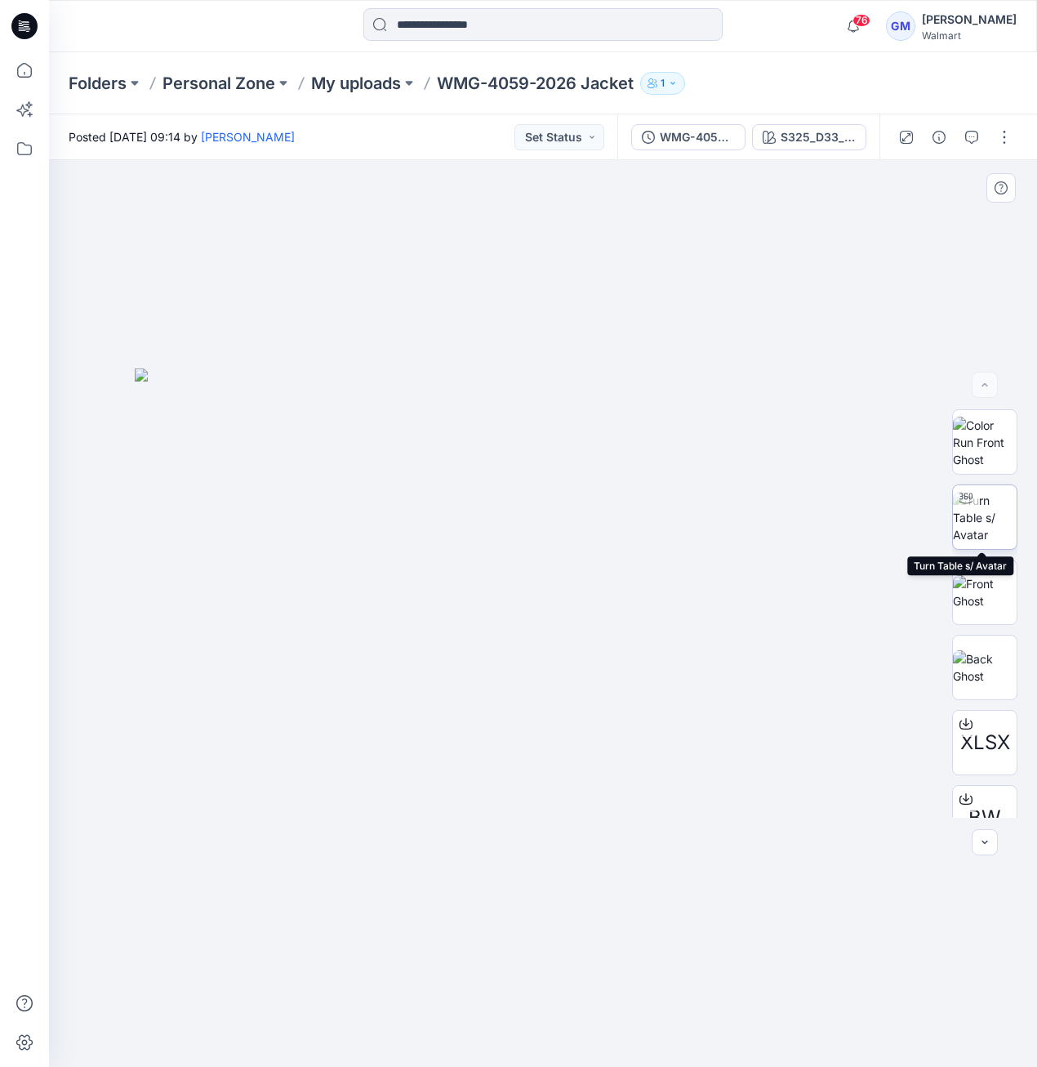
click at [1001, 520] on img at bounding box center [985, 517] width 64 height 51
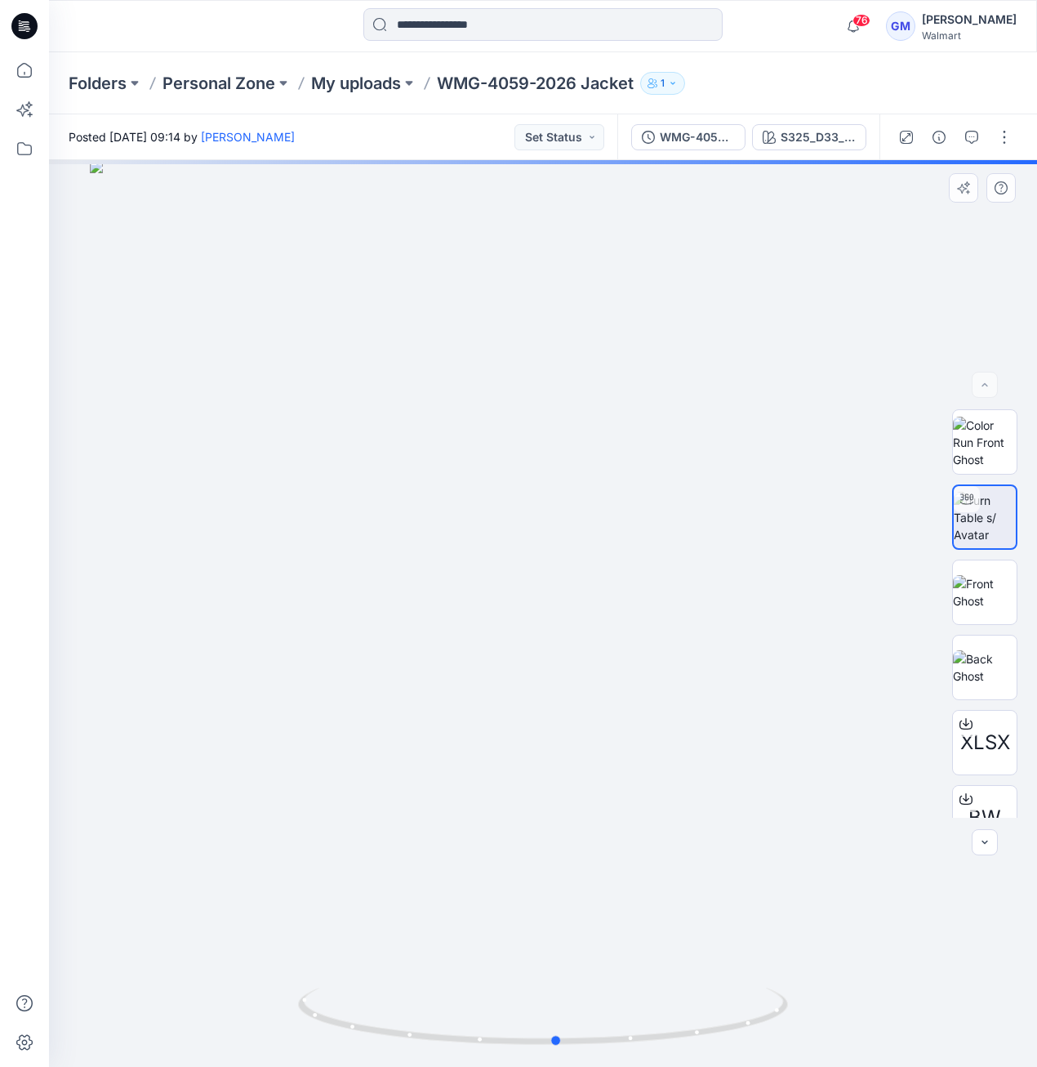
drag, startPoint x: 595, startPoint y: 1043, endPoint x: 119, endPoint y: 1050, distance: 476.3
click at [119, 1050] on div at bounding box center [543, 613] width 988 height 907
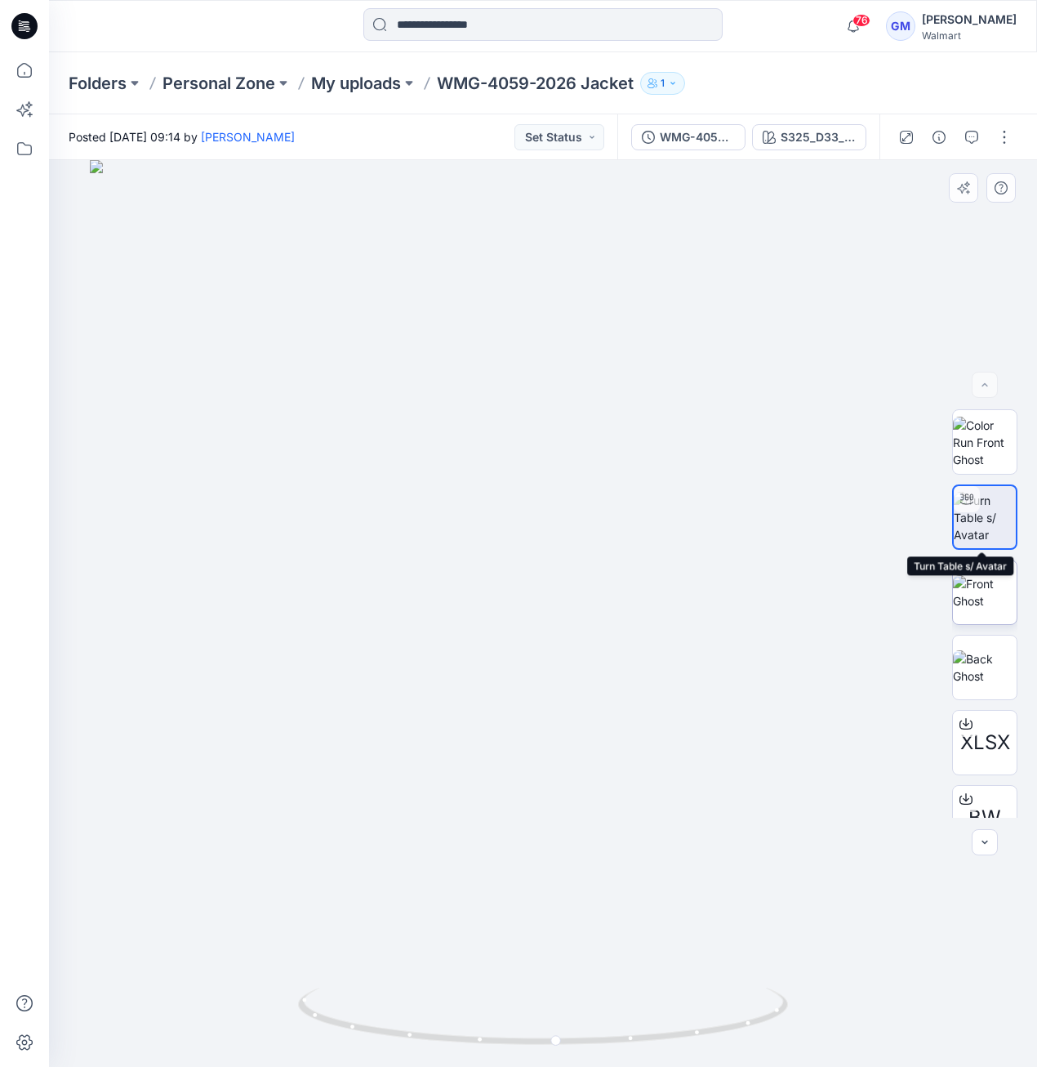
drag, startPoint x: 988, startPoint y: 545, endPoint x: 983, endPoint y: 570, distance: 25.6
click at [986, 543] on img at bounding box center [985, 517] width 62 height 51
drag, startPoint x: 966, startPoint y: 622, endPoint x: 964, endPoint y: 638, distance: 16.5
click at [966, 627] on div "XLSX BW" at bounding box center [984, 613] width 65 height 408
click at [974, 685] on img at bounding box center [985, 667] width 64 height 34
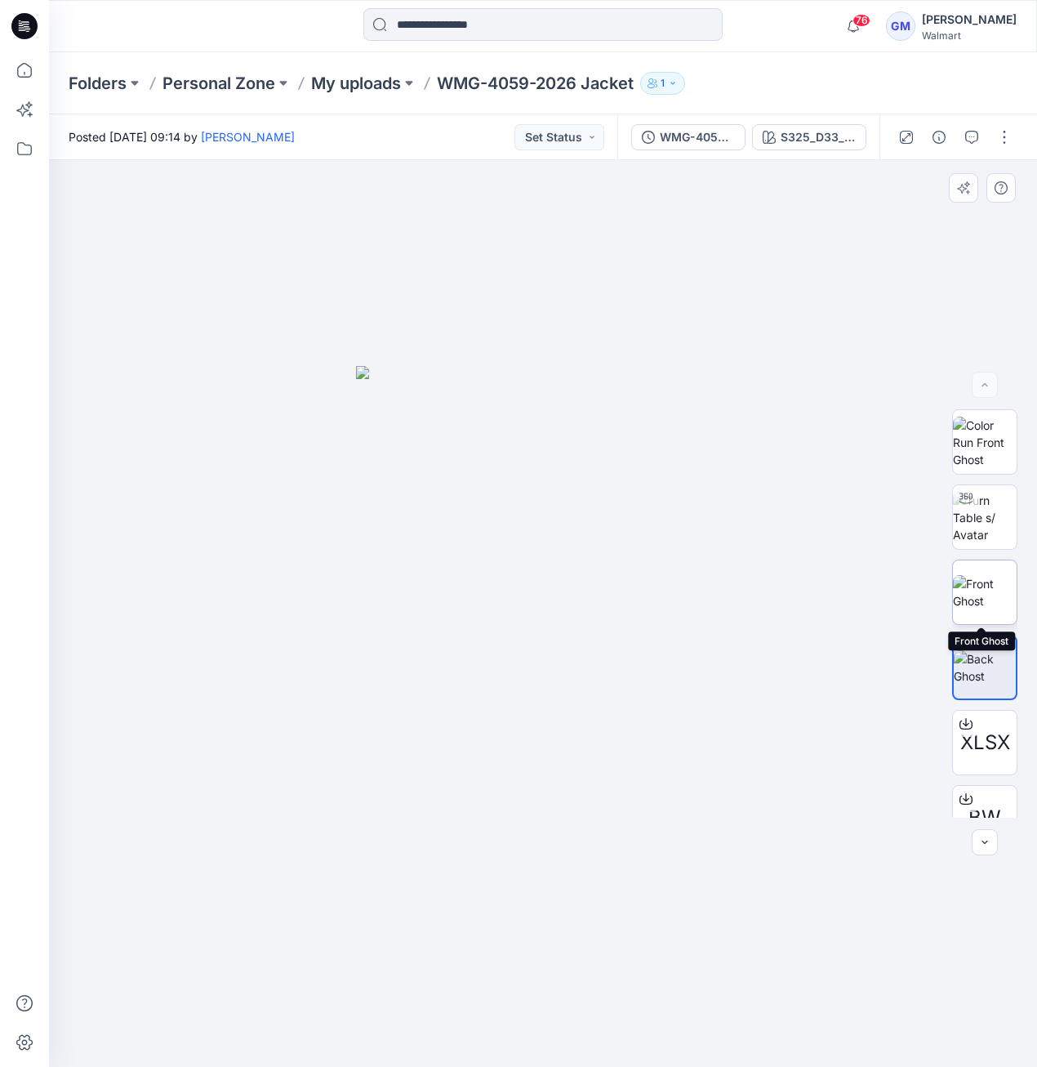
click at [975, 604] on img at bounding box center [985, 592] width 64 height 34
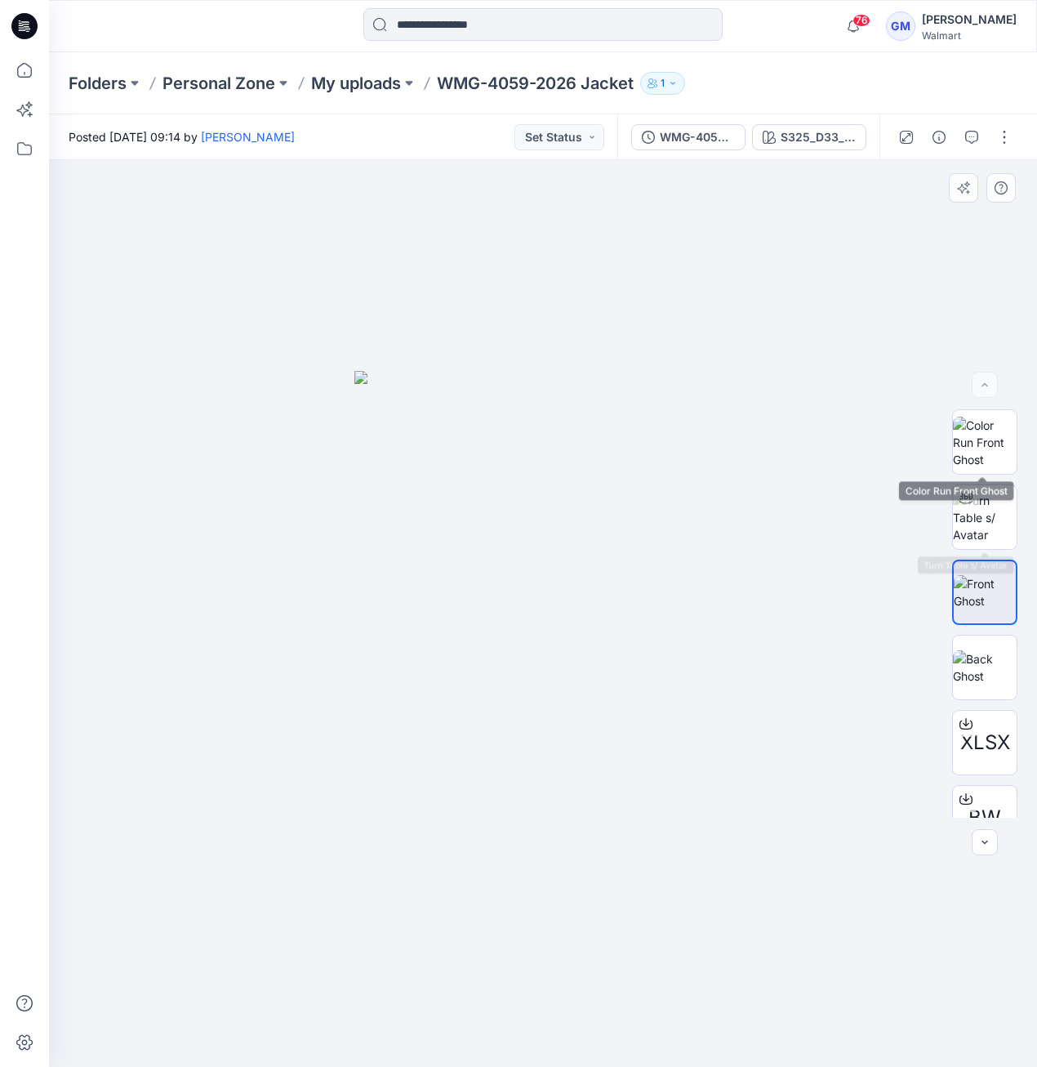
drag, startPoint x: 983, startPoint y: 442, endPoint x: 939, endPoint y: 421, distance: 49.0
click at [982, 442] on img at bounding box center [985, 442] width 64 height 51
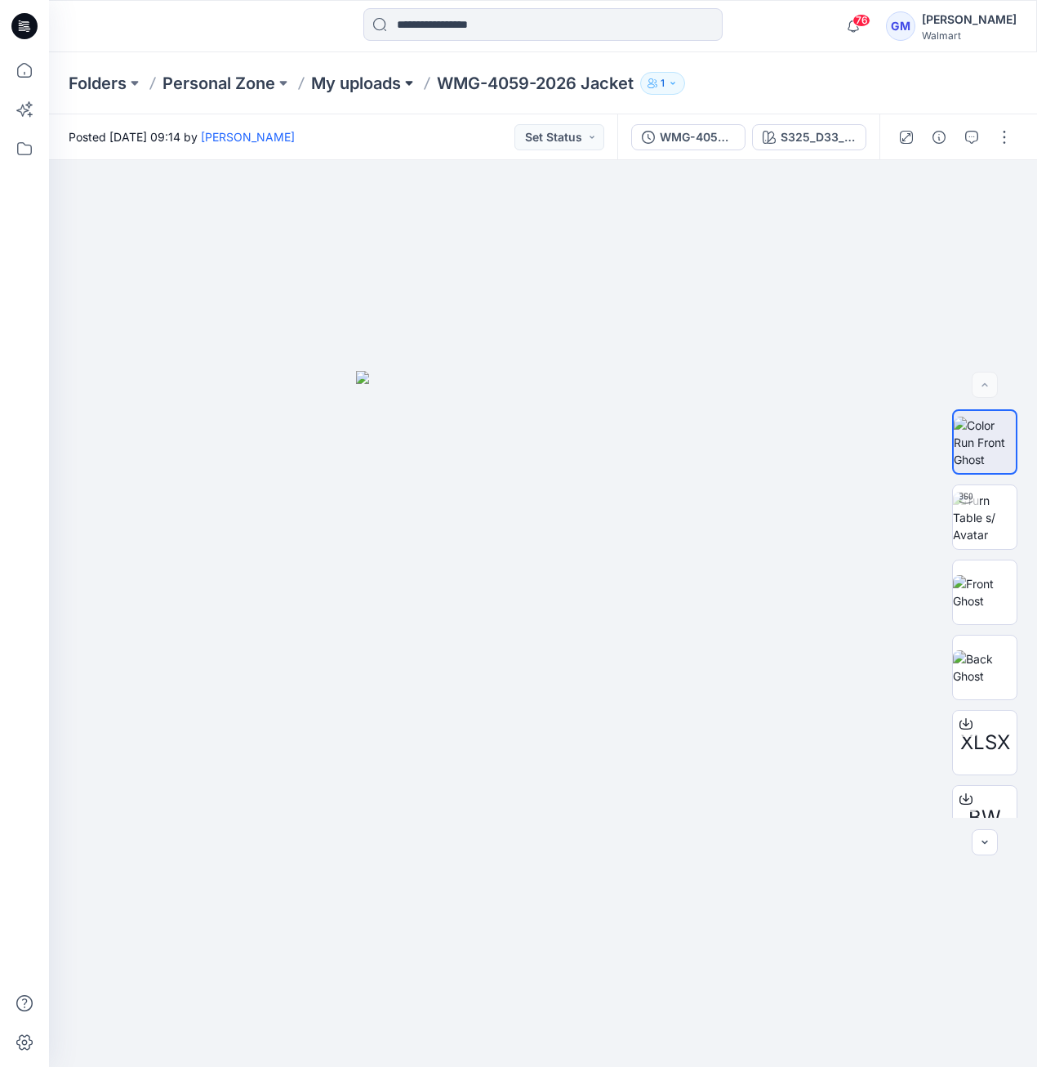
click at [405, 87] on button at bounding box center [409, 83] width 16 height 23
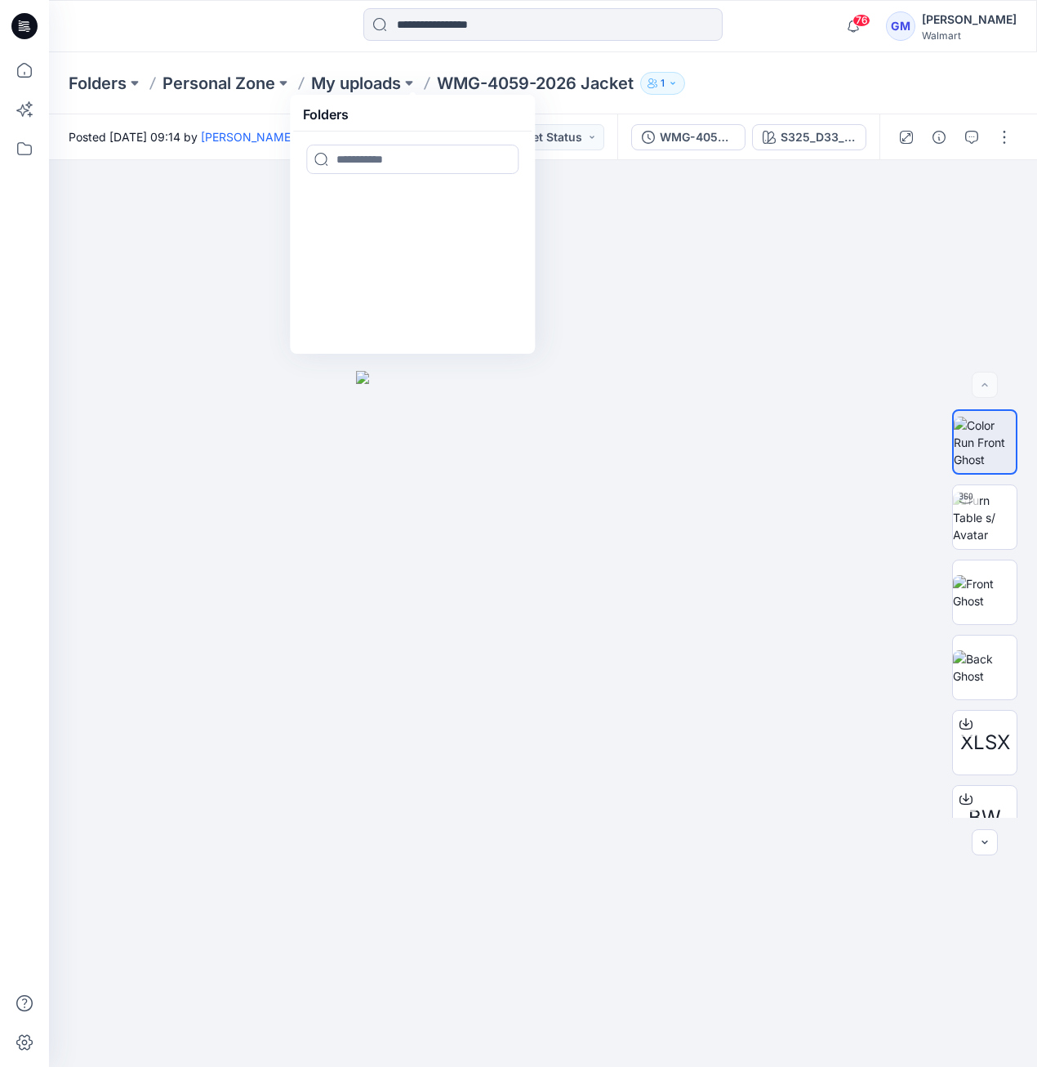
click at [386, 95] on div "Folders" at bounding box center [412, 224] width 245 height 259
click at [350, 89] on p "My uploads" at bounding box center [356, 83] width 90 height 23
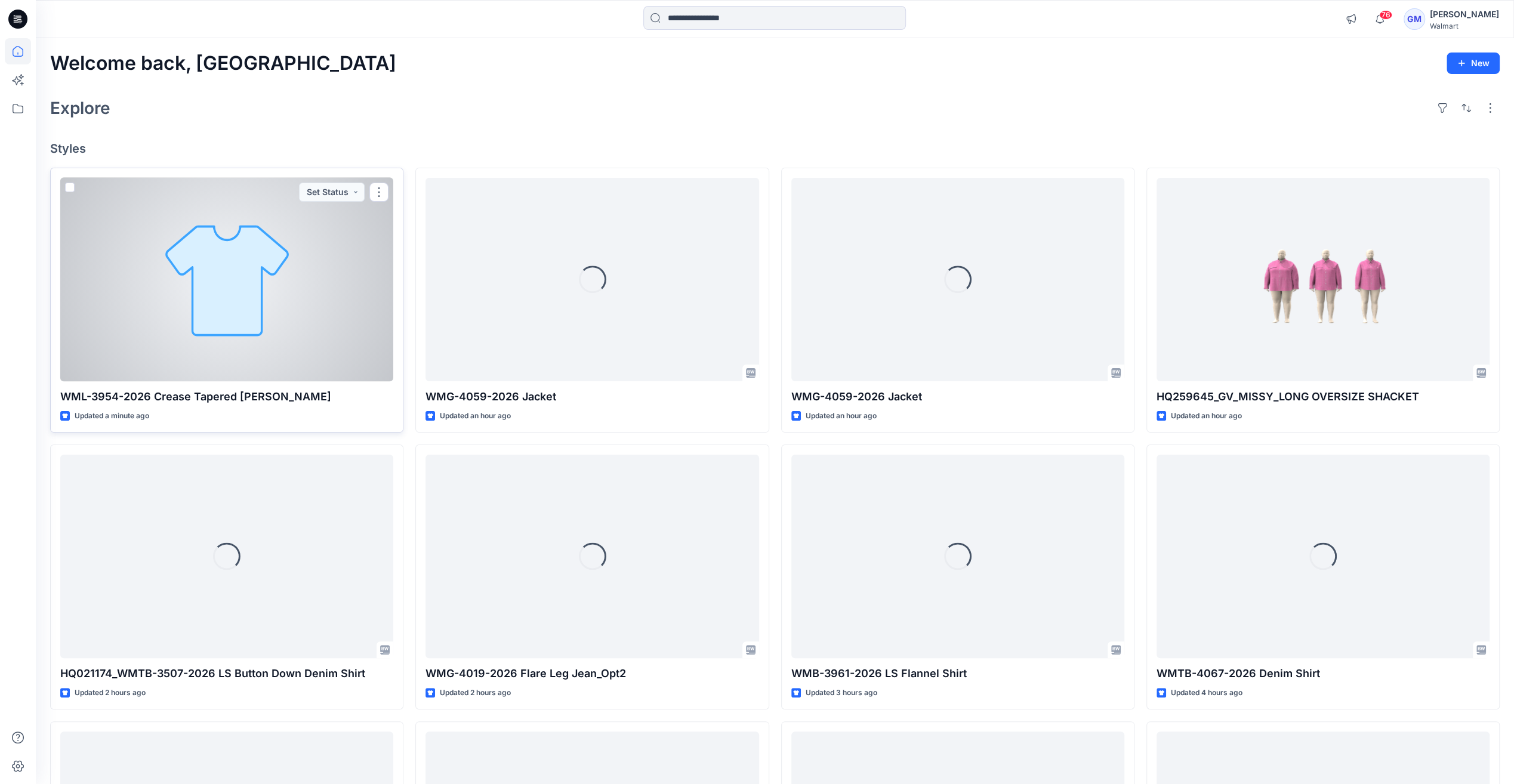
click at [281, 275] on div at bounding box center [227, 279] width 333 height 204
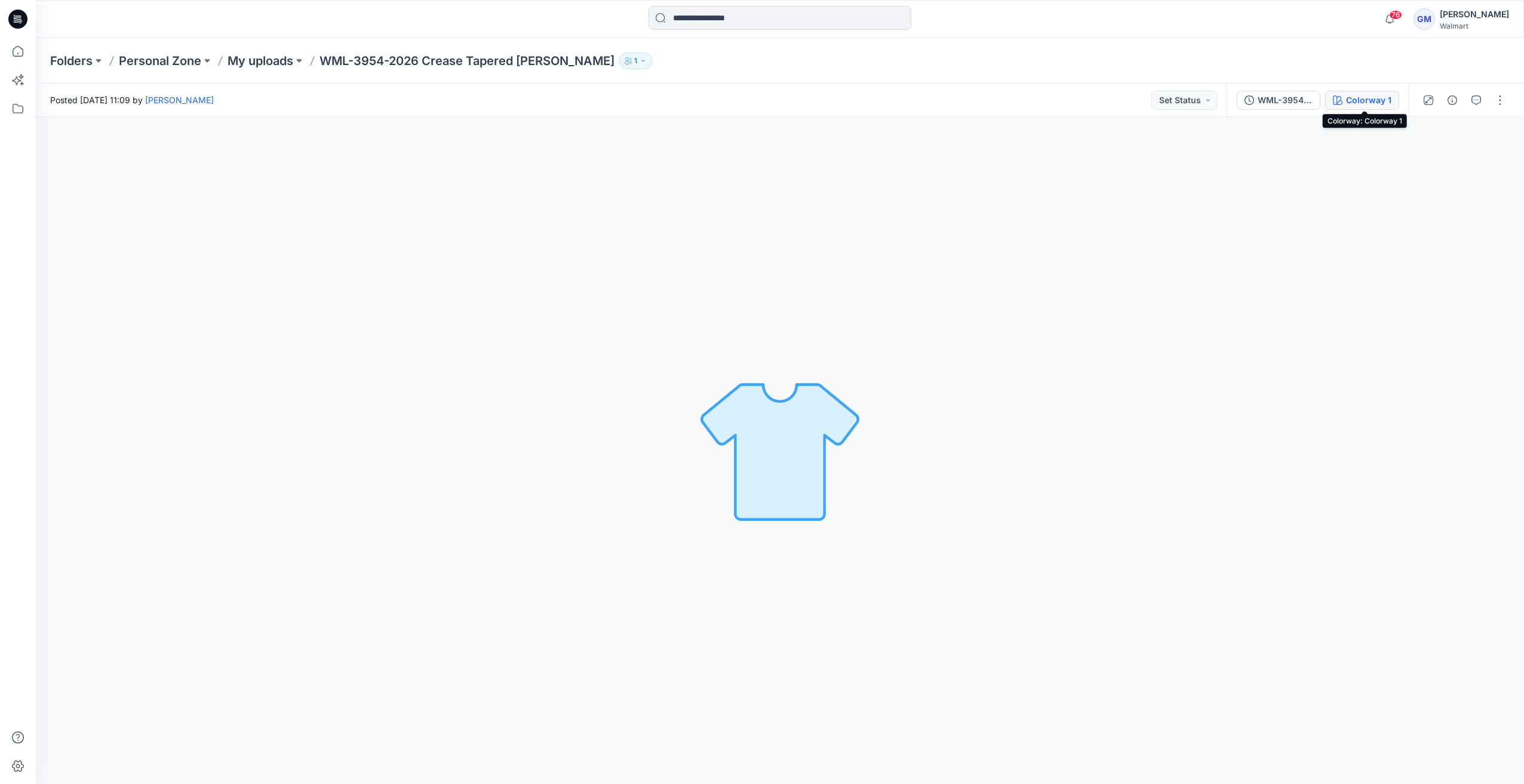
click at [1367, 92] on button "Colorway 1" at bounding box center [1362, 100] width 74 height 19
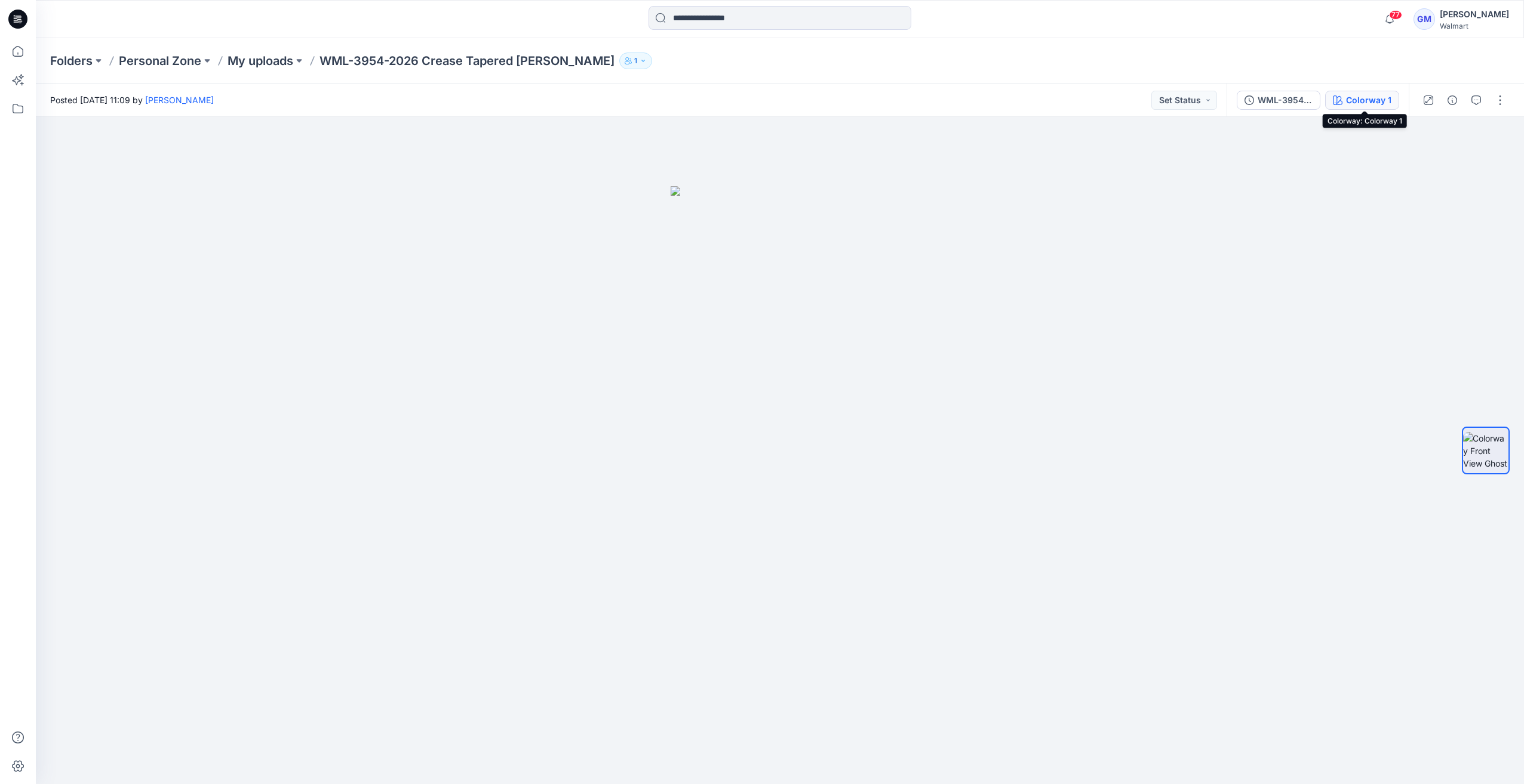
click at [1358, 96] on div "Colorway 1" at bounding box center [1368, 100] width 45 height 13
